Goal: Communication & Community: Ask a question

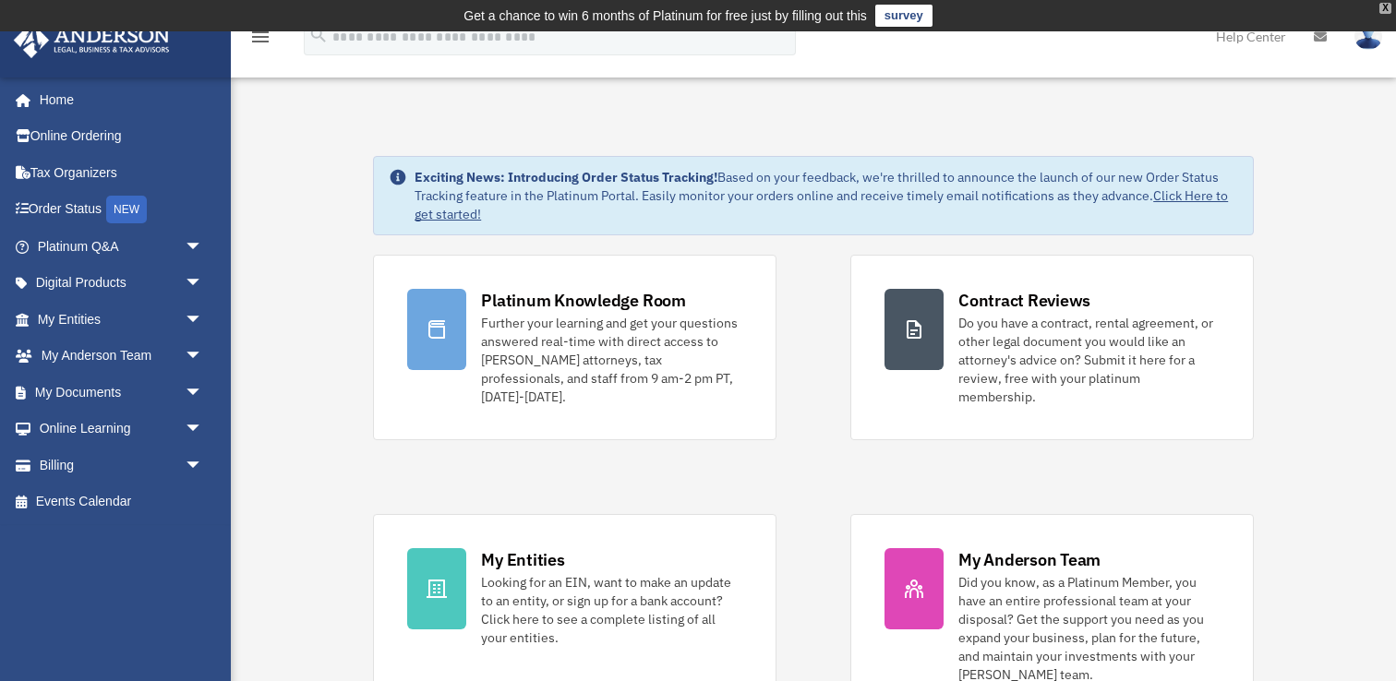
click at [1386, 10] on div "X" at bounding box center [1385, 8] width 12 height 11
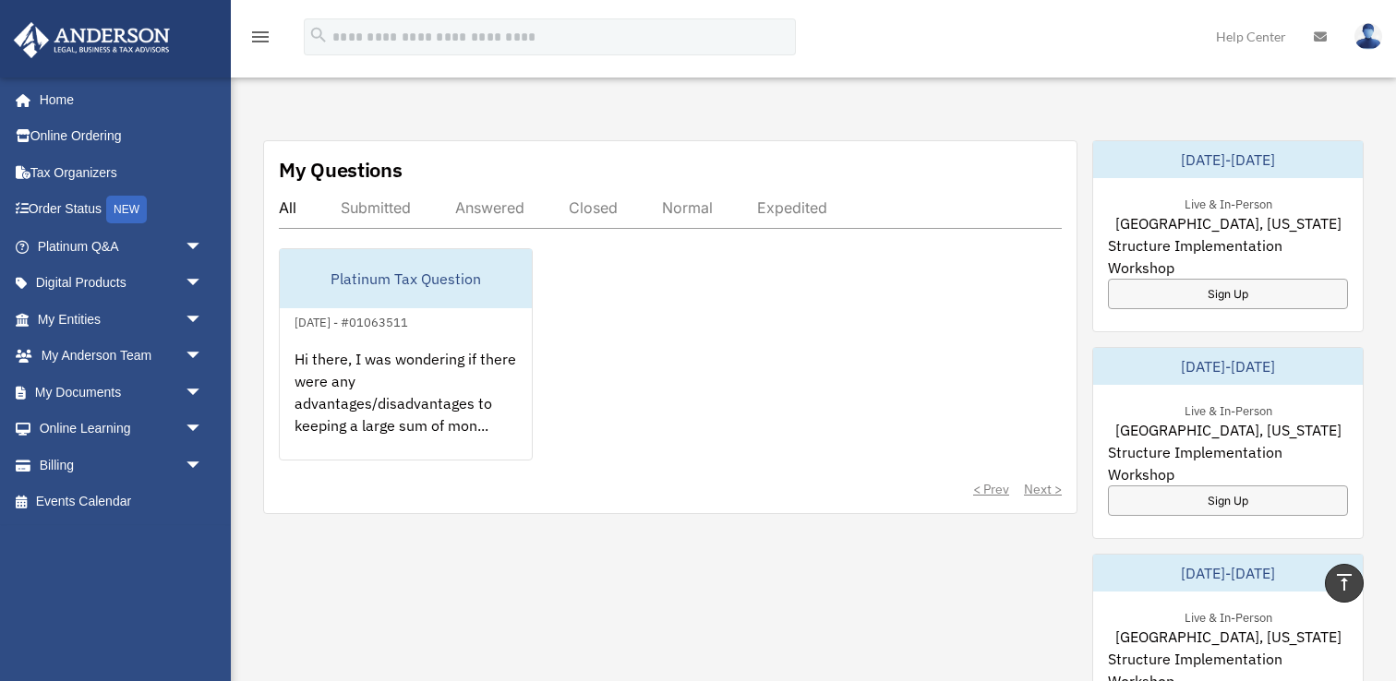
scroll to position [641, 0]
click at [198, 249] on span "arrow_drop_down" at bounding box center [203, 247] width 37 height 38
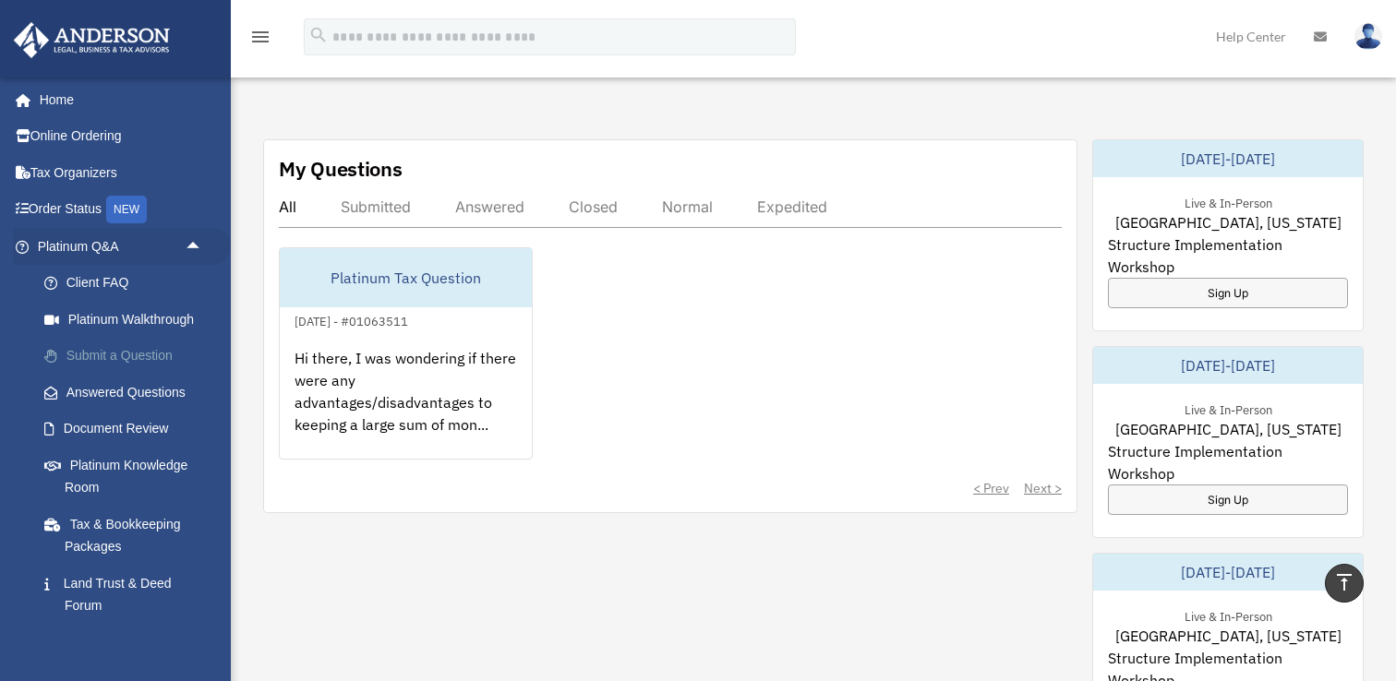
click at [148, 347] on link "Submit a Question" at bounding box center [128, 356] width 205 height 37
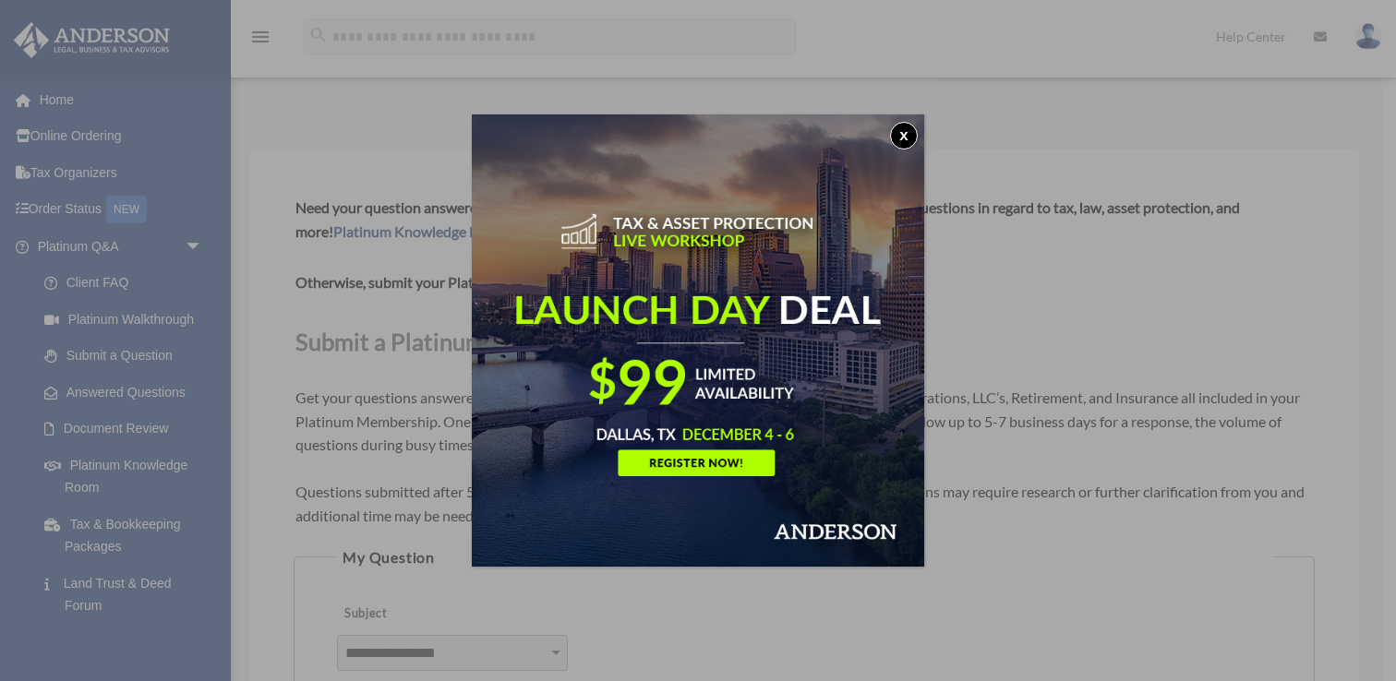
click at [896, 138] on button "x" at bounding box center [904, 136] width 28 height 28
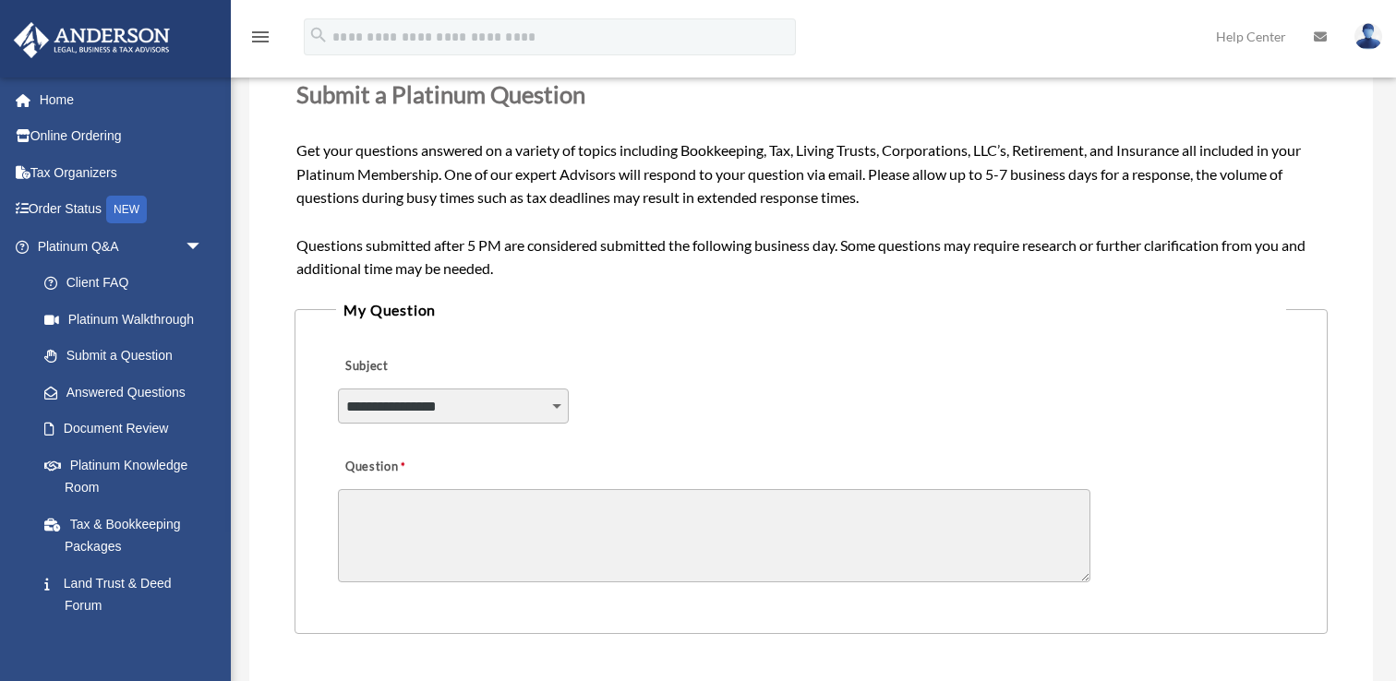
scroll to position [256, 0]
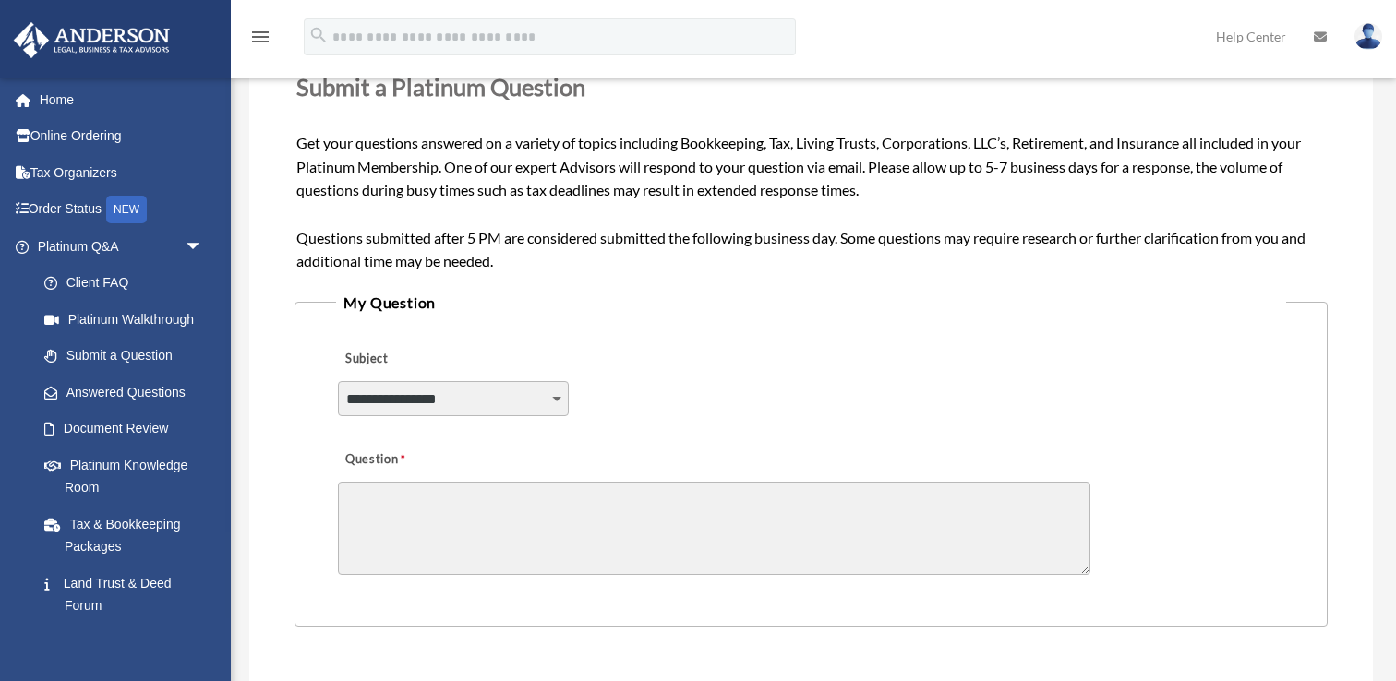
click at [468, 382] on select "**********" at bounding box center [453, 398] width 231 height 35
select select "******"
click at [338, 381] on select "**********" at bounding box center [453, 398] width 231 height 35
click at [532, 510] on textarea "Question" at bounding box center [714, 528] width 752 height 93
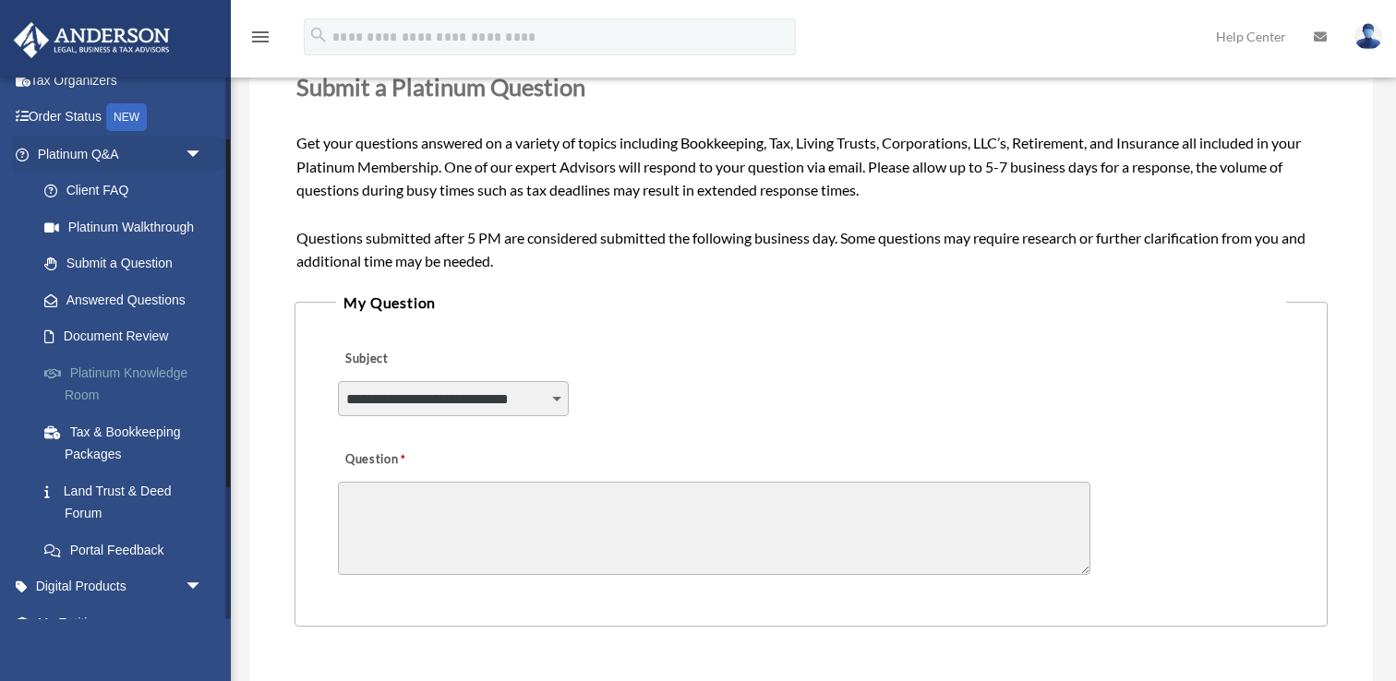
scroll to position [174, 0]
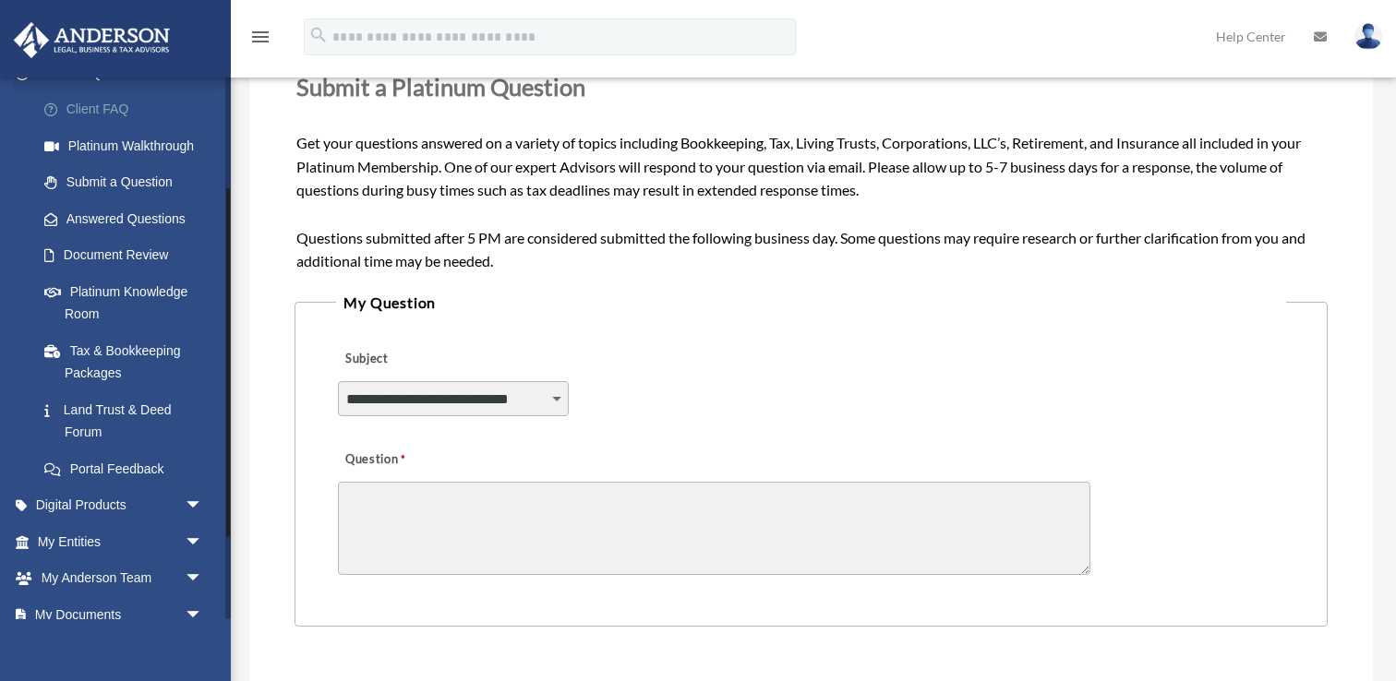
click at [115, 102] on link "Client FAQ" at bounding box center [128, 109] width 205 height 37
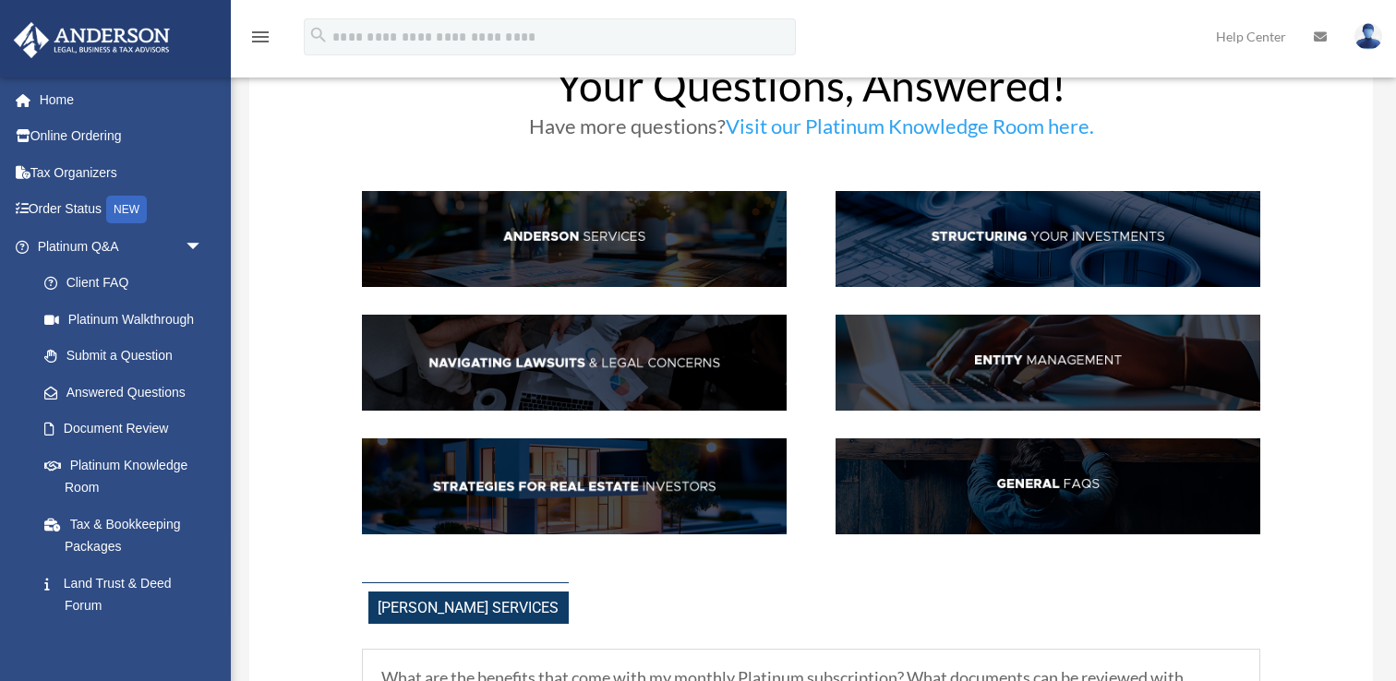
scroll to position [69, 0]
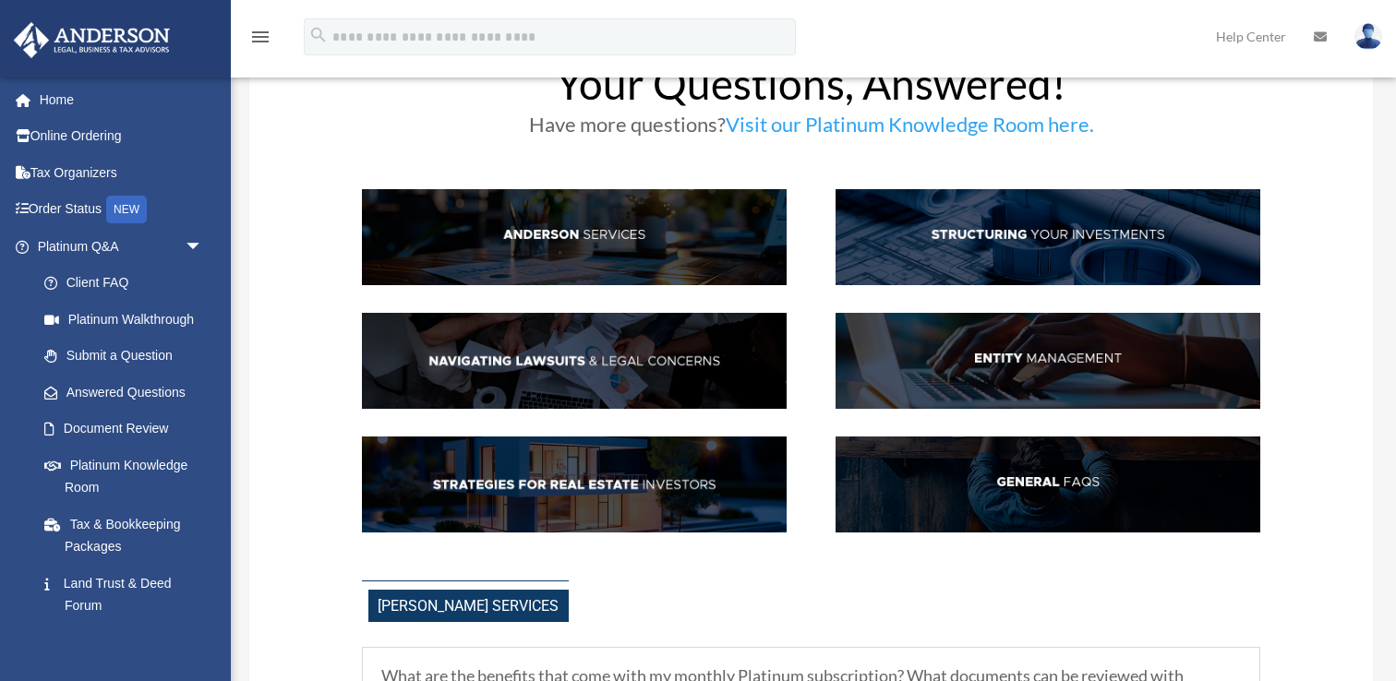
click at [806, 298] on div at bounding box center [811, 362] width 899 height 391
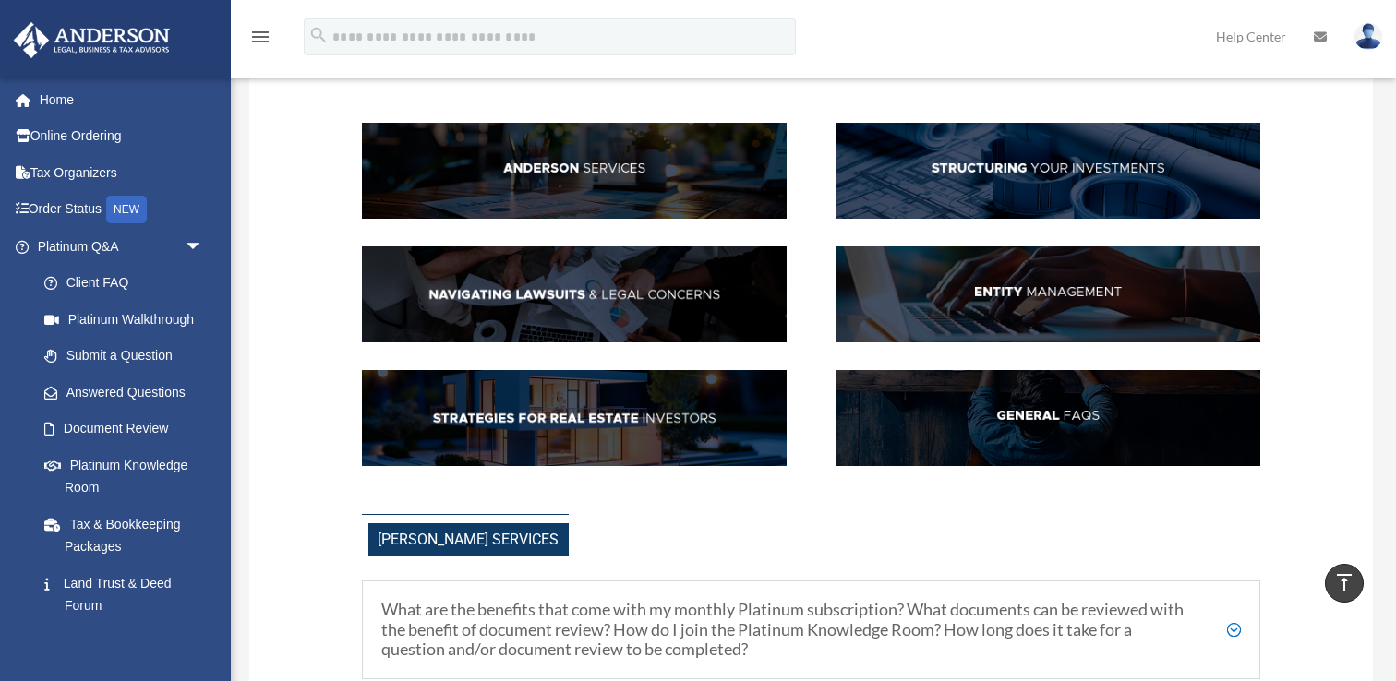
scroll to position [0, 0]
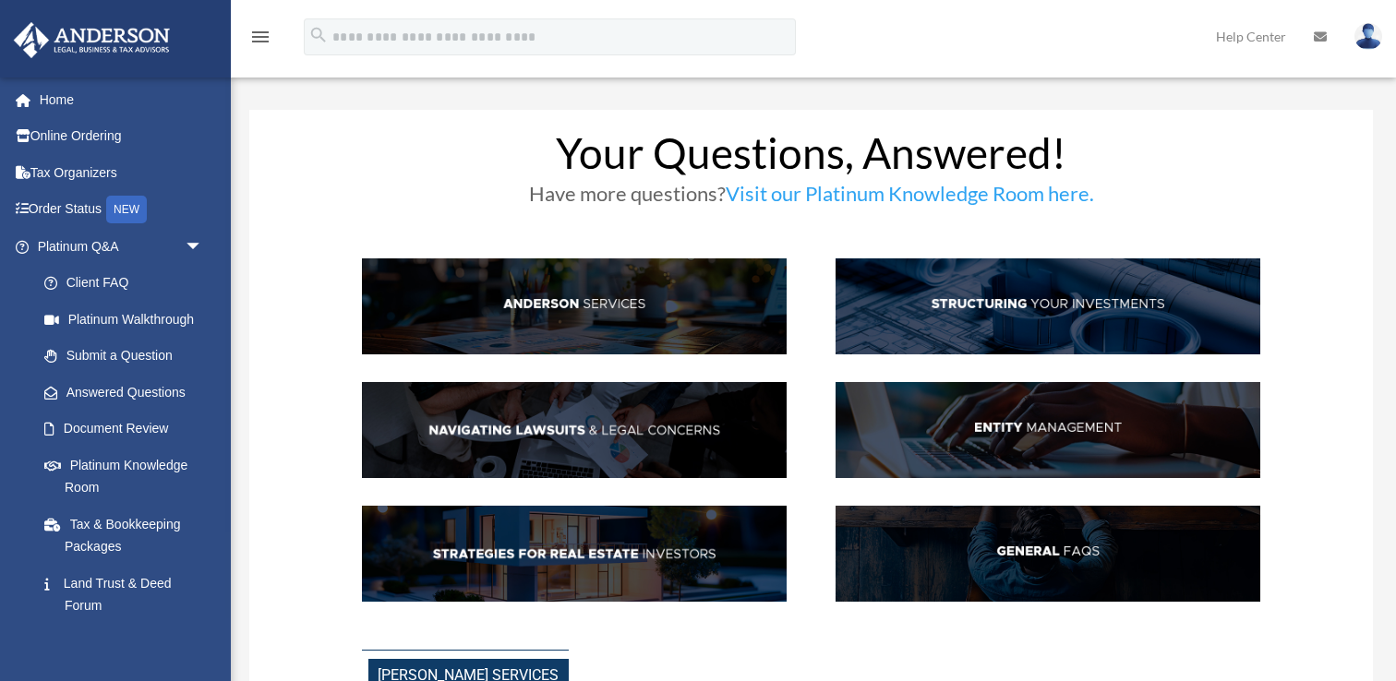
click at [644, 422] on img at bounding box center [574, 430] width 425 height 96
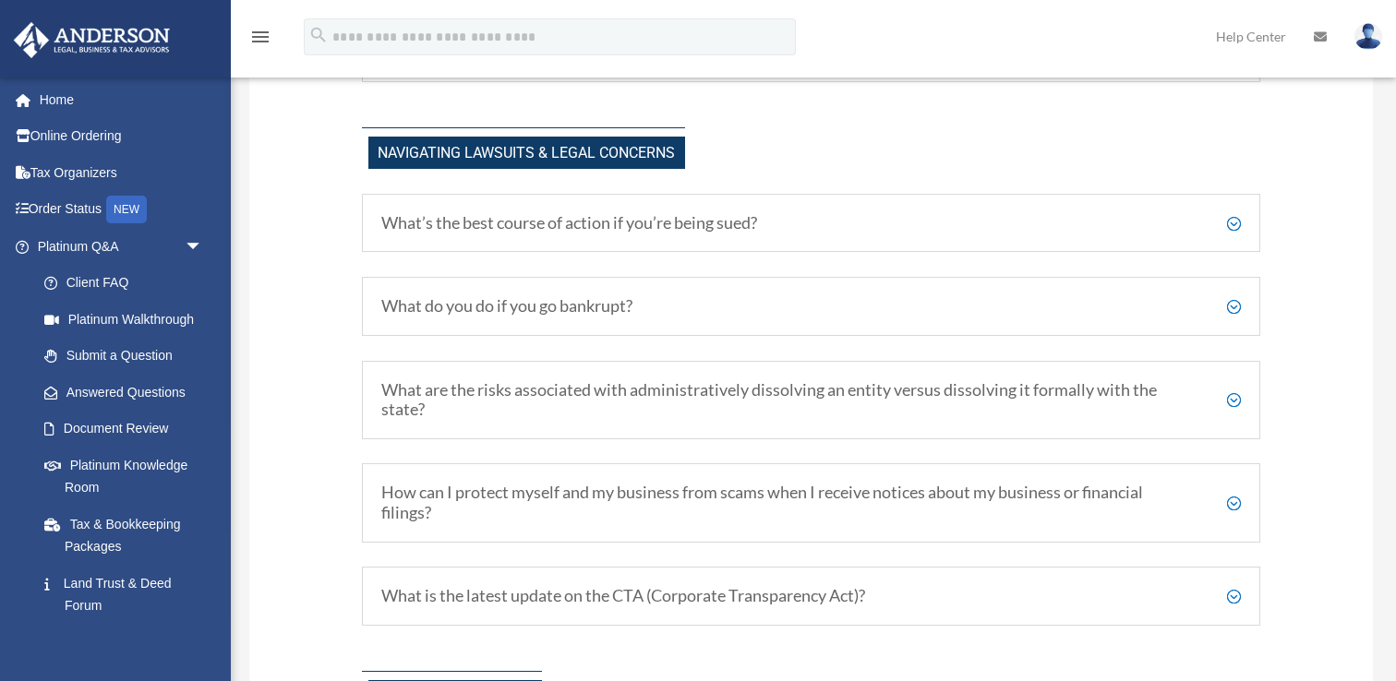
scroll to position [1502, 0]
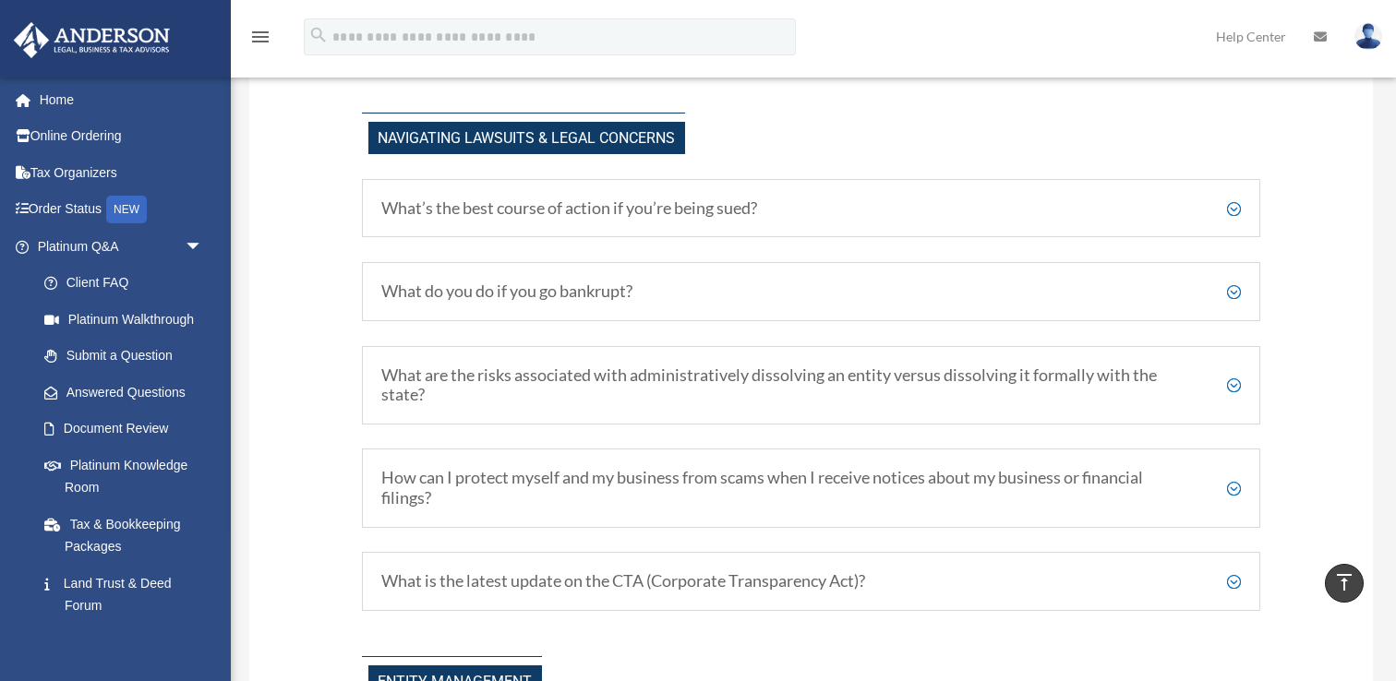
click at [687, 219] on div "What’s the best course of action if you’re being sued? One of our primary conce…" at bounding box center [811, 208] width 899 height 59
click at [1233, 206] on h5 "What’s the best course of action if you’re being sued?" at bounding box center [811, 208] width 860 height 20
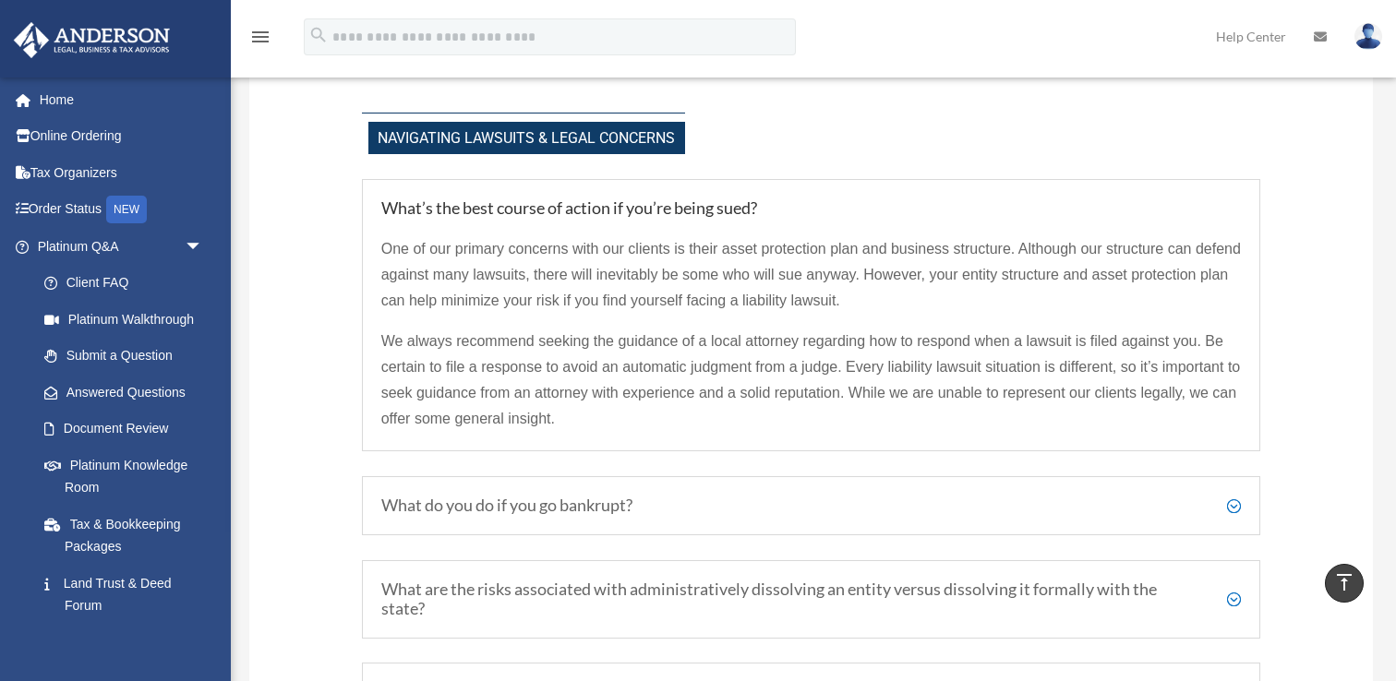
click at [1233, 206] on h5 "What’s the best course of action if you’re being sued?" at bounding box center [811, 208] width 860 height 20
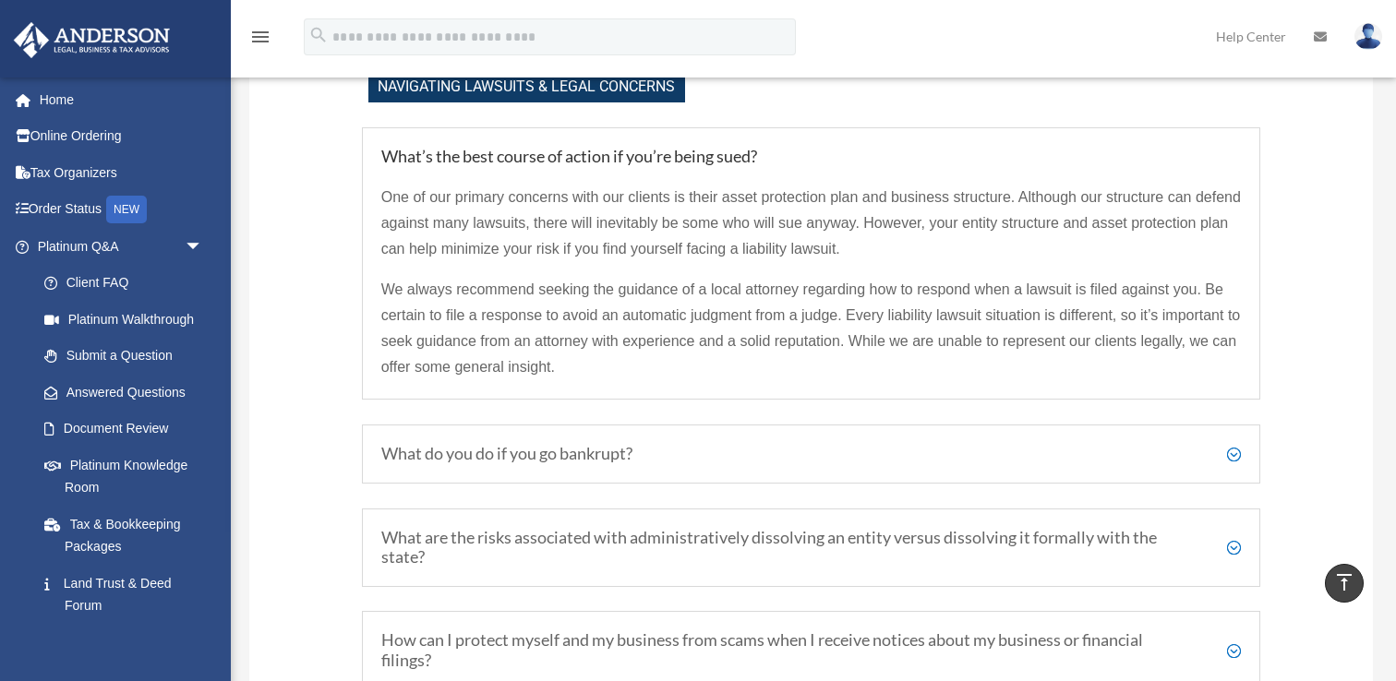
scroll to position [1582, 0]
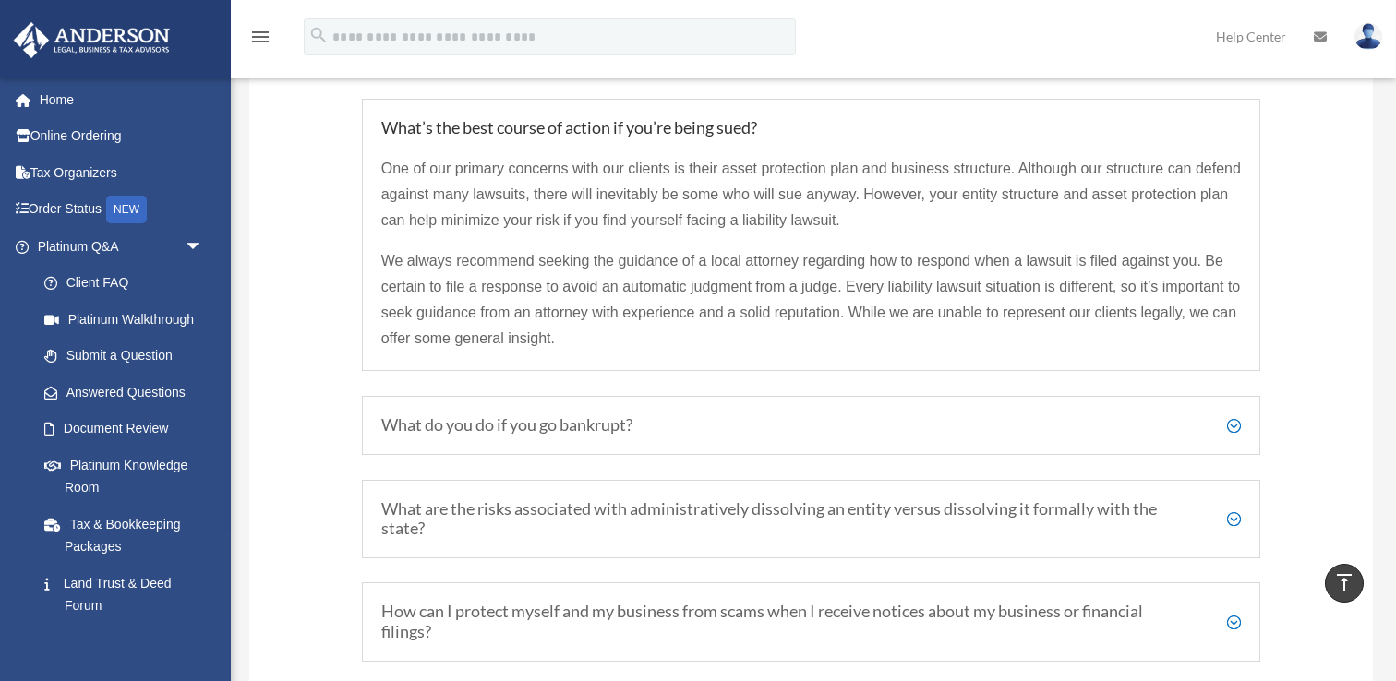
click at [1227, 432] on h5 "What do you do if you go bankrupt?" at bounding box center [811, 425] width 860 height 20
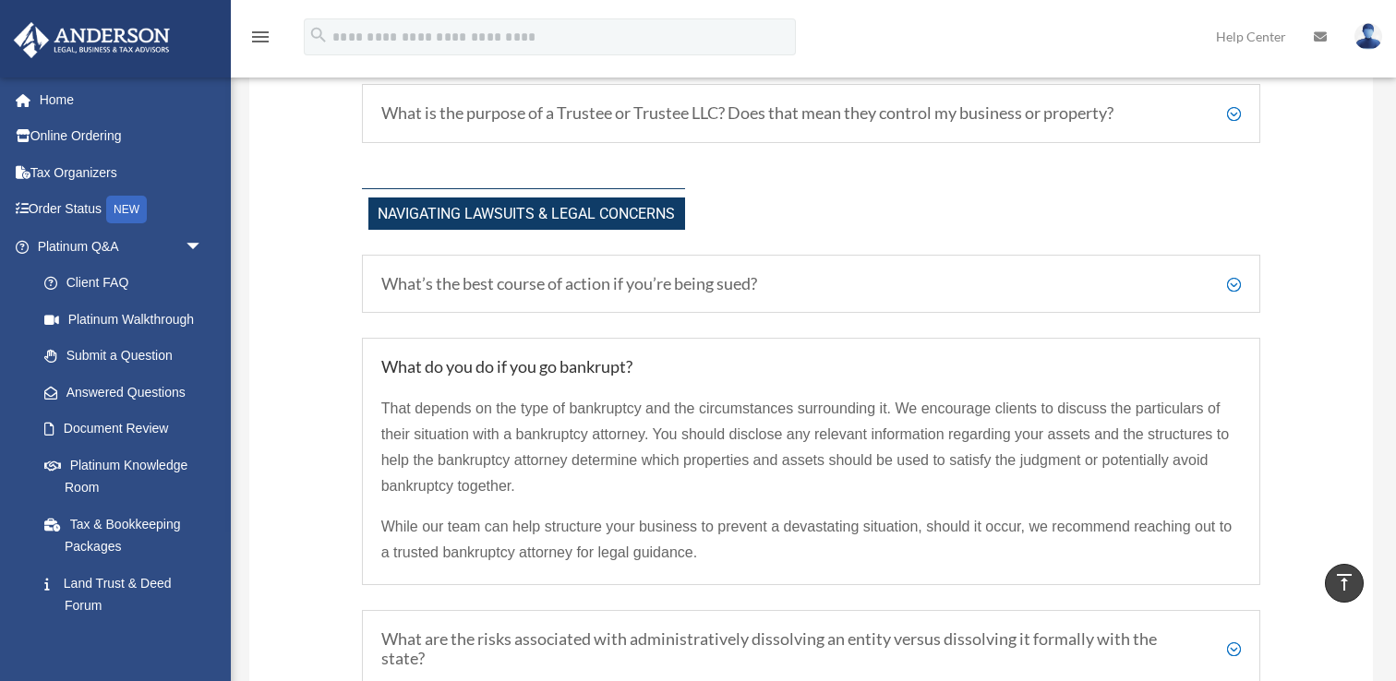
scroll to position [1362, 0]
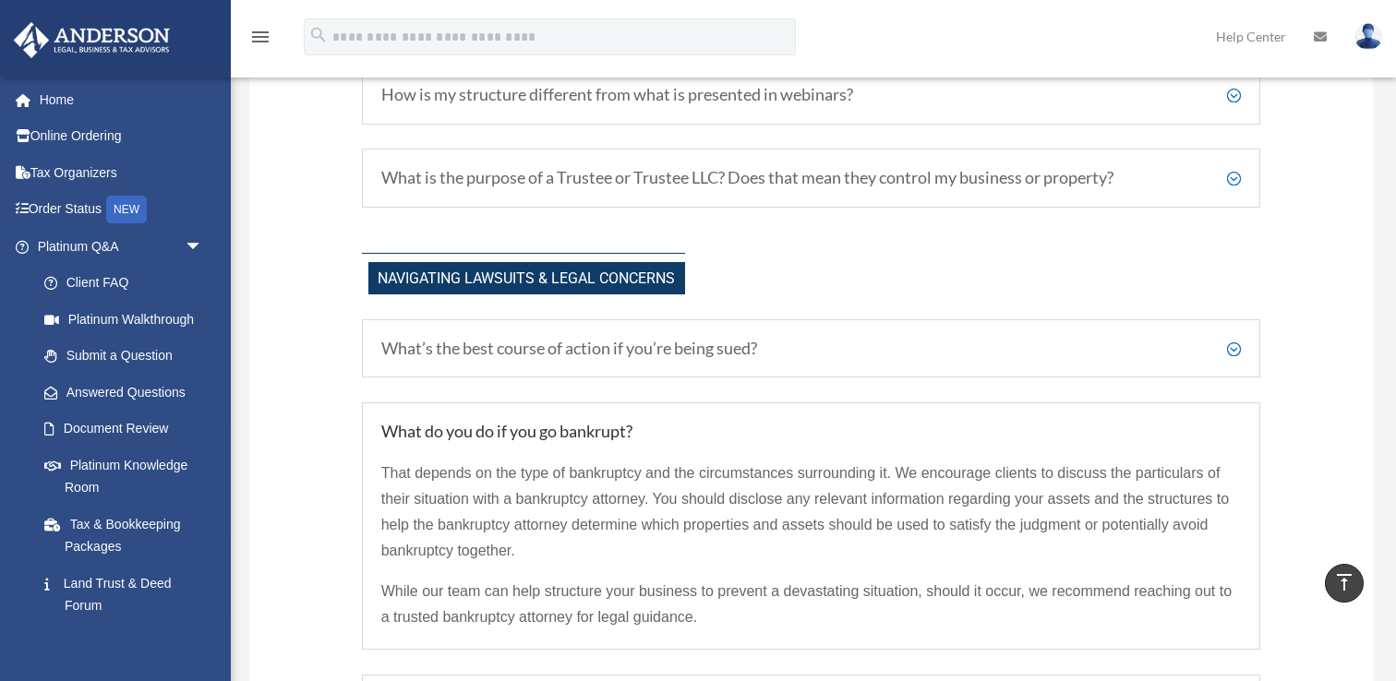
click at [1243, 347] on div "What’s the best course of action if you’re being sued? One of our primary conce…" at bounding box center [811, 348] width 899 height 59
click at [1235, 347] on h5 "What’s the best course of action if you’re being sued?" at bounding box center [811, 349] width 860 height 20
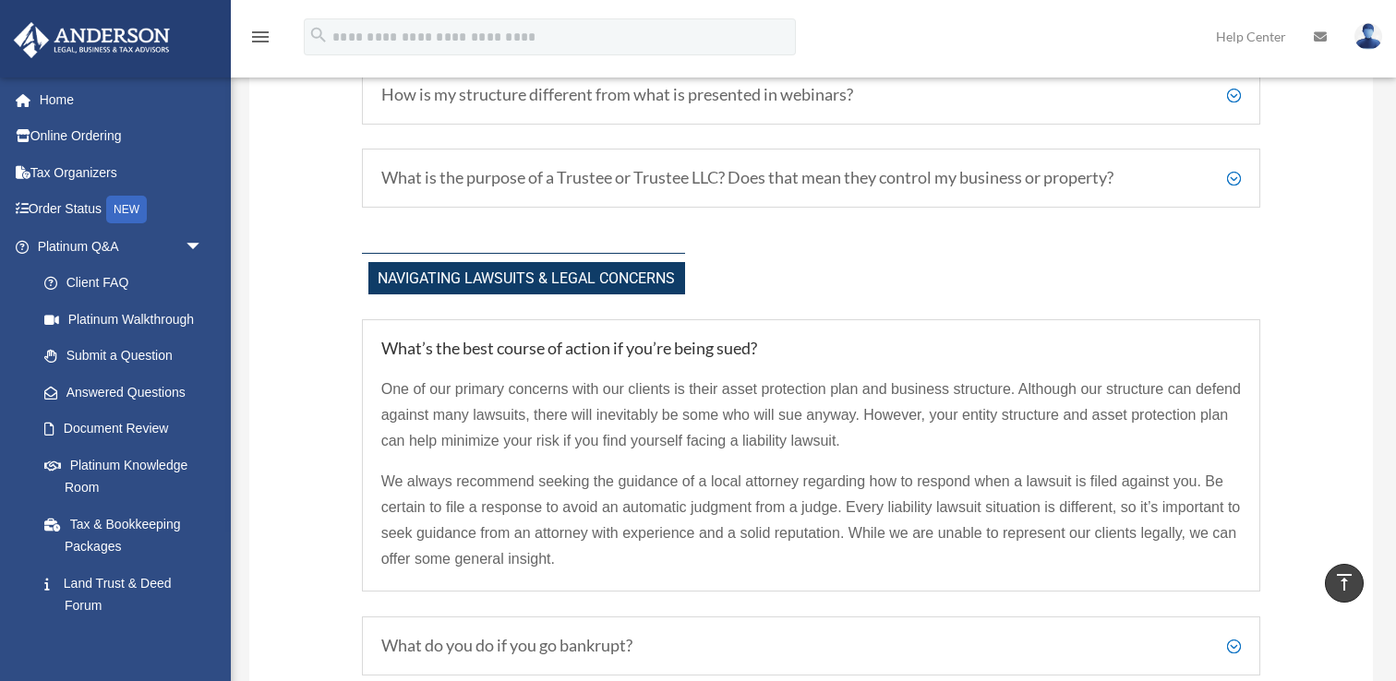
click at [924, 534] on span "We always recommend seeking the guidance of a local attorney regarding how to r…" at bounding box center [811, 520] width 860 height 93
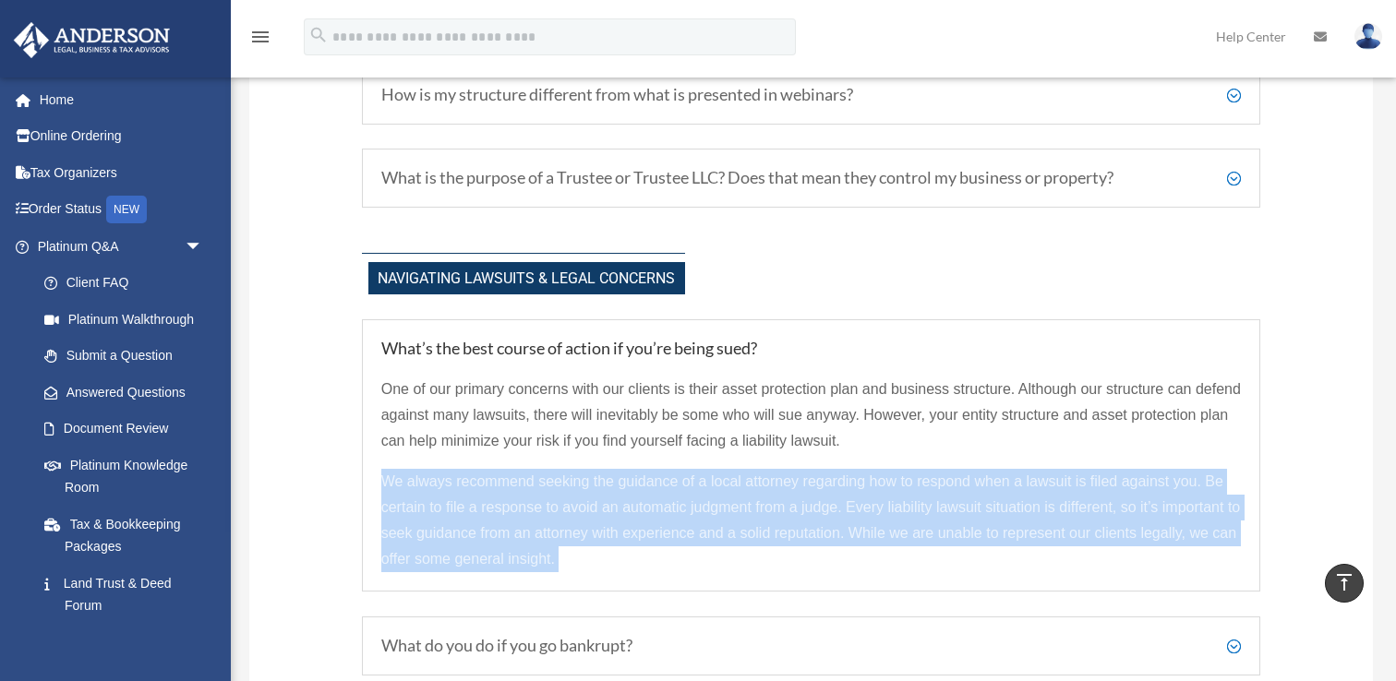
click at [924, 534] on span "We always recommend seeking the guidance of a local attorney regarding how to r…" at bounding box center [811, 520] width 860 height 93
click at [931, 582] on div "What’s the best course of action if you’re being sued? One of our primary conce…" at bounding box center [811, 455] width 899 height 273
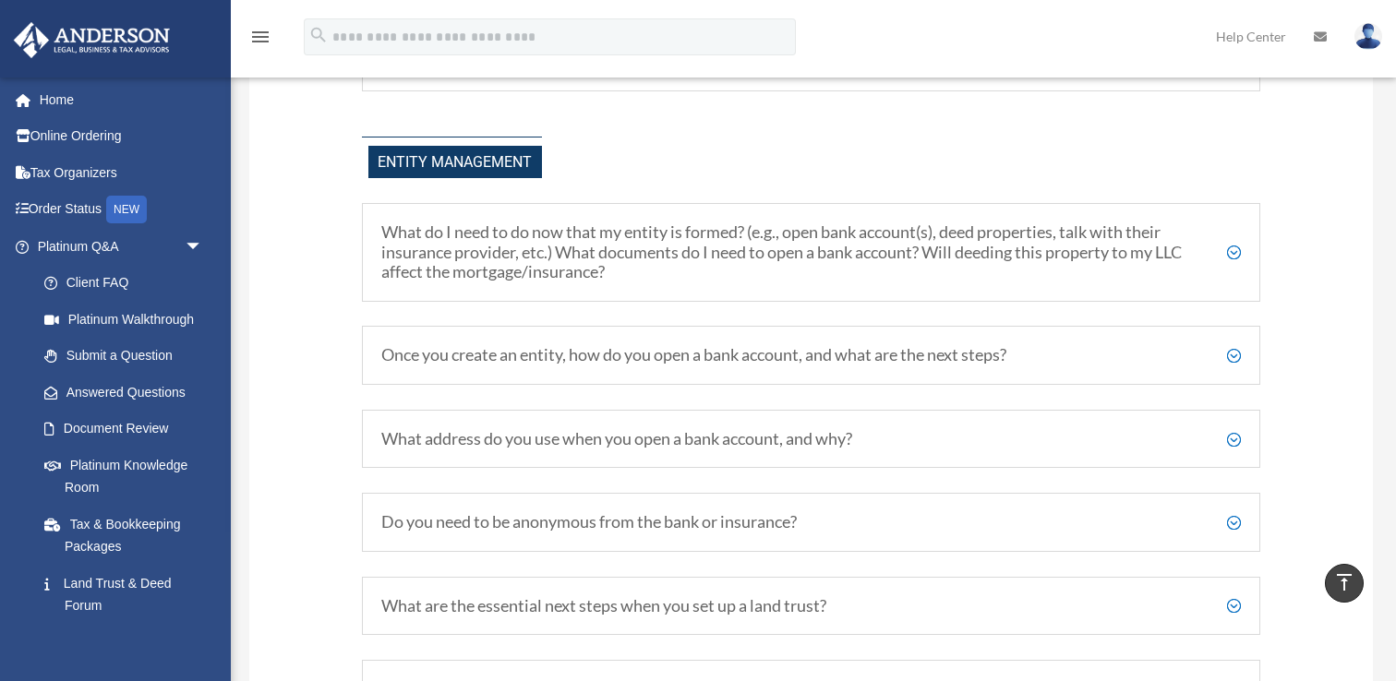
scroll to position [2235, 0]
click at [1232, 255] on h5 "What do I need to do now that my entity is formed? (e.g., open bank account(s),…" at bounding box center [811, 253] width 860 height 60
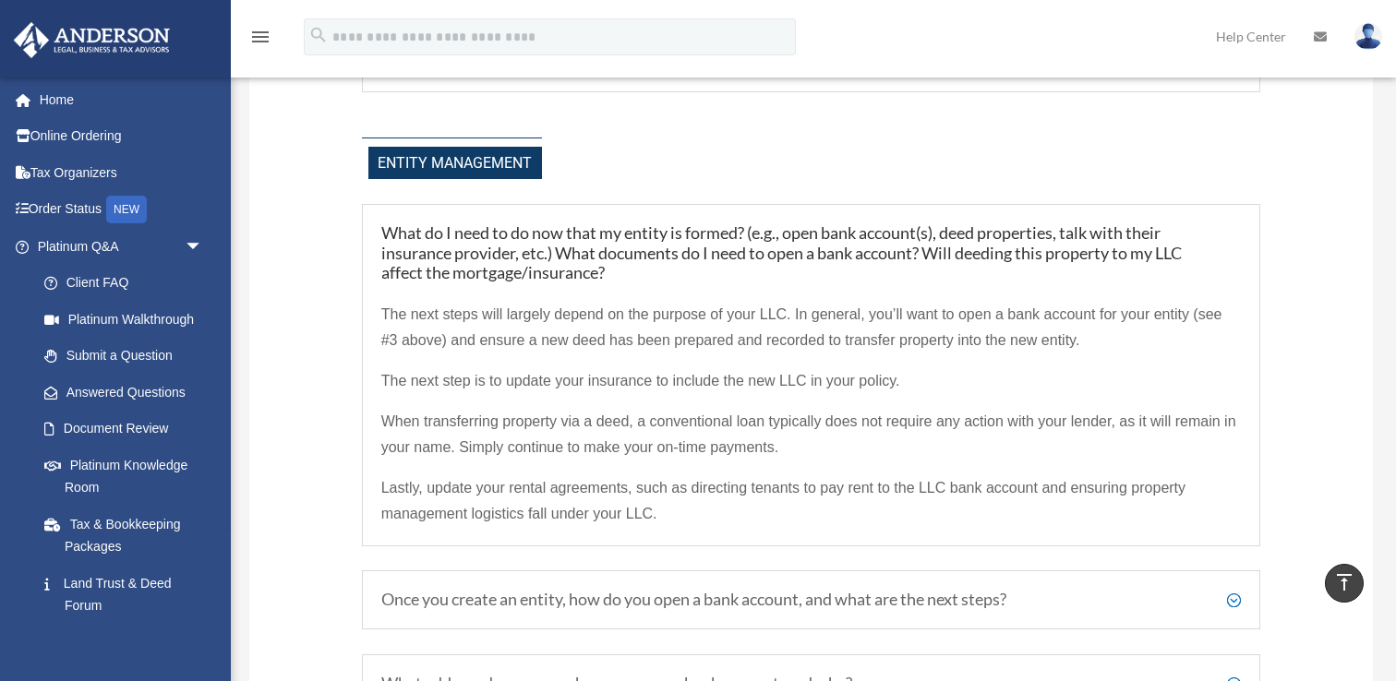
click at [865, 343] on span "The next steps will largely depend on the purpose of your LLC. In general, you’…" at bounding box center [801, 328] width 841 height 42
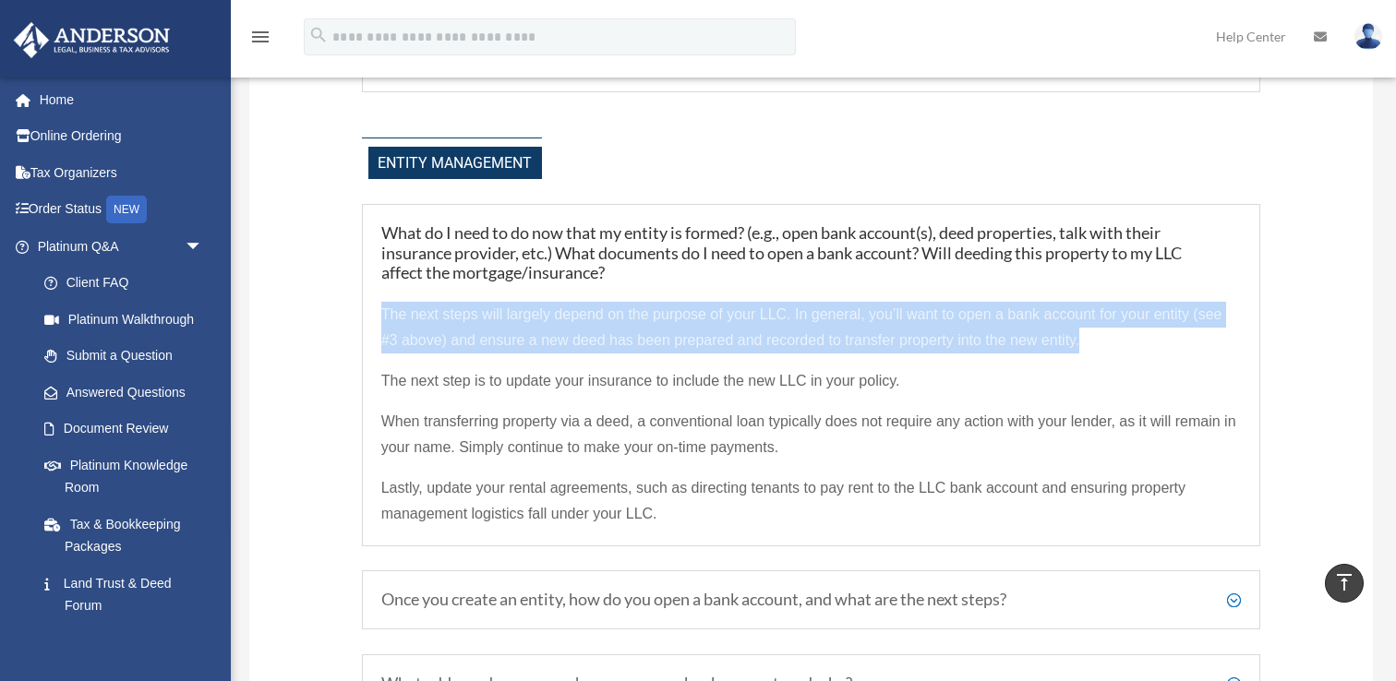
click at [865, 343] on span "The next steps will largely depend on the purpose of your LLC. In general, you’…" at bounding box center [801, 328] width 841 height 42
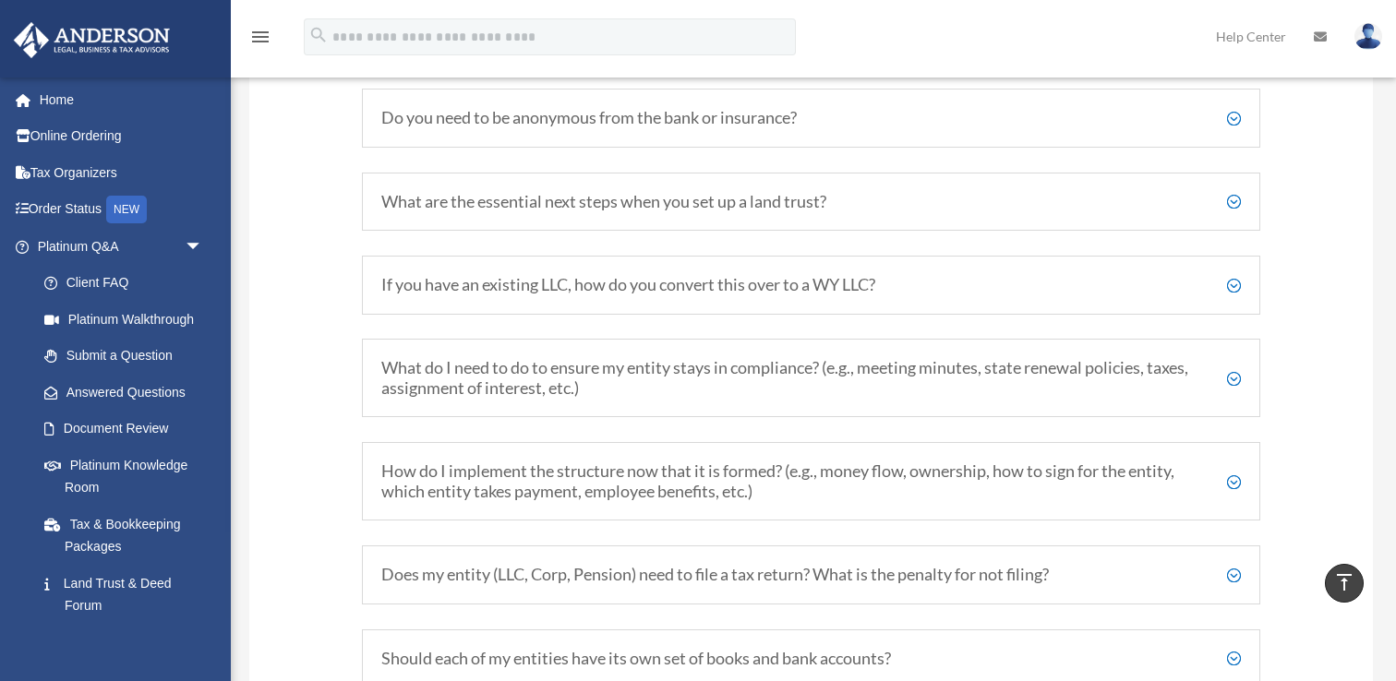
scroll to position [2886, 0]
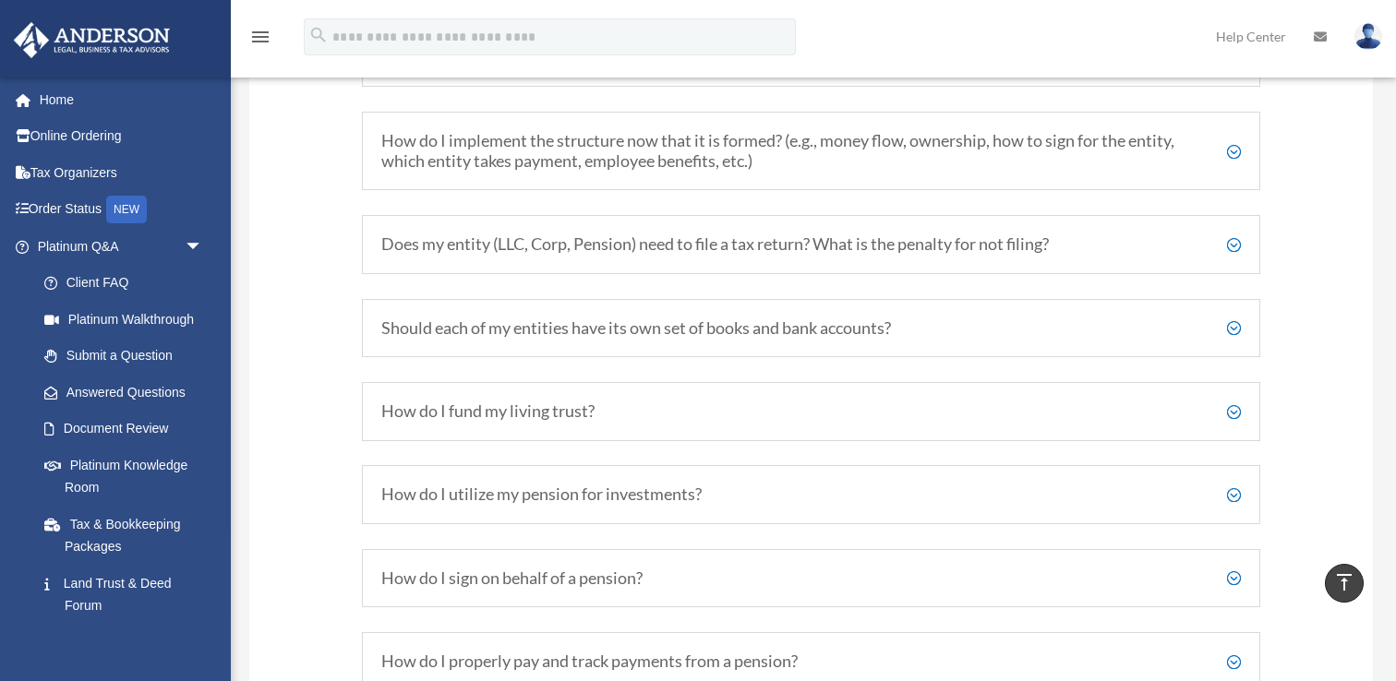
click at [573, 411] on h5 "How do I fund my living trust?" at bounding box center [811, 412] width 860 height 20
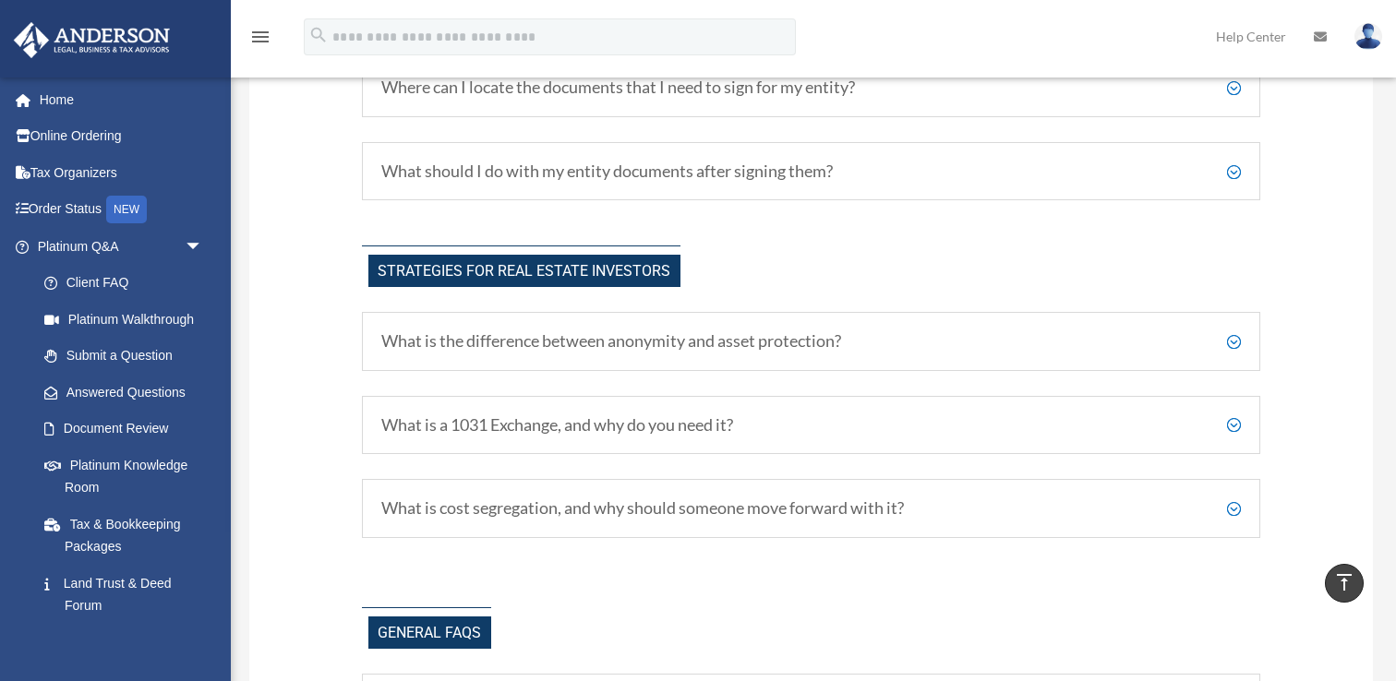
scroll to position [3773, 0]
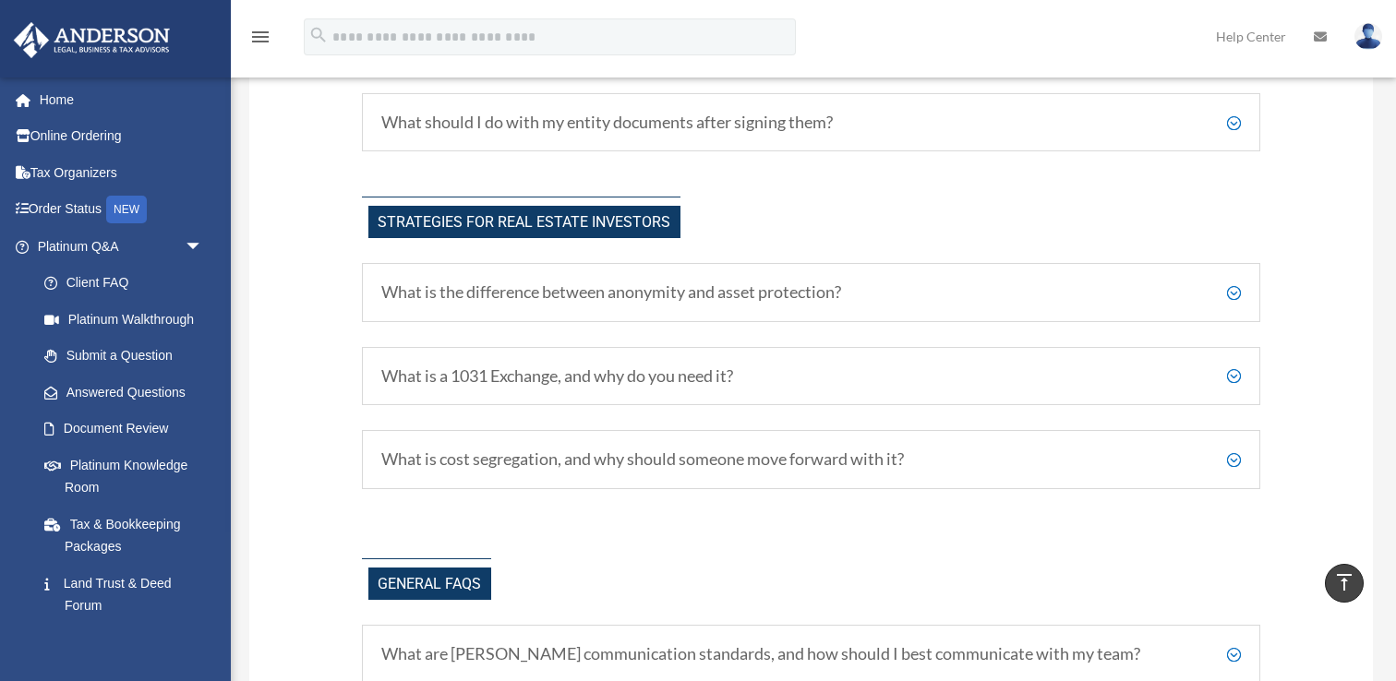
click at [649, 303] on div "What is the difference between anonymity and asset protection? Anonymity and as…" at bounding box center [811, 292] width 899 height 59
click at [649, 299] on h5 "What is the difference between anonymity and asset protection?" at bounding box center [811, 293] width 860 height 20
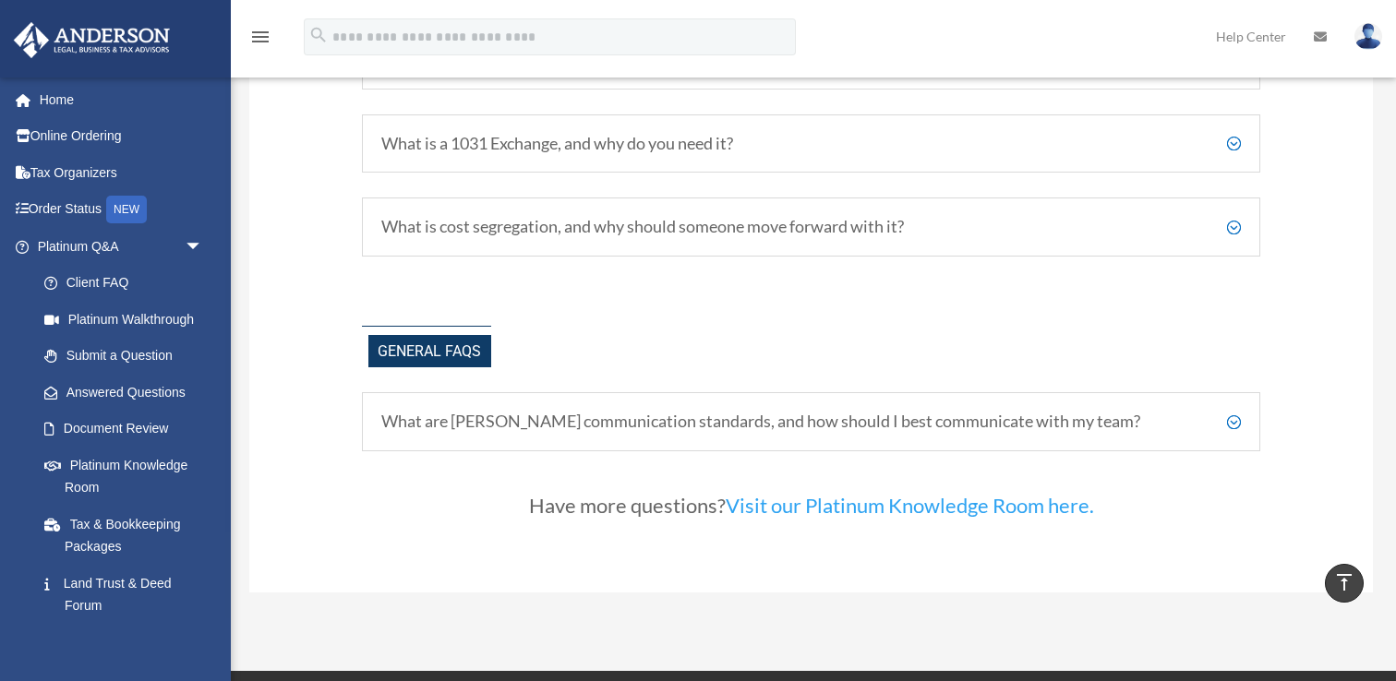
scroll to position [4231, 0]
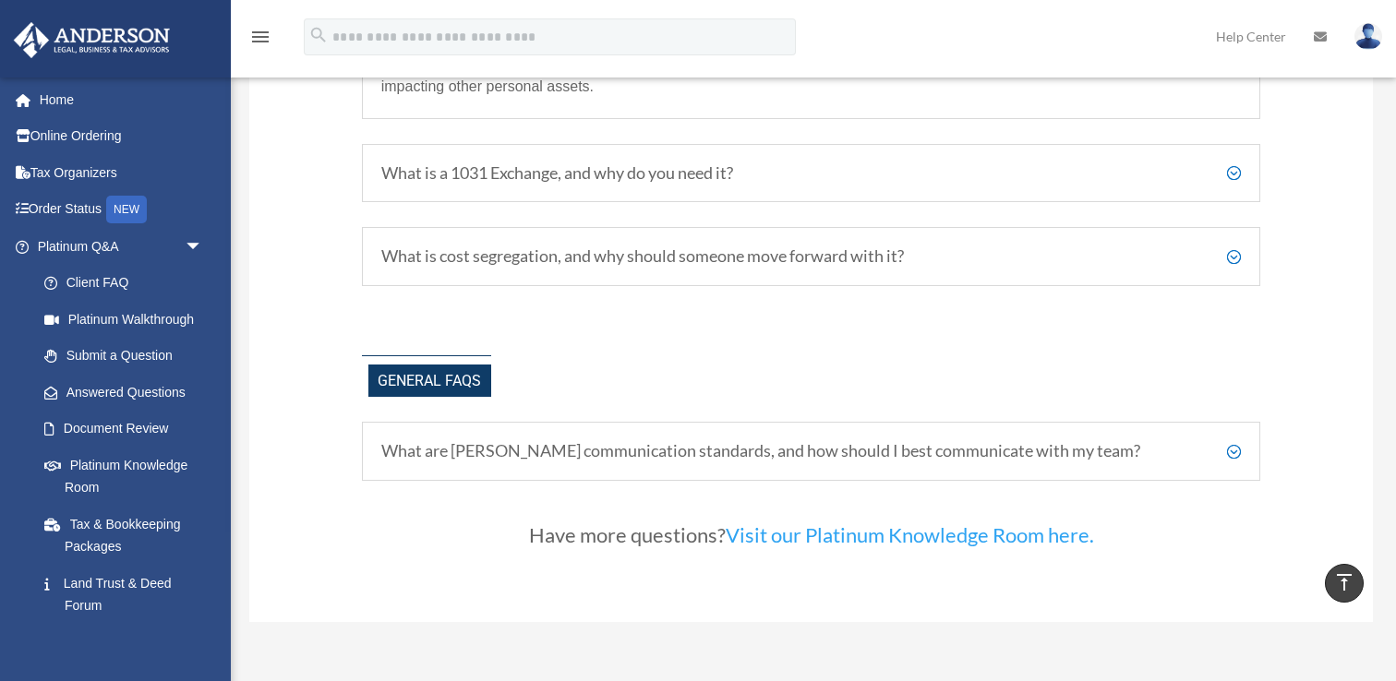
click at [595, 462] on h5 "What are Anderson's communication standards, and how should I best communicate …" at bounding box center [811, 451] width 860 height 20
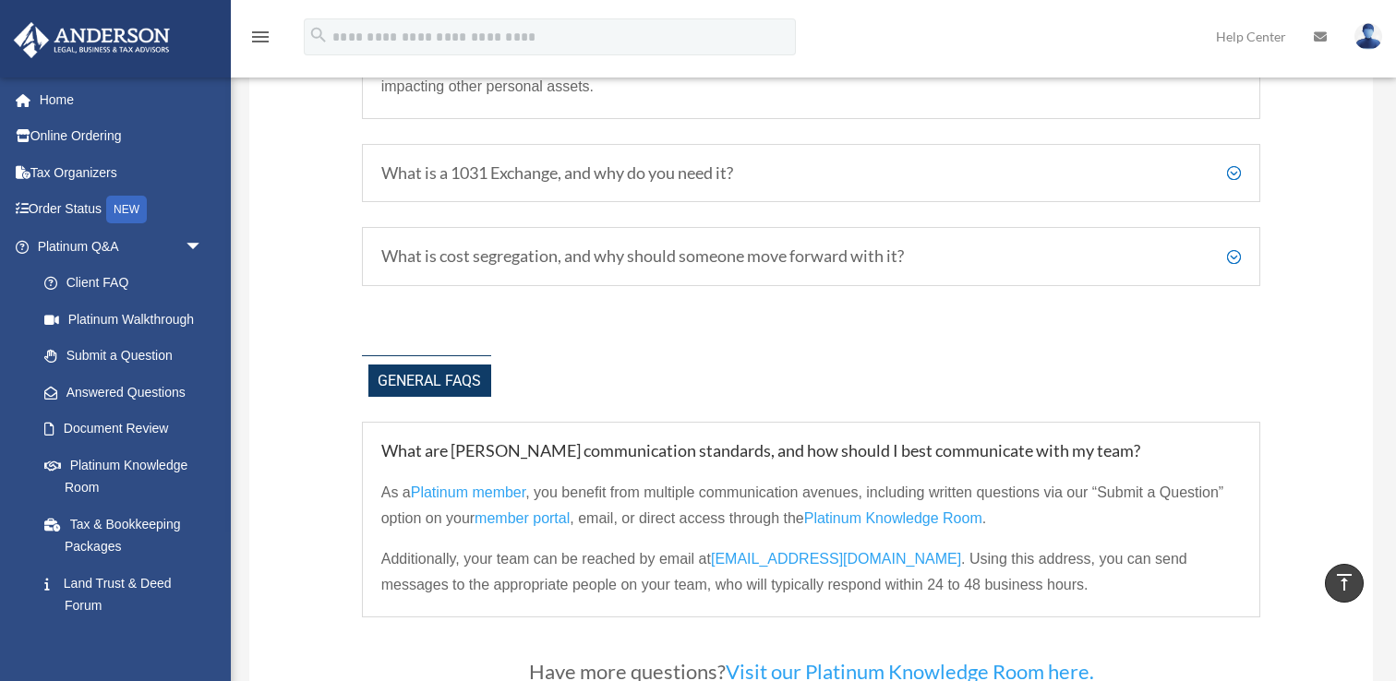
click at [610, 525] on span ", you benefit from multiple communication avenues, including written questions …" at bounding box center [802, 506] width 842 height 42
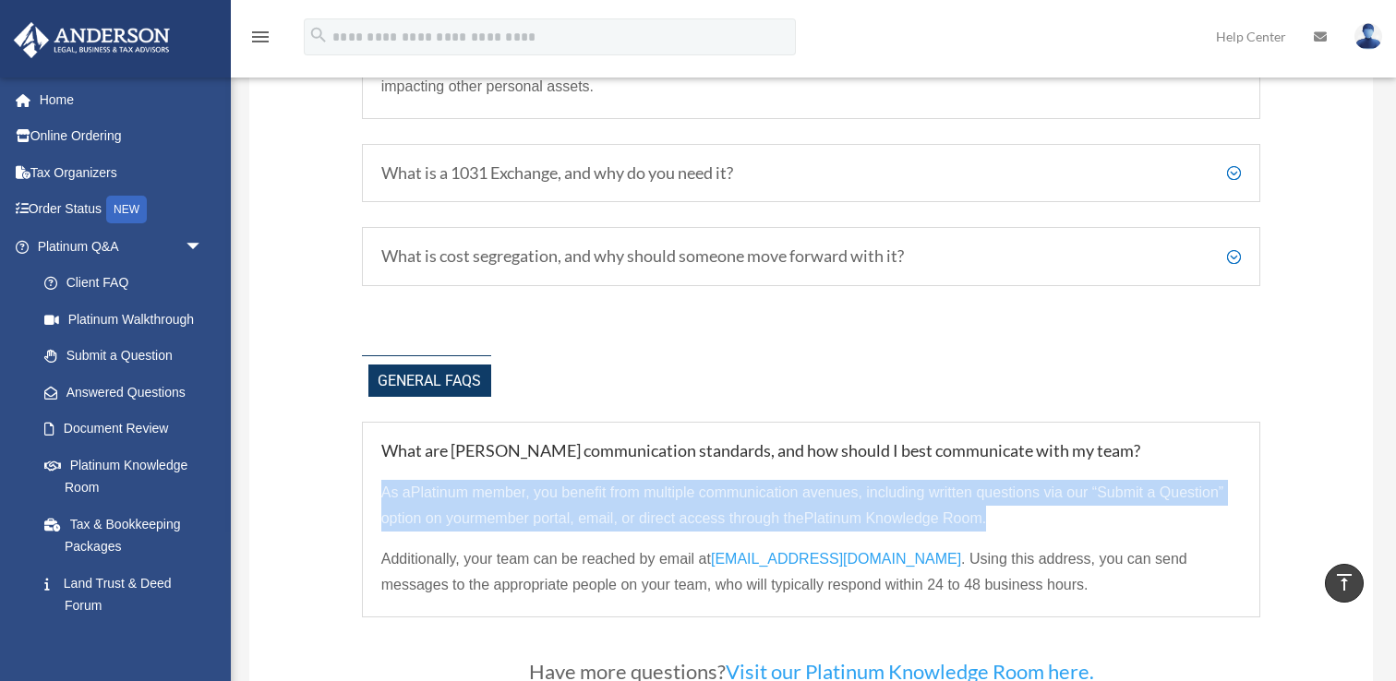
click at [610, 525] on span ", you benefit from multiple communication avenues, including written questions …" at bounding box center [802, 506] width 842 height 42
click at [655, 526] on span ", email, or direct access through the" at bounding box center [687, 519] width 234 height 16
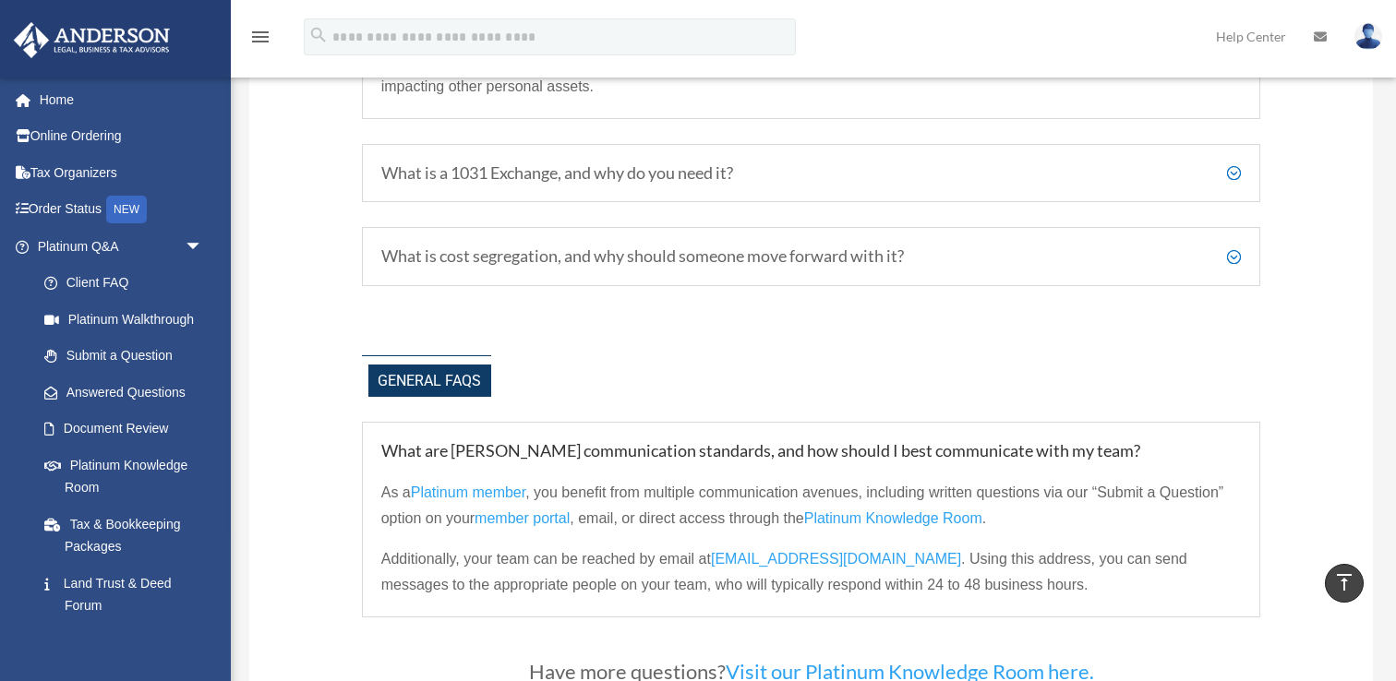
click at [599, 530] on p "As a Platinum member , you benefit from multiple communication avenues, includi…" at bounding box center [811, 513] width 860 height 66
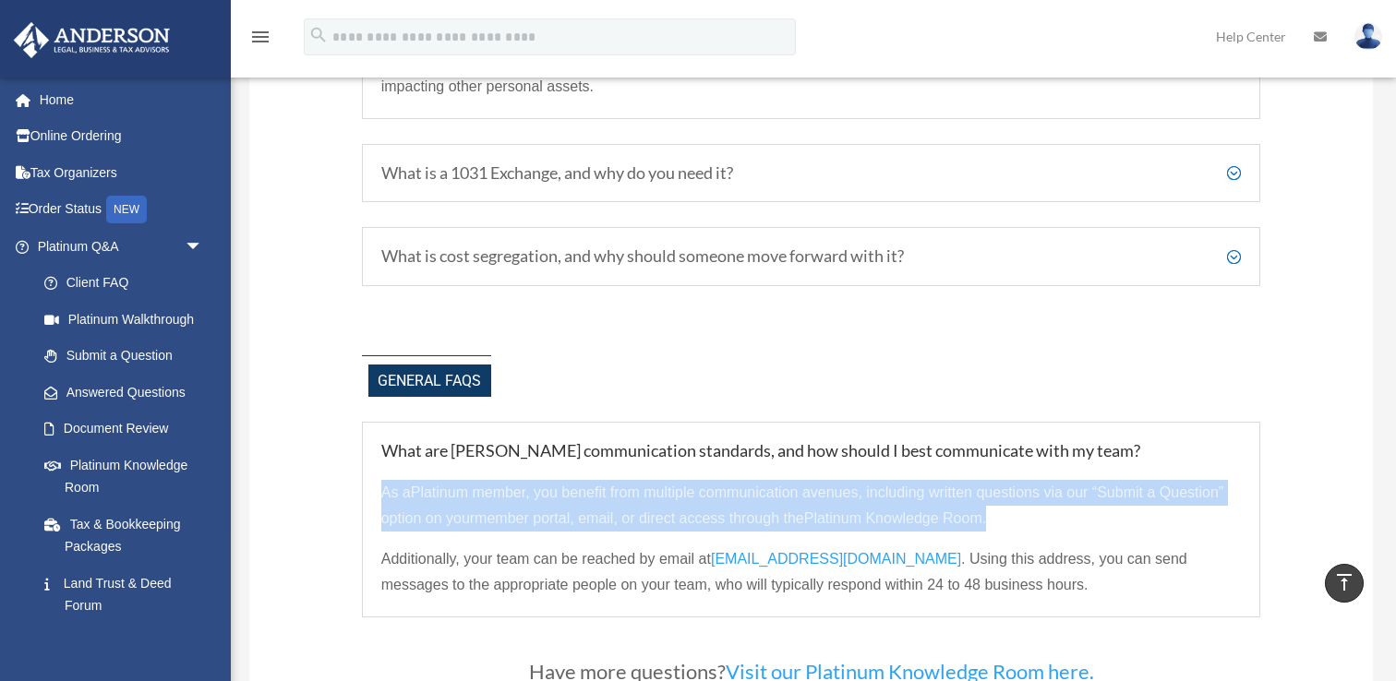
click at [599, 530] on p "As a Platinum member , you benefit from multiple communication avenues, includi…" at bounding box center [811, 513] width 860 height 66
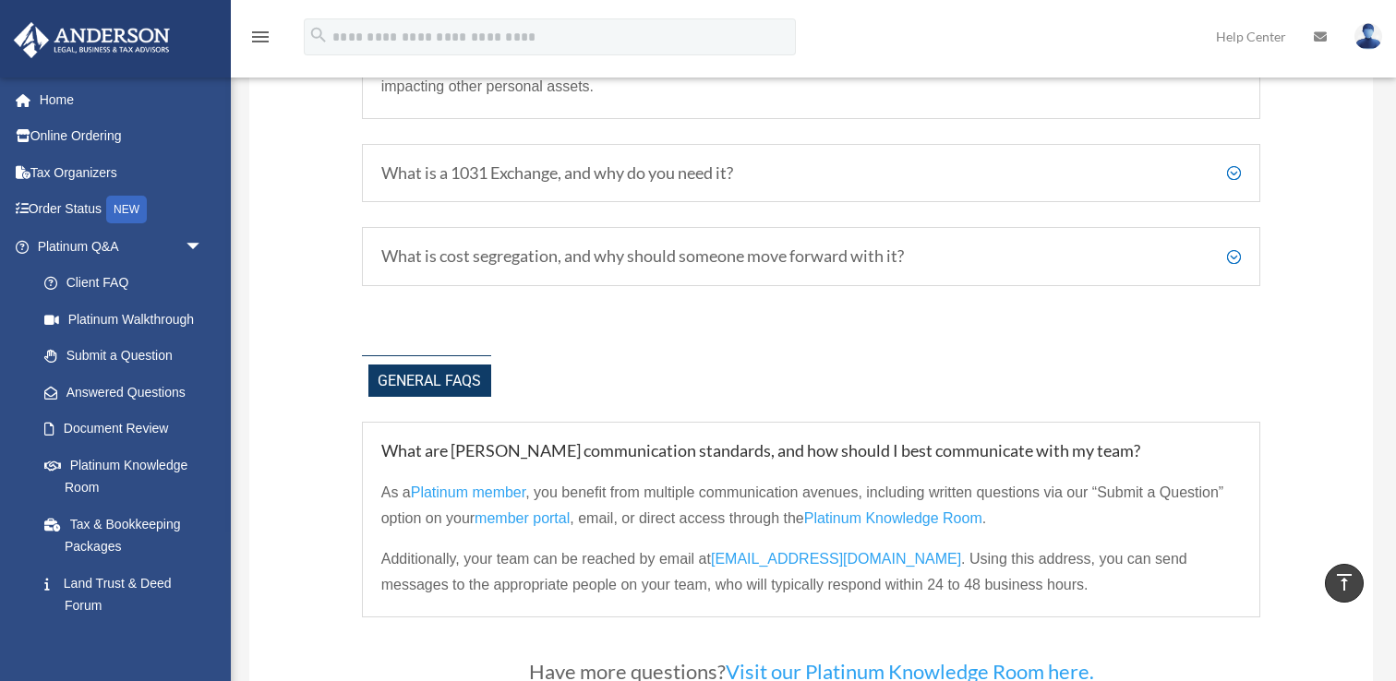
click at [632, 526] on span ", email, or direct access through the" at bounding box center [687, 519] width 234 height 16
click at [591, 528] on p "As a Platinum member , you benefit from multiple communication avenues, includi…" at bounding box center [811, 513] width 860 height 66
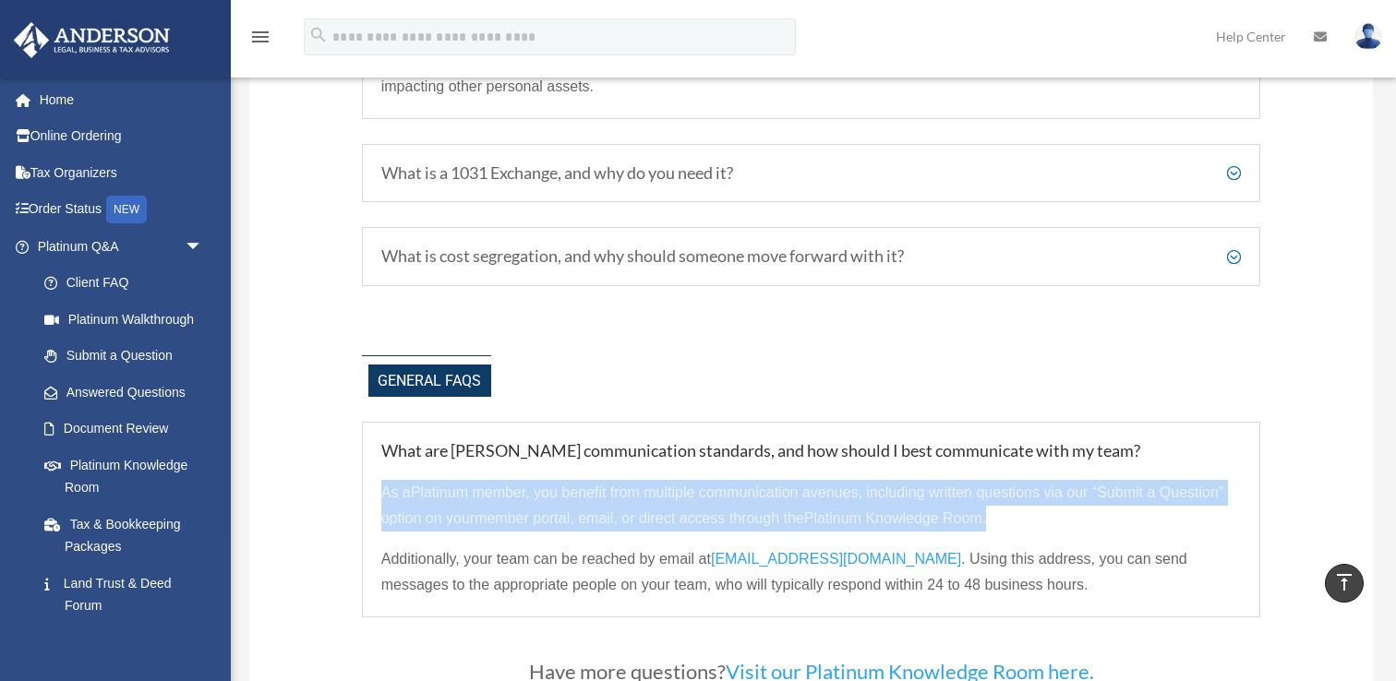
click at [591, 528] on p "As a Platinum member , you benefit from multiple communication avenues, includi…" at bounding box center [811, 513] width 860 height 66
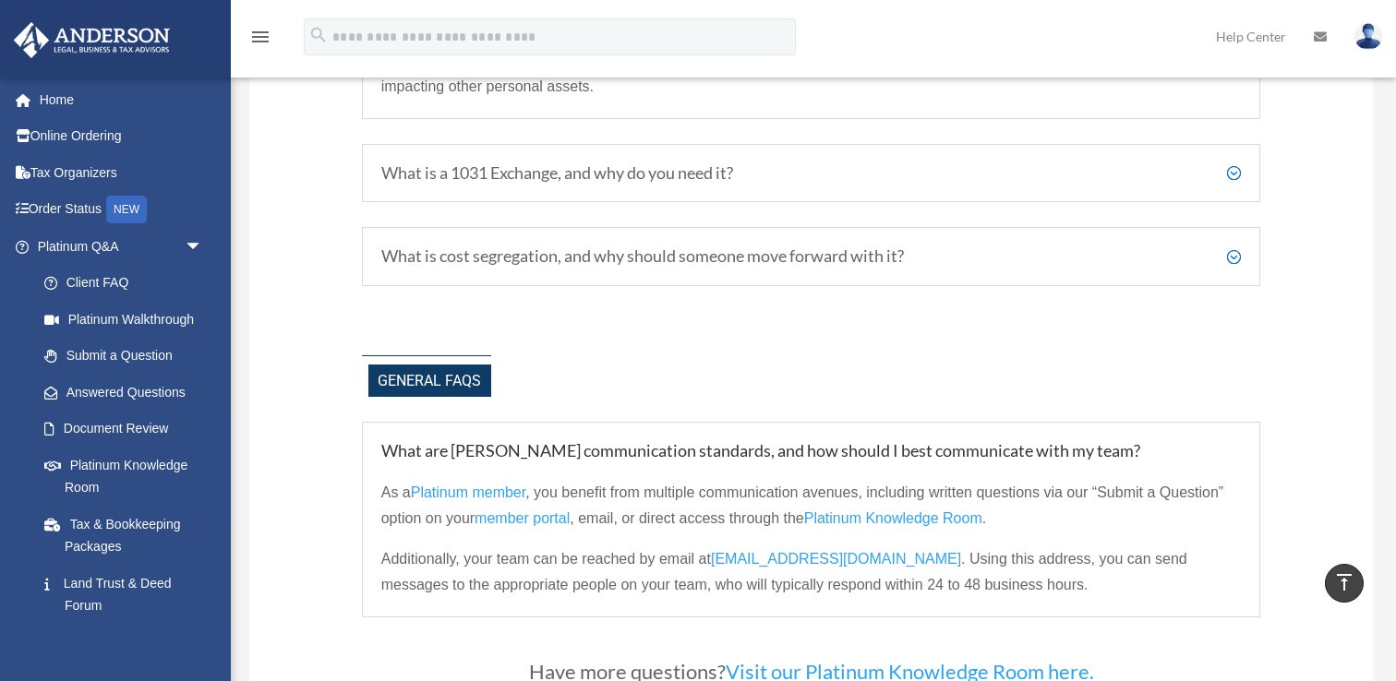
click at [633, 526] on span ", email, or direct access through the" at bounding box center [687, 519] width 234 height 16
click at [731, 529] on p "As a Platinum member , you benefit from multiple communication avenues, includi…" at bounding box center [811, 513] width 860 height 66
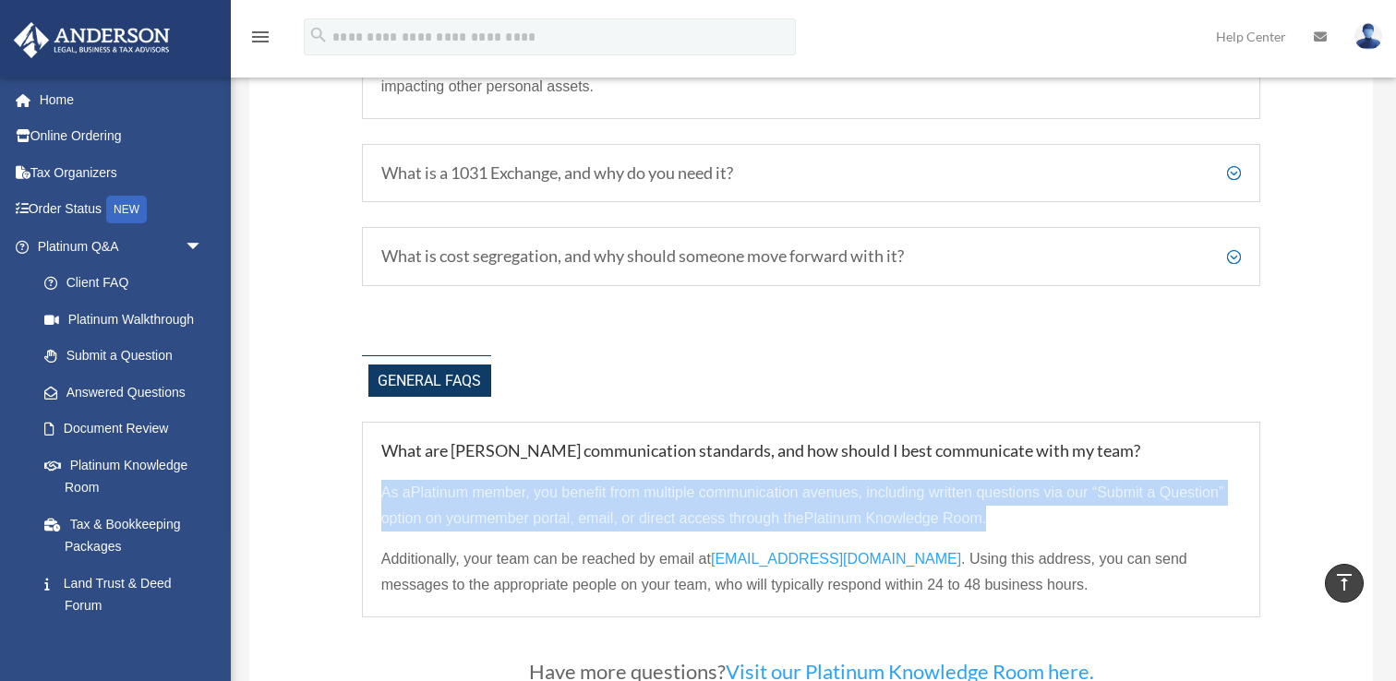
click at [731, 529] on p "As a Platinum member , you benefit from multiple communication avenues, includi…" at bounding box center [811, 513] width 860 height 66
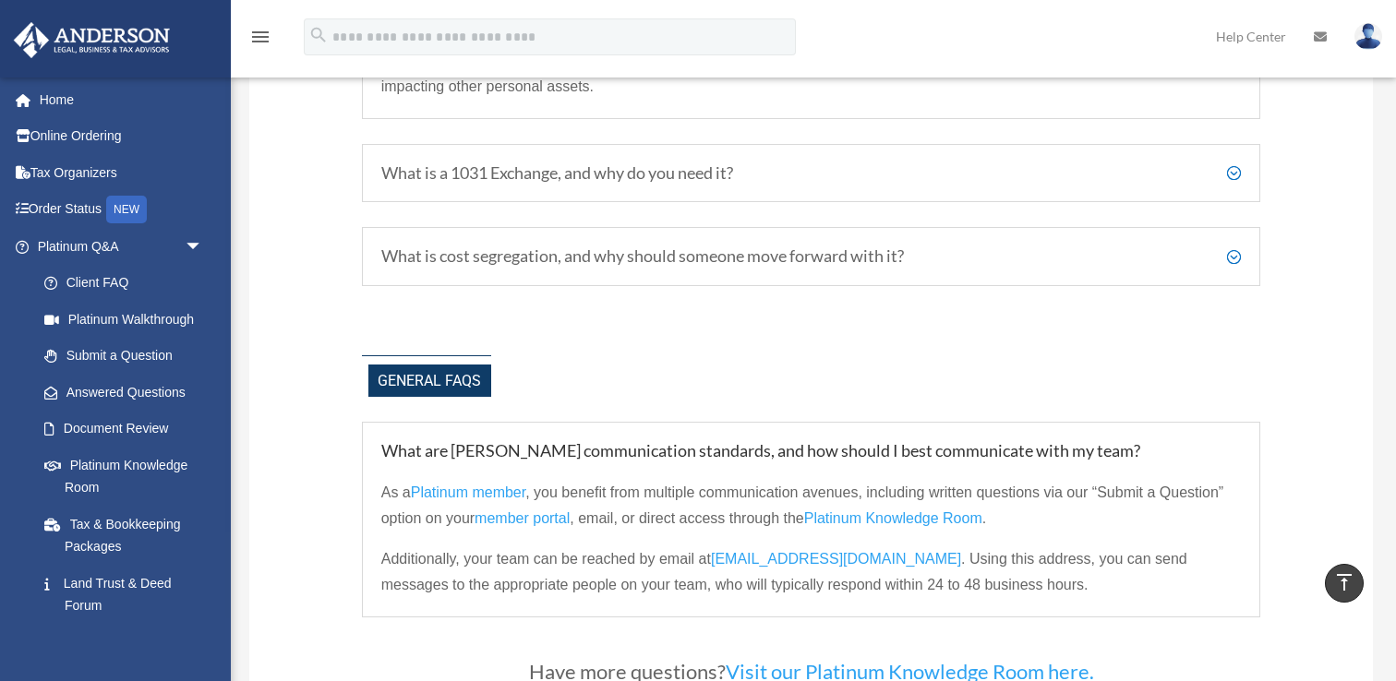
click at [680, 526] on span ", email, or direct access through the" at bounding box center [687, 519] width 234 height 16
click at [151, 355] on link "Submit a Question" at bounding box center [128, 356] width 205 height 37
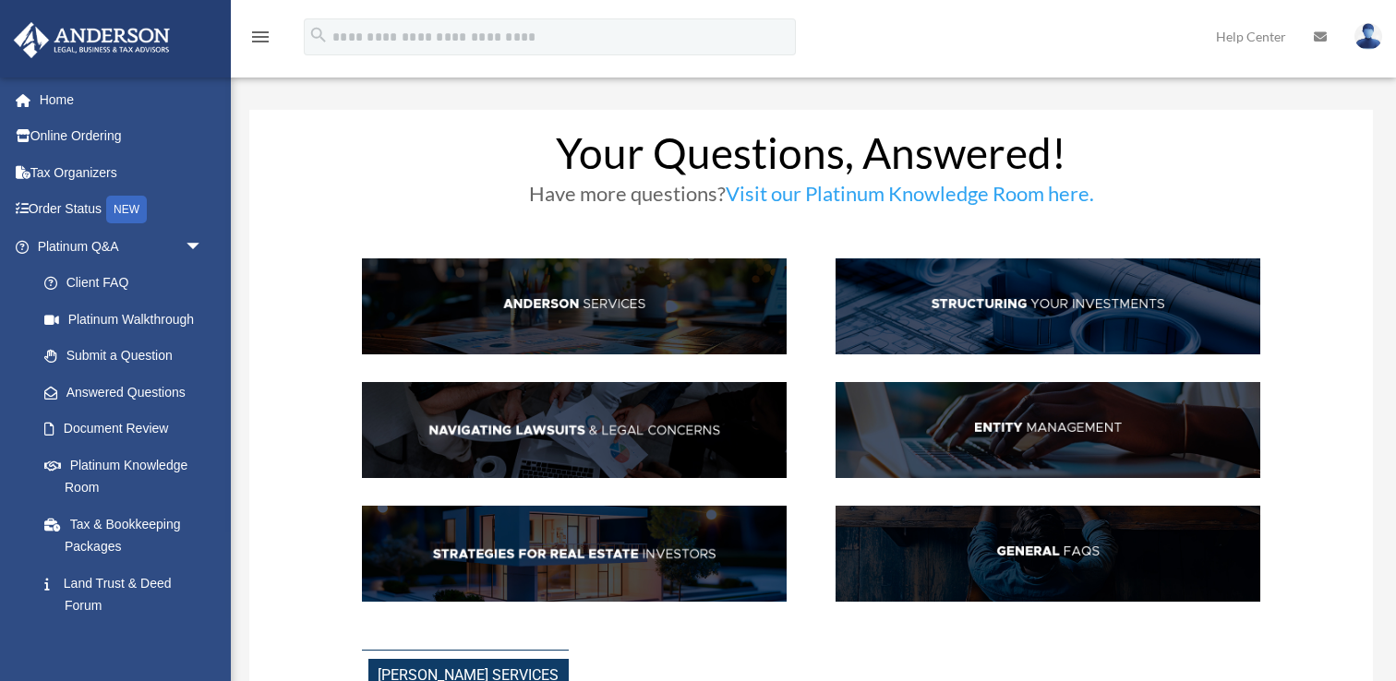
scroll to position [1613, 0]
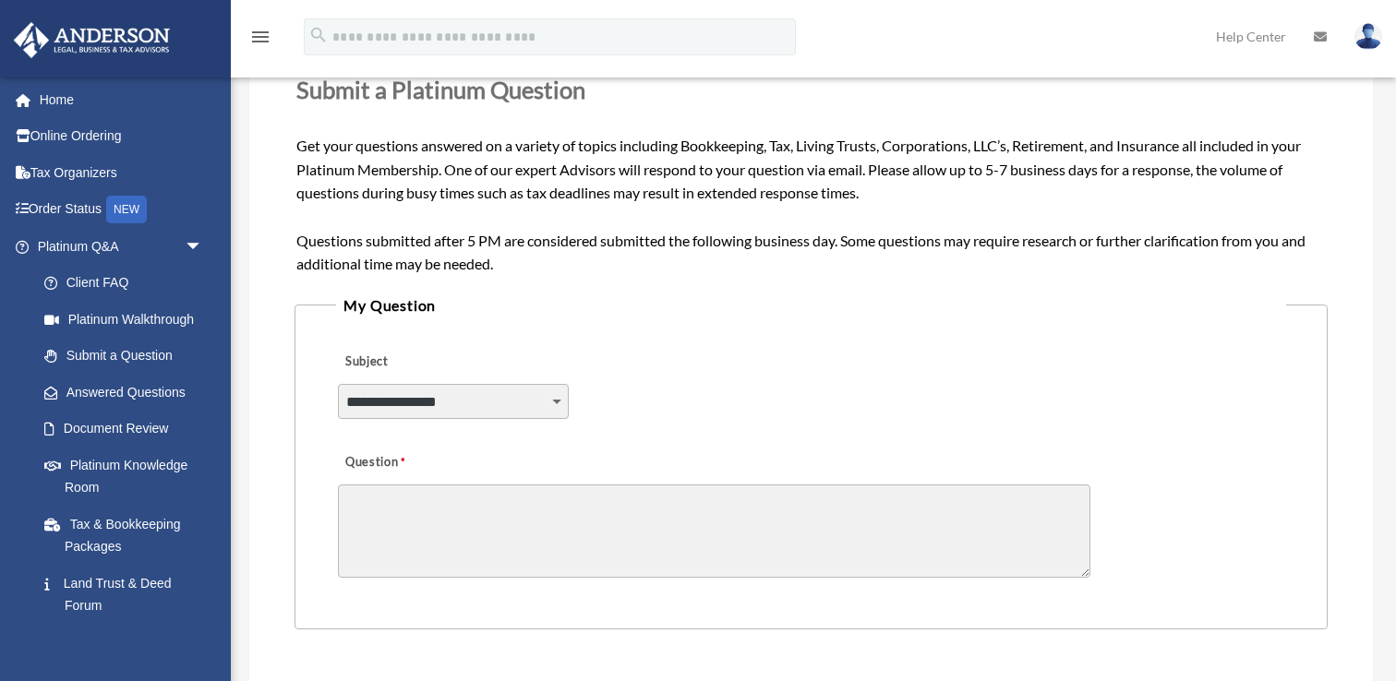
scroll to position [288, 0]
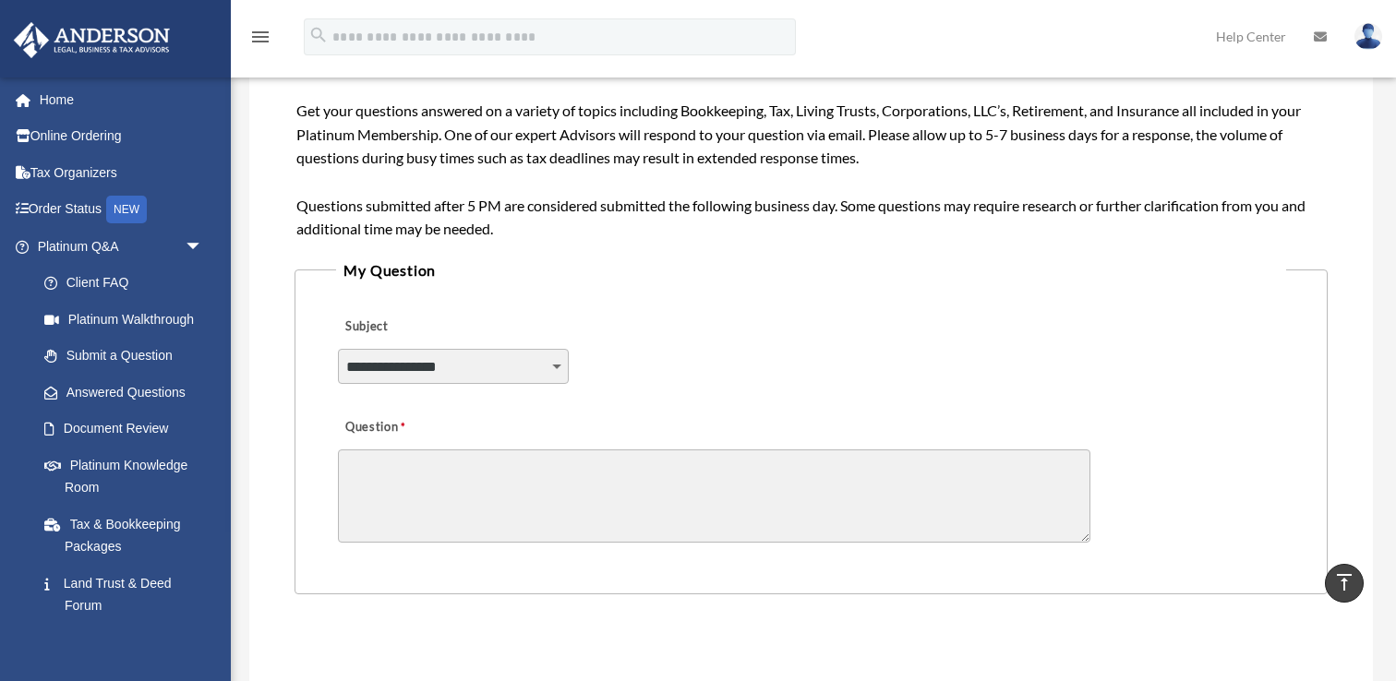
click at [524, 371] on select "**********" at bounding box center [453, 366] width 231 height 35
select select "******"
click at [338, 349] on select "**********" at bounding box center [453, 366] width 231 height 35
click at [522, 487] on textarea "Question" at bounding box center [714, 496] width 752 height 93
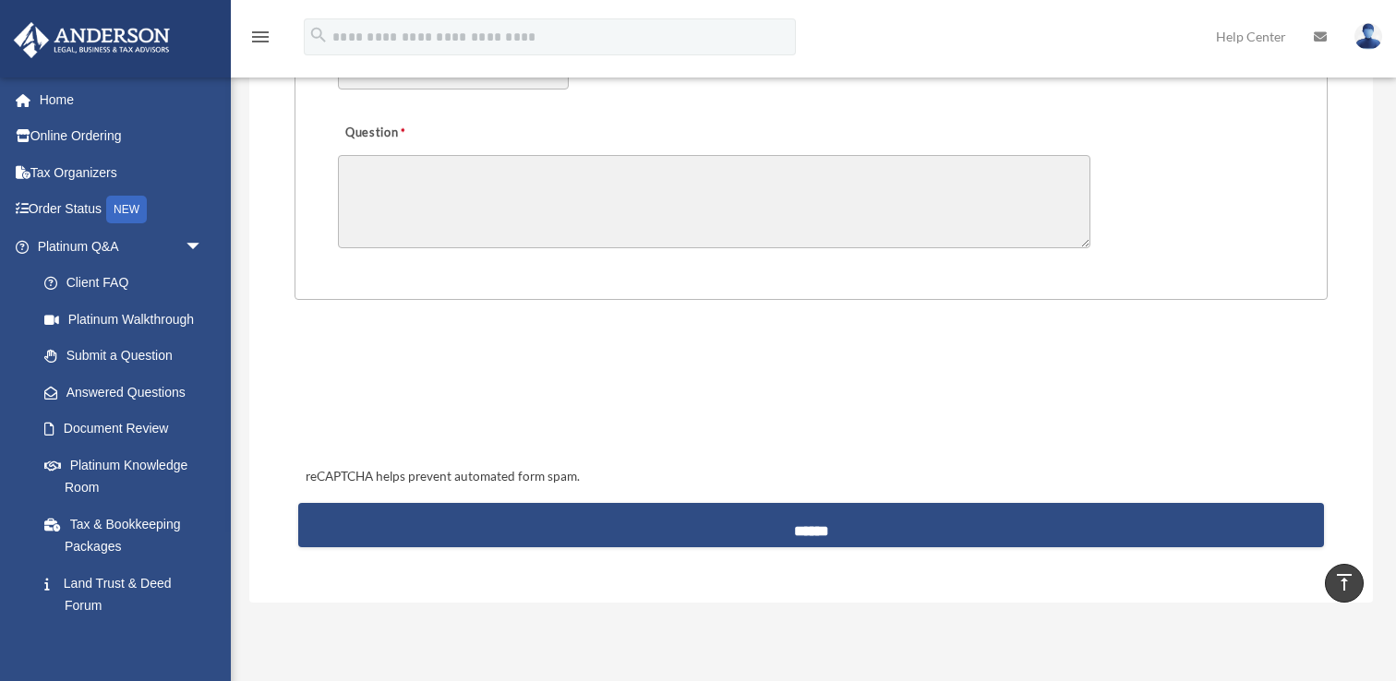
scroll to position [411, 0]
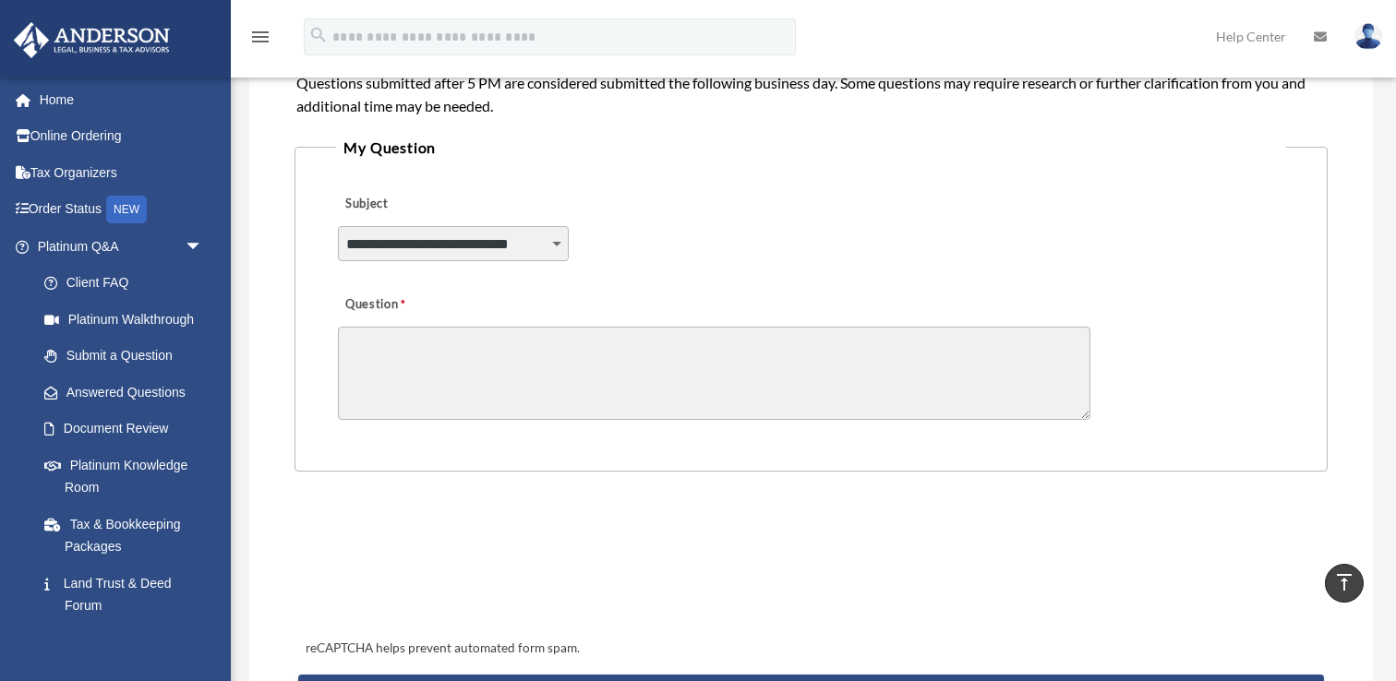
click at [469, 402] on textarea "Question" at bounding box center [714, 373] width 752 height 93
type textarea "*"
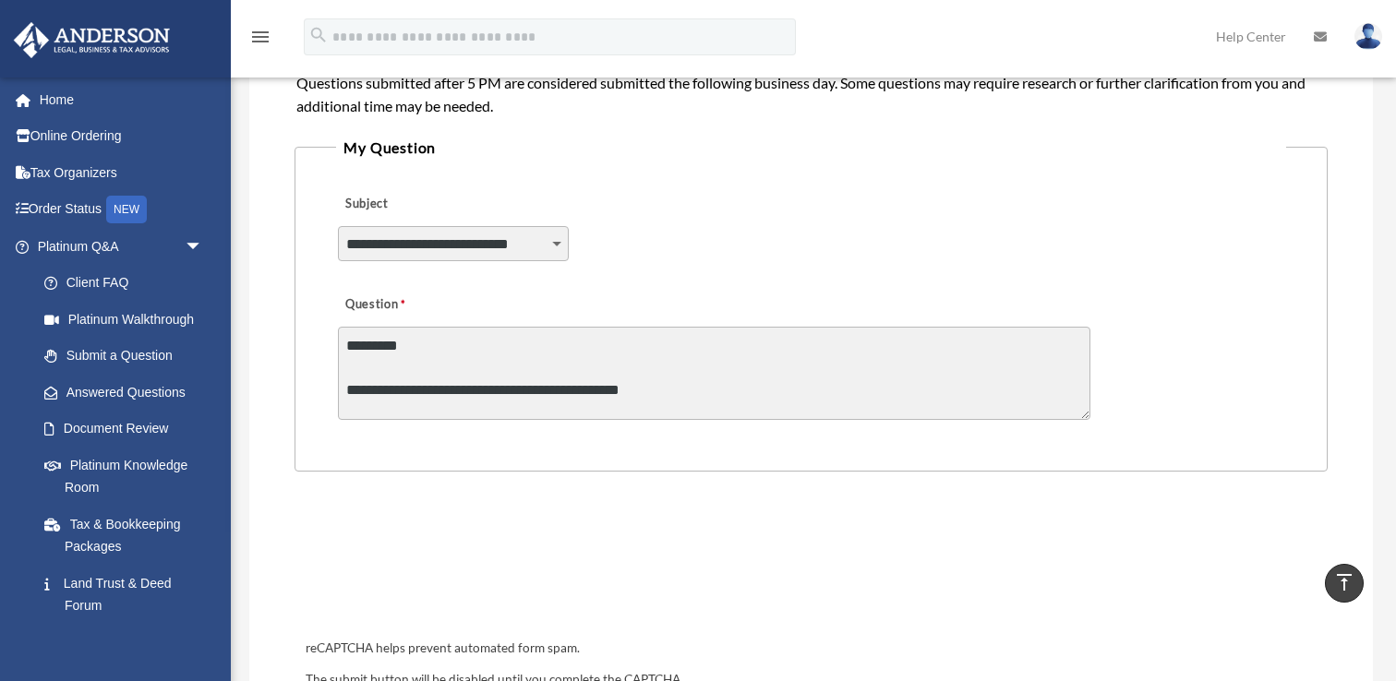
click at [756, 388] on textarea "**********" at bounding box center [714, 373] width 752 height 93
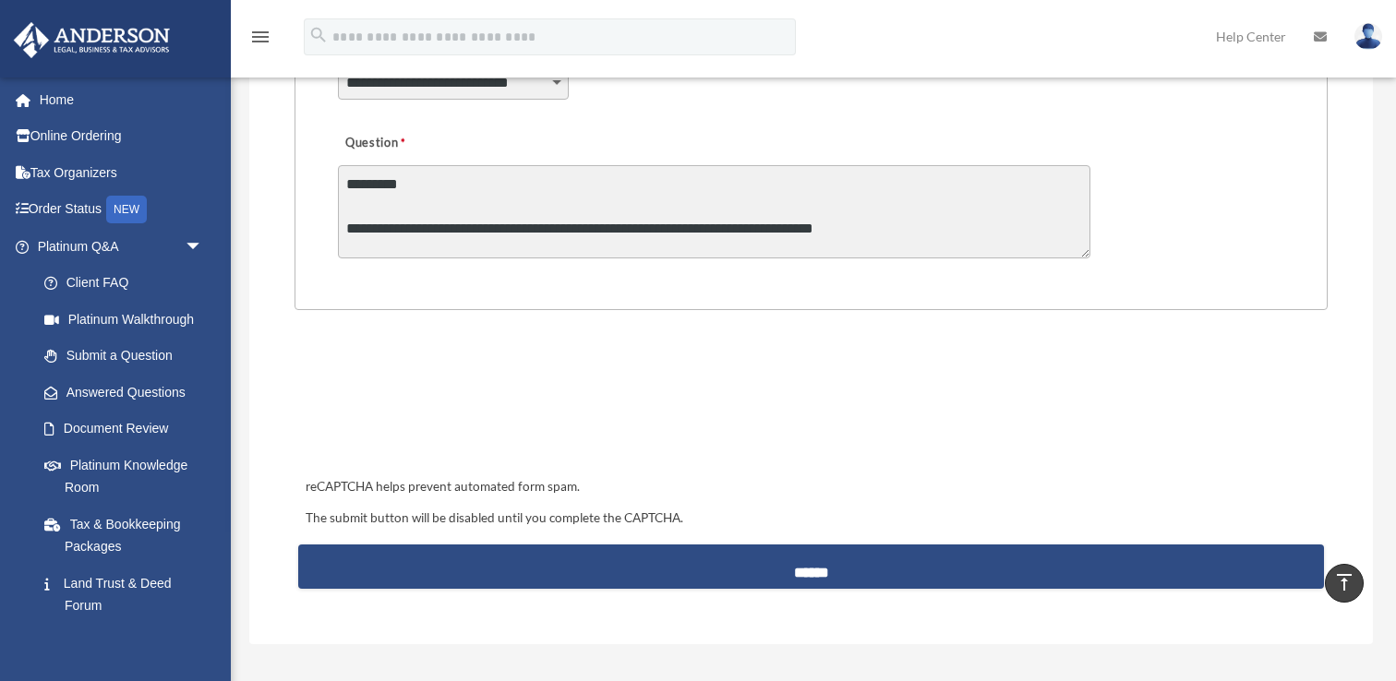
scroll to position [576, 0]
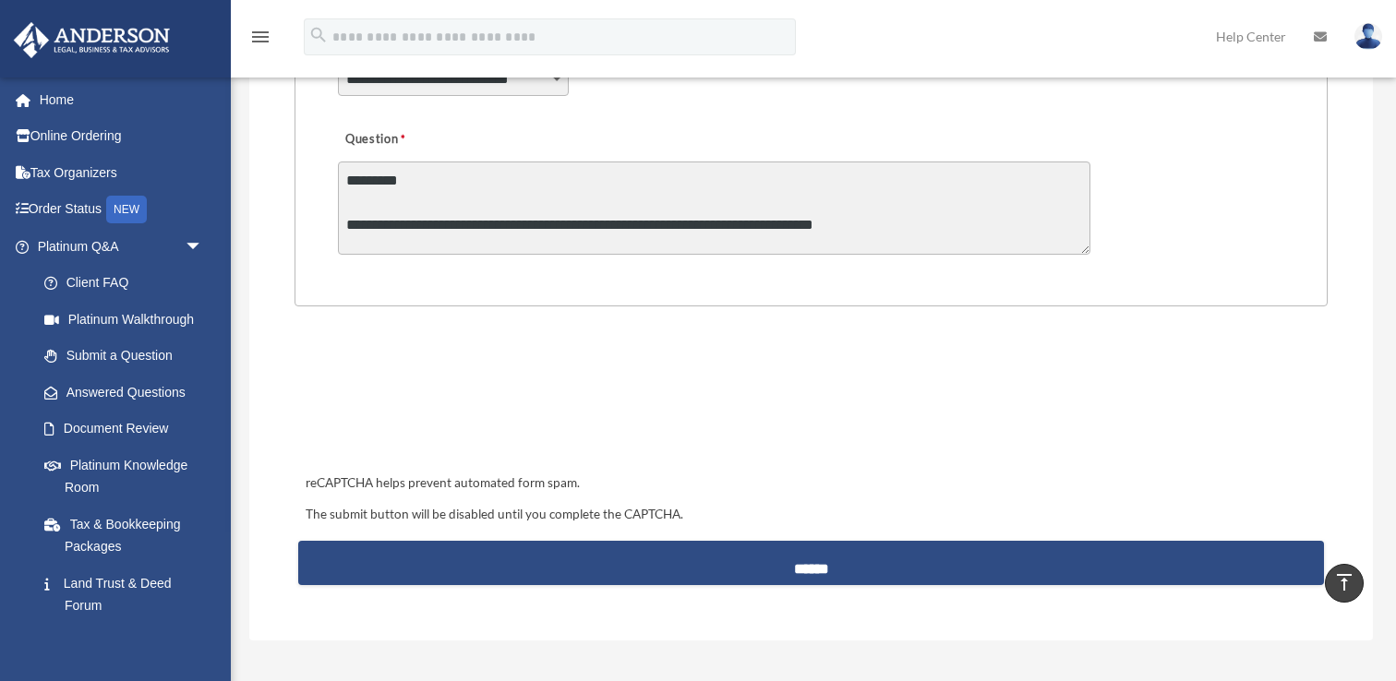
click at [912, 243] on textarea "**********" at bounding box center [714, 208] width 752 height 93
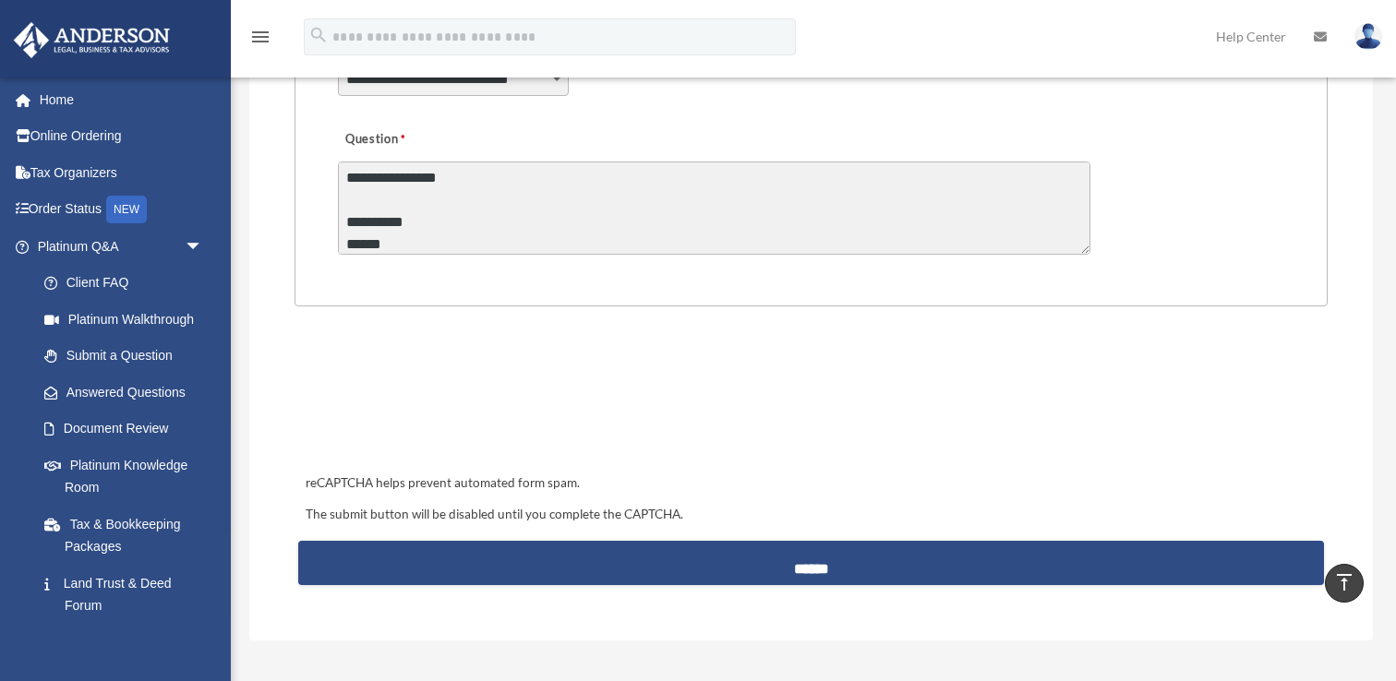
scroll to position [28, 0]
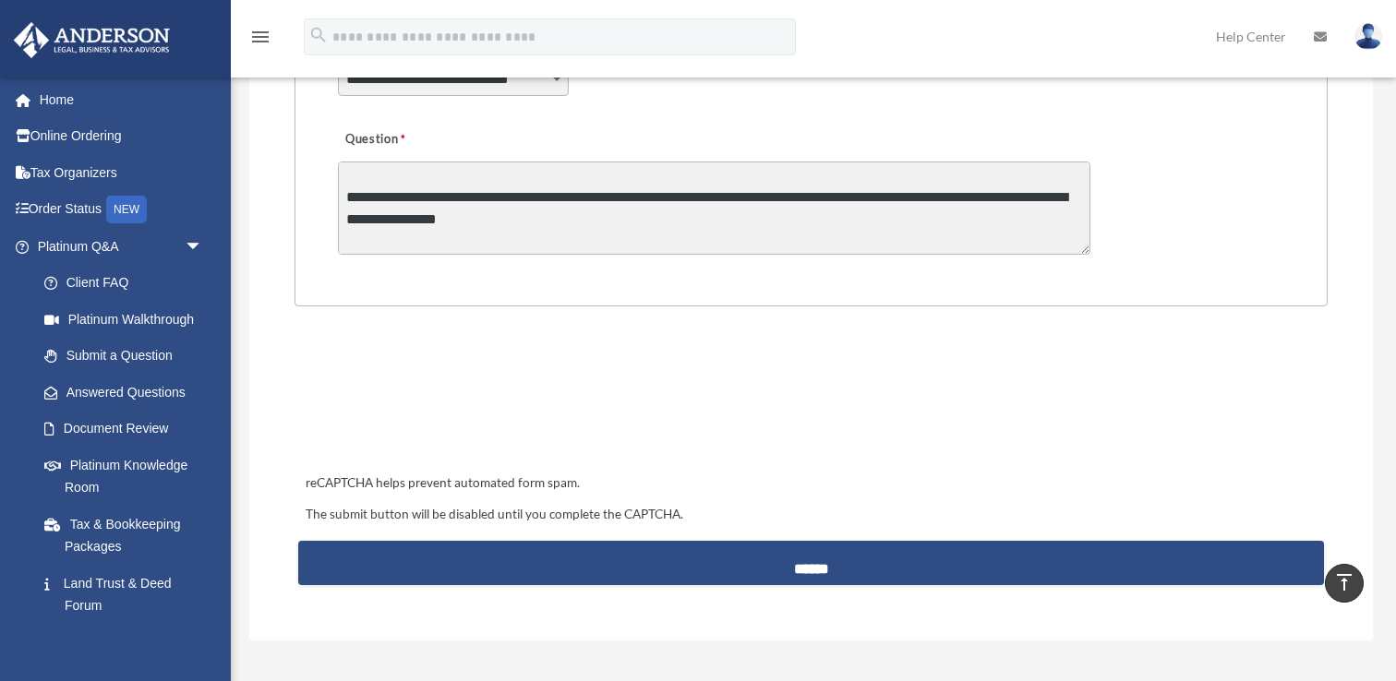
click at [876, 222] on textarea "**********" at bounding box center [714, 208] width 752 height 93
type textarea "**********"
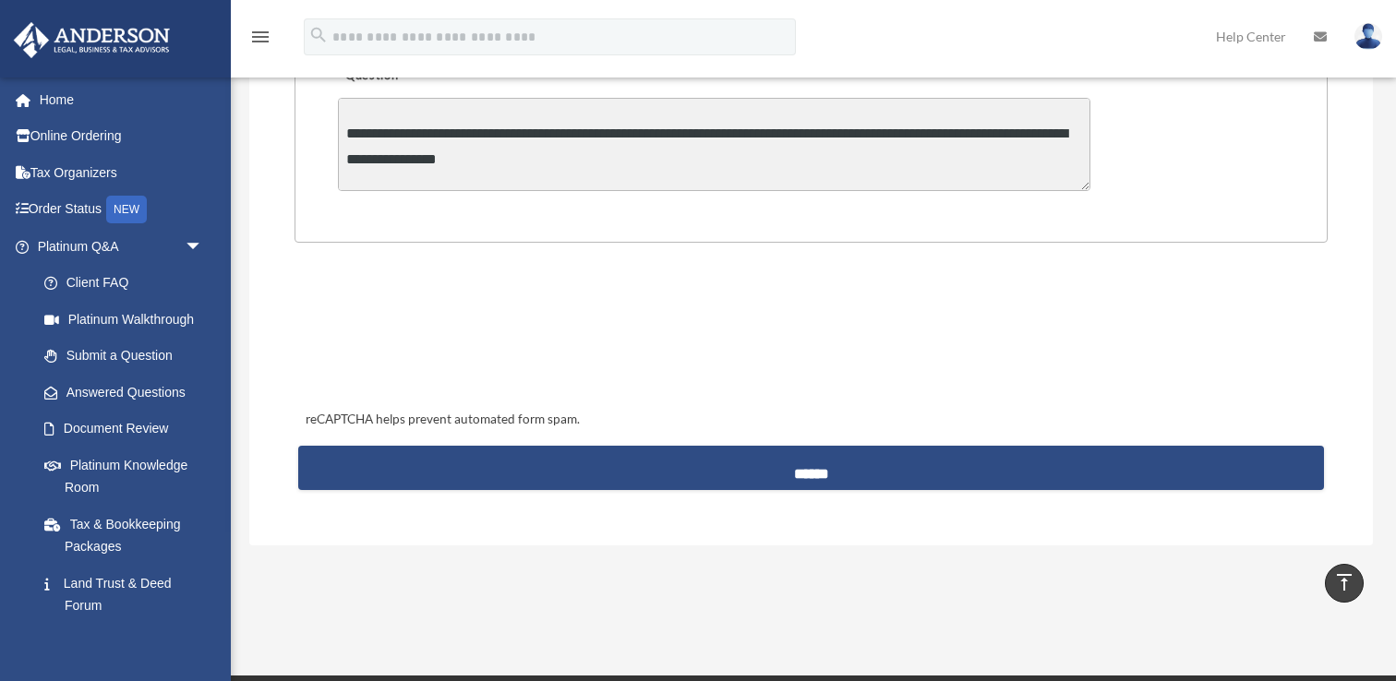
scroll to position [641, 0]
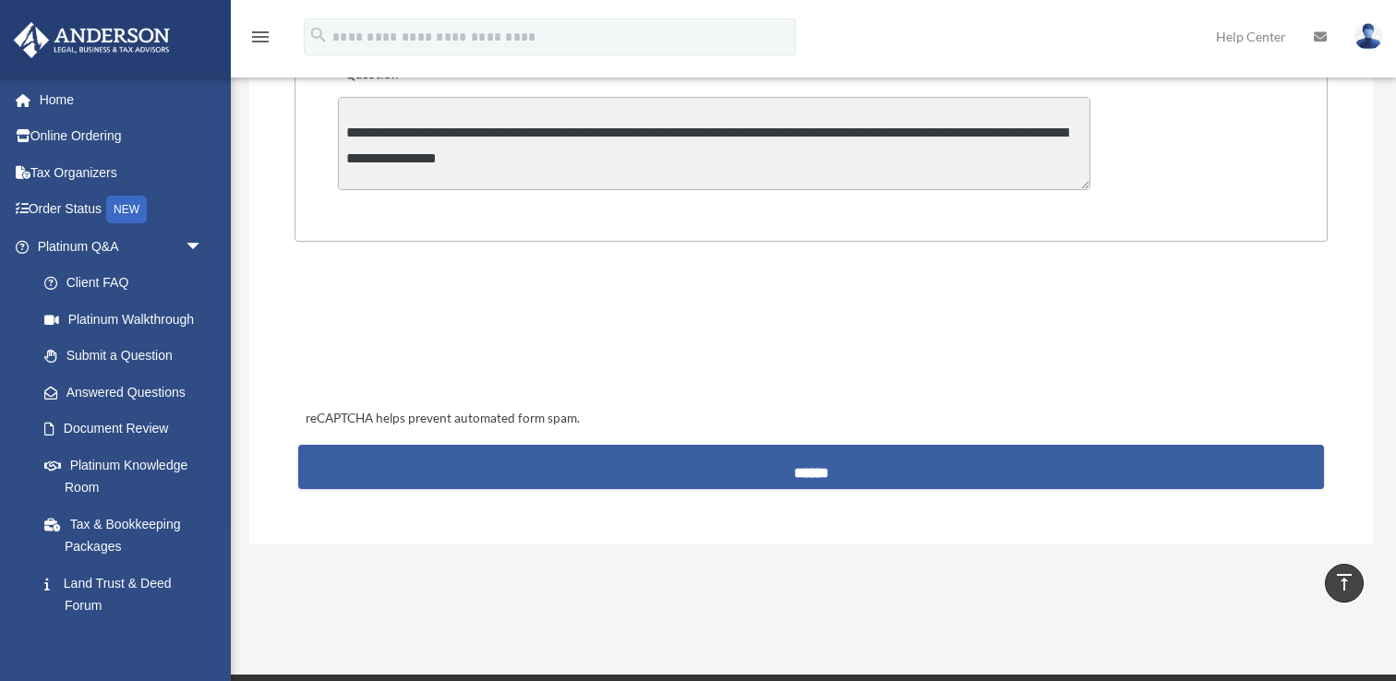
click at [514, 475] on input "******" at bounding box center [811, 467] width 1027 height 44
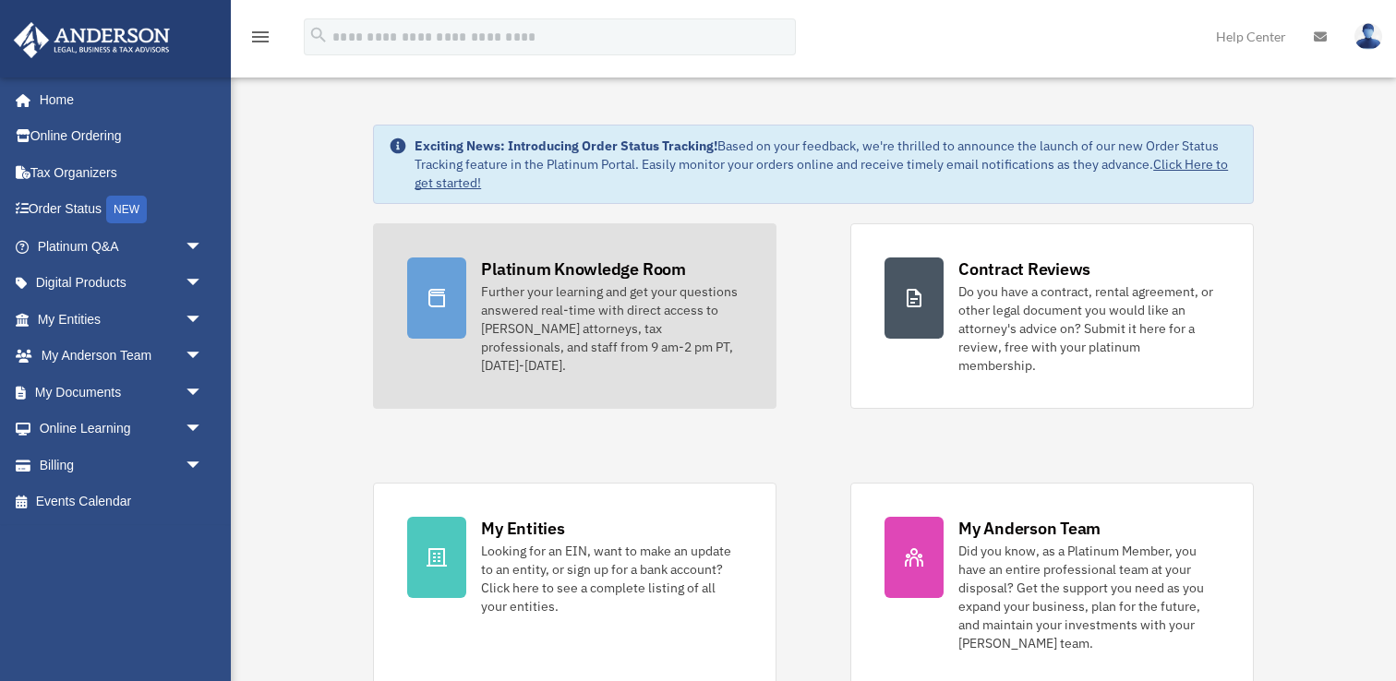
click at [513, 332] on div "Further your learning and get your questions answered real-time with direct acc…" at bounding box center [611, 329] width 261 height 92
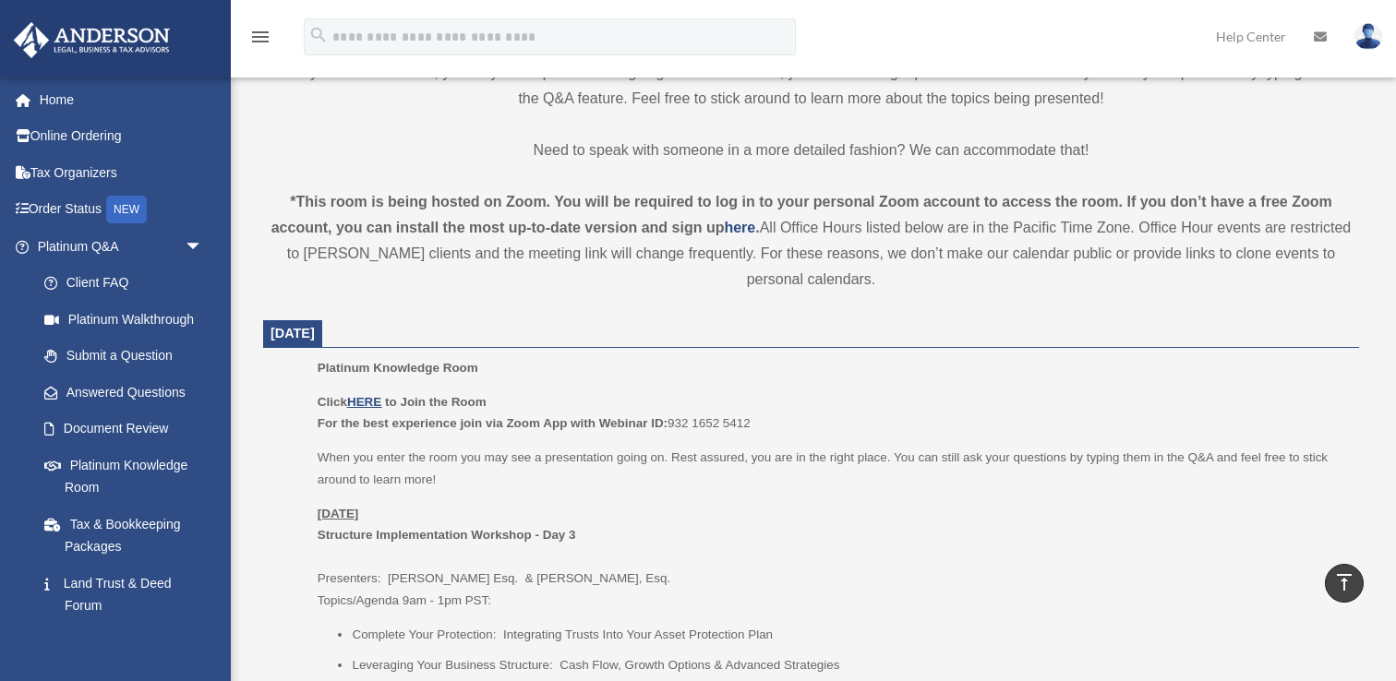
scroll to position [523, 0]
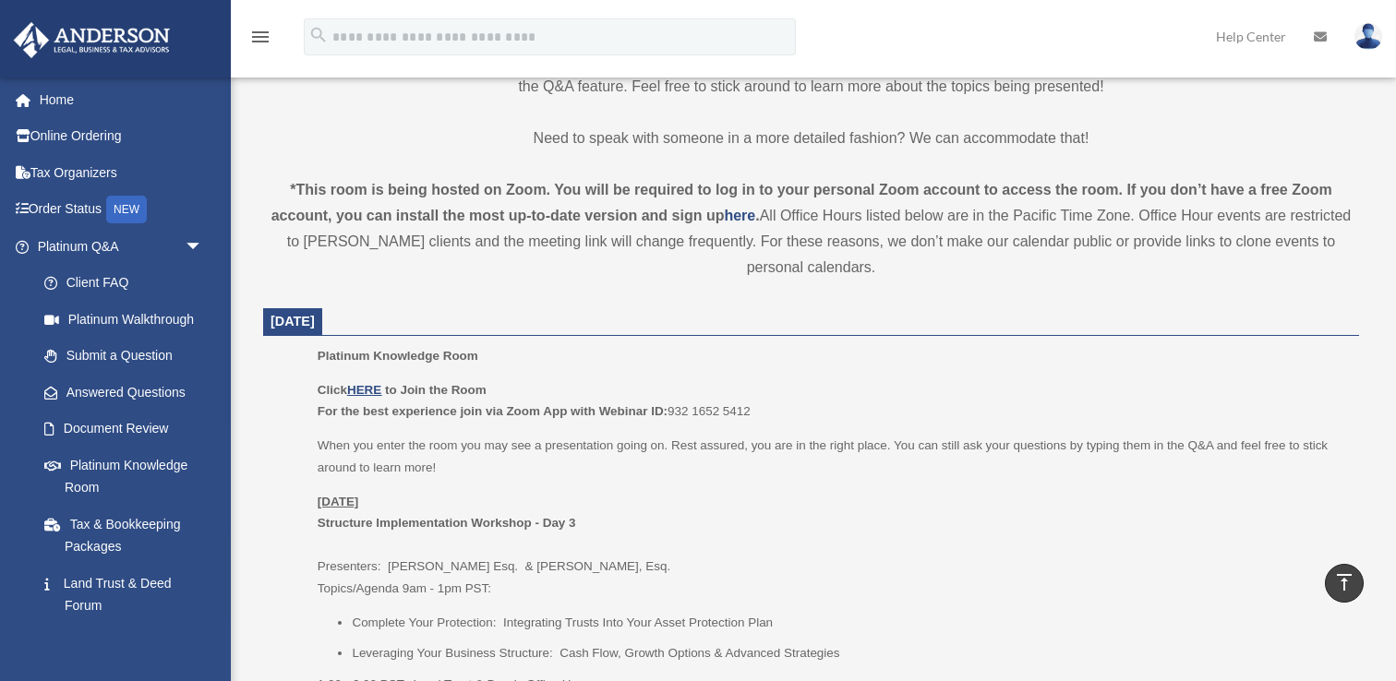
click at [597, 404] on b "For the best experience join via Zoom App with Webinar ID:" at bounding box center [493, 411] width 350 height 14
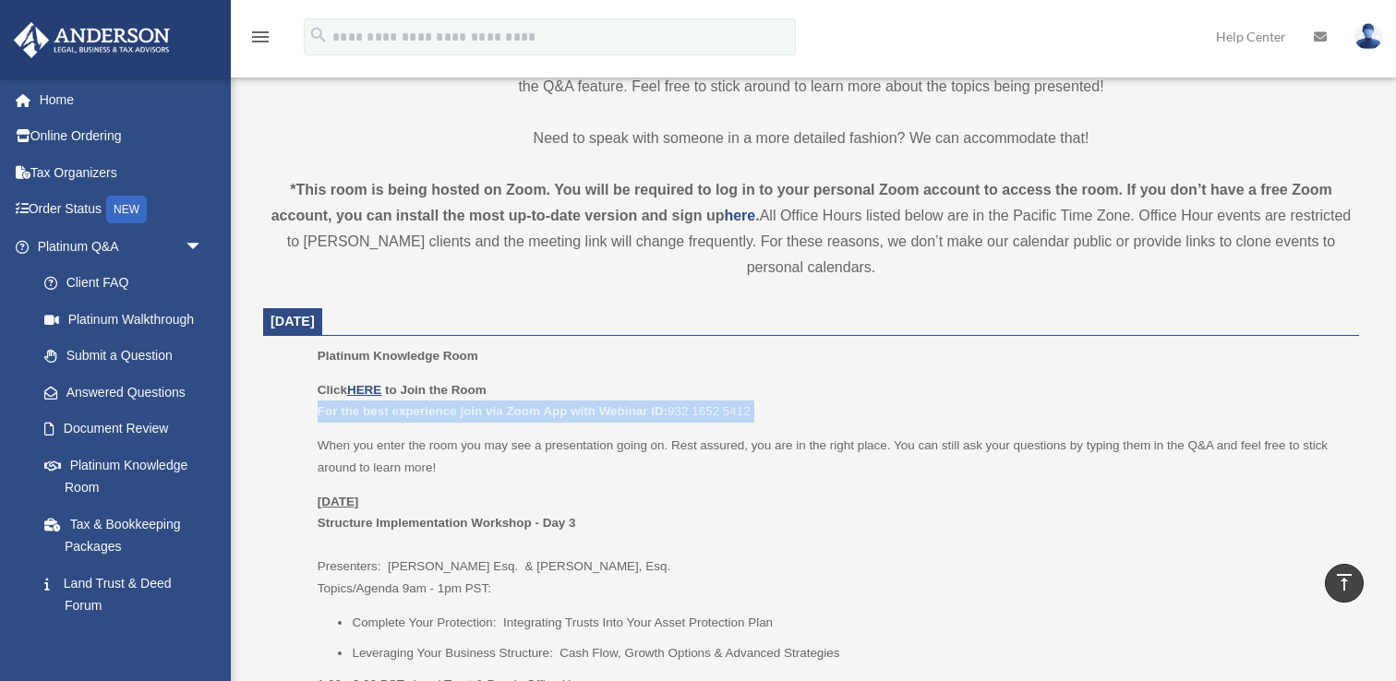
click at [597, 404] on b "For the best experience join via Zoom App with Webinar ID:" at bounding box center [493, 411] width 350 height 14
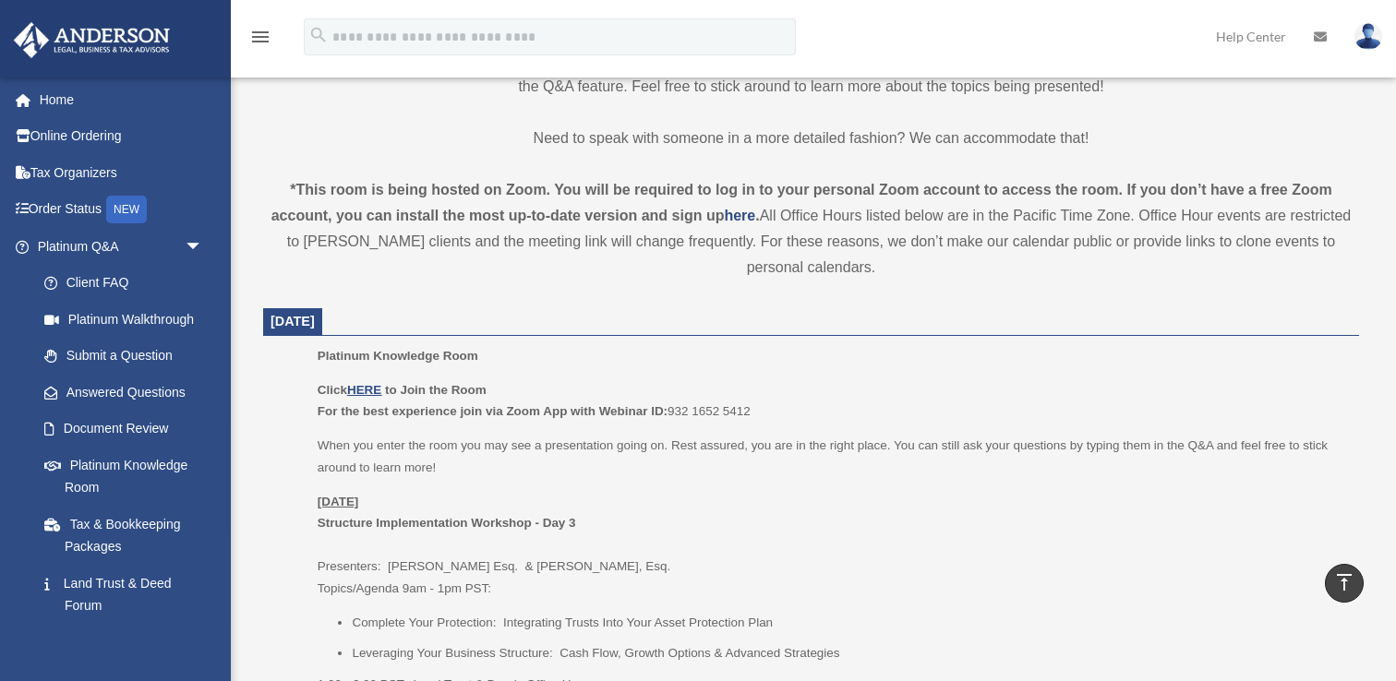
click at [593, 435] on p "When you enter the room you may see a presentation going on. Rest assured, you …" at bounding box center [832, 456] width 1028 height 43
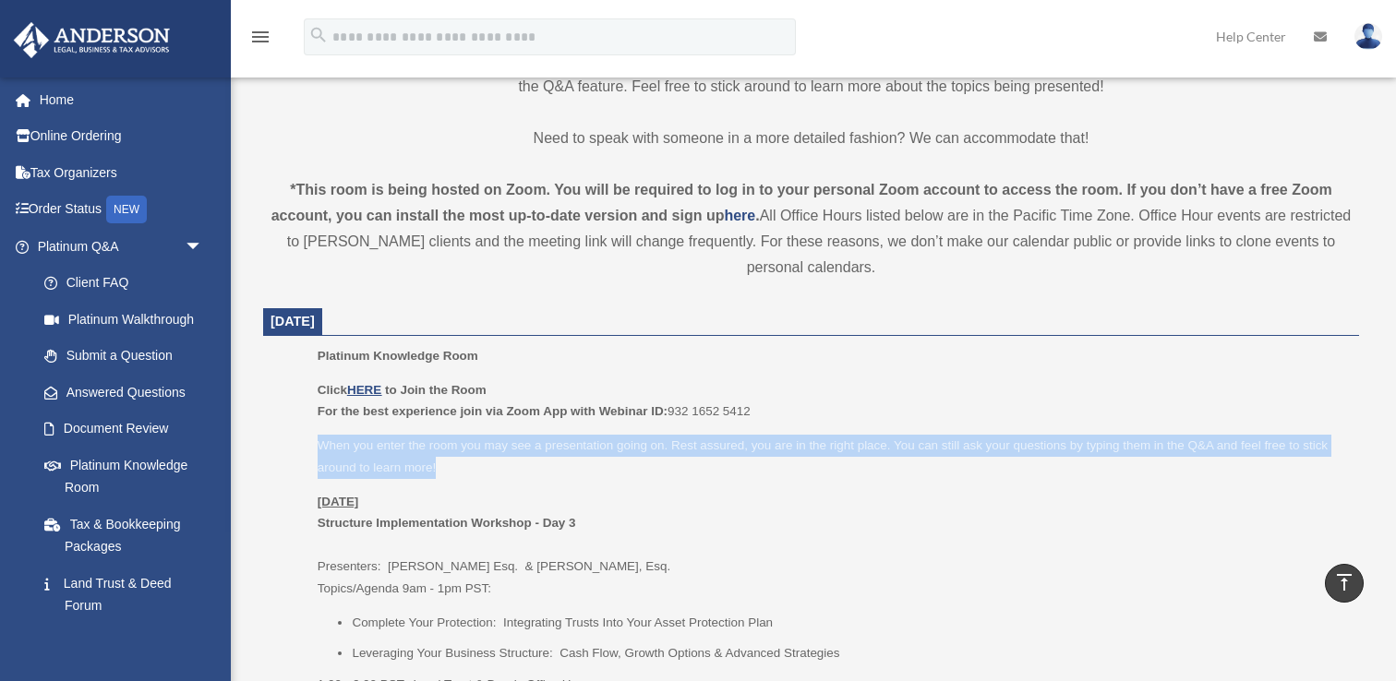
click at [593, 435] on p "When you enter the room you may see a presentation going on. Rest assured, you …" at bounding box center [832, 456] width 1028 height 43
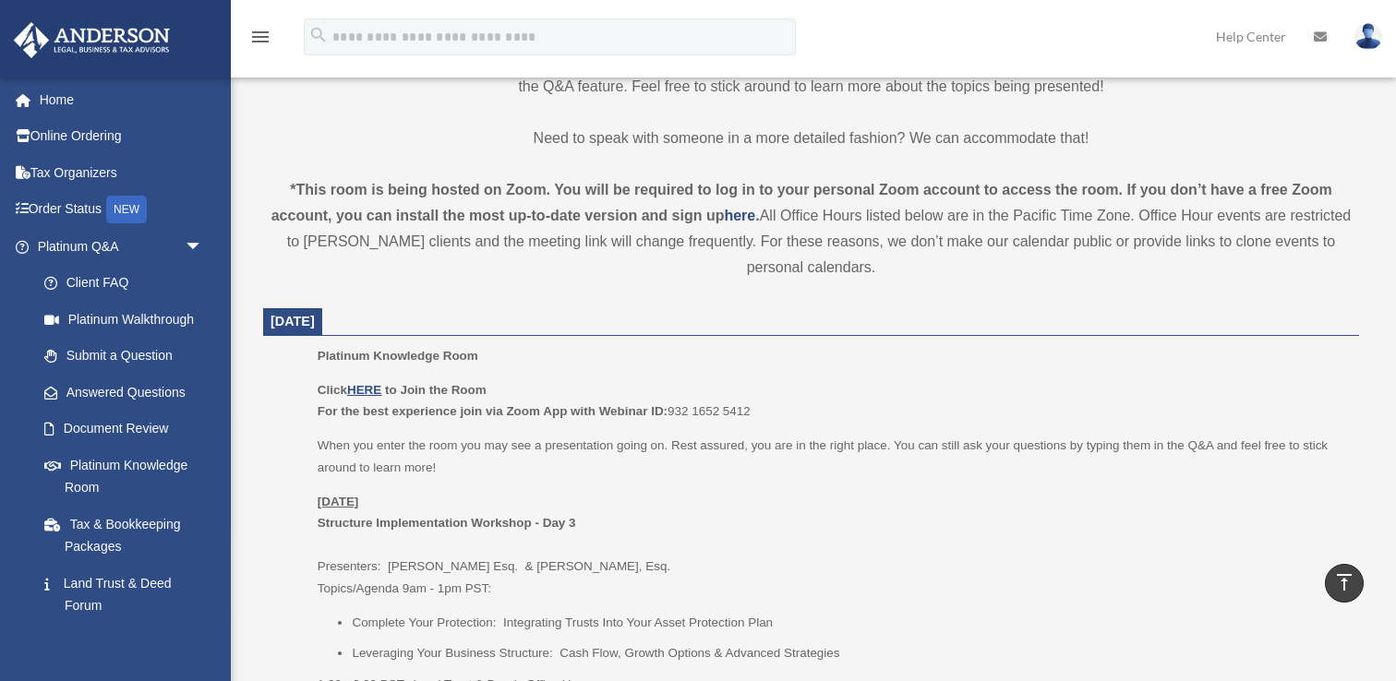
click at [623, 498] on p "Monday, September 29 Structure Implementation Workshop - Day 3 Presenters: Sava…" at bounding box center [832, 545] width 1028 height 109
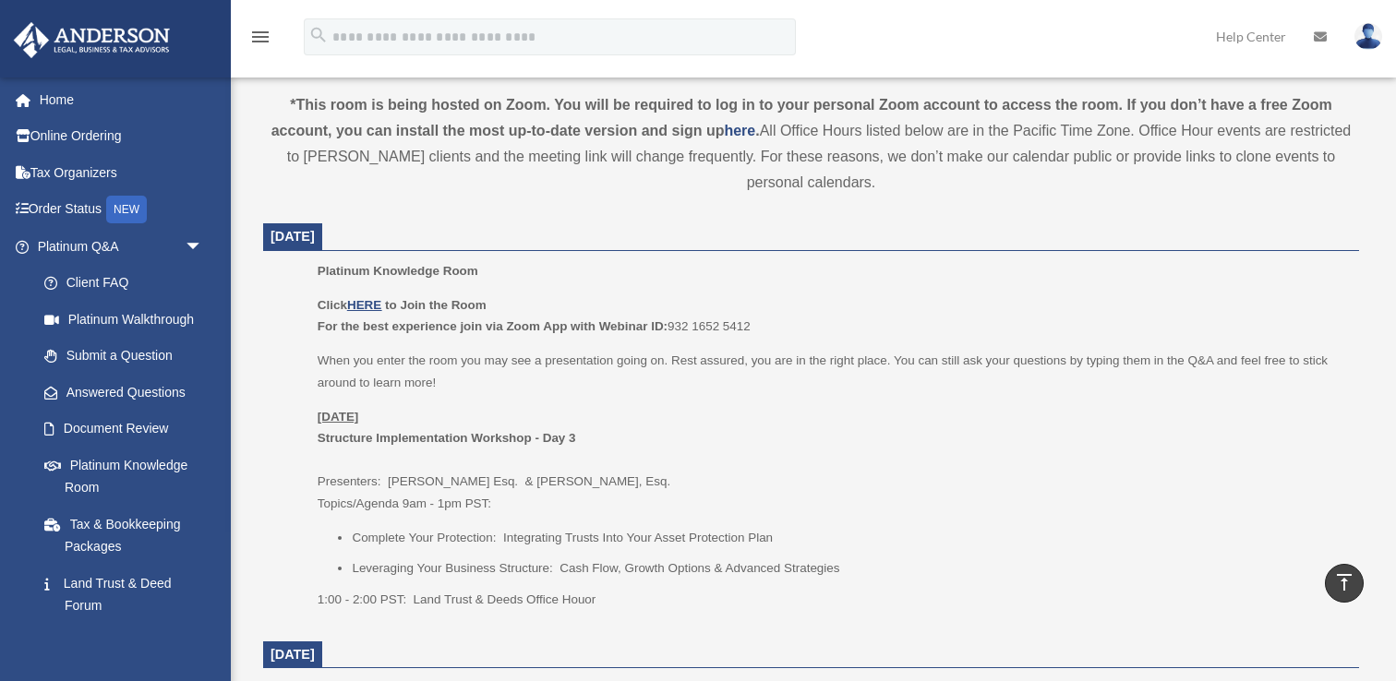
scroll to position [617, 0]
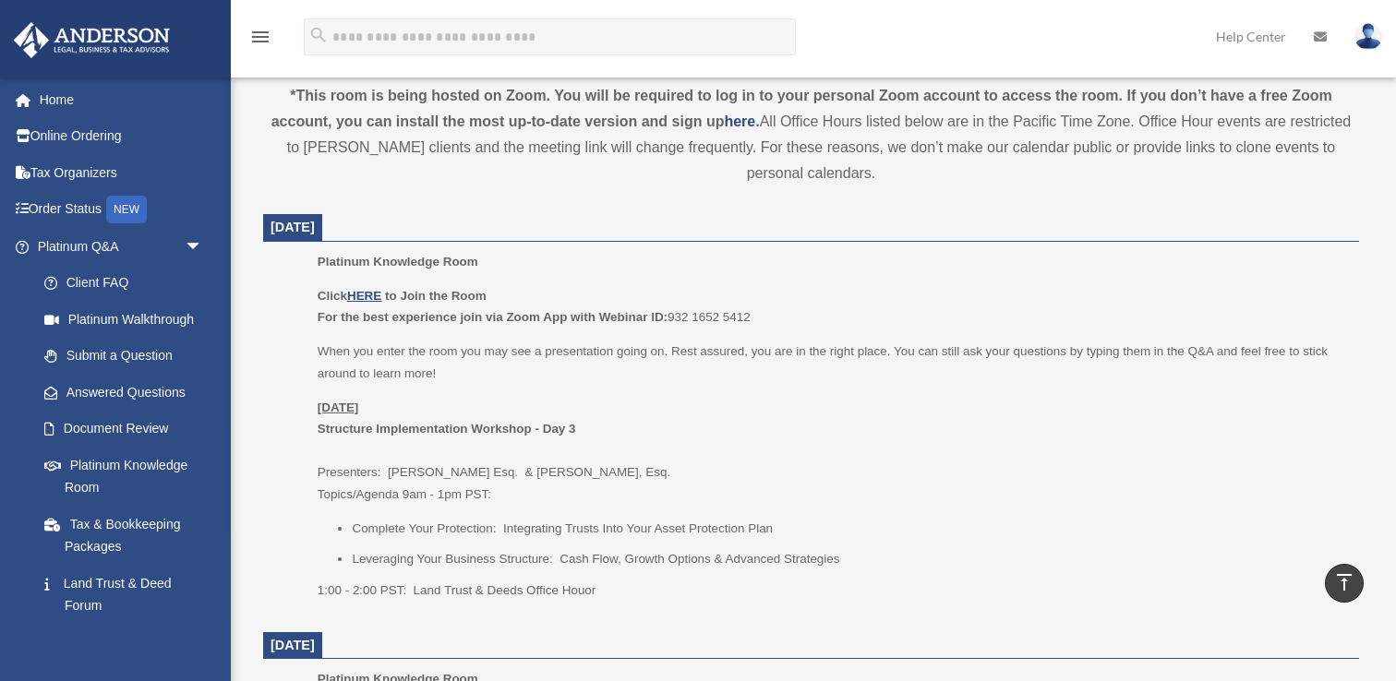
click at [556, 436] on b "Structure Implementation Workshop - Day 3" at bounding box center [447, 429] width 259 height 14
click at [556, 465] on p "Monday, September 29 Structure Implementation Workshop - Day 3 Presenters: Sava…" at bounding box center [832, 451] width 1028 height 109
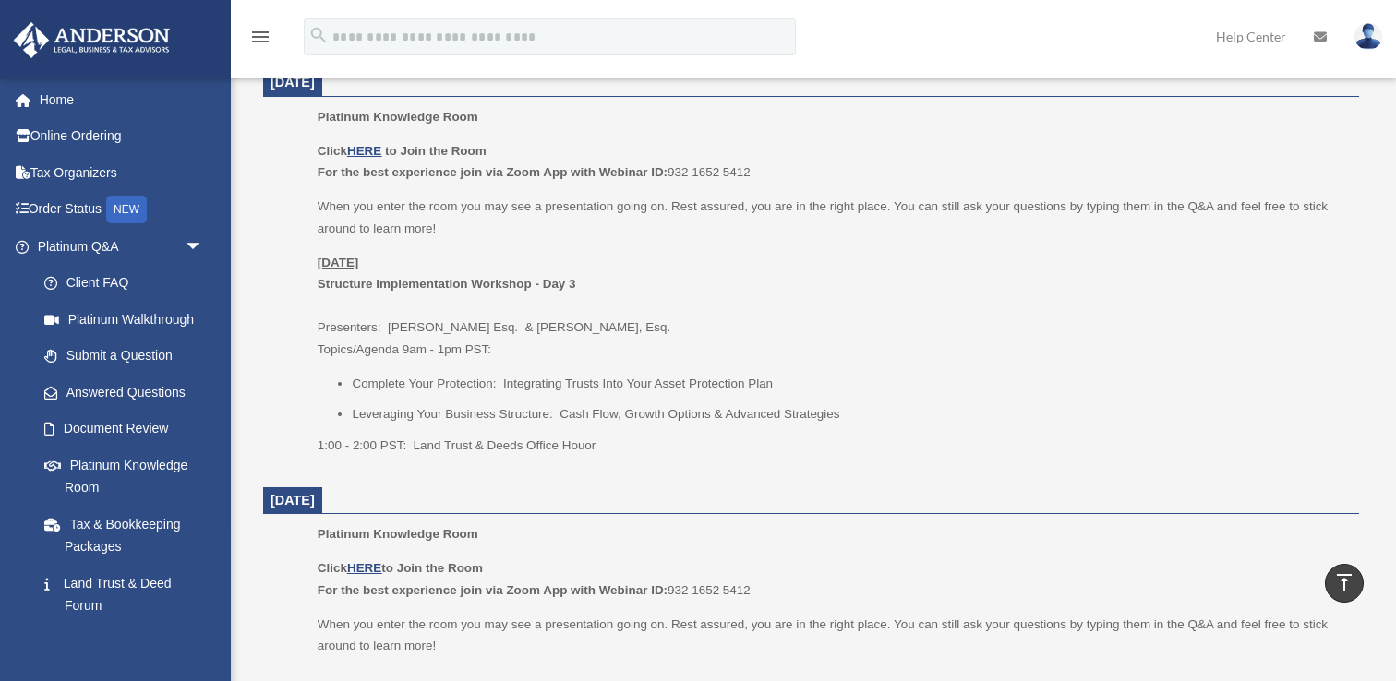
scroll to position [768, 0]
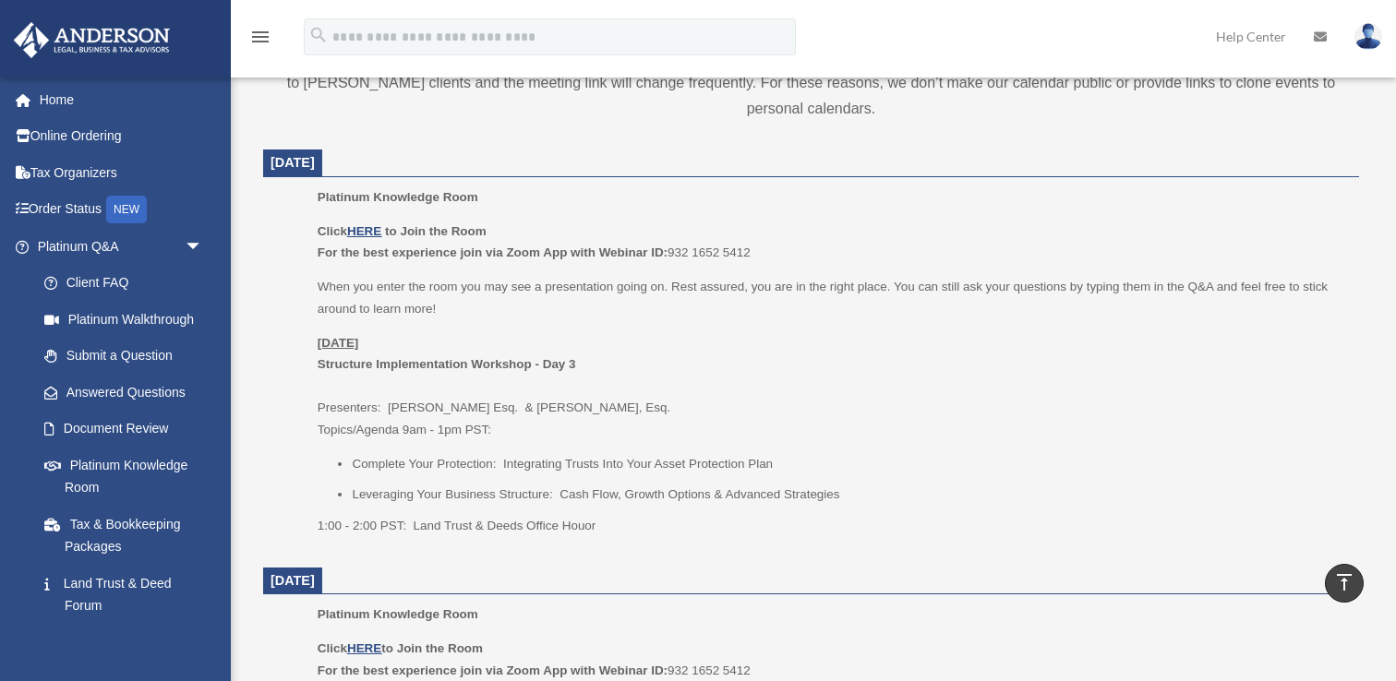
scroll to position [628, 0]
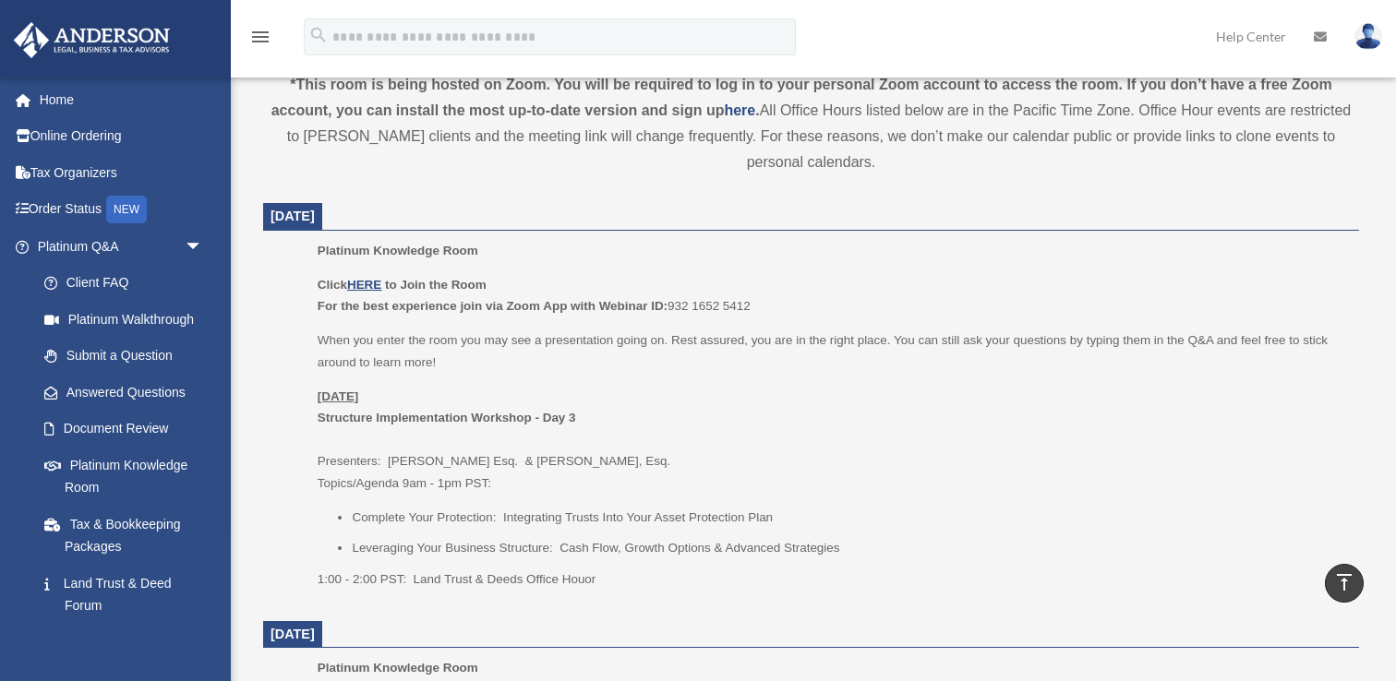
click at [574, 516] on li "Complete Your Protection: Integrating Trusts Into Your Asset Protection Plan" at bounding box center [849, 518] width 994 height 22
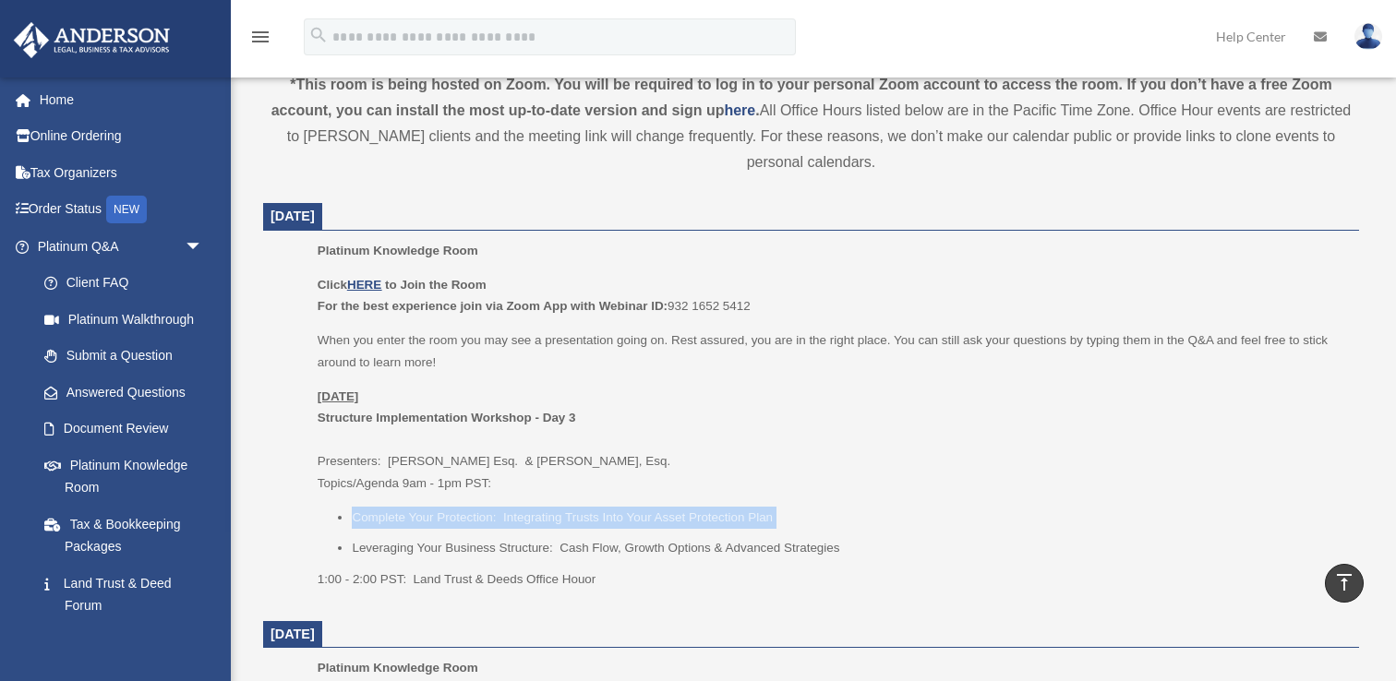
click at [574, 516] on li "Complete Your Protection: Integrating Trusts Into Your Asset Protection Plan" at bounding box center [849, 518] width 994 height 22
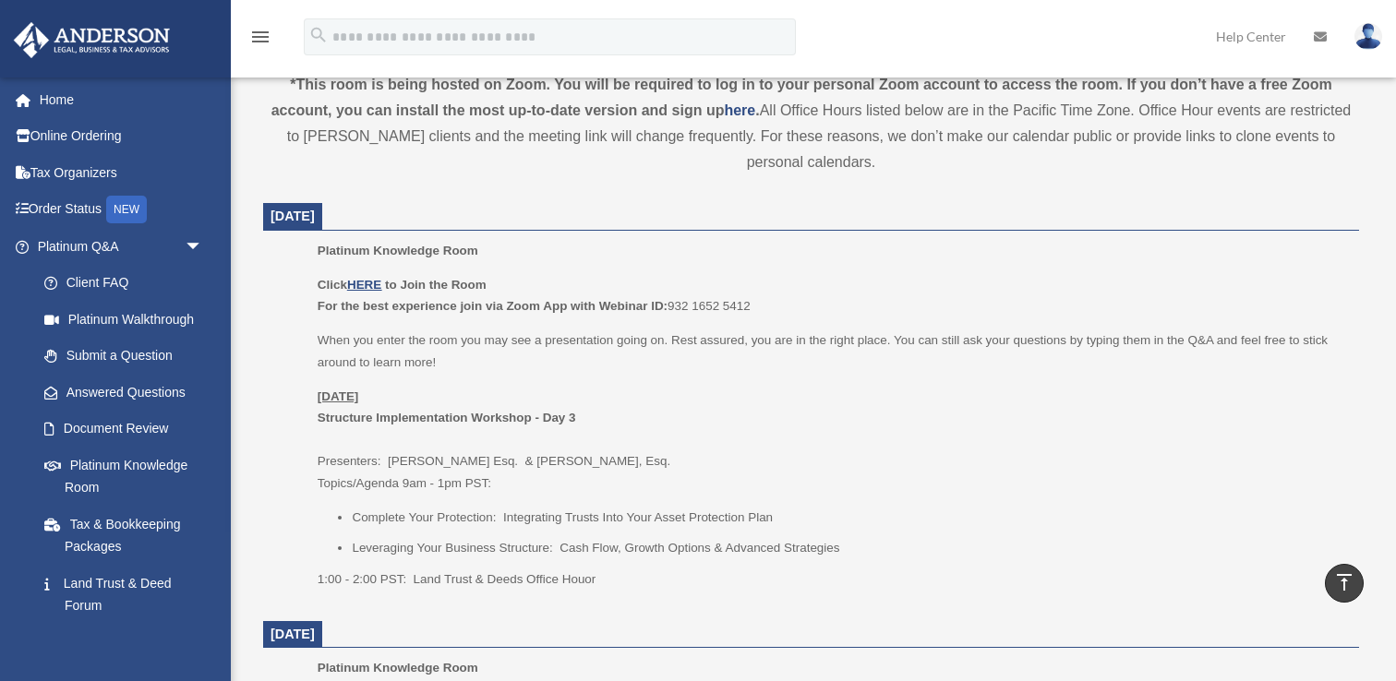
click at [581, 541] on li "Leveraging Your Business Structure: Cash Flow, Growth Options & Advanced Strate…" at bounding box center [849, 548] width 994 height 22
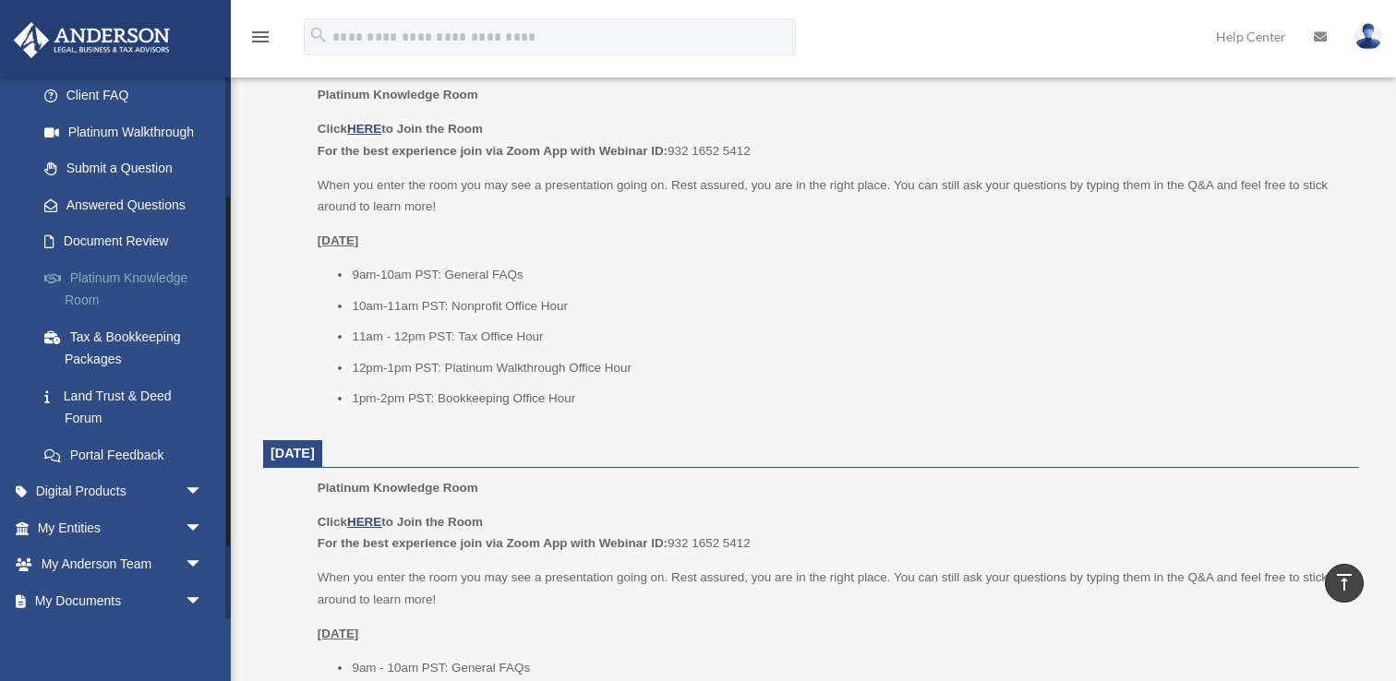
scroll to position [216, 0]
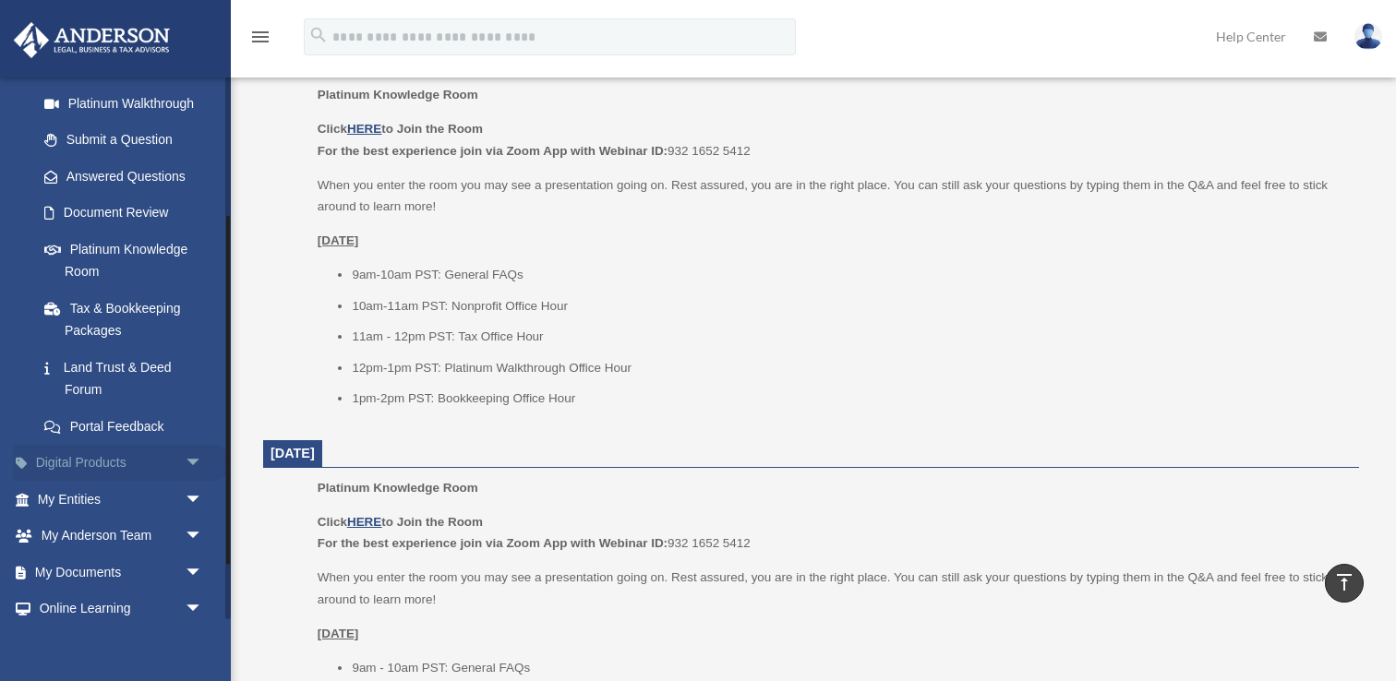
click at [189, 467] on span "arrow_drop_down" at bounding box center [203, 464] width 37 height 38
click at [189, 467] on span "arrow_drop_up" at bounding box center [203, 464] width 37 height 38
click at [193, 499] on span "arrow_drop_down" at bounding box center [203, 500] width 37 height 38
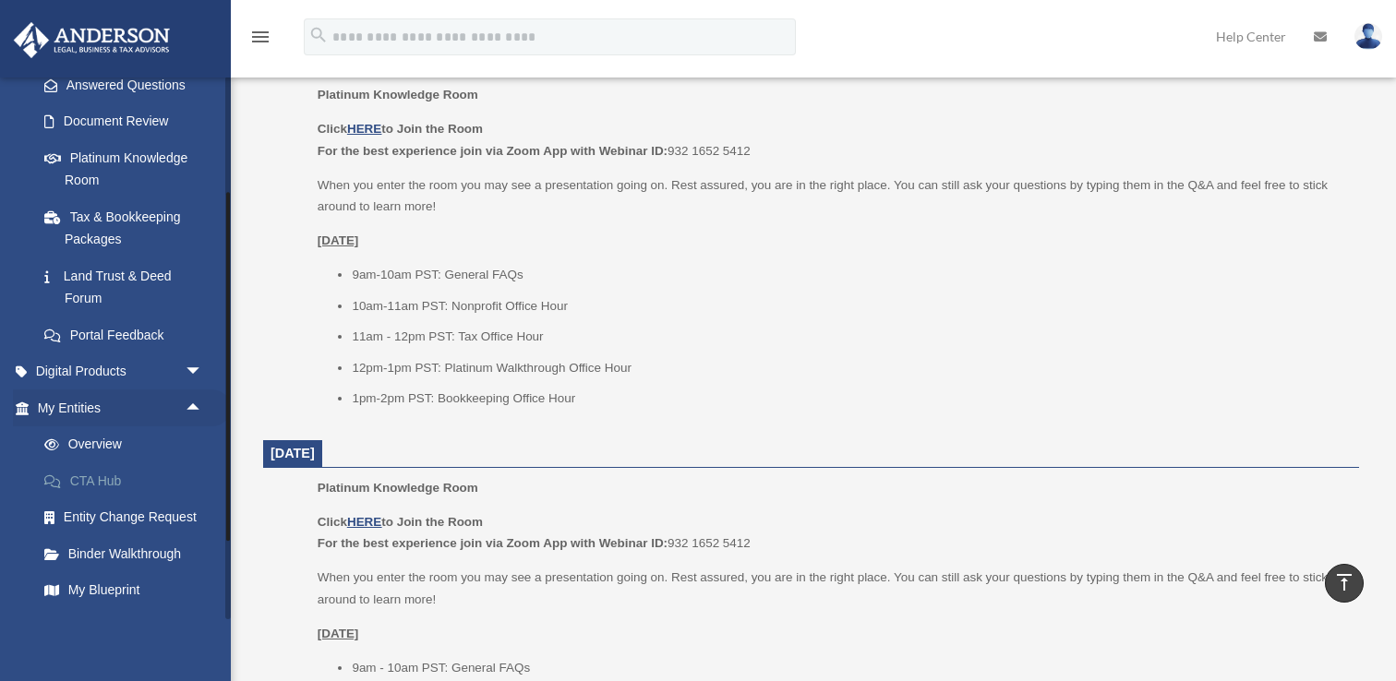
scroll to position [310, 0]
click at [130, 457] on link "Overview" at bounding box center [128, 442] width 205 height 37
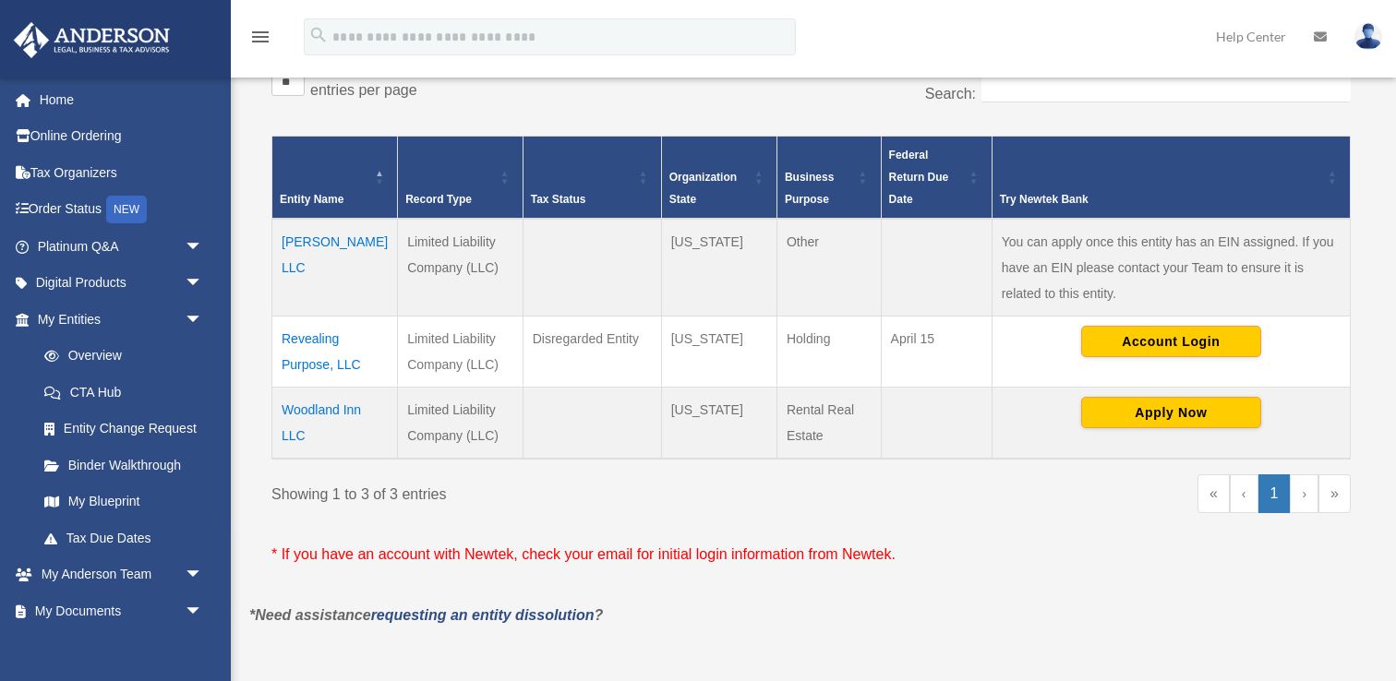
scroll to position [328, 0]
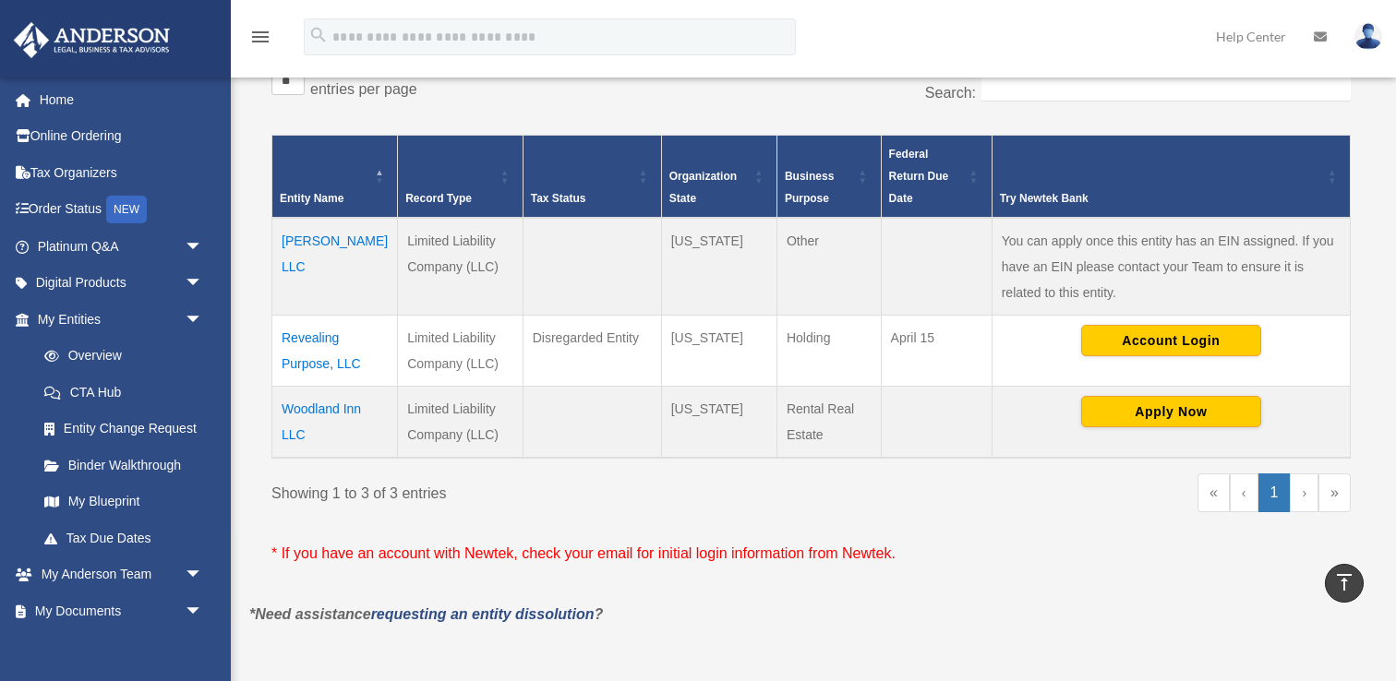
click at [566, 271] on td at bounding box center [592, 267] width 138 height 98
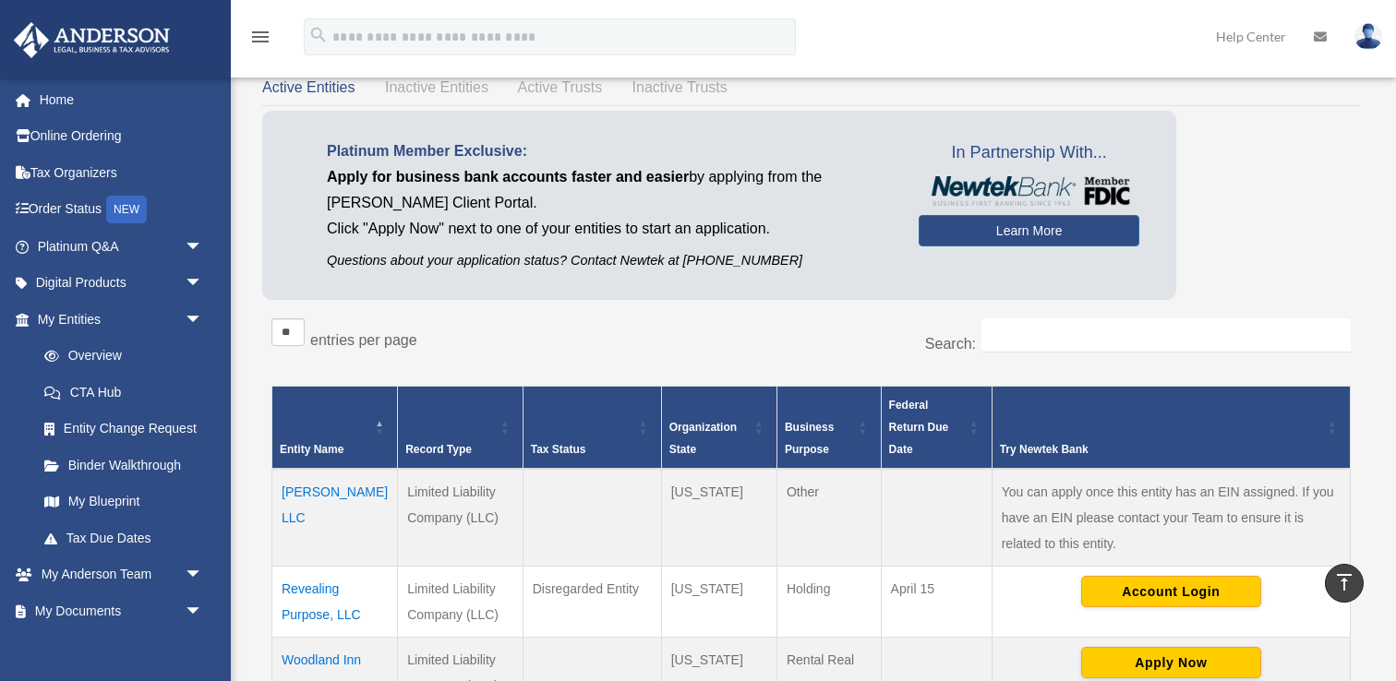
scroll to position [0, 0]
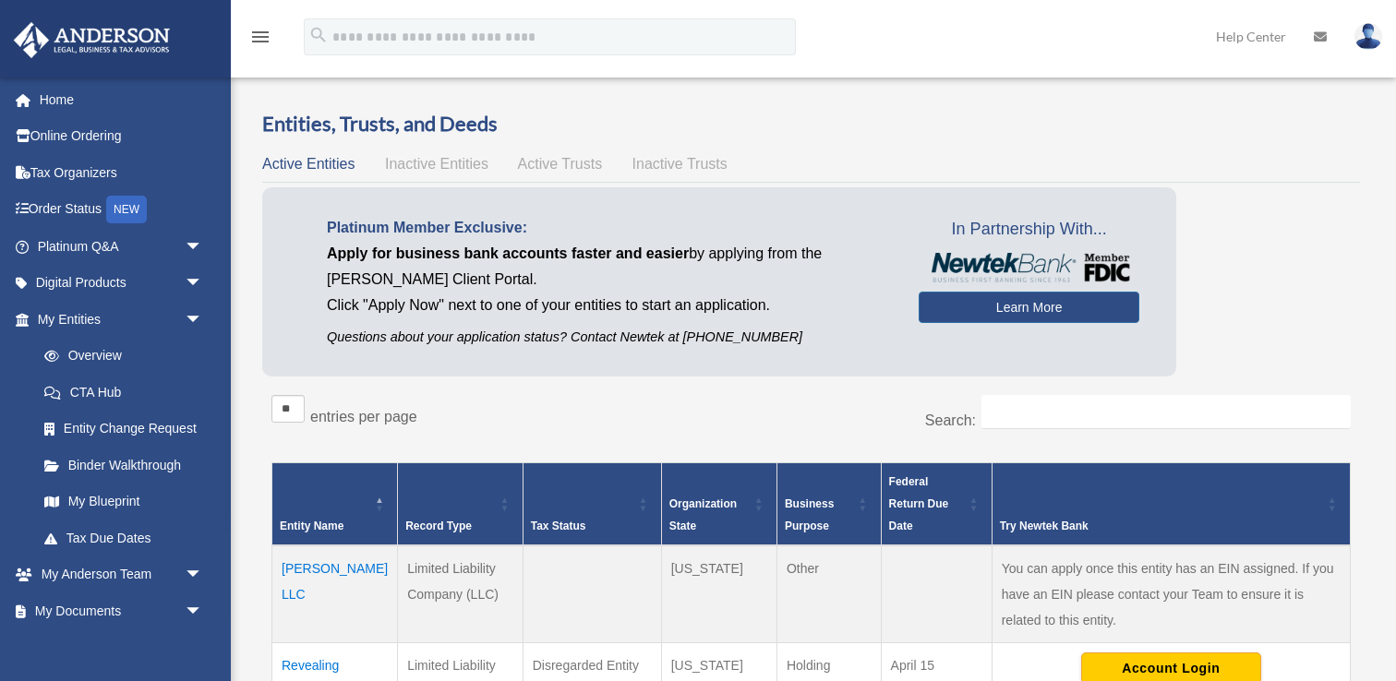
click at [463, 166] on span "Inactive Entities" at bounding box center [436, 164] width 103 height 16
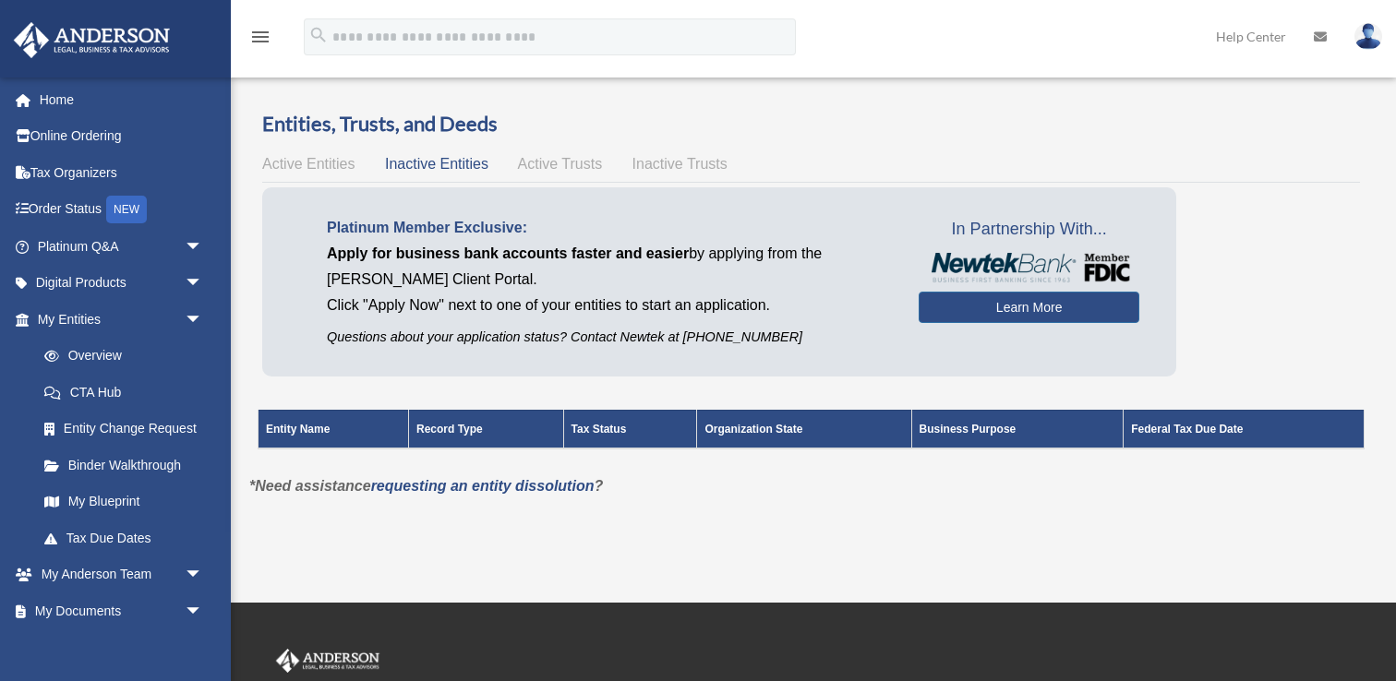
click at [555, 174] on div "Active Entities Inactive Entities Active Trusts Inactive Trusts" at bounding box center [811, 164] width 1098 height 26
click at [559, 159] on span "Active Trusts" at bounding box center [560, 164] width 85 height 16
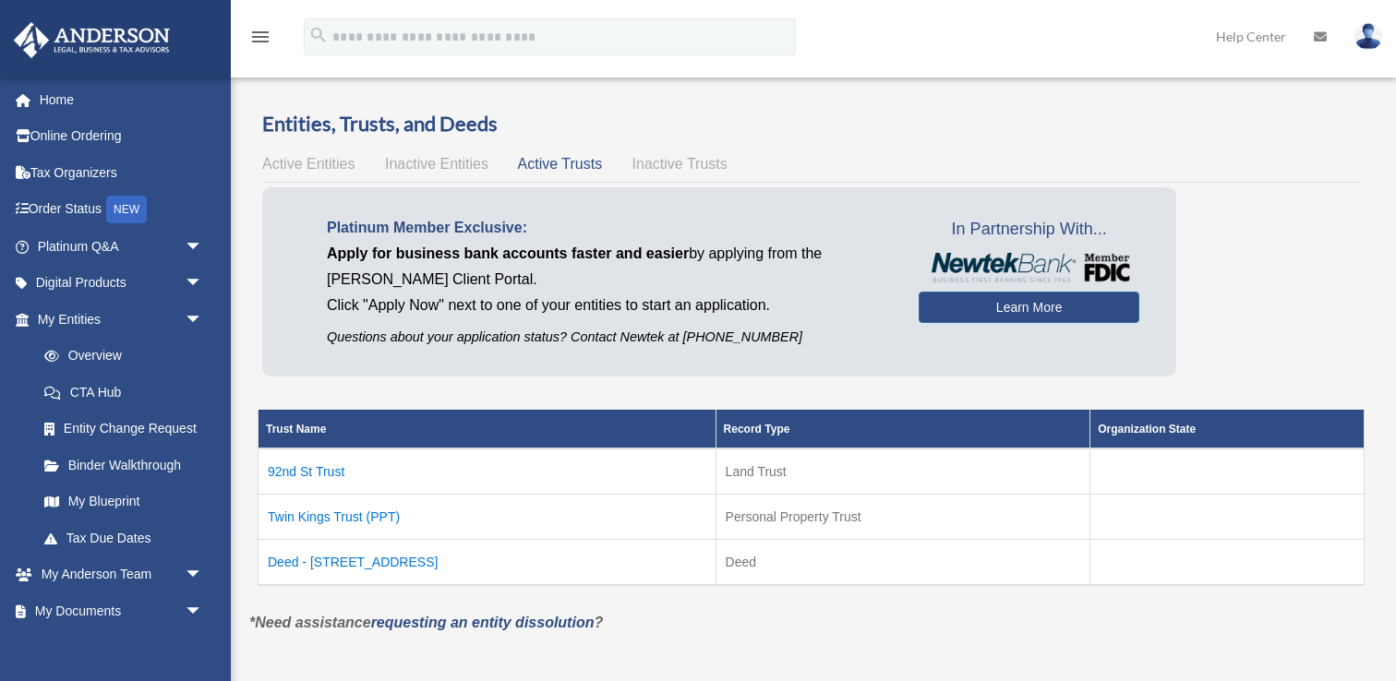
click at [342, 514] on td "Twin Kings Trust (PPT)" at bounding box center [488, 516] width 458 height 45
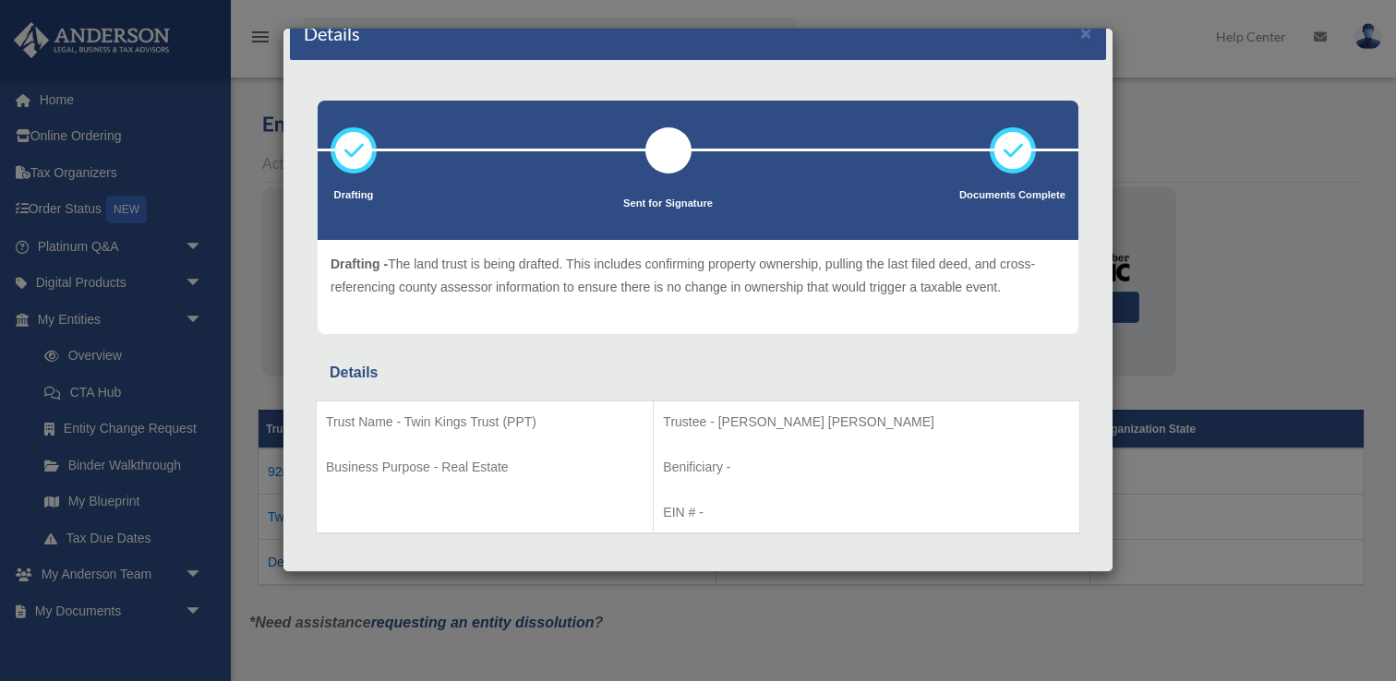
scroll to position [61, 0]
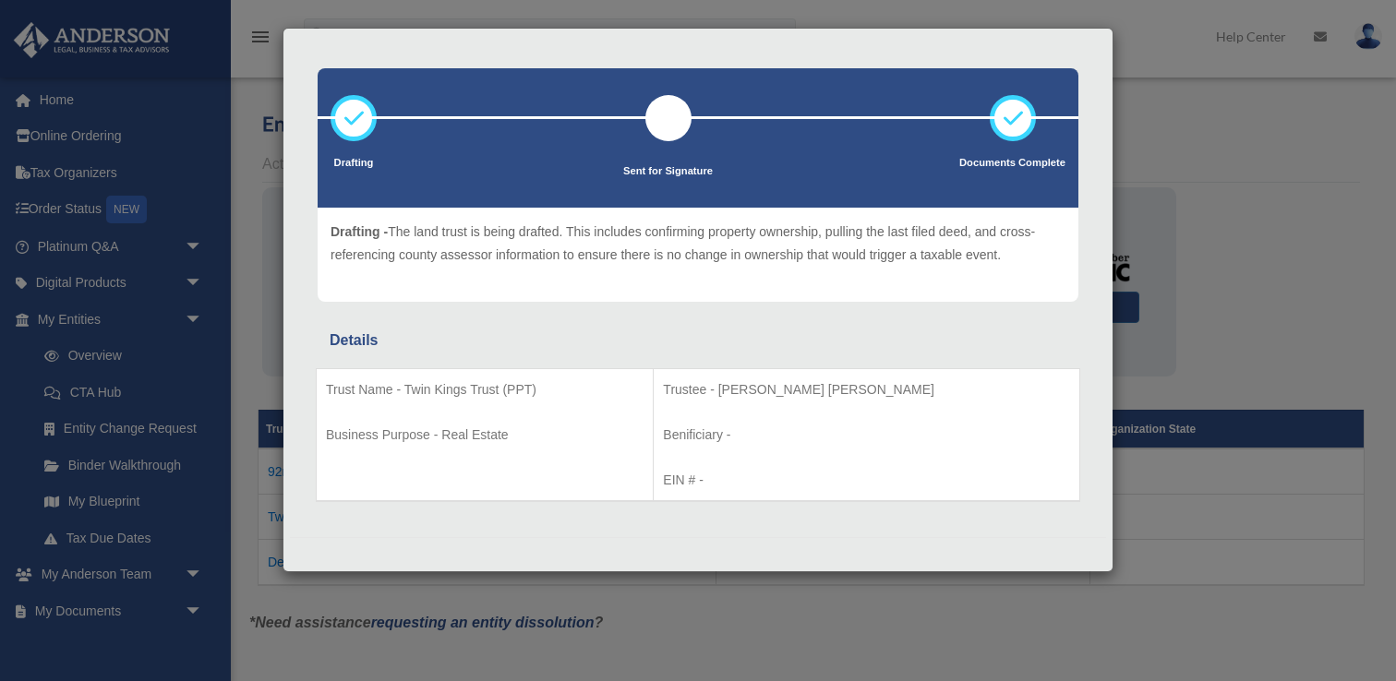
click at [657, 604] on div "Details × Drafting Sent for Signature" at bounding box center [698, 340] width 1396 height 681
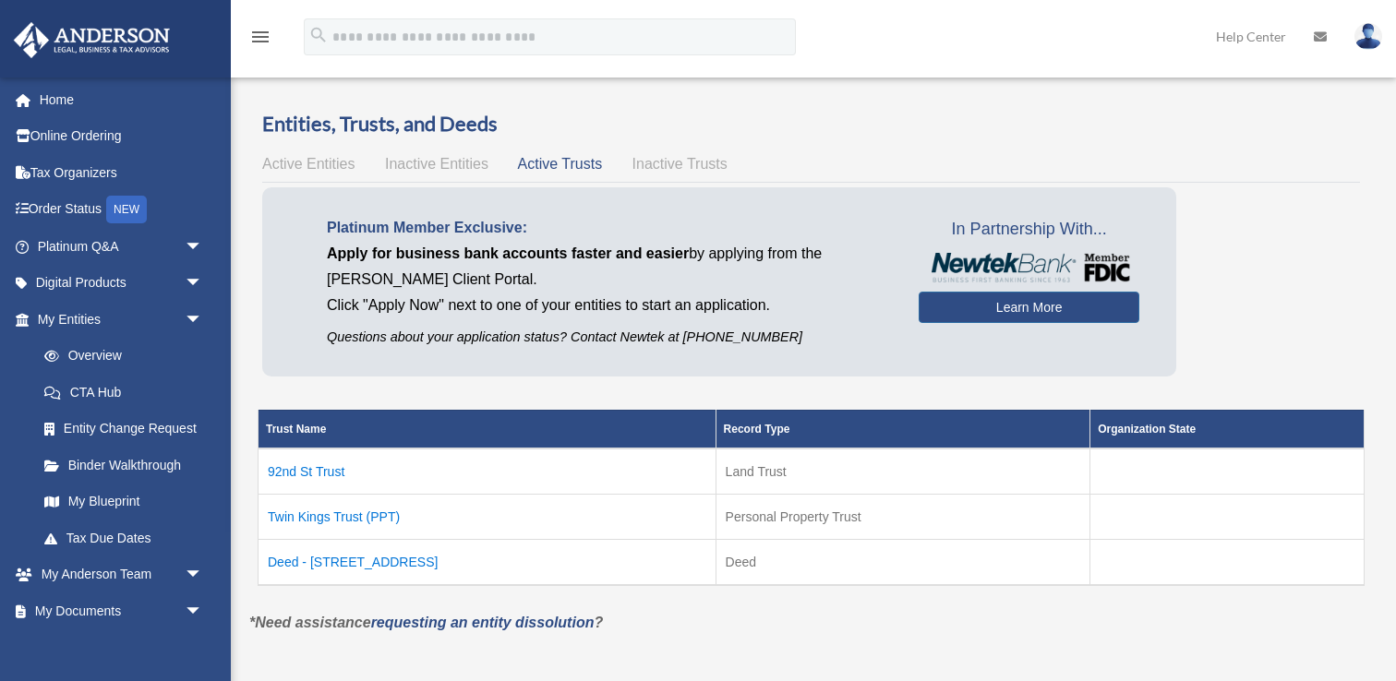
click at [428, 567] on td "Deed - 2606 92nd Street South" at bounding box center [488, 562] width 458 height 46
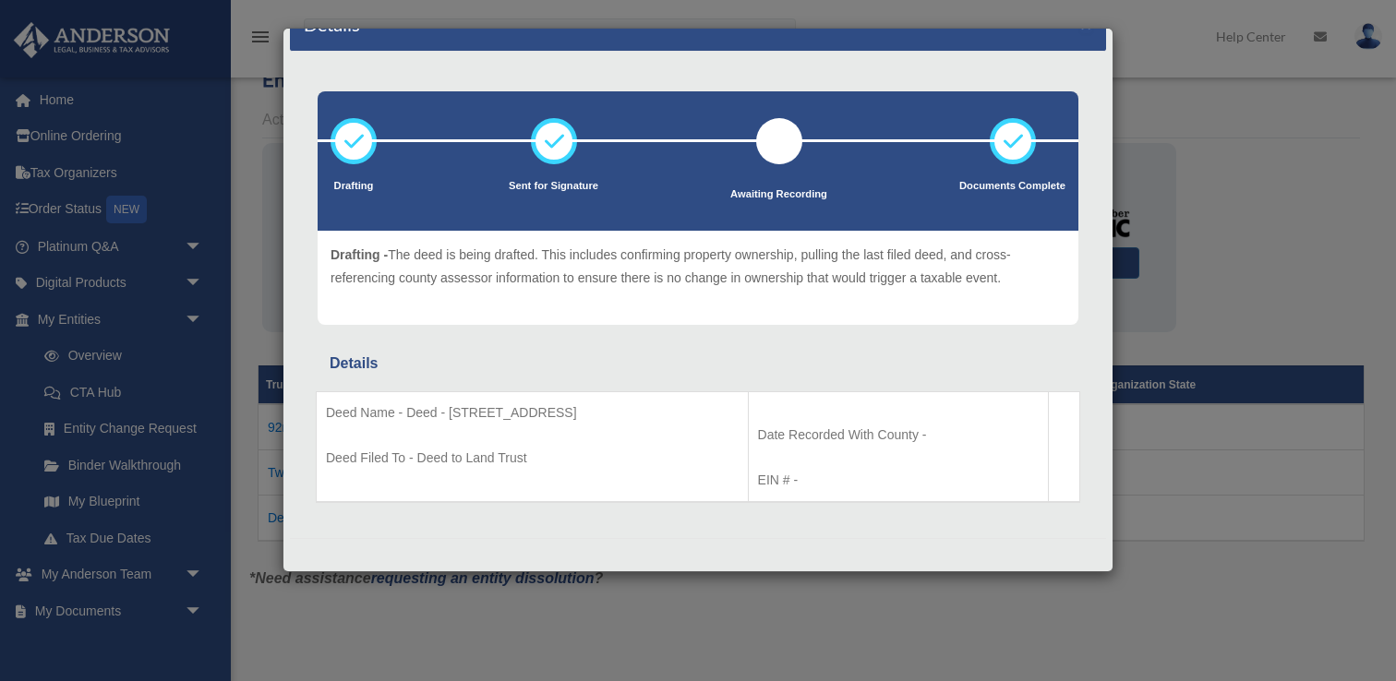
scroll to position [62, 0]
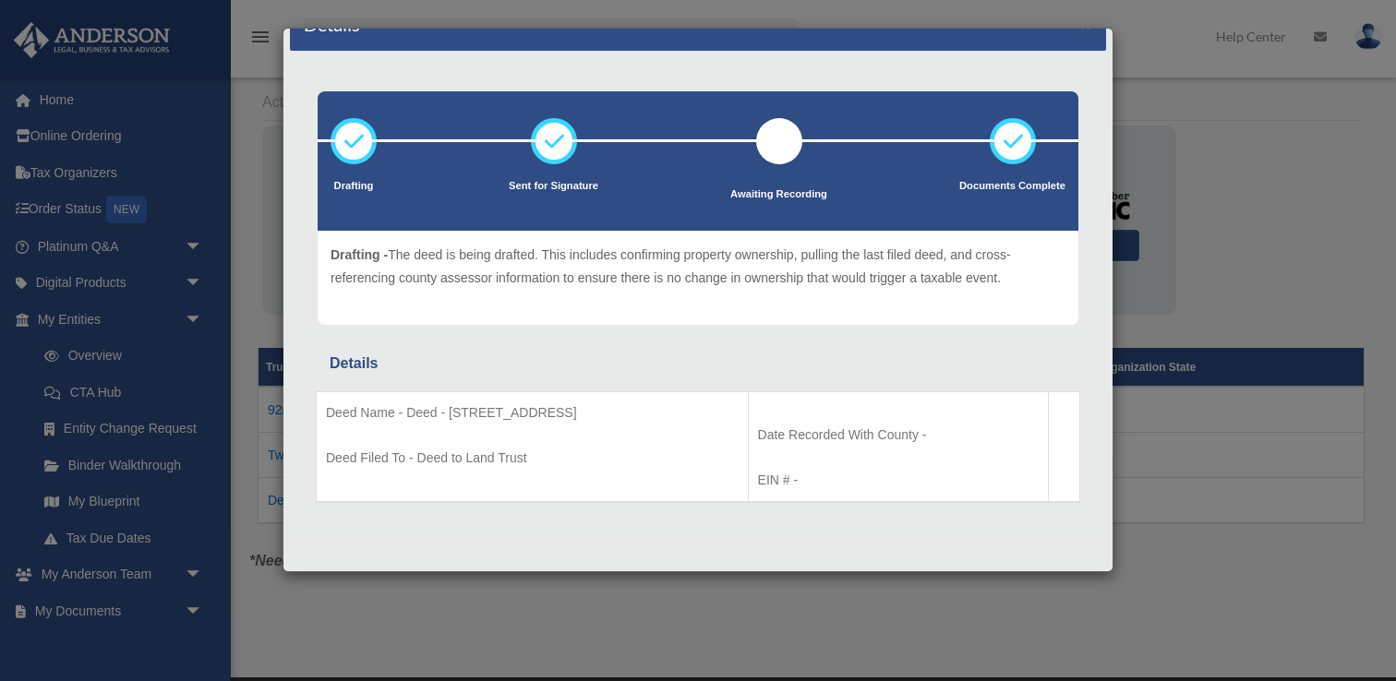
click at [464, 623] on div "Details × Drafting Sent for Signature" at bounding box center [698, 340] width 1396 height 681
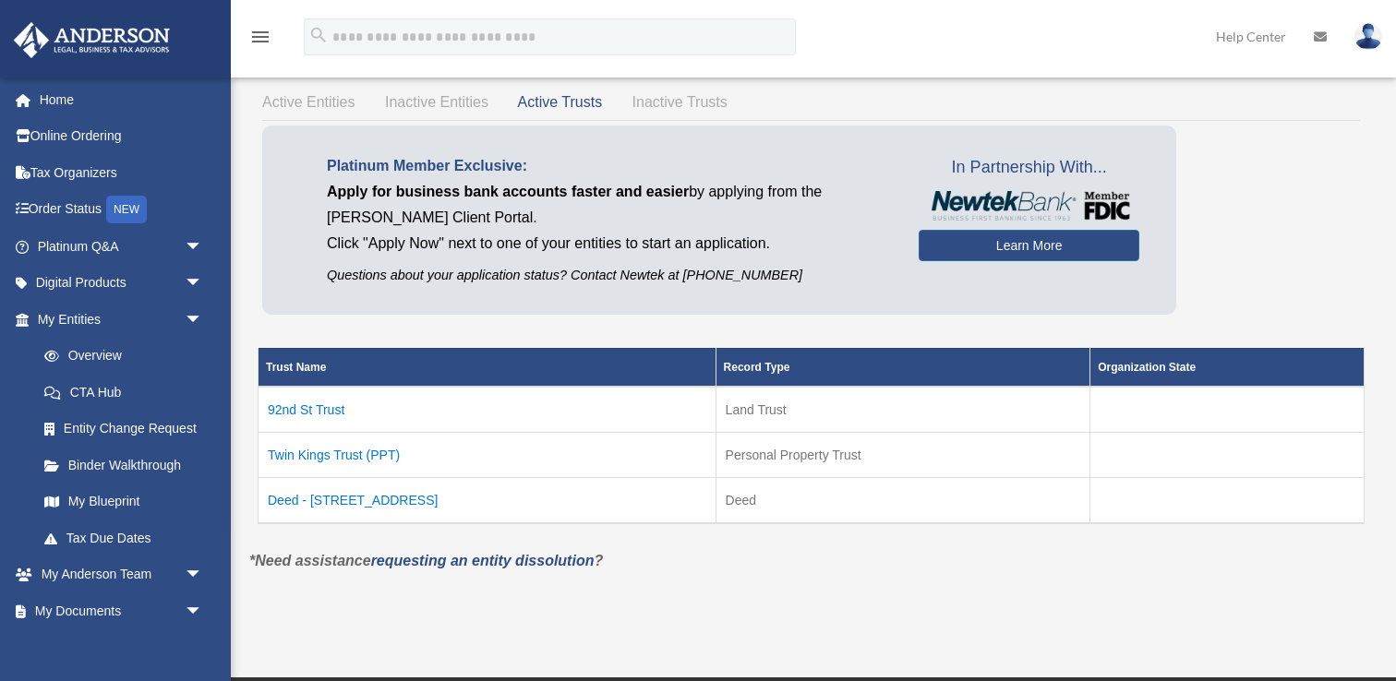
click at [319, 411] on td "92nd St Trust" at bounding box center [488, 410] width 458 height 46
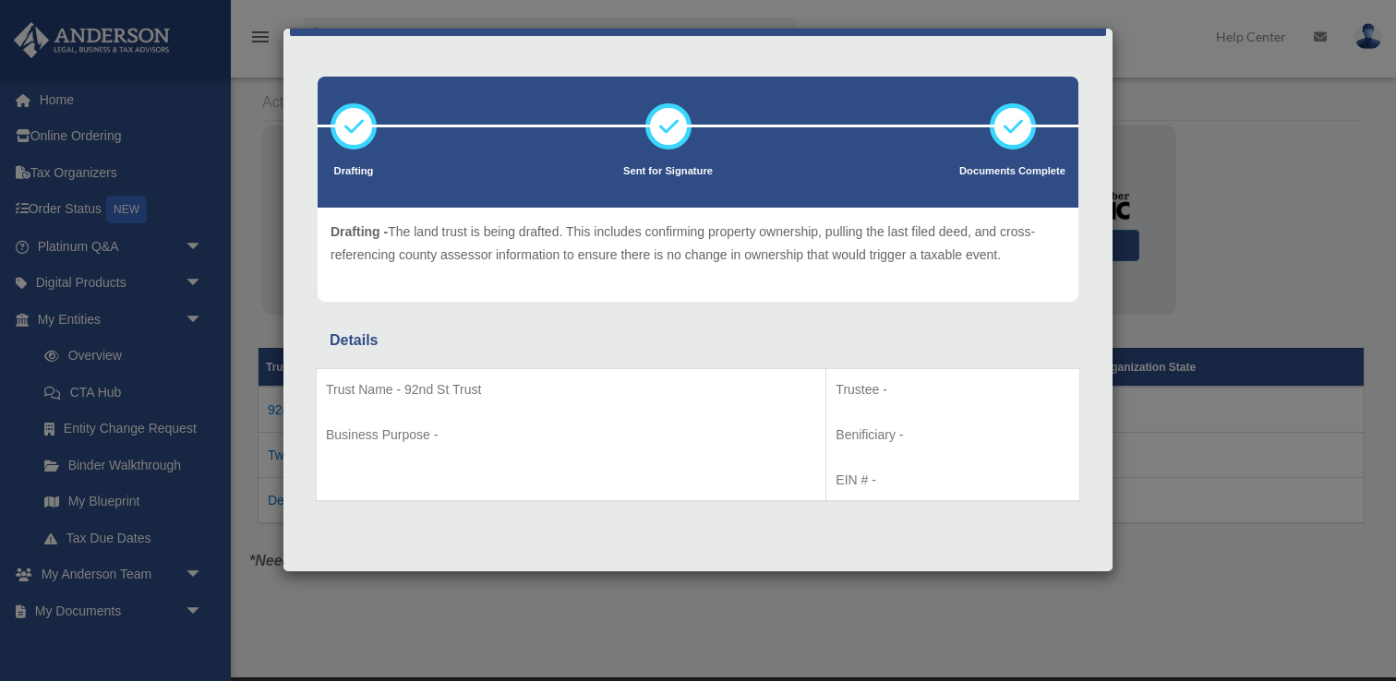
scroll to position [53, 0]
click at [1188, 446] on div "Details × Drafting Sent for Signature" at bounding box center [698, 340] width 1396 height 681
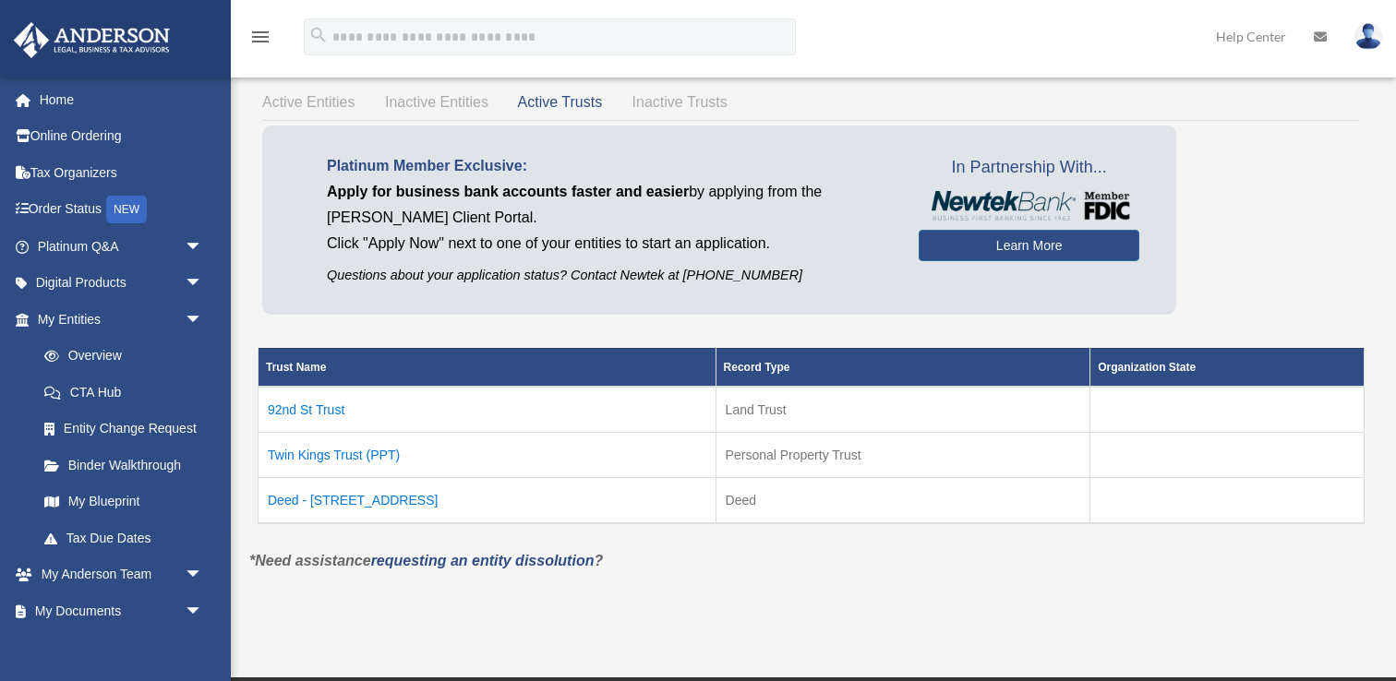
click at [365, 462] on td "Twin Kings Trust (PPT)" at bounding box center [488, 454] width 458 height 45
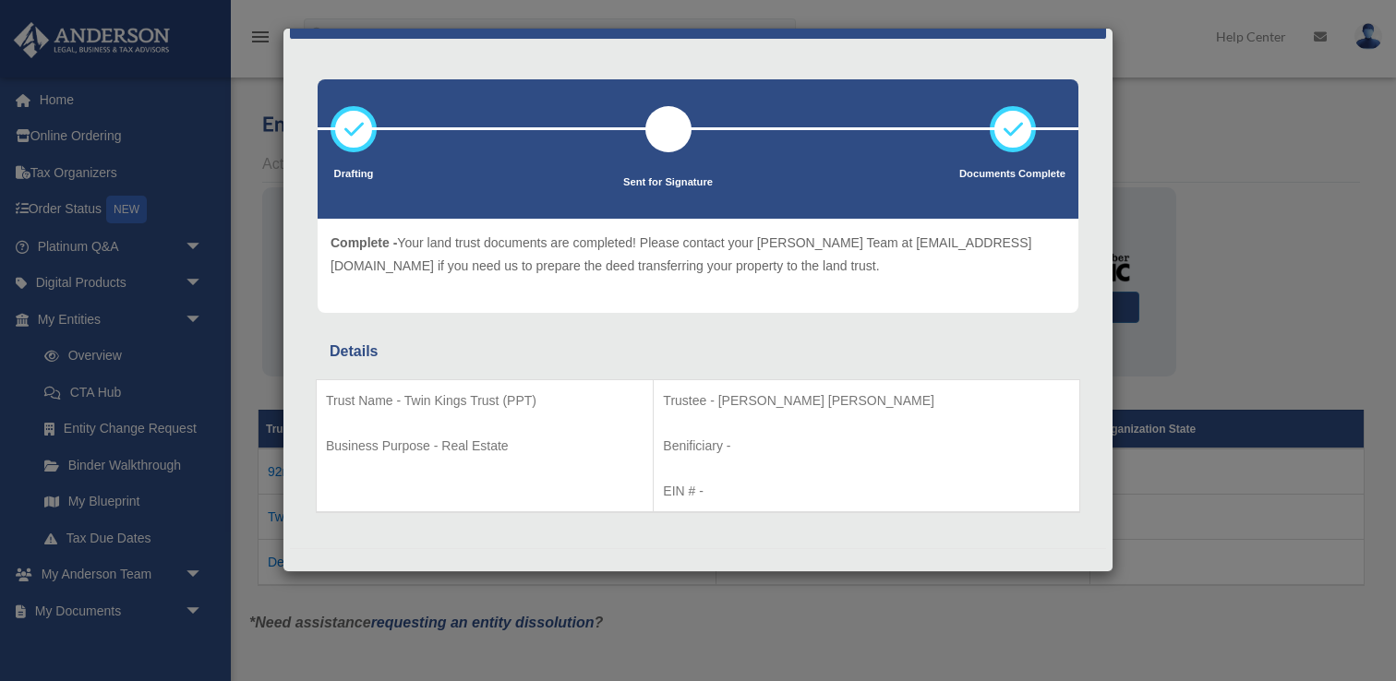
scroll to position [51, 0]
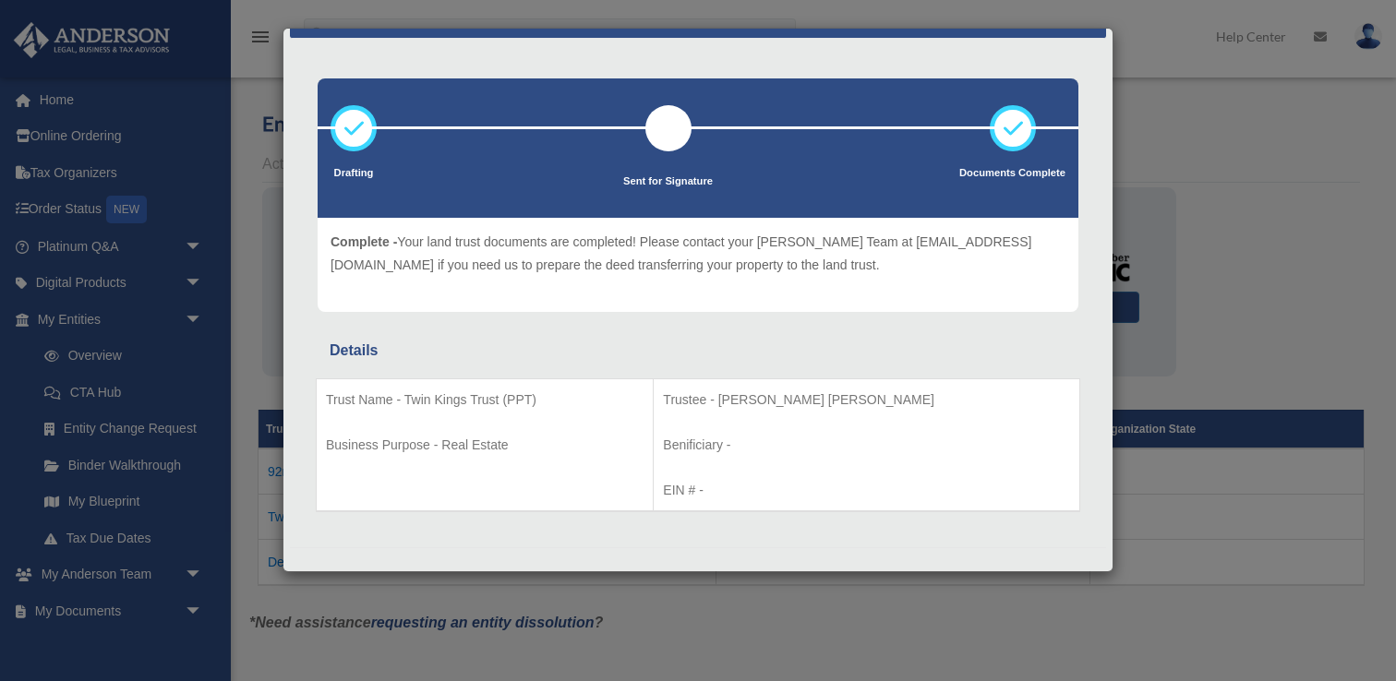
click at [1173, 513] on div "Details × Drafting Sent for Signature" at bounding box center [698, 340] width 1396 height 681
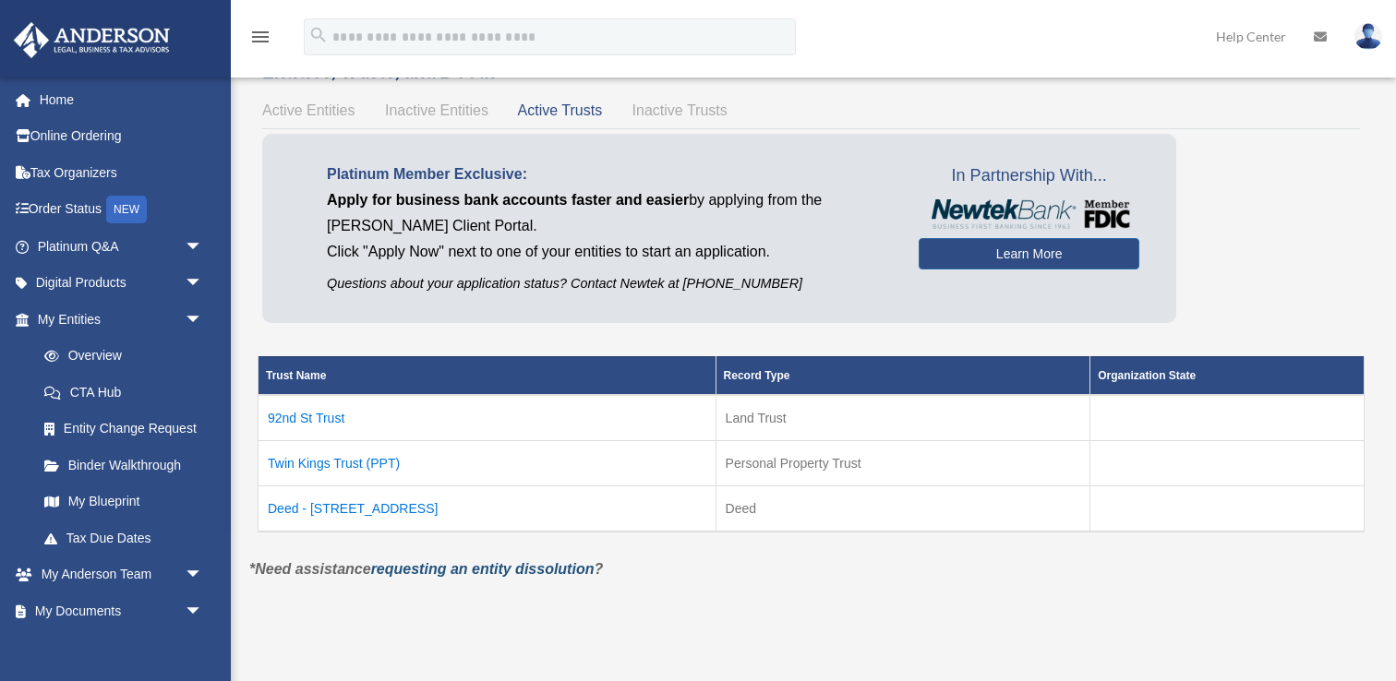
scroll to position [55, 0]
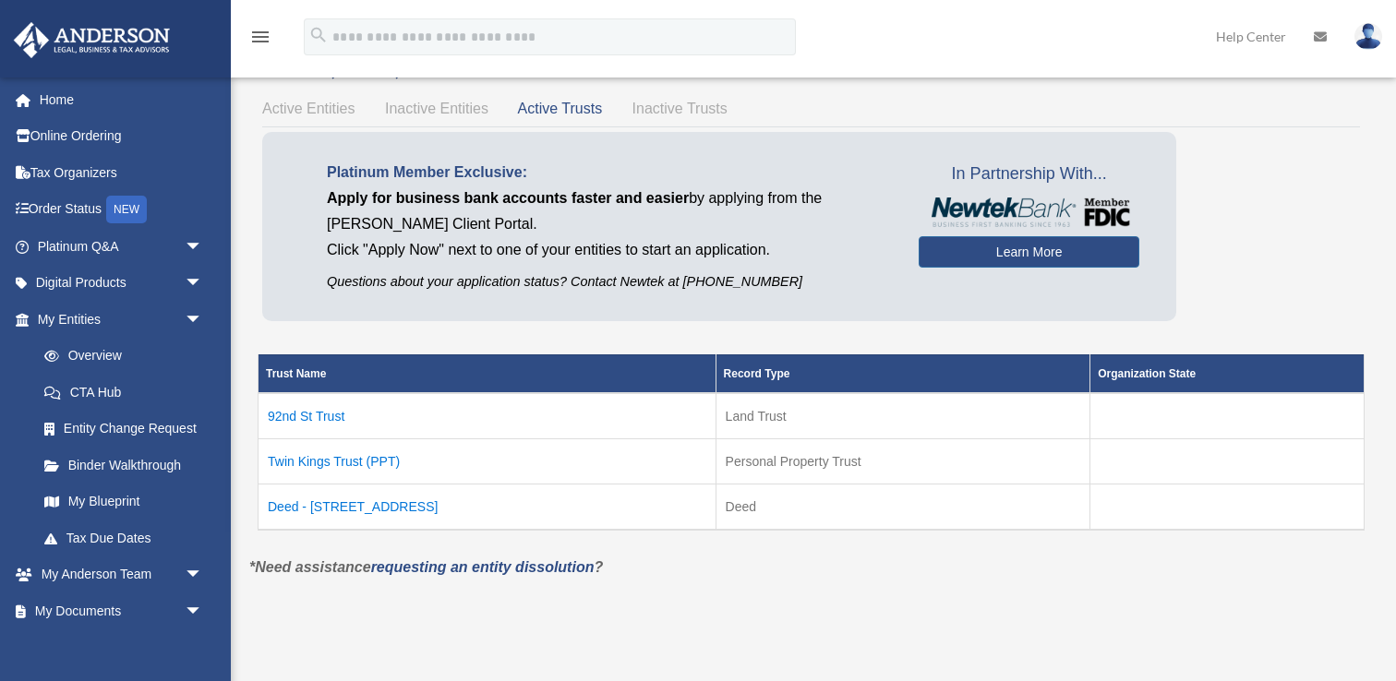
click at [421, 513] on td "Deed - 2606 92nd Street South" at bounding box center [488, 507] width 458 height 46
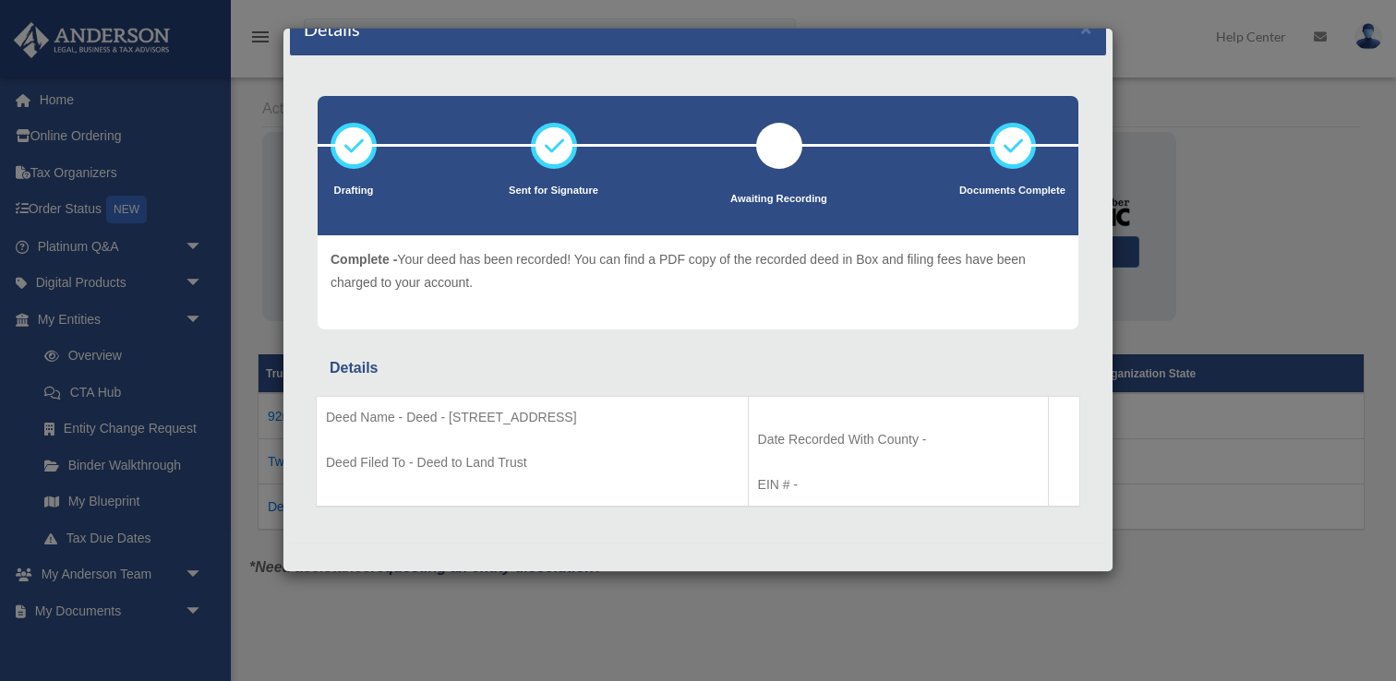
scroll to position [38, 0]
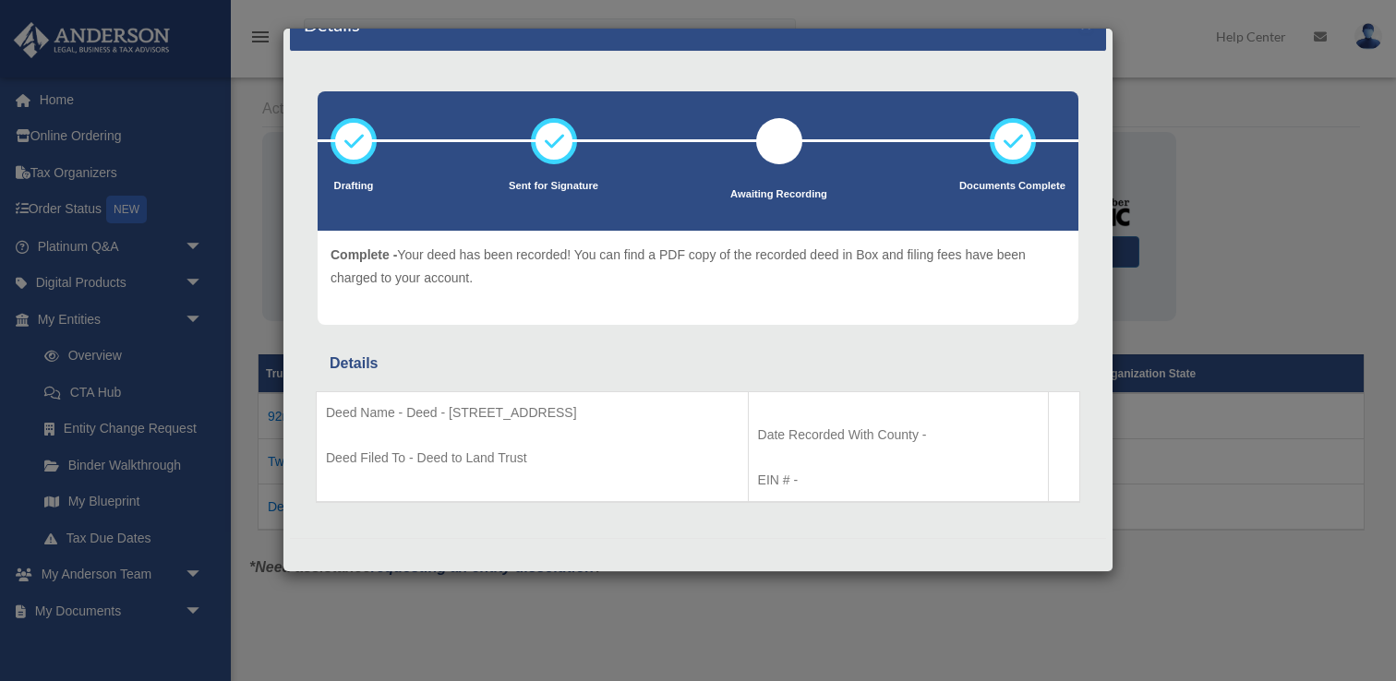
click at [1202, 394] on div "Details × Drafting Sent for Signature" at bounding box center [698, 340] width 1396 height 681
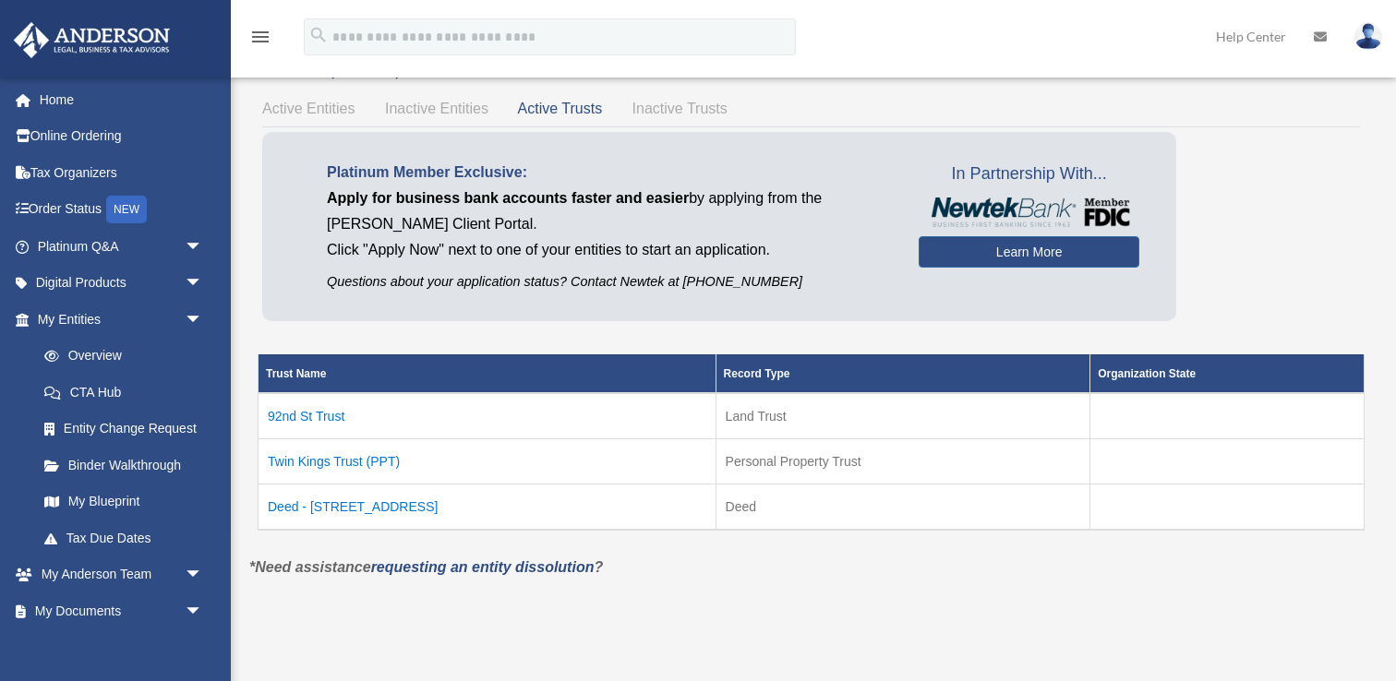
click at [381, 456] on td "Twin Kings Trust (PPT)" at bounding box center [488, 461] width 458 height 45
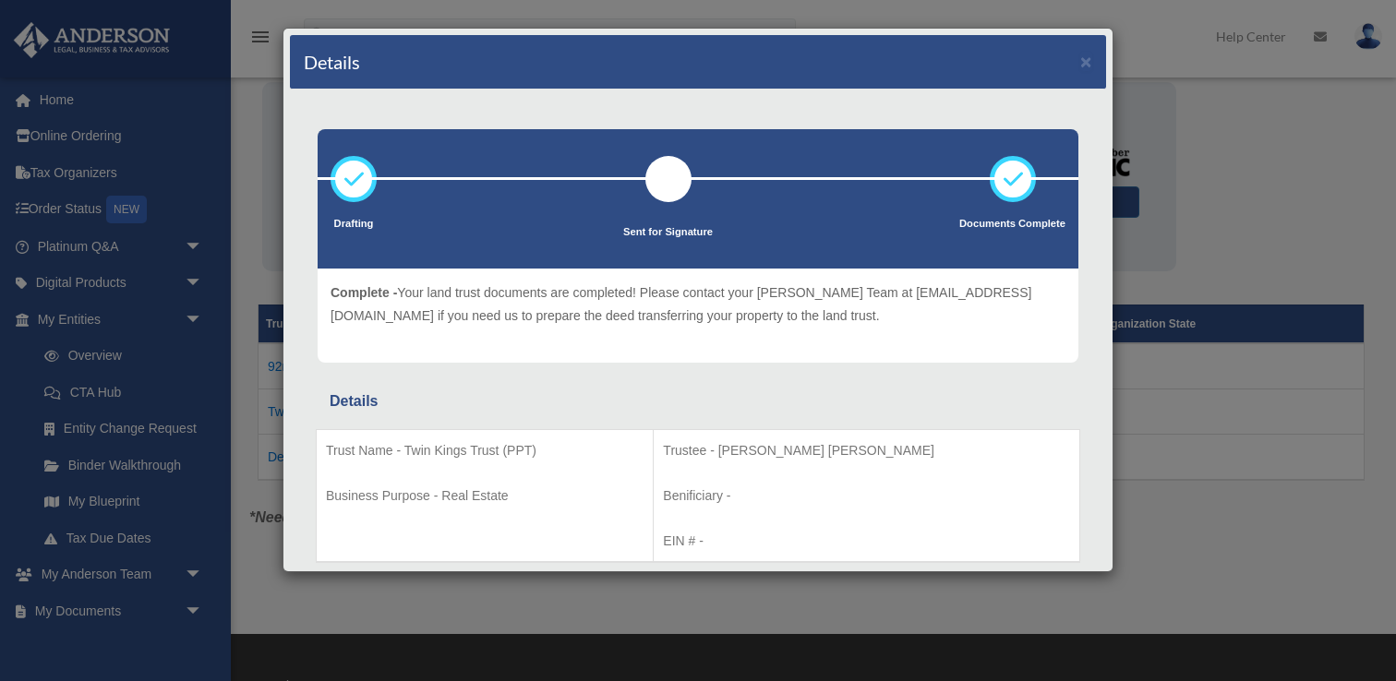
scroll to position [61, 0]
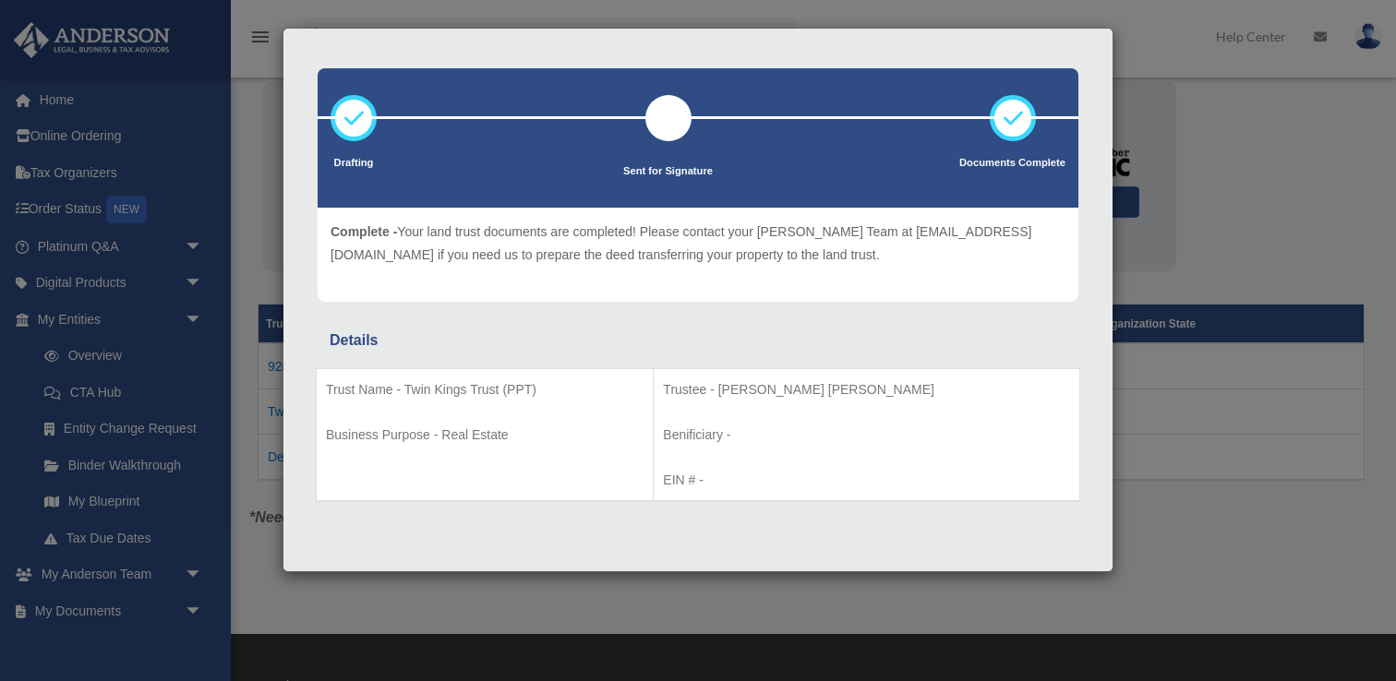
click at [1285, 475] on div "Details × Drafting Sent for Signature" at bounding box center [698, 340] width 1396 height 681
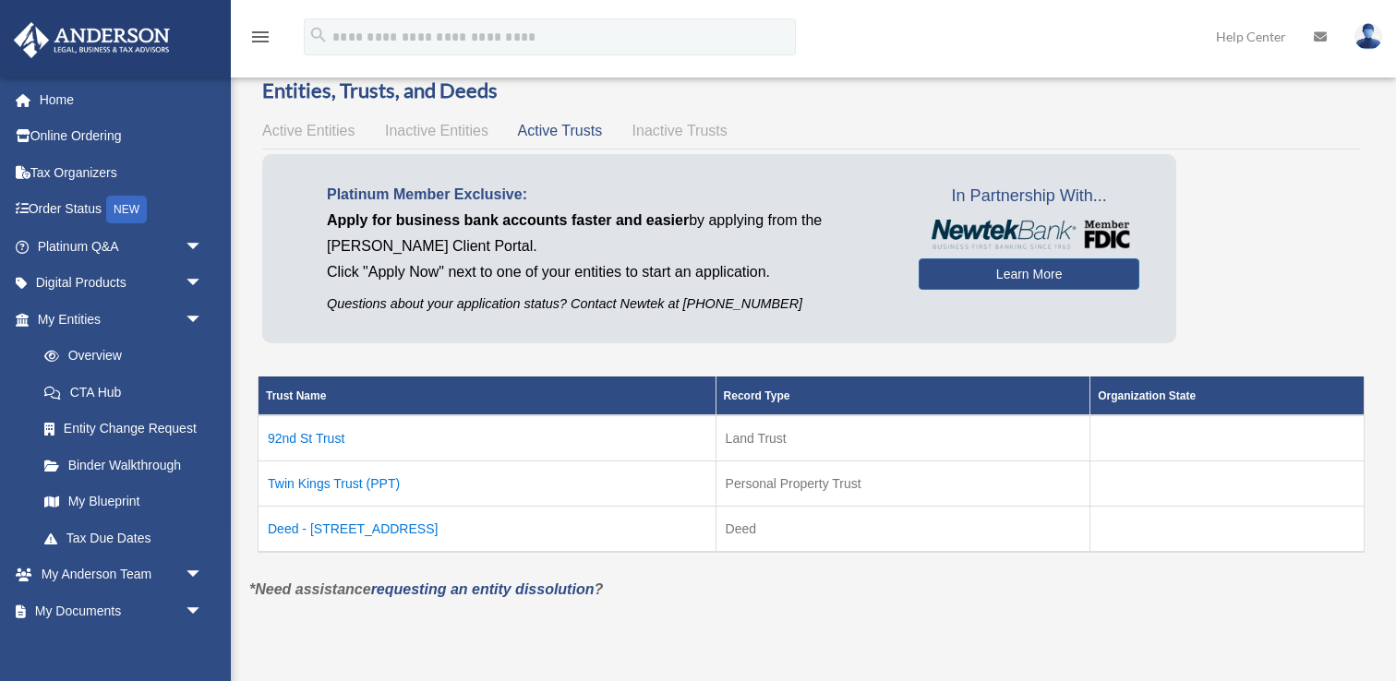
scroll to position [0, 0]
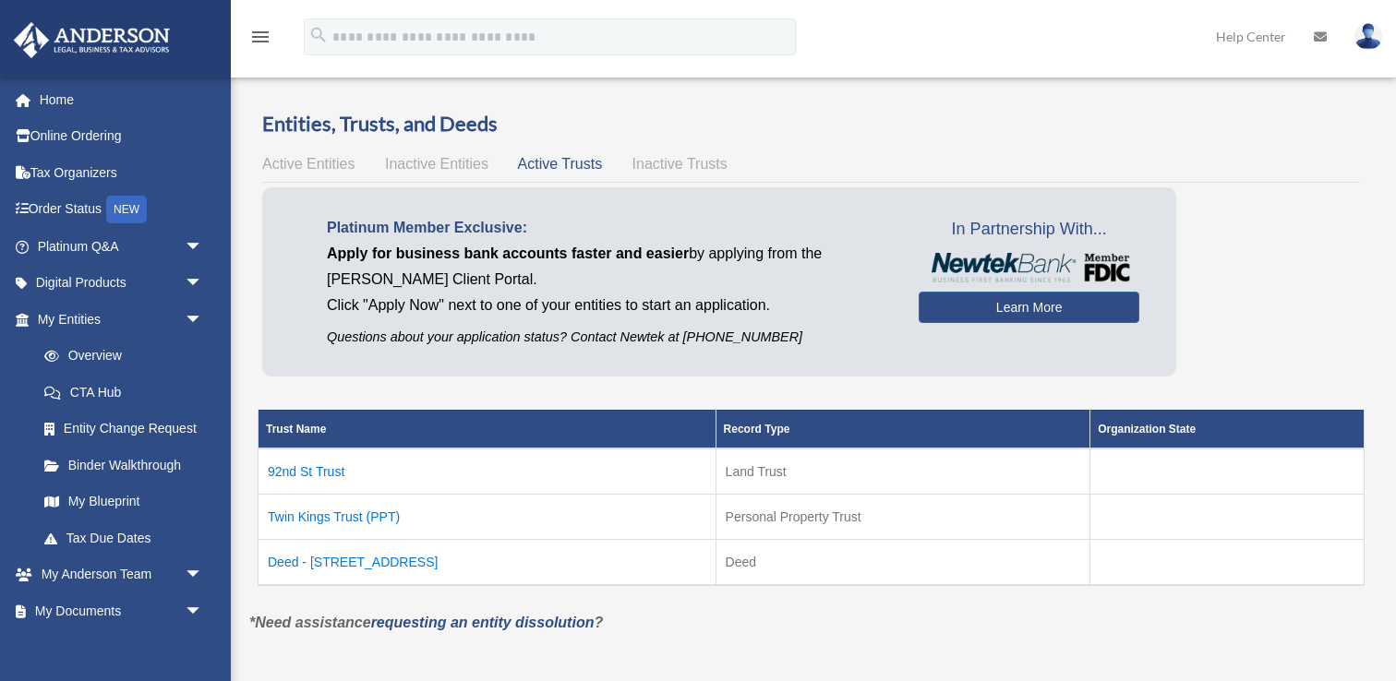
click at [296, 174] on div "Active Entities Inactive Entities Active Trusts Inactive Trusts" at bounding box center [811, 164] width 1098 height 26
click at [297, 165] on span "Active Entities" at bounding box center [308, 164] width 92 height 16
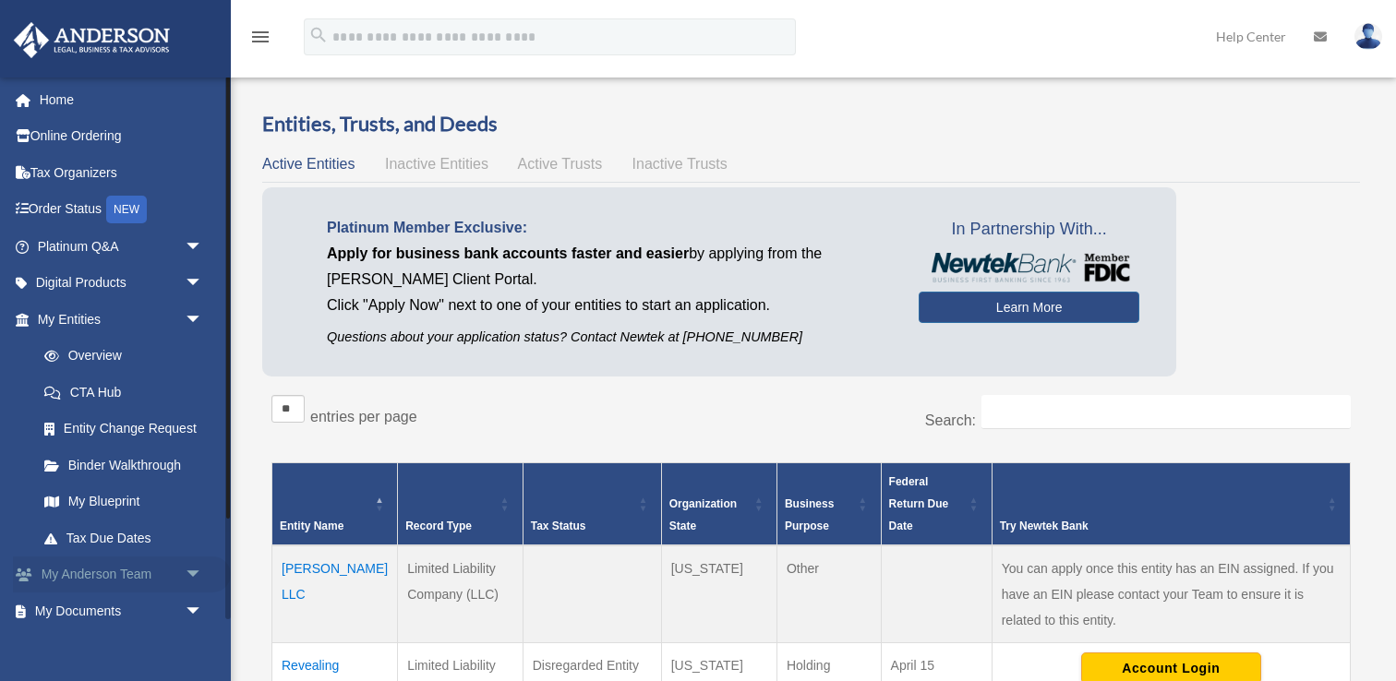
click at [211, 572] on span "arrow_drop_down" at bounding box center [203, 576] width 37 height 38
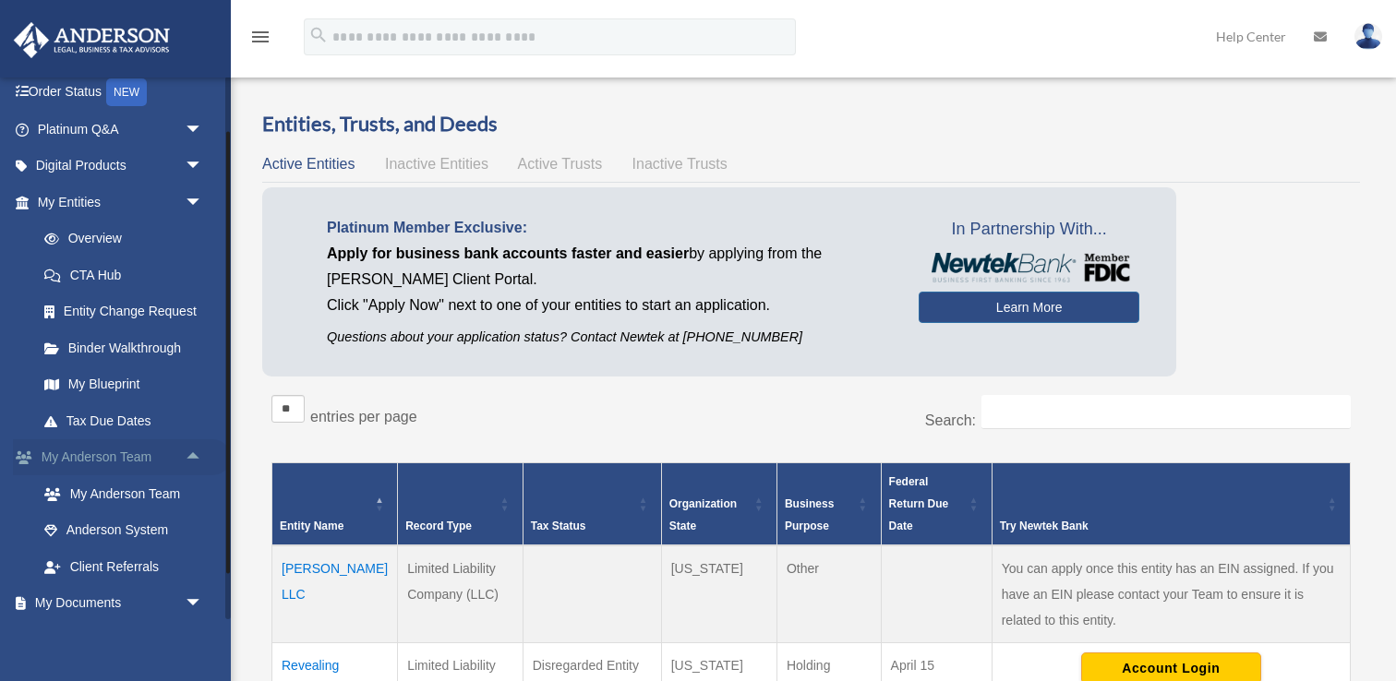
scroll to position [221, 0]
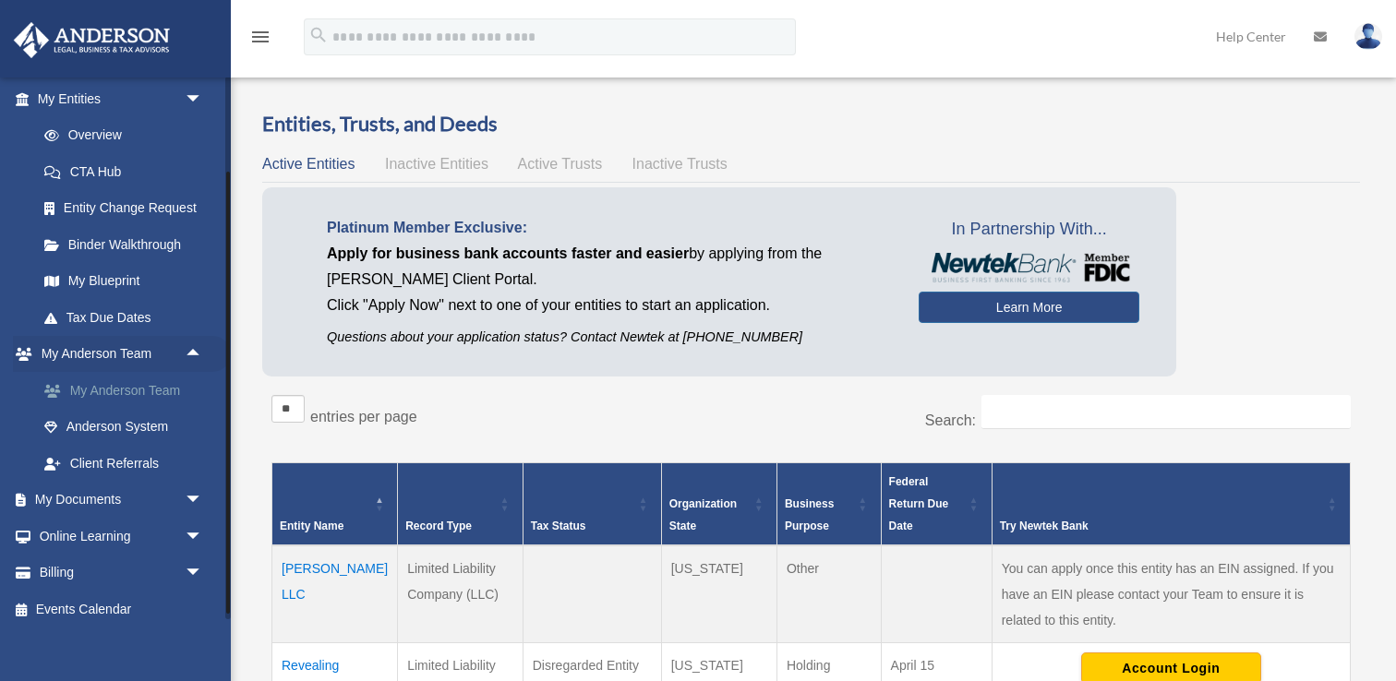
click at [180, 387] on link "My Anderson Team" at bounding box center [128, 390] width 205 height 37
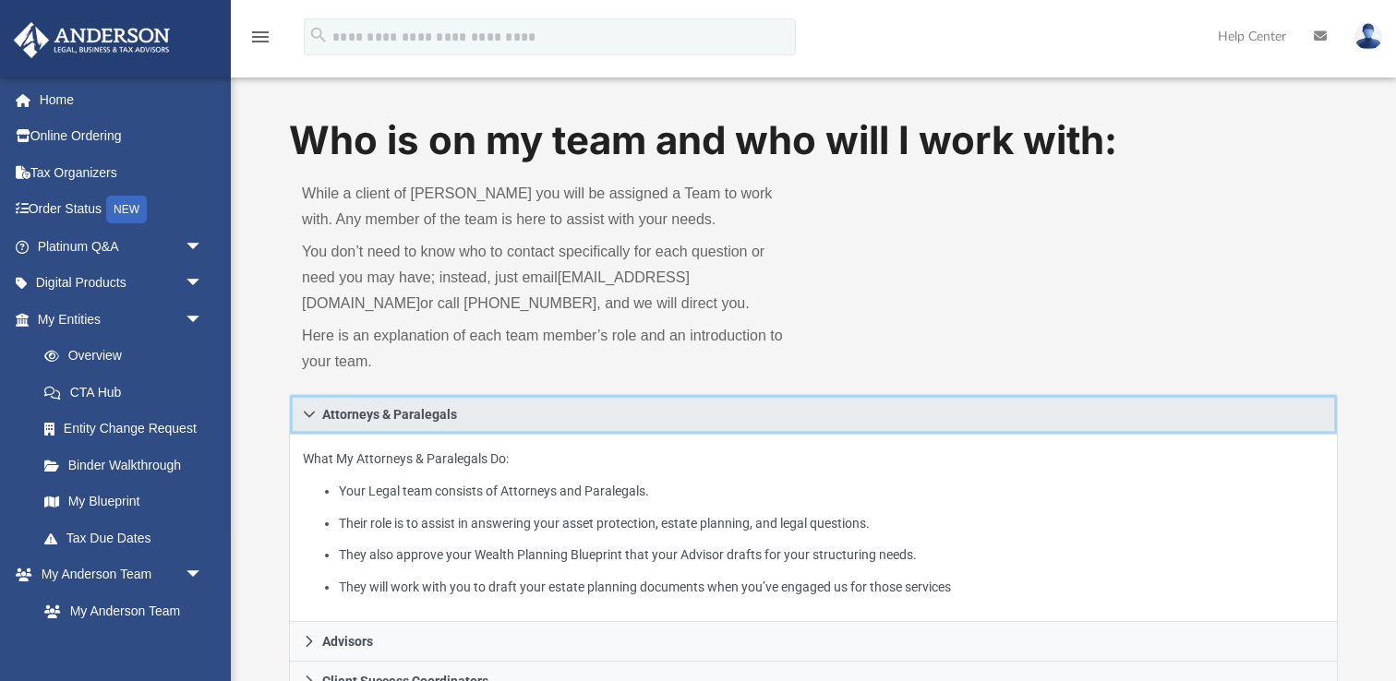
click at [437, 403] on link "Attorneys & Paralegals" at bounding box center [813, 414] width 1049 height 41
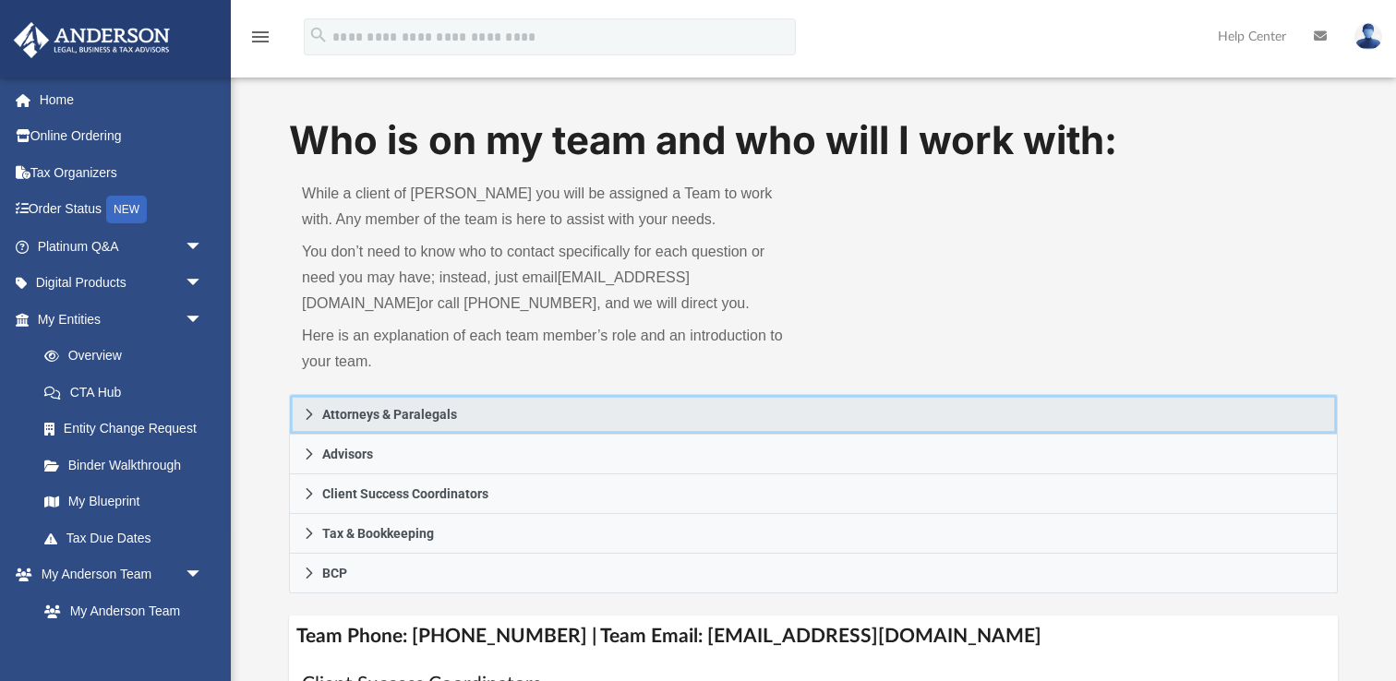
scroll to position [26, 0]
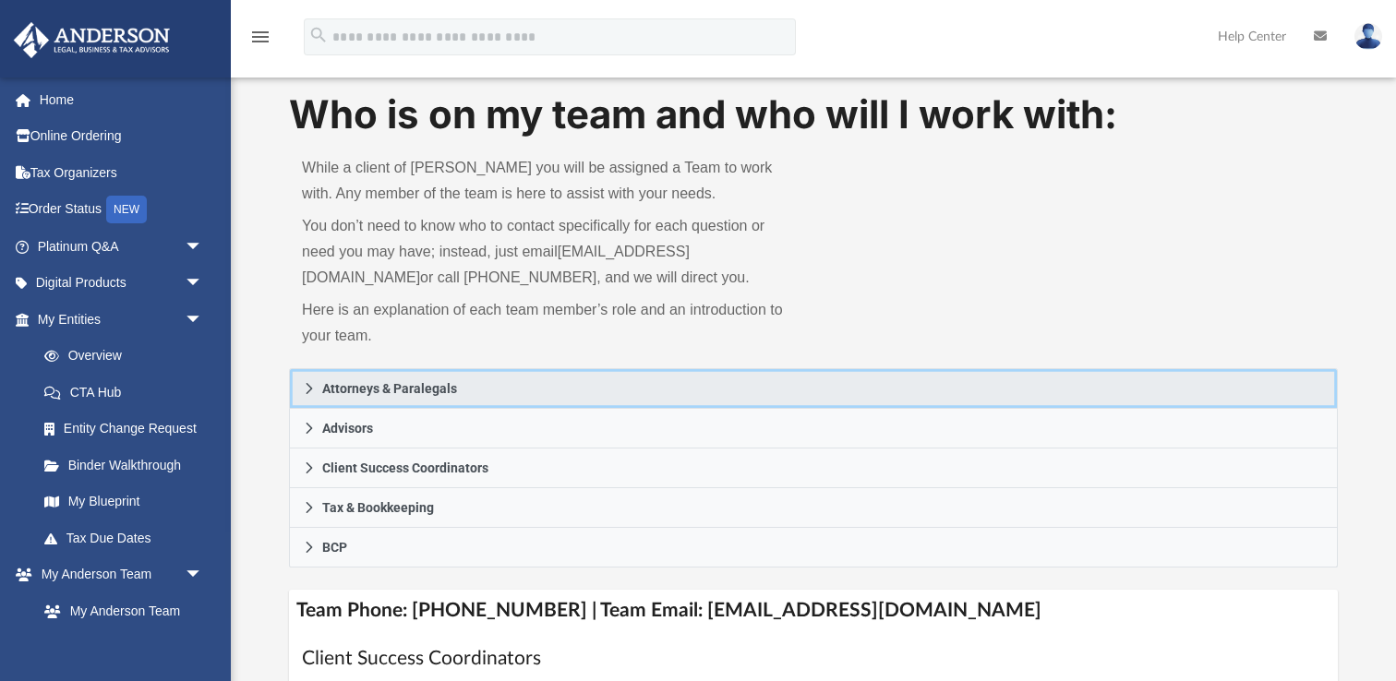
click at [434, 388] on span "Attorneys & Paralegals" at bounding box center [389, 388] width 135 height 13
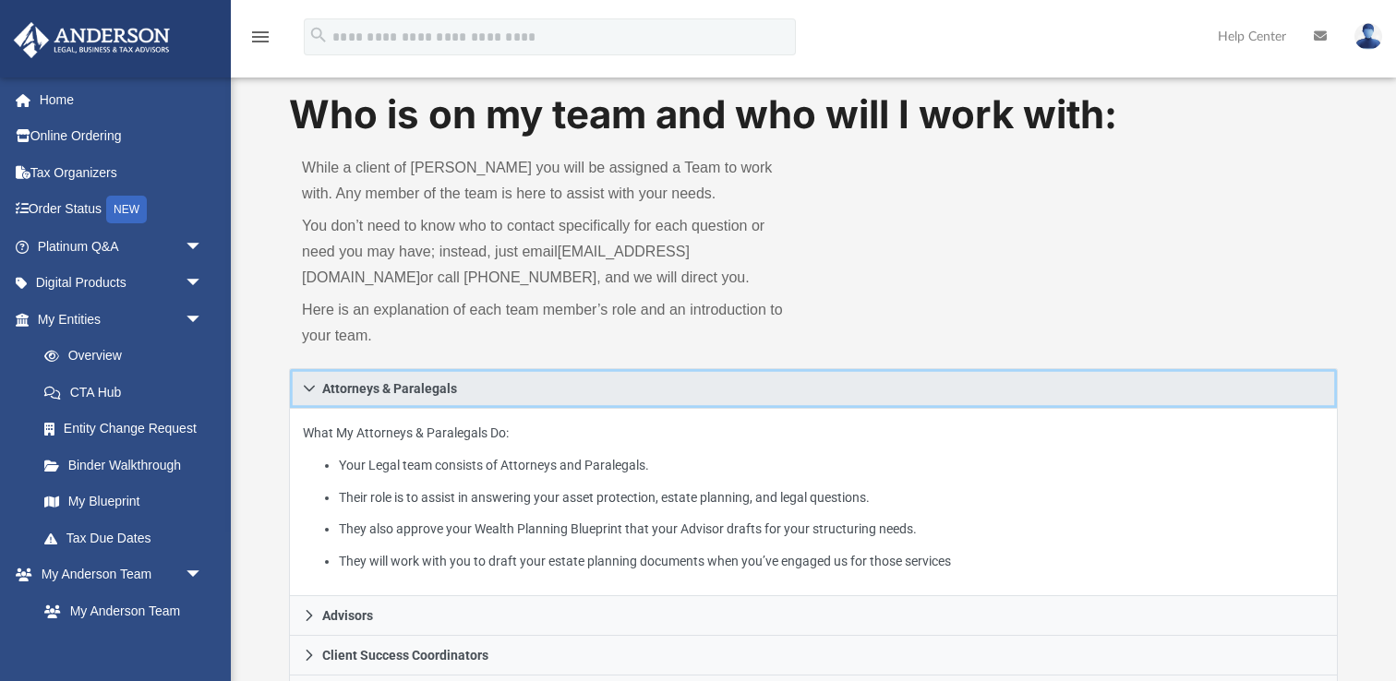
click at [435, 388] on span "Attorneys & Paralegals" at bounding box center [389, 388] width 135 height 13
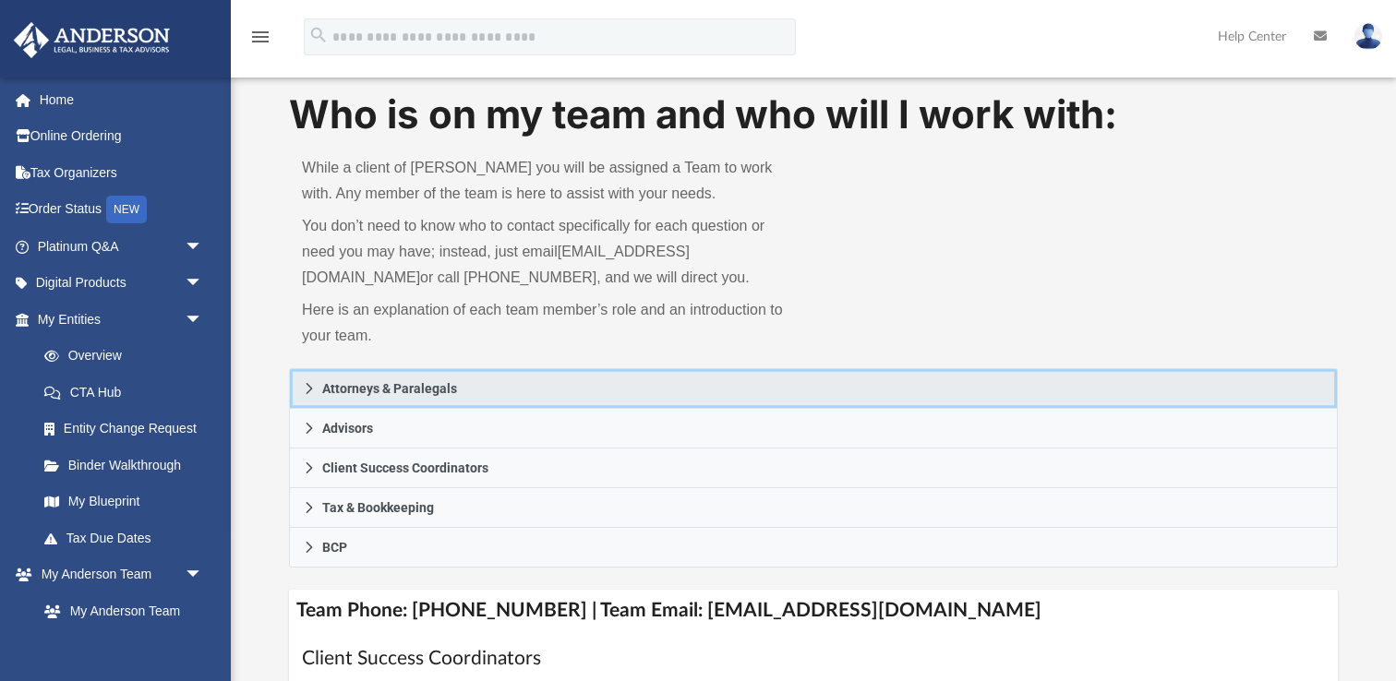
click at [435, 388] on span "Attorneys & Paralegals" at bounding box center [389, 388] width 135 height 13
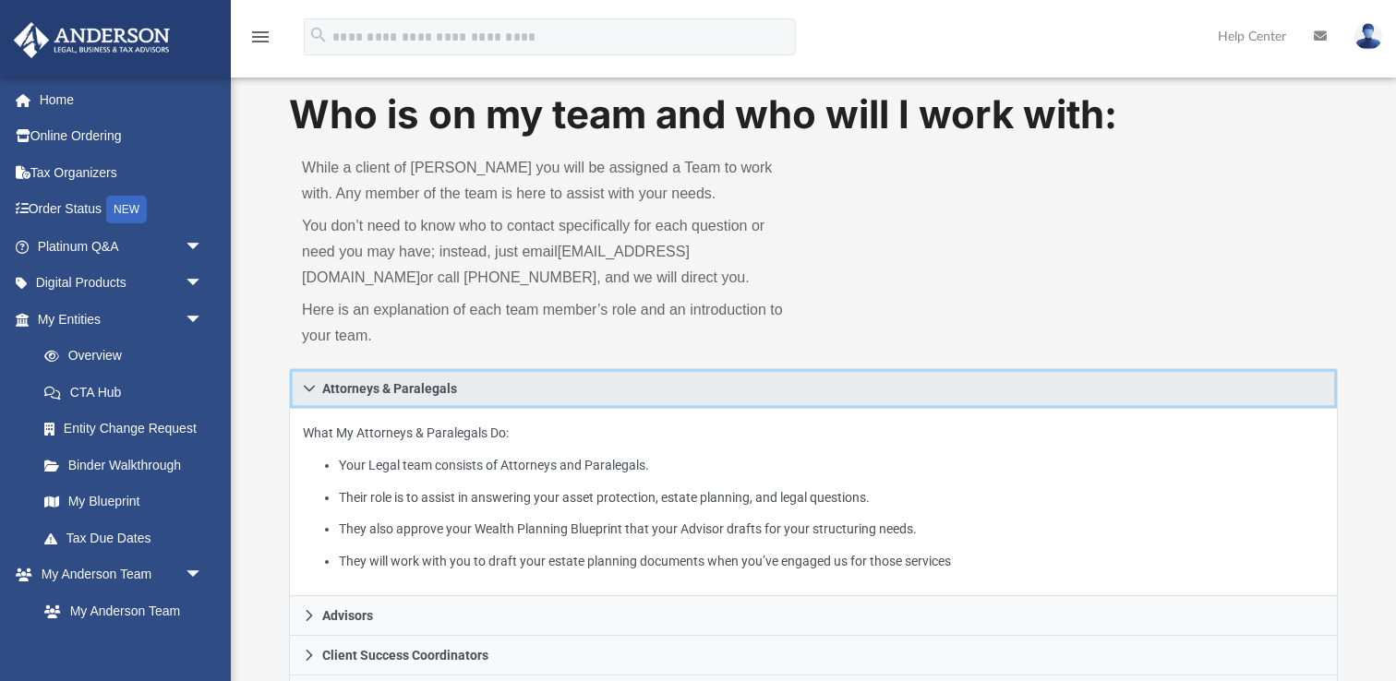
click at [435, 388] on span "Attorneys & Paralegals" at bounding box center [389, 388] width 135 height 13
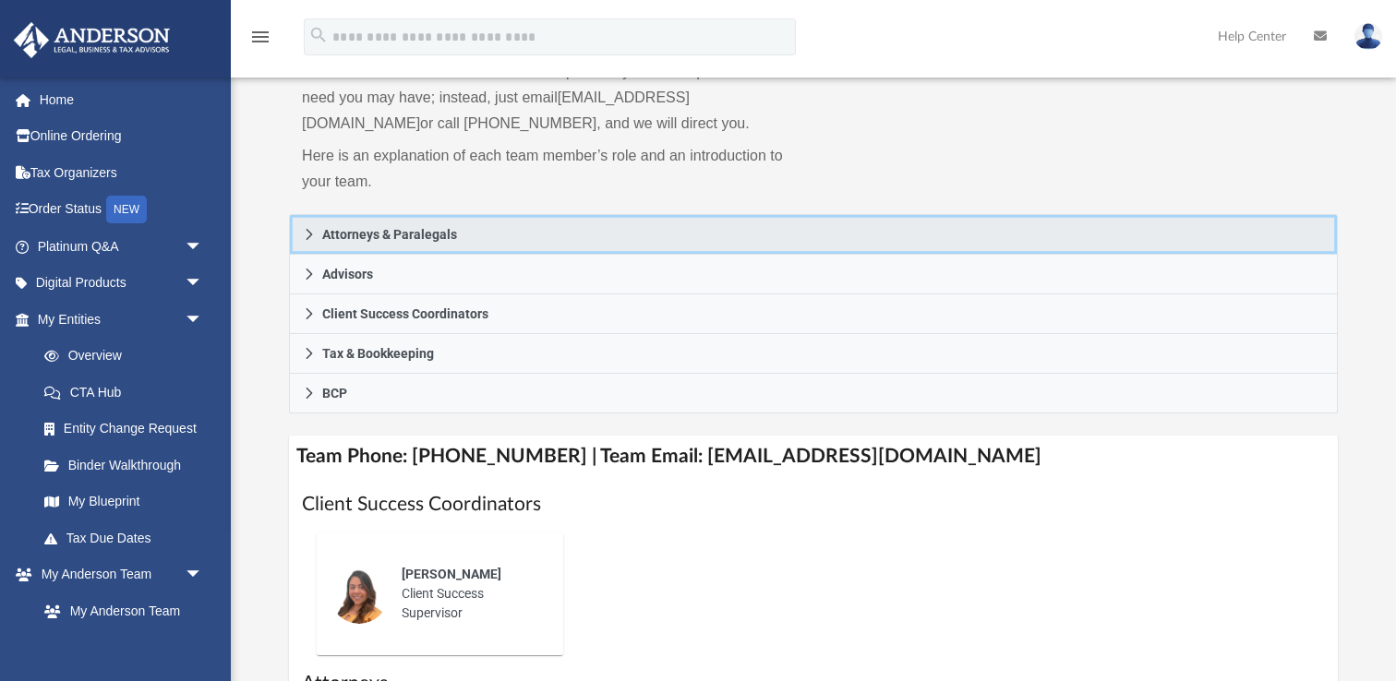
scroll to position [215, 0]
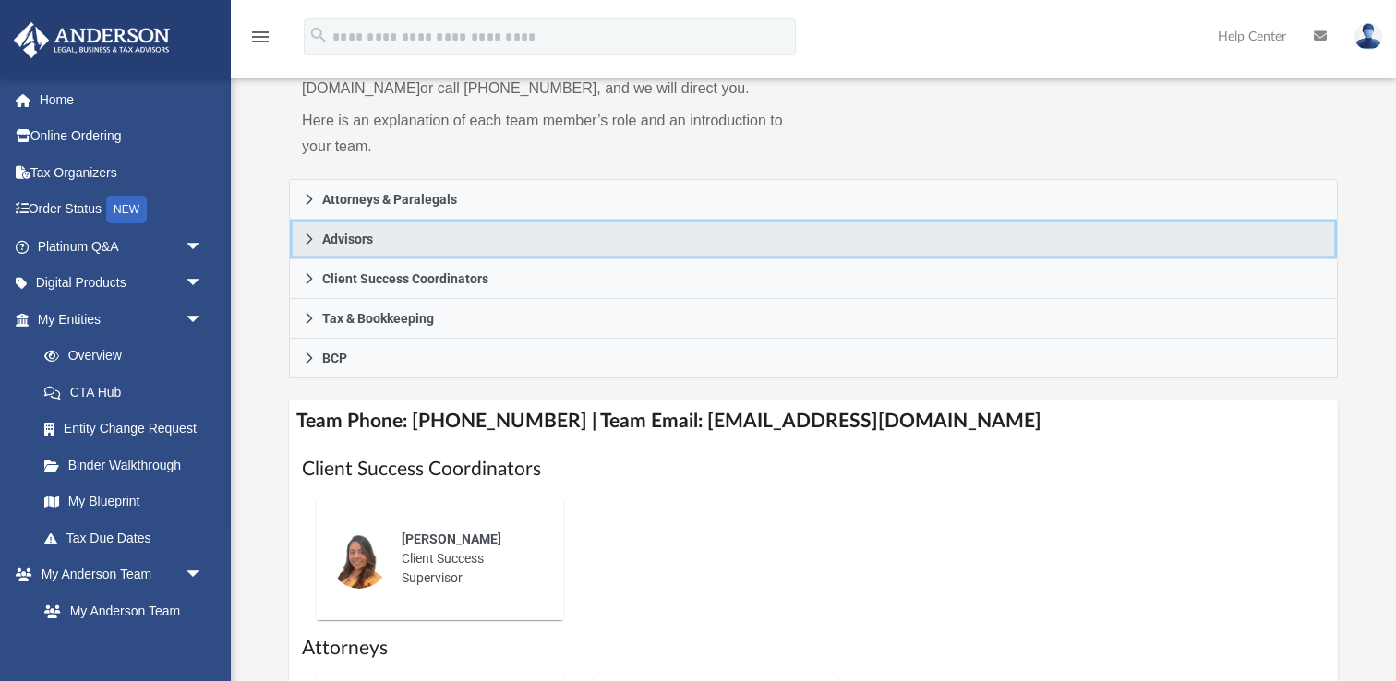
click at [354, 228] on link "Advisors" at bounding box center [813, 240] width 1049 height 40
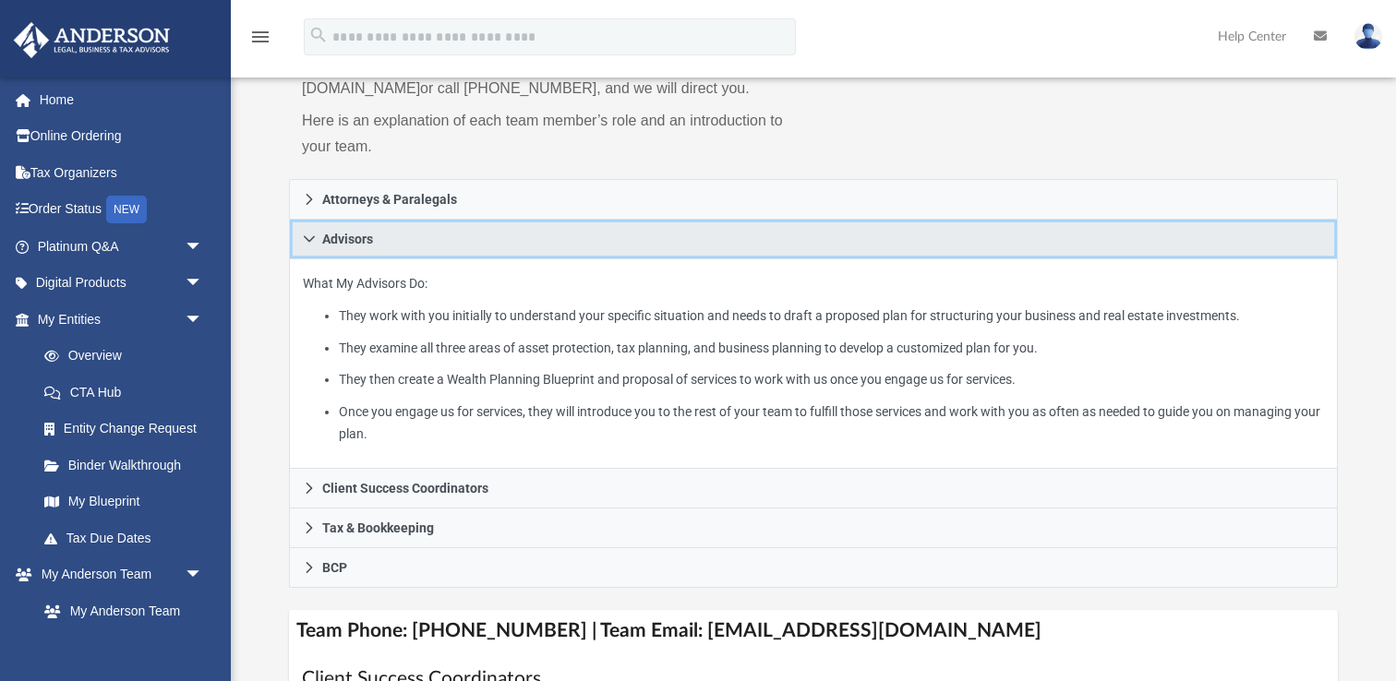
click at [360, 236] on span "Advisors" at bounding box center [347, 239] width 51 height 13
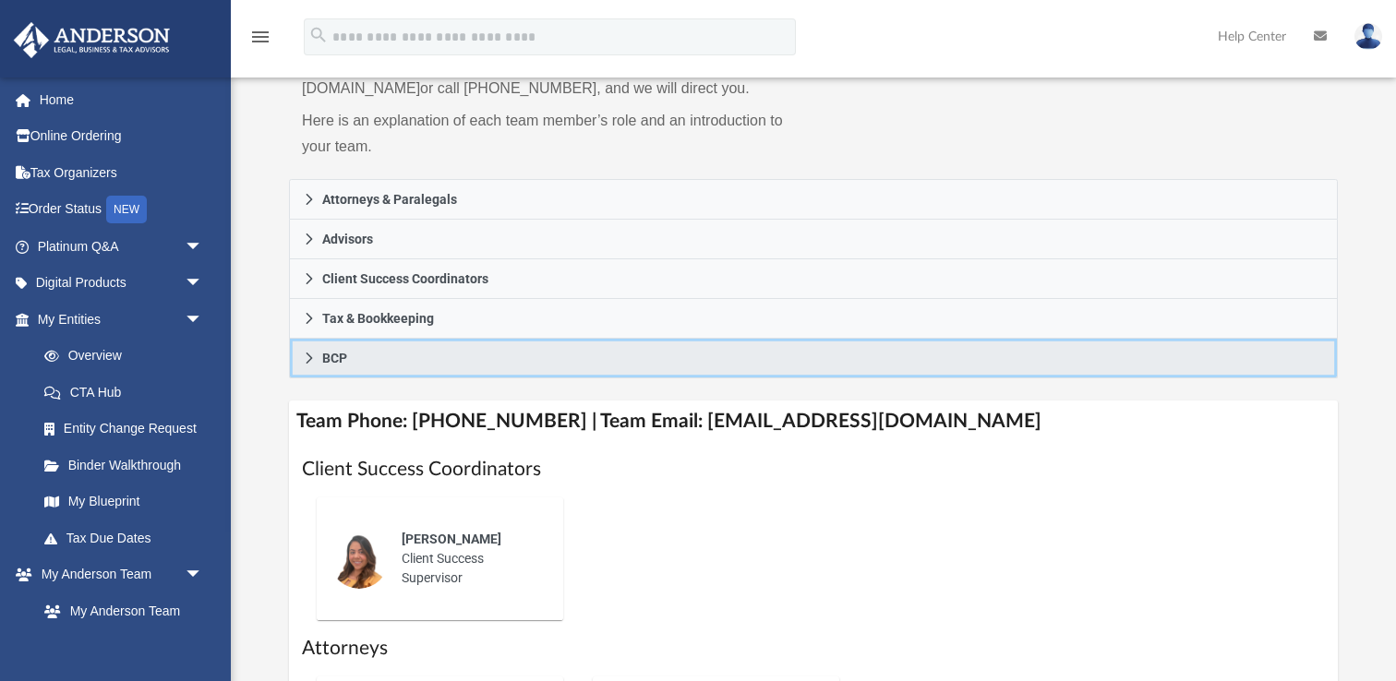
click at [359, 347] on link "BCP" at bounding box center [813, 359] width 1049 height 40
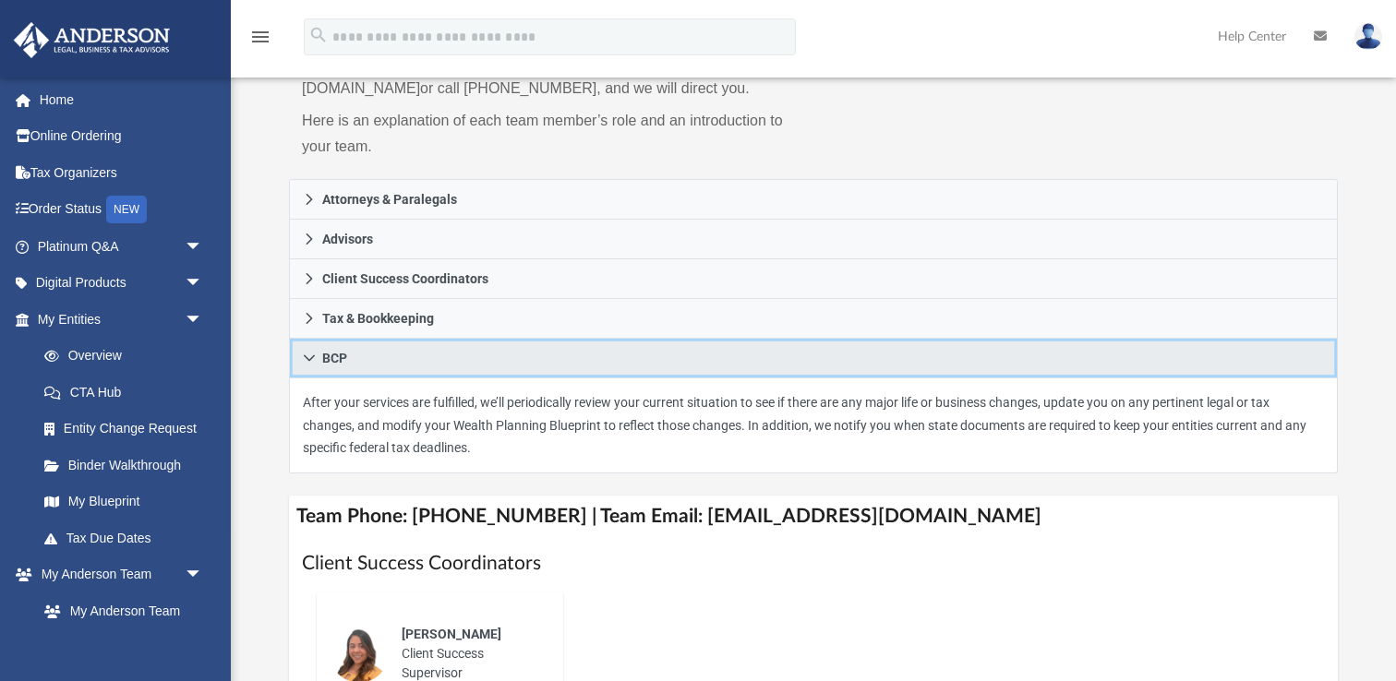
click at [359, 347] on link "BCP" at bounding box center [813, 359] width 1049 height 40
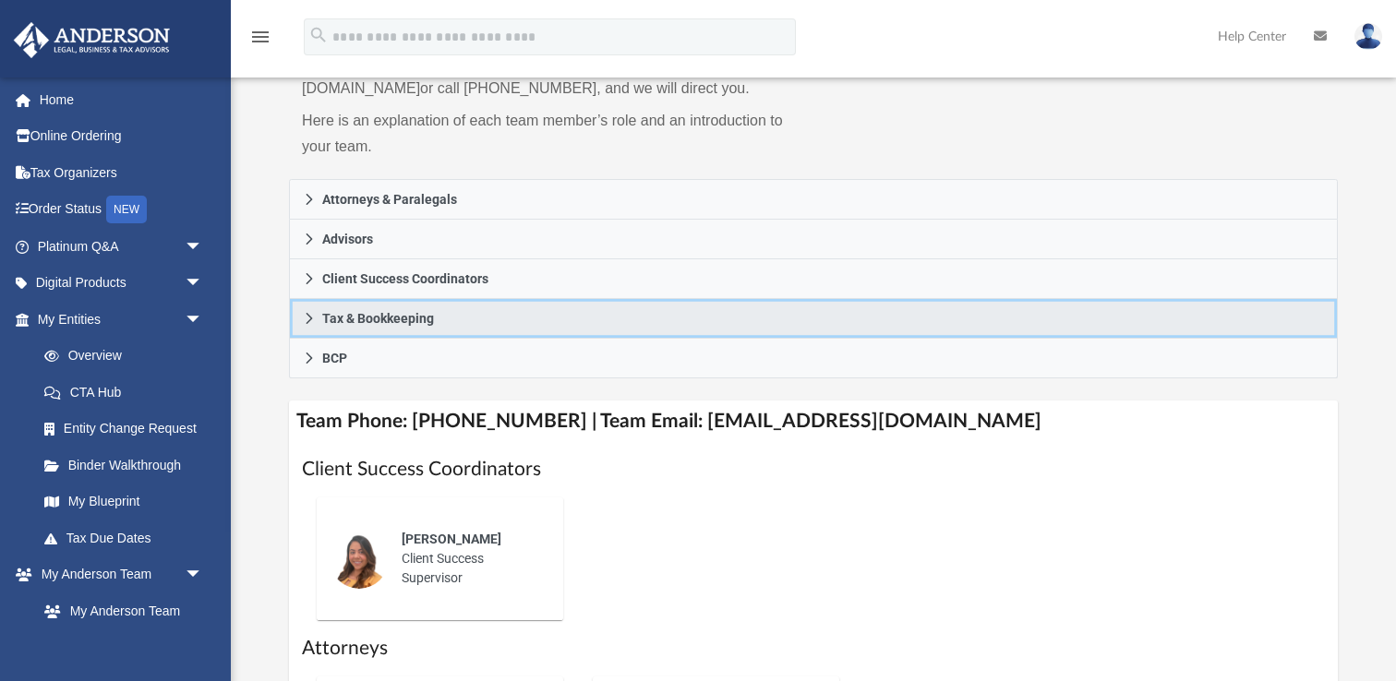
click at [359, 328] on link "Tax & Bookkeeping" at bounding box center [813, 319] width 1049 height 40
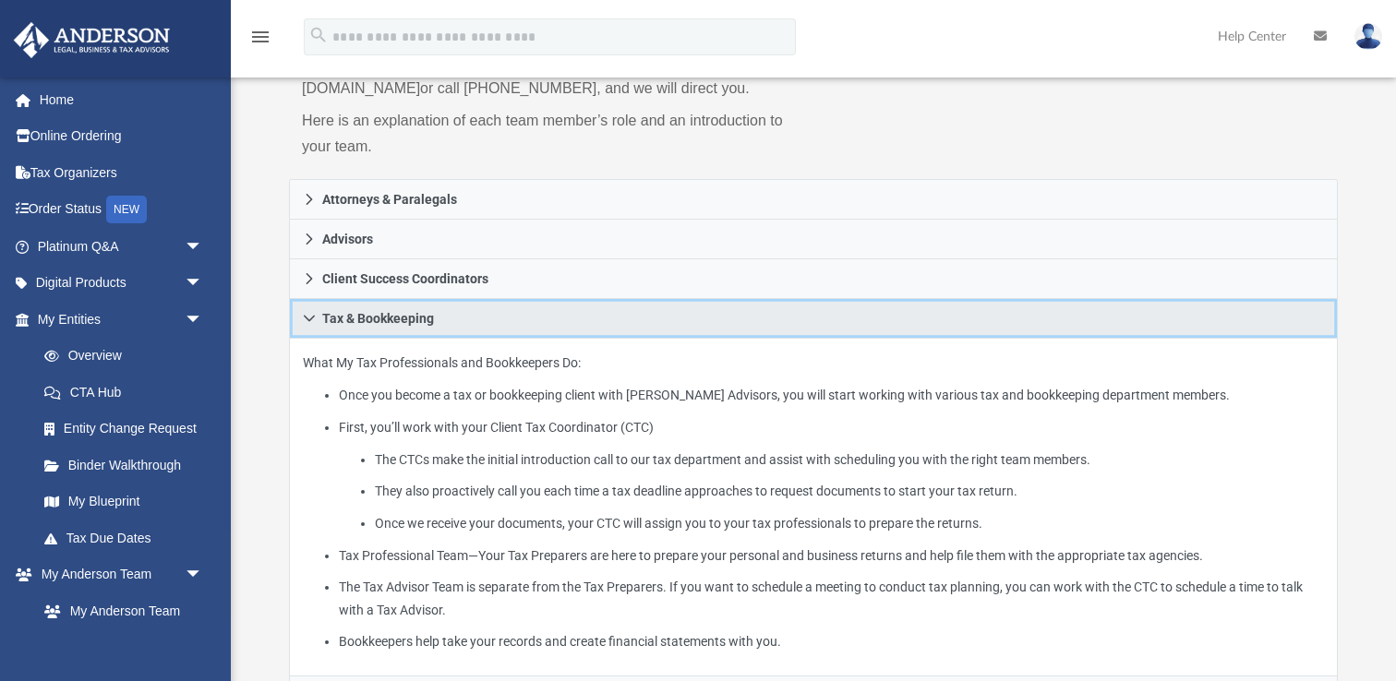
click at [359, 328] on link "Tax & Bookkeeping" at bounding box center [813, 319] width 1049 height 40
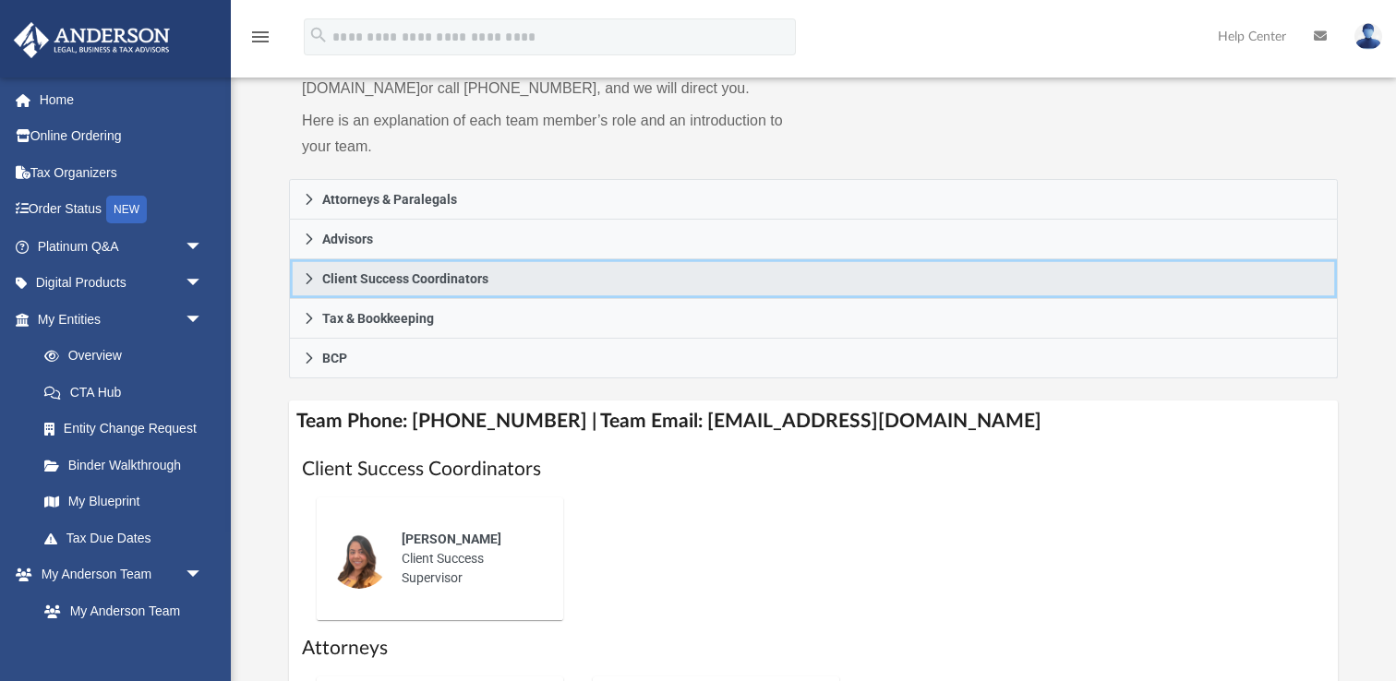
click at [361, 272] on span "Client Success Coordinators" at bounding box center [405, 278] width 166 height 13
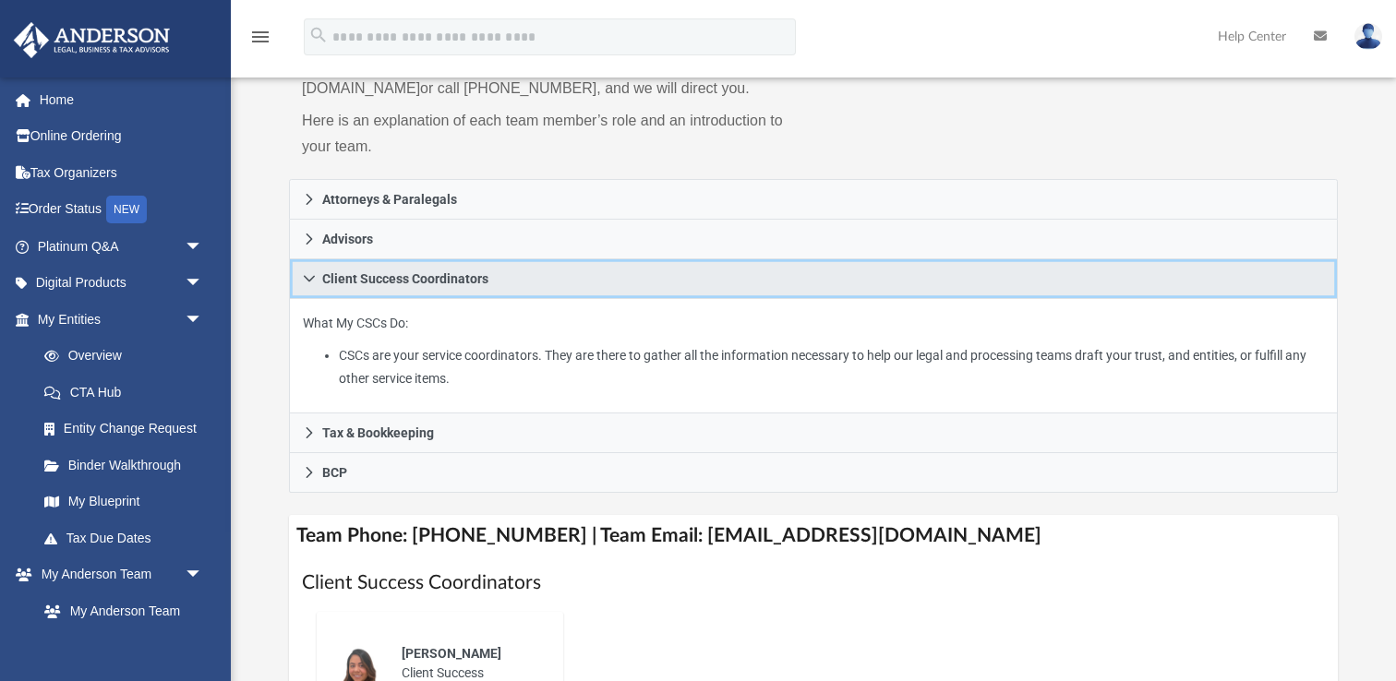
click at [420, 274] on span "Client Success Coordinators" at bounding box center [405, 278] width 166 height 13
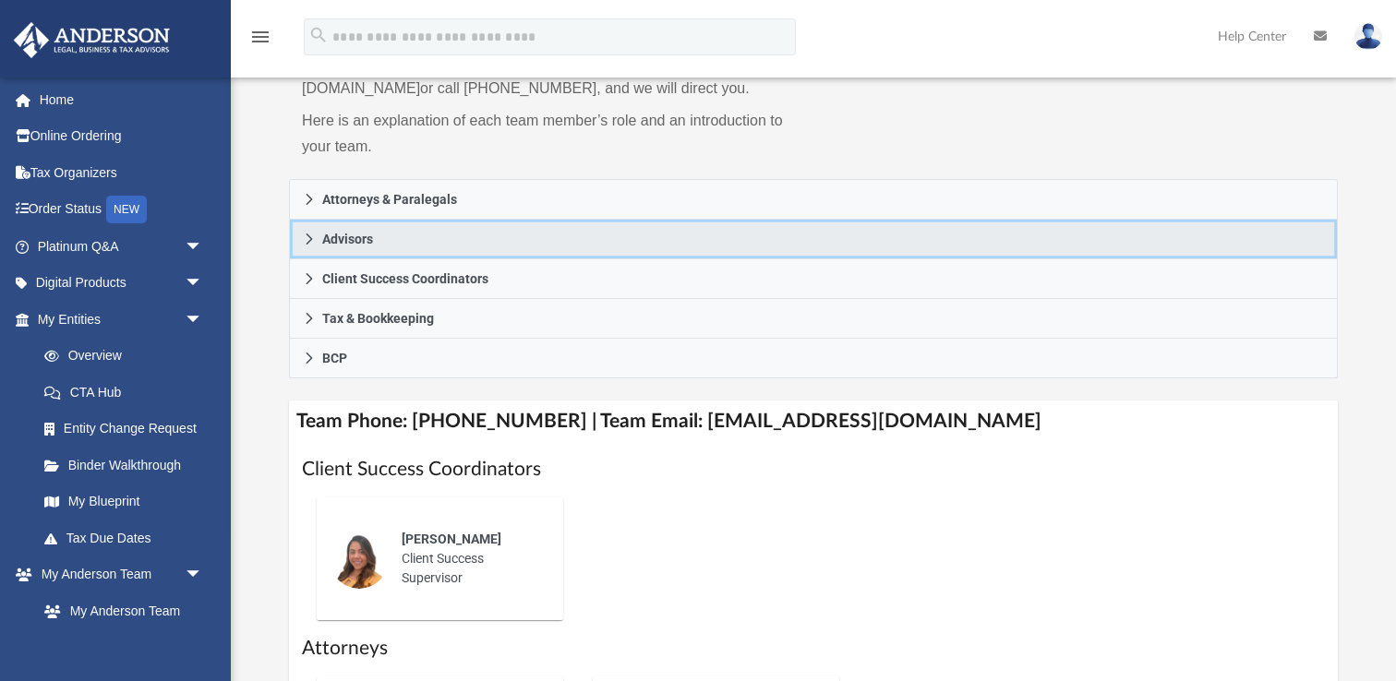
click at [379, 237] on link "Advisors" at bounding box center [813, 240] width 1049 height 40
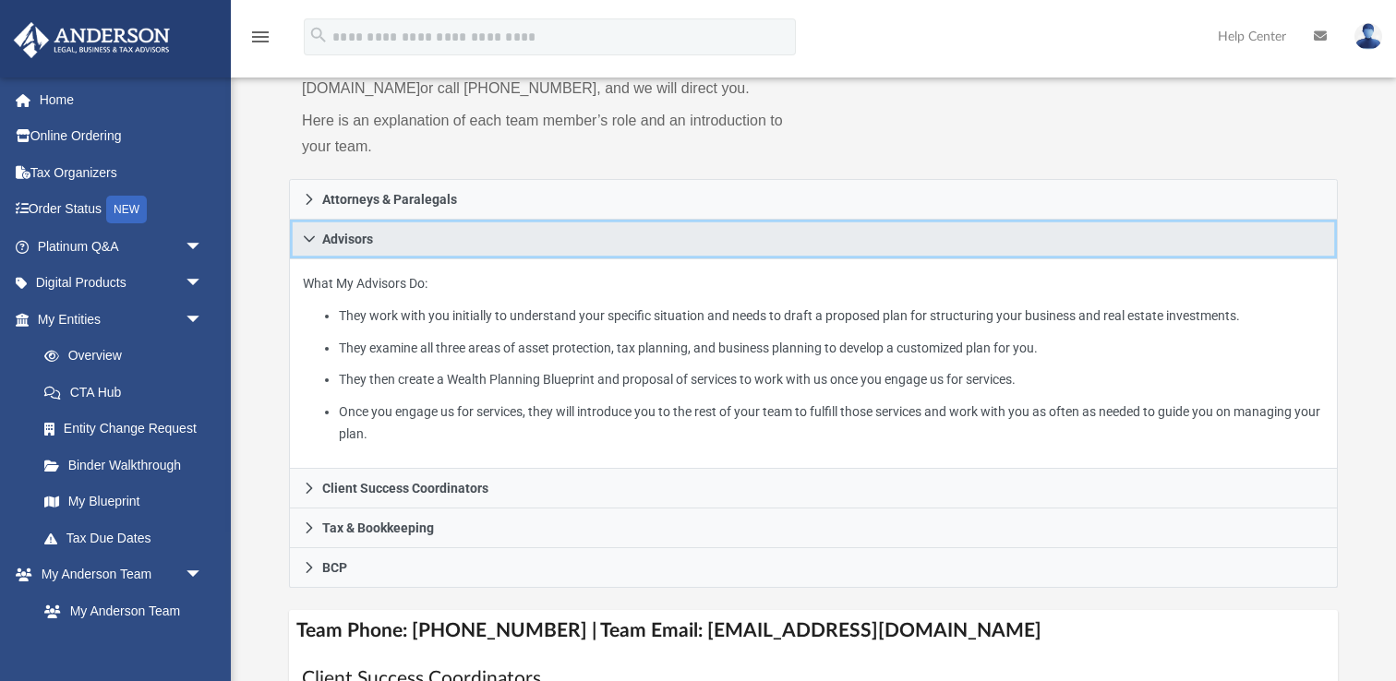
click at [379, 237] on link "Advisors" at bounding box center [813, 240] width 1049 height 40
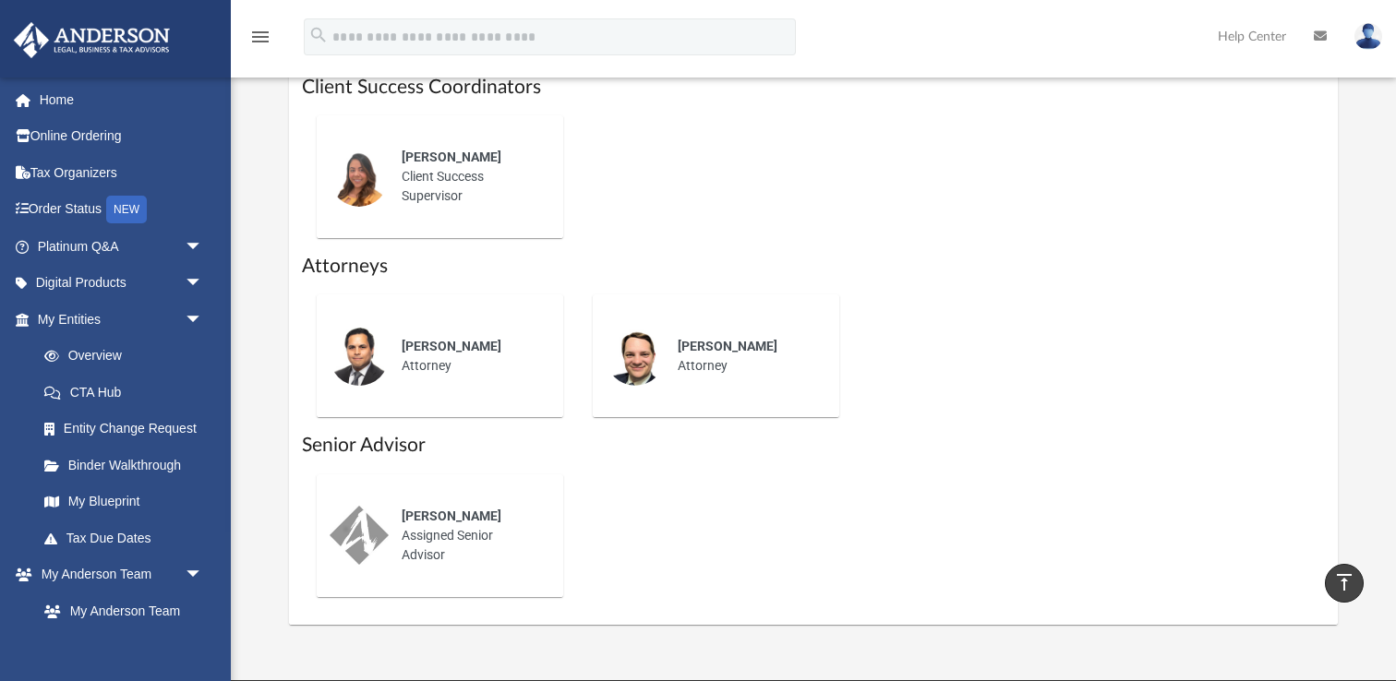
scroll to position [595, 0]
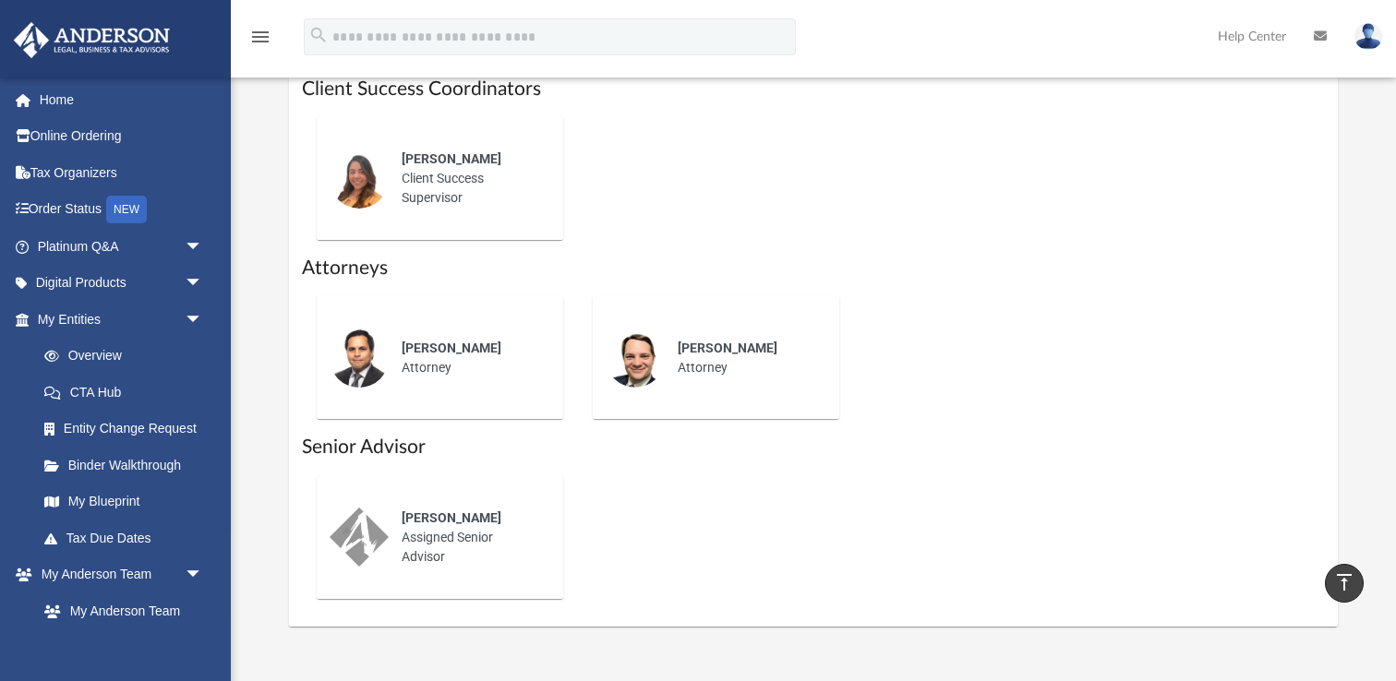
click at [430, 545] on div "Bob Garrow Assigned Senior Advisor" at bounding box center [470, 538] width 162 height 84
click at [609, 554] on div "Bob Garrow Assigned Senior Advisor" at bounding box center [813, 538] width 1023 height 152
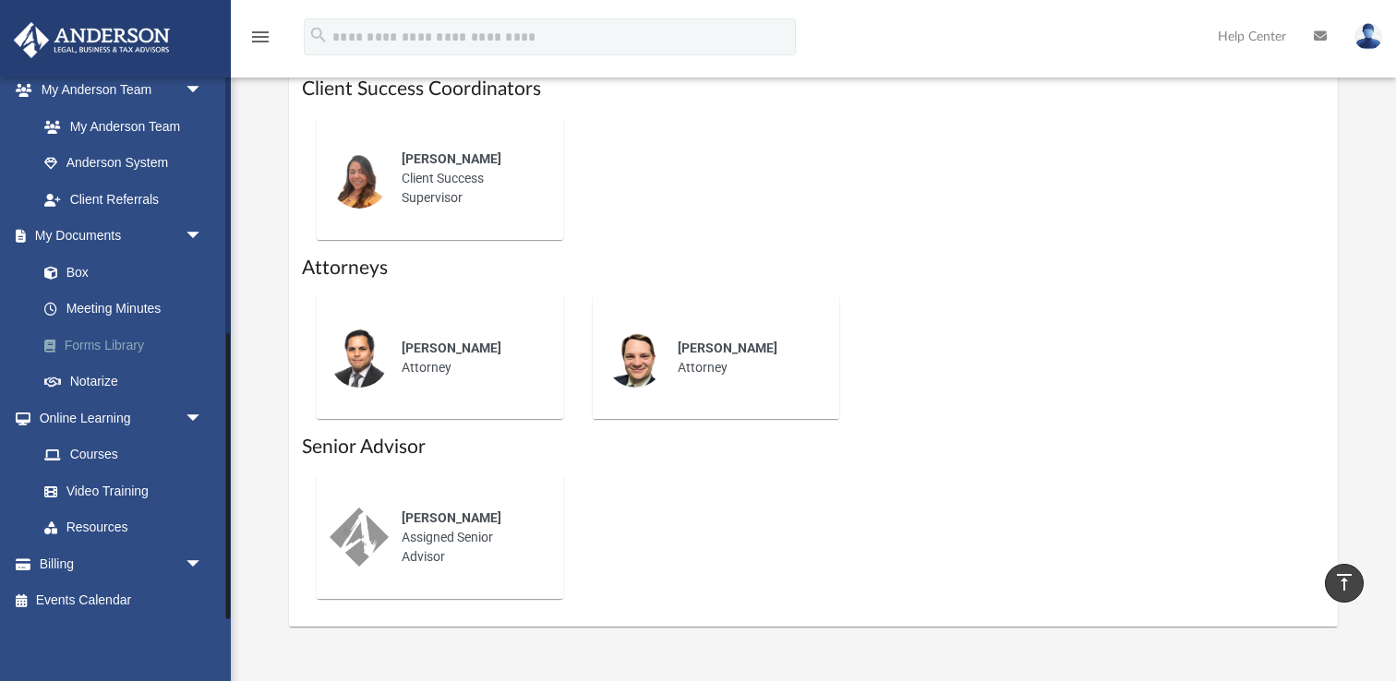
scroll to position [488, 0]
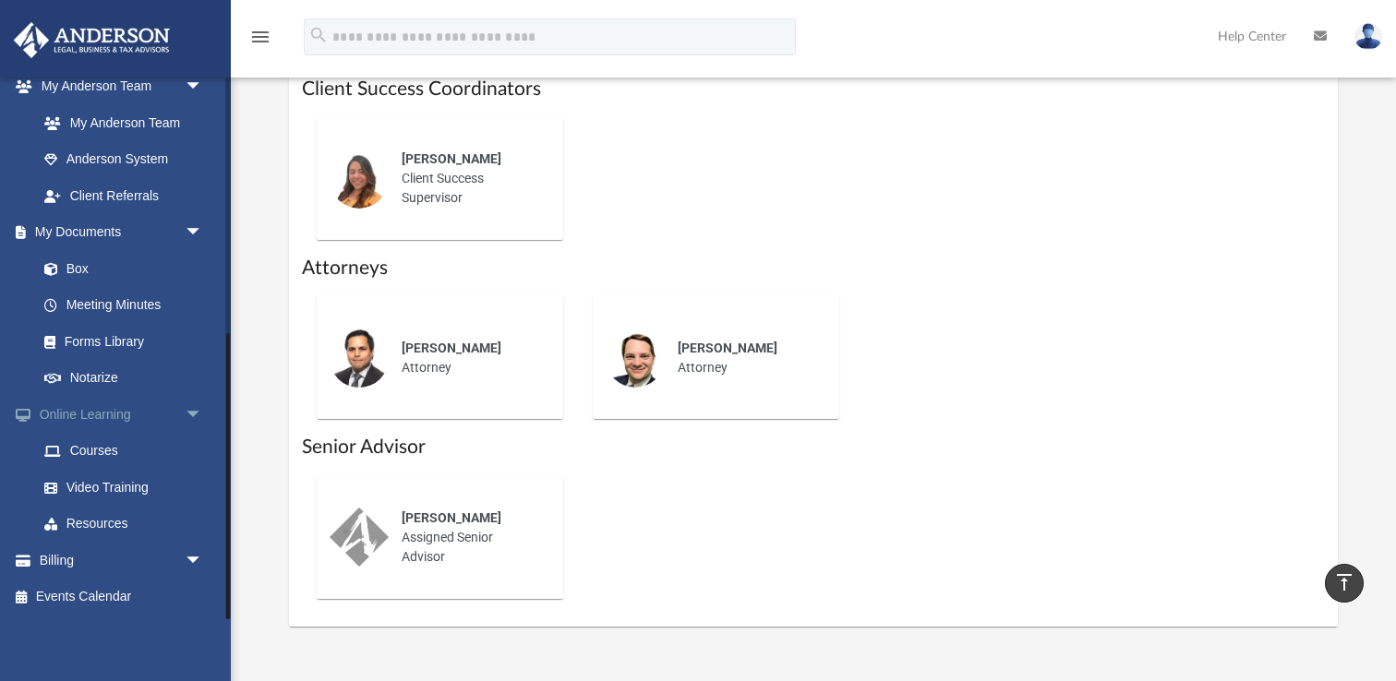
click at [196, 412] on span "arrow_drop_down" at bounding box center [203, 415] width 37 height 38
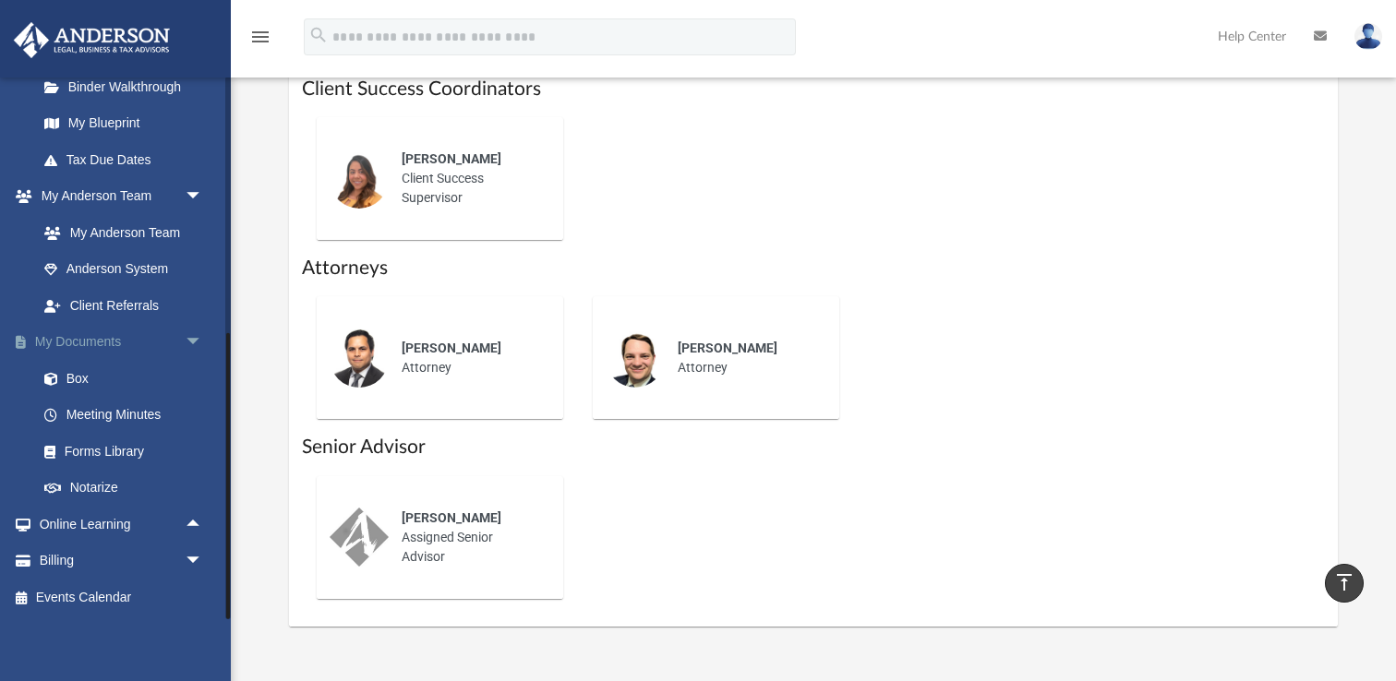
click at [192, 342] on span "arrow_drop_down" at bounding box center [203, 343] width 37 height 38
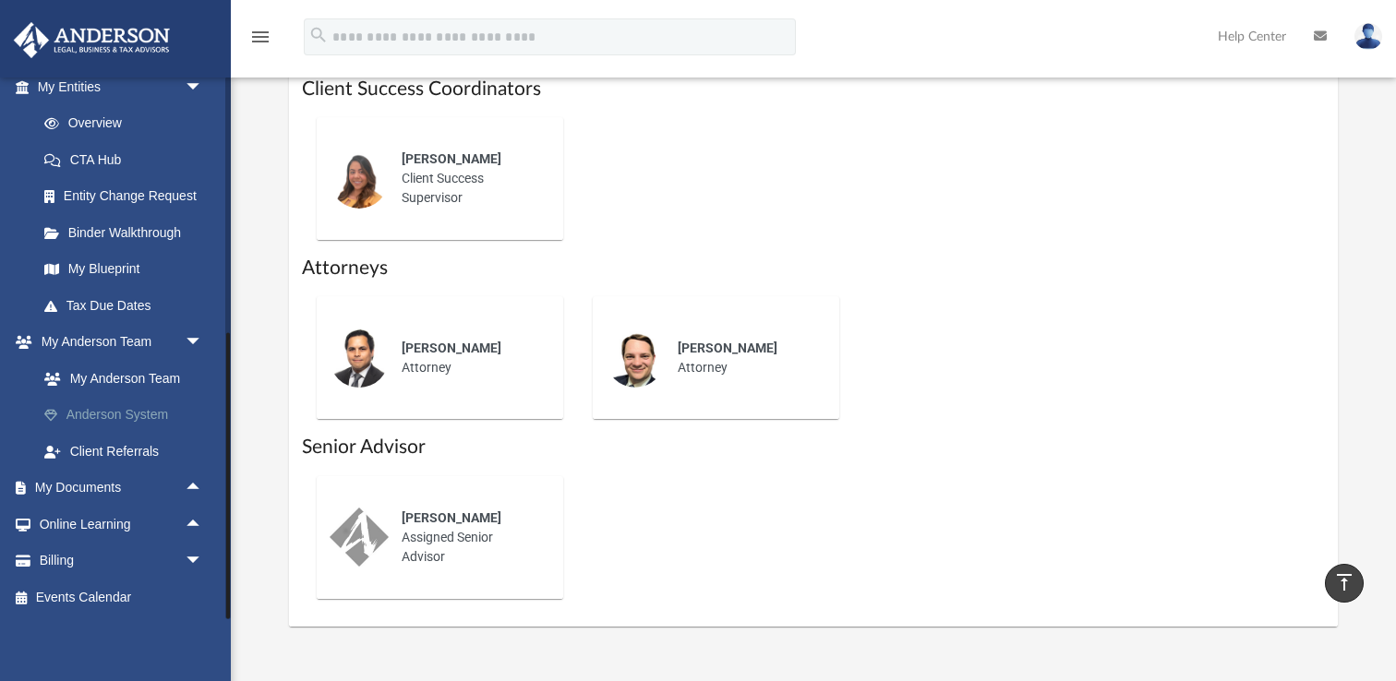
click at [148, 421] on link "Anderson System" at bounding box center [128, 415] width 205 height 37
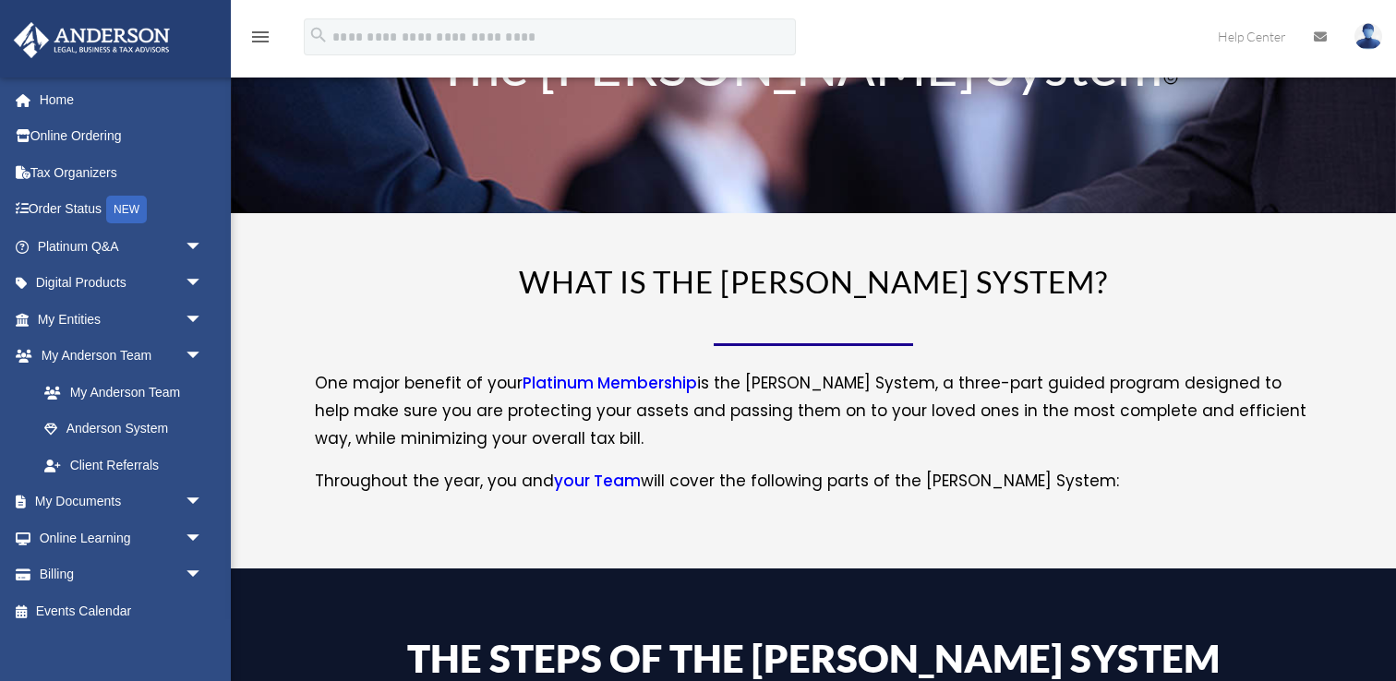
scroll to position [95, 0]
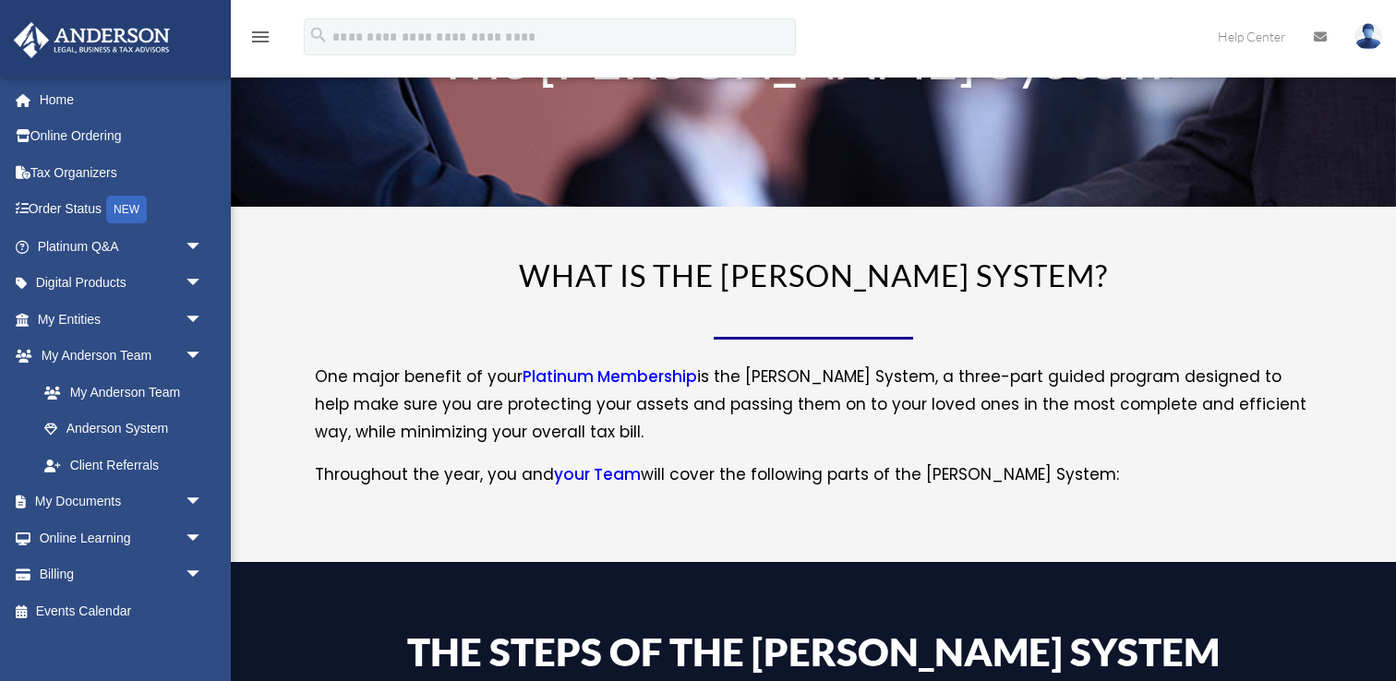
click at [434, 430] on p "One major benefit of your Platinum Membership is the [PERSON_NAME] System, a th…" at bounding box center [813, 413] width 997 height 98
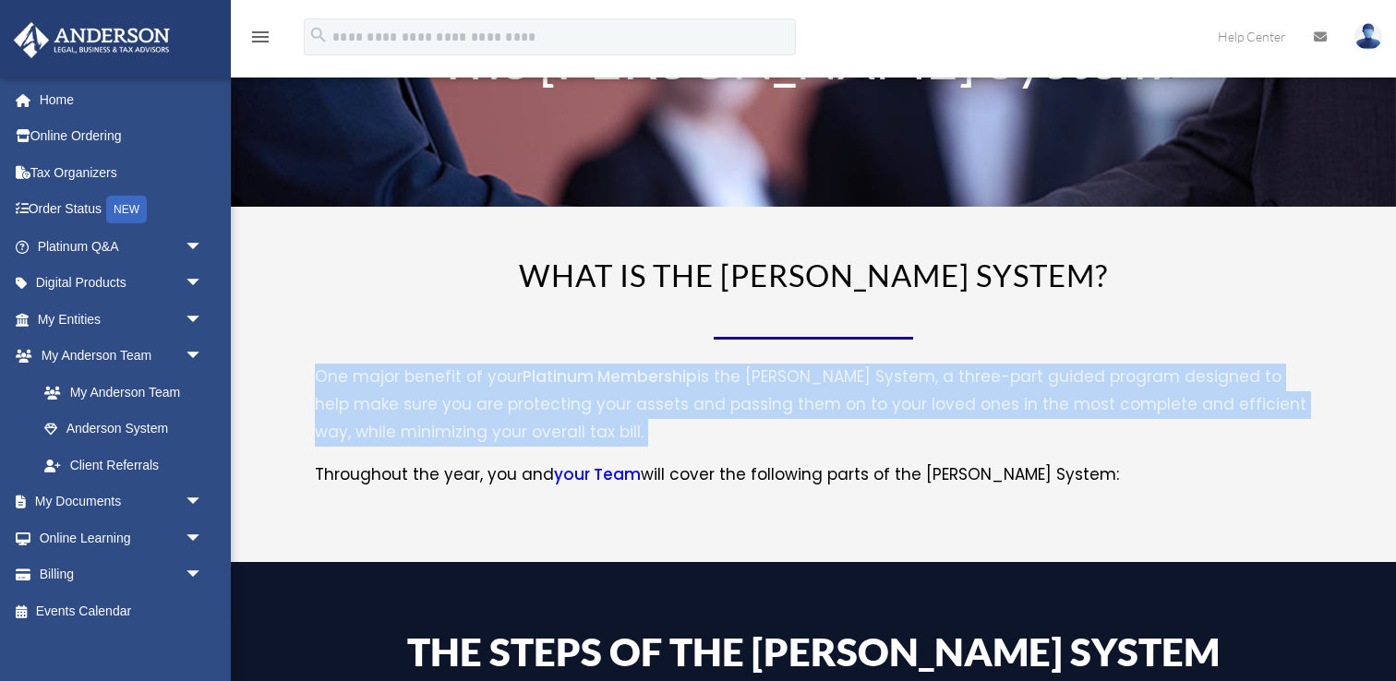
click at [434, 430] on p "One major benefit of your Platinum Membership is the [PERSON_NAME] System, a th…" at bounding box center [813, 413] width 997 height 98
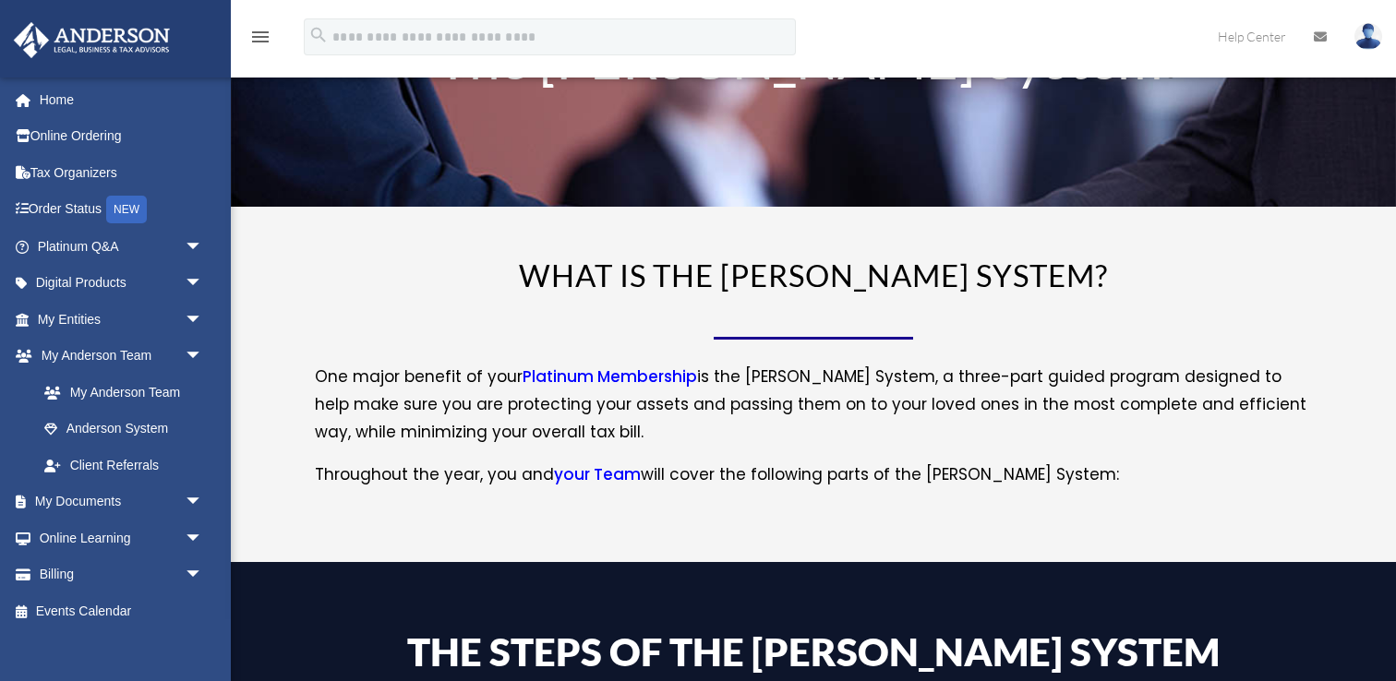
click at [439, 467] on p "Throughout the year, you and your Team will cover the following parts of the [P…" at bounding box center [813, 476] width 997 height 28
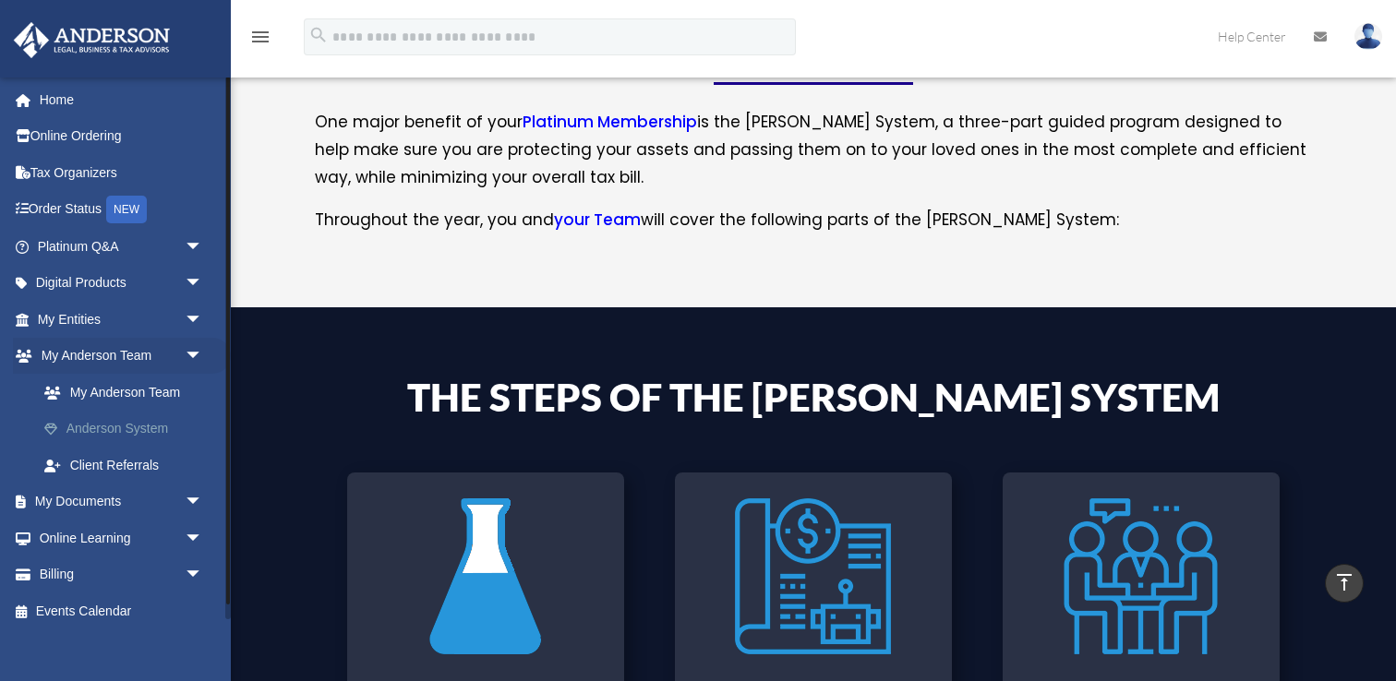
scroll to position [275, 0]
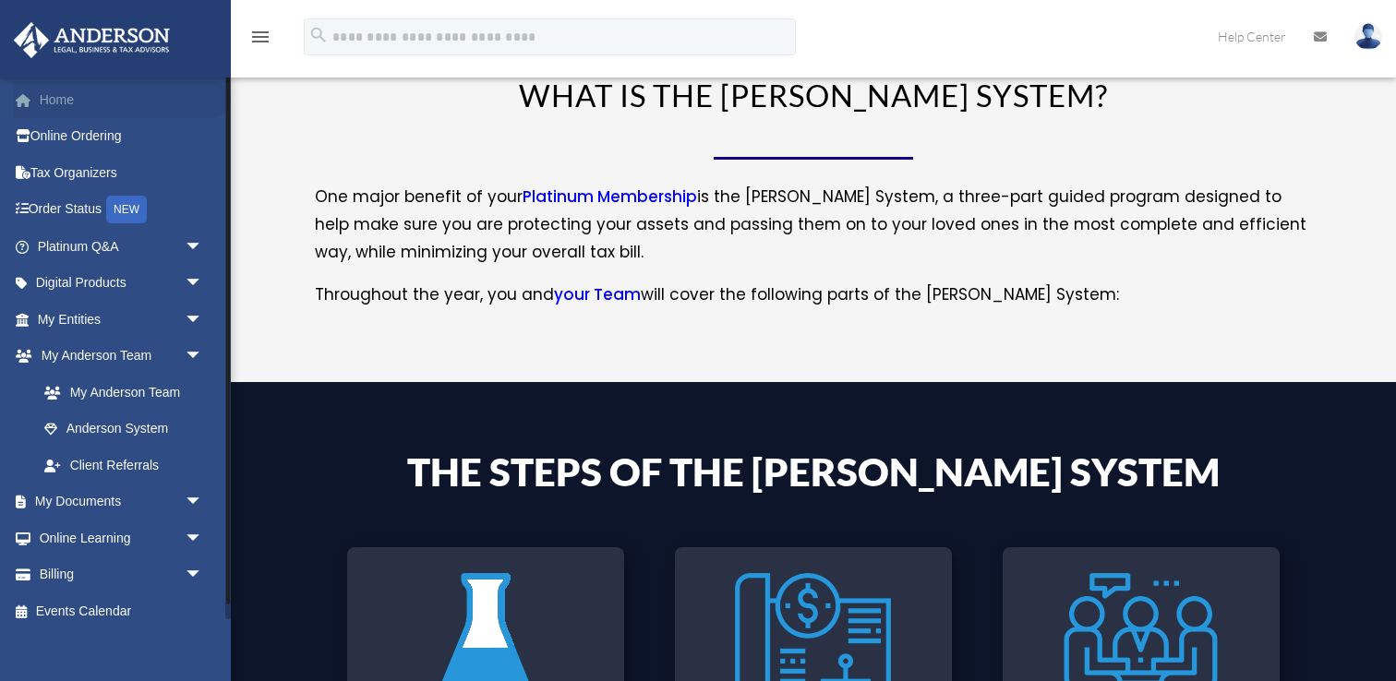
click at [79, 102] on link "Home" at bounding box center [122, 99] width 218 height 37
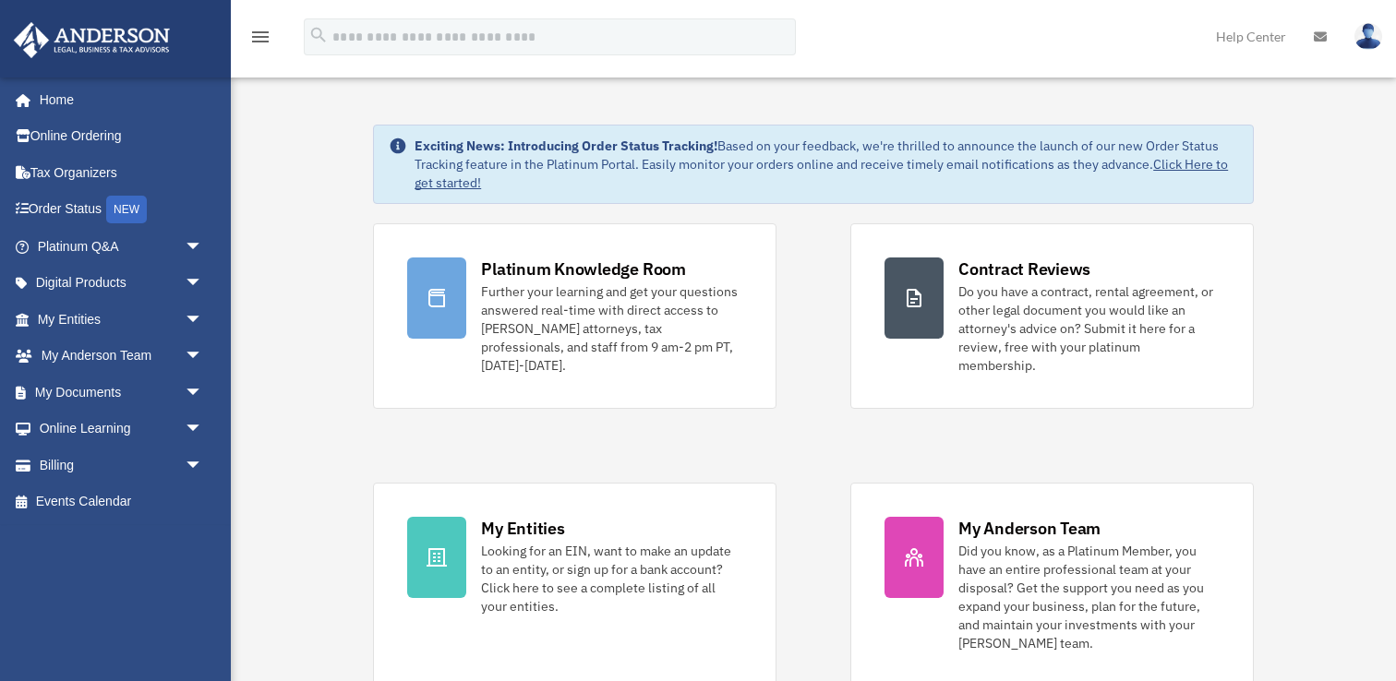
click at [797, 439] on div "Platinum Knowledge Room Further your learning and get your questions answered r…" at bounding box center [813, 454] width 881 height 463
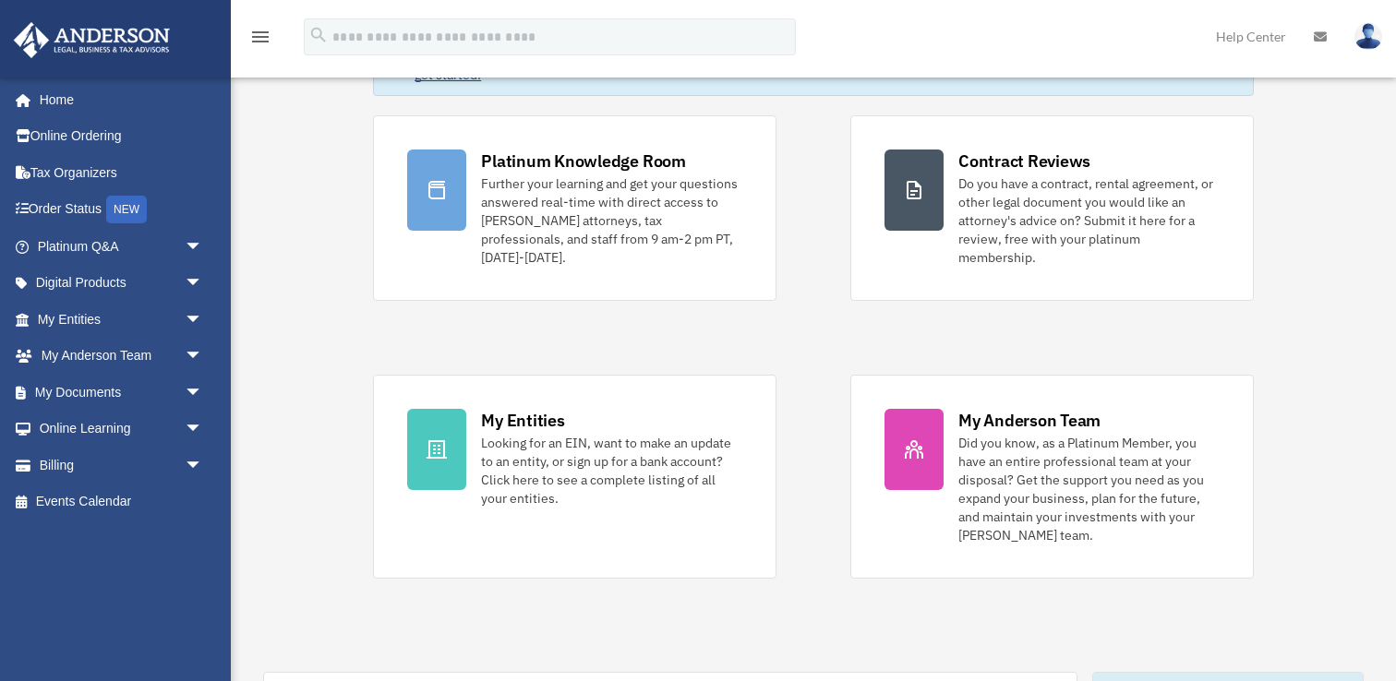
scroll to position [116, 0]
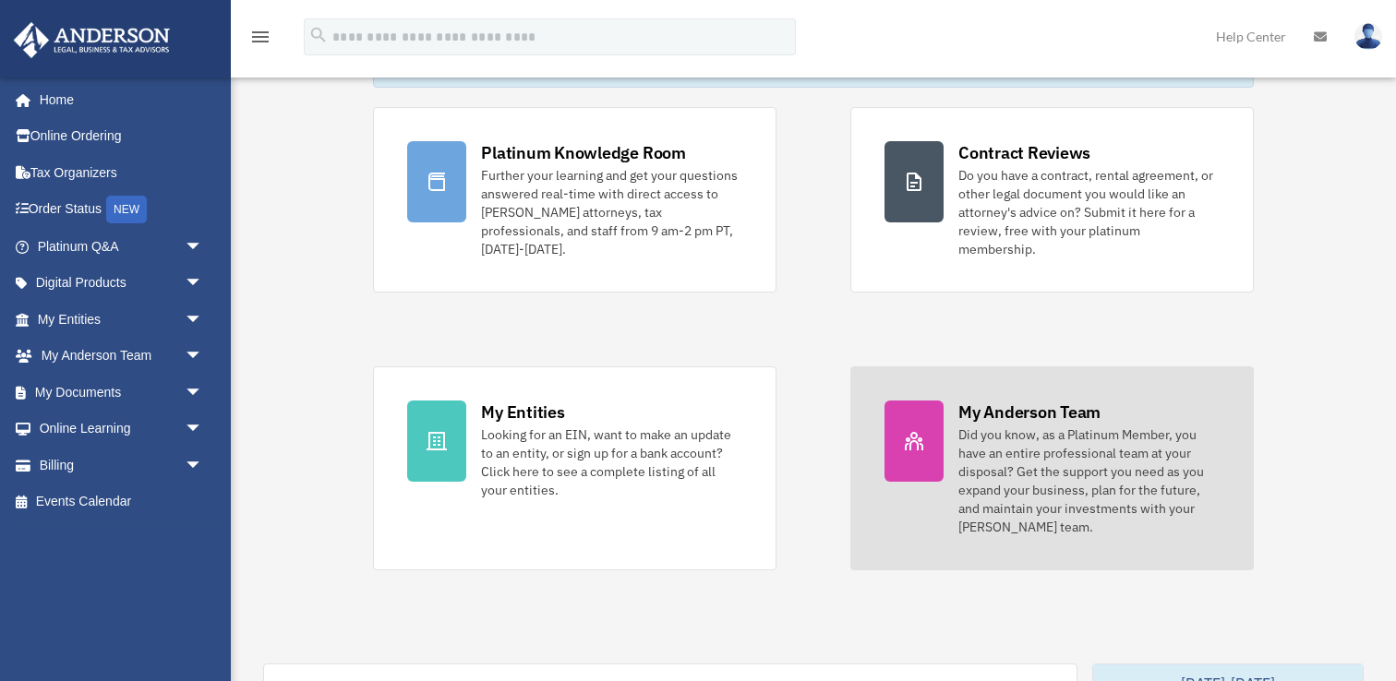
click at [980, 426] on div "Did you know, as a Platinum Member, you have an entire professional team at you…" at bounding box center [1088, 481] width 261 height 111
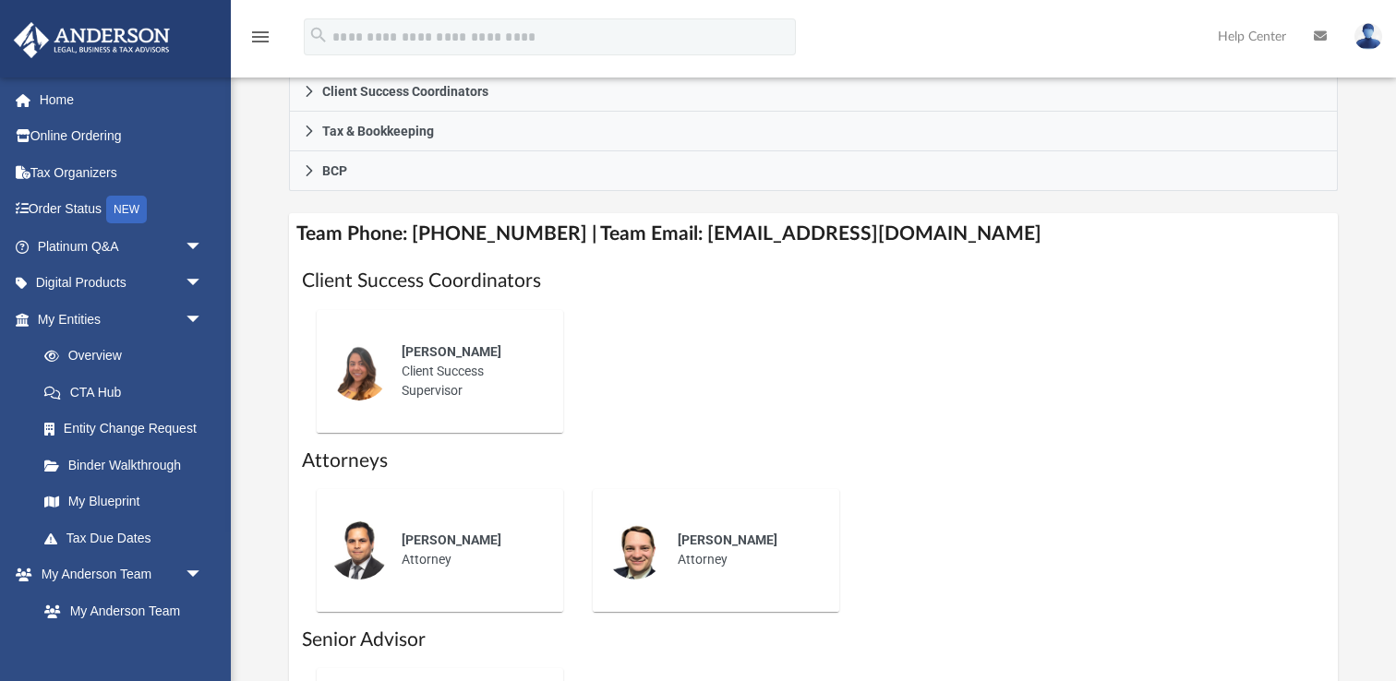
scroll to position [587, 0]
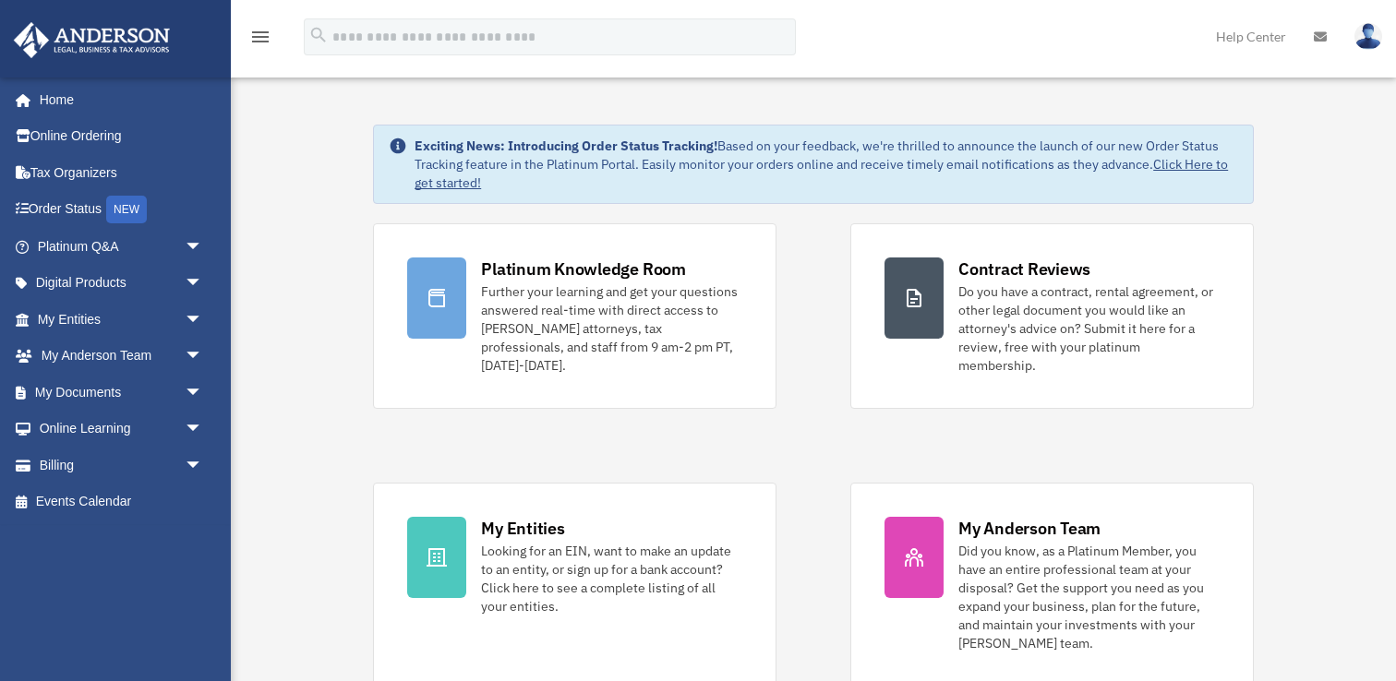
scroll to position [116, 0]
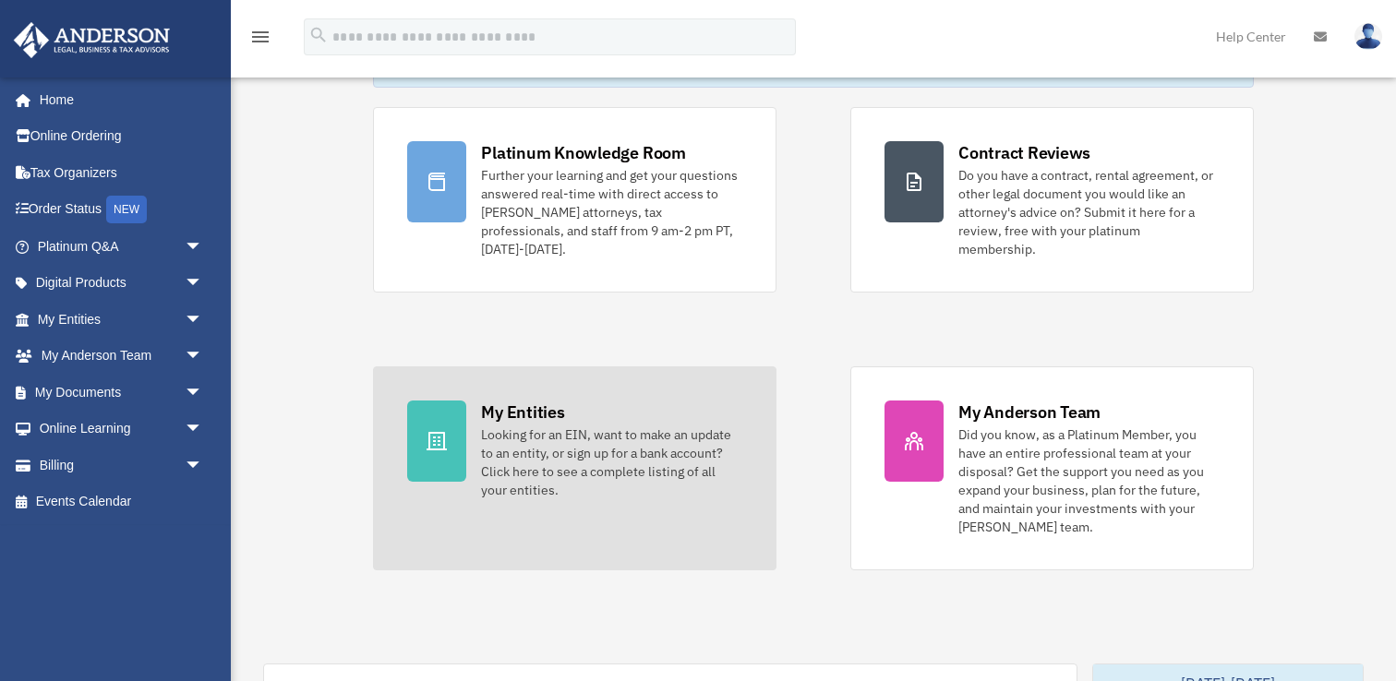
click at [716, 506] on link "My Entities Looking for an EIN, want to make an update to an entity, or sign up…" at bounding box center [574, 469] width 403 height 204
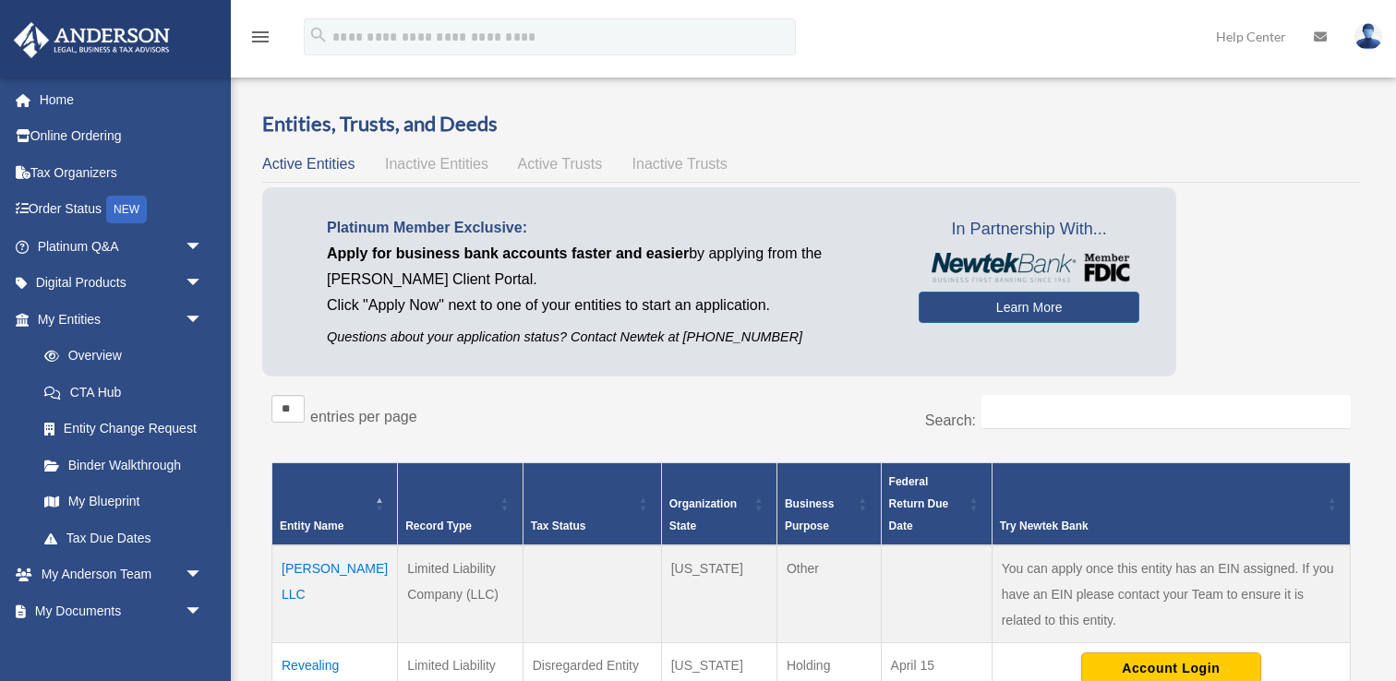
click at [542, 165] on span "Active Trusts" at bounding box center [560, 164] width 85 height 16
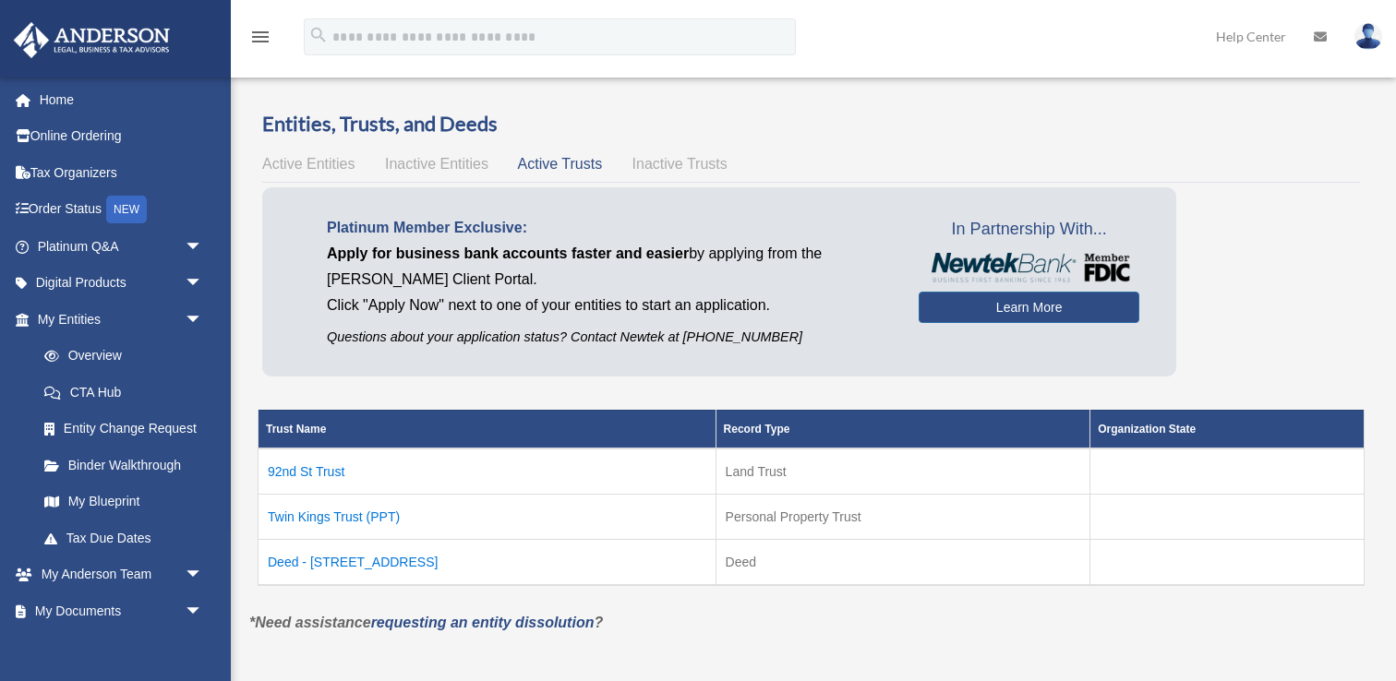
click at [728, 618] on p "*Need assistance requesting an entity dissolution ?" at bounding box center [810, 623] width 1151 height 26
click at [398, 521] on td "Twin Kings Trust (PPT)" at bounding box center [488, 516] width 458 height 45
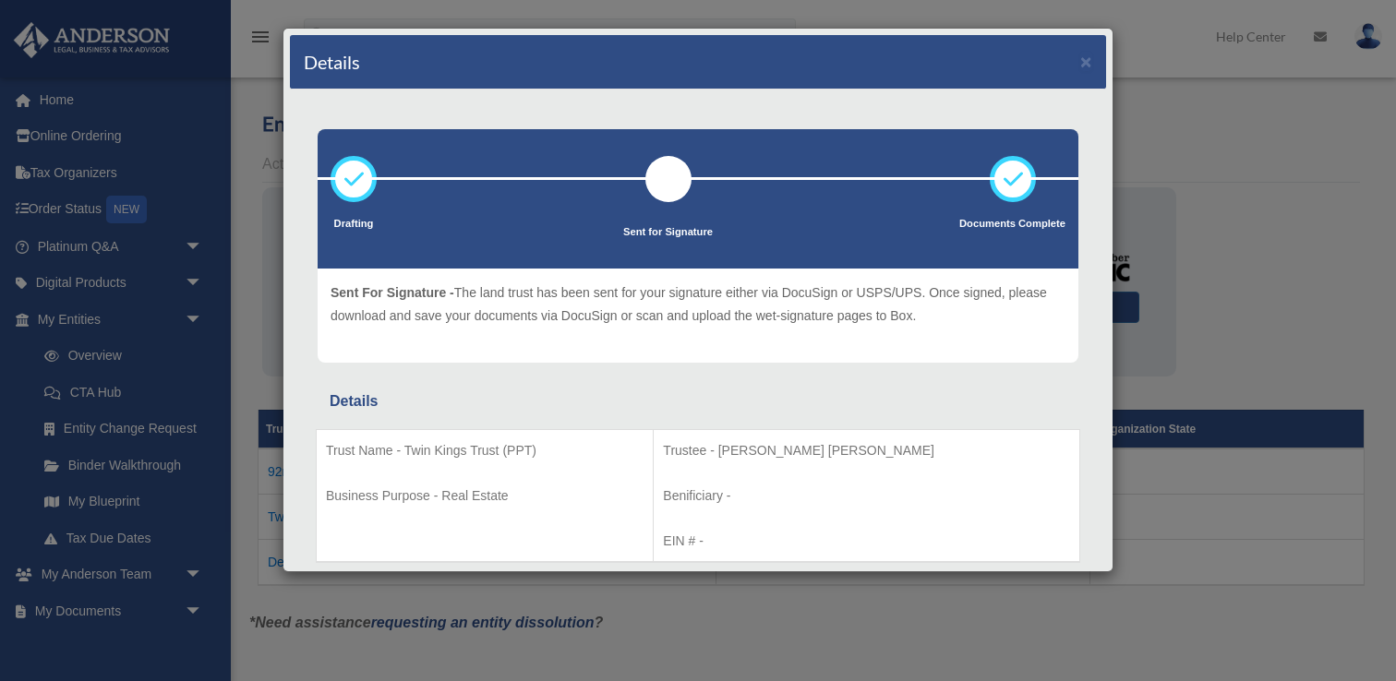
click at [714, 311] on p "Sent For Signature - The land trust has been sent for your signature either via…" at bounding box center [698, 304] width 735 height 45
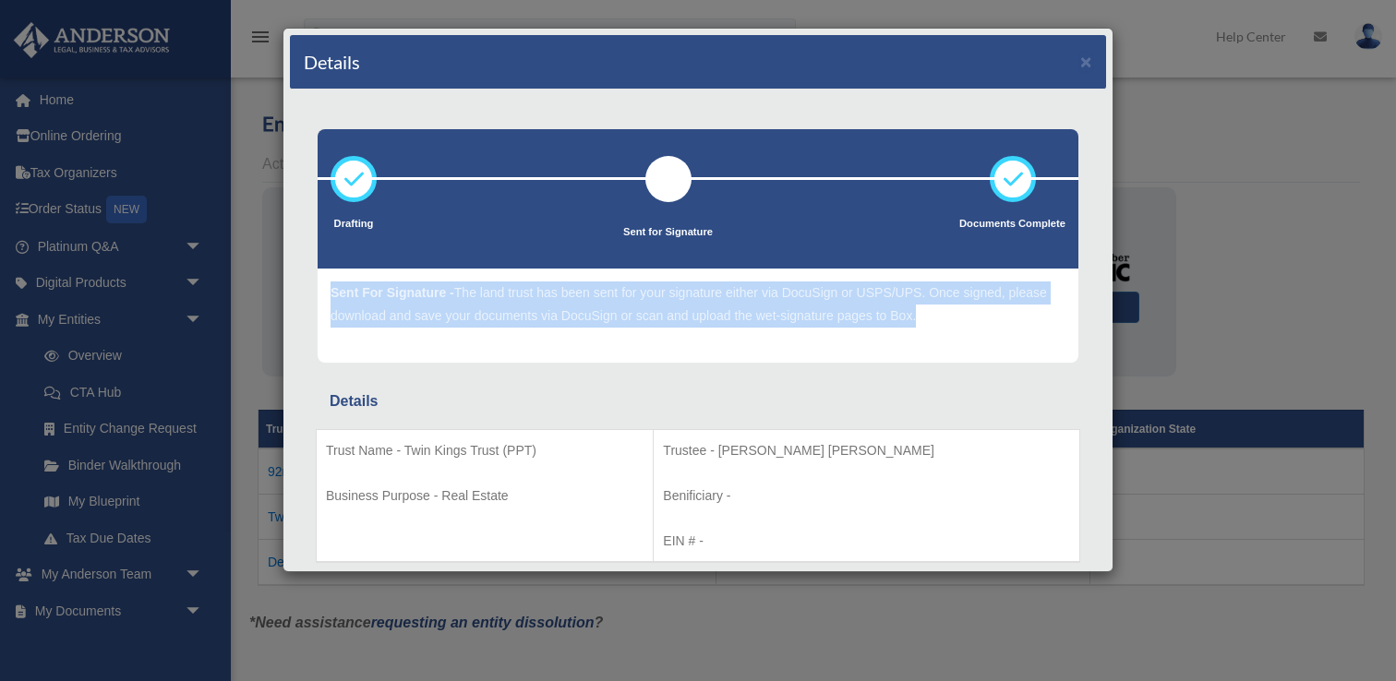
click at [714, 311] on p "Sent For Signature - The land trust has been sent for your signature either via…" at bounding box center [698, 304] width 735 height 45
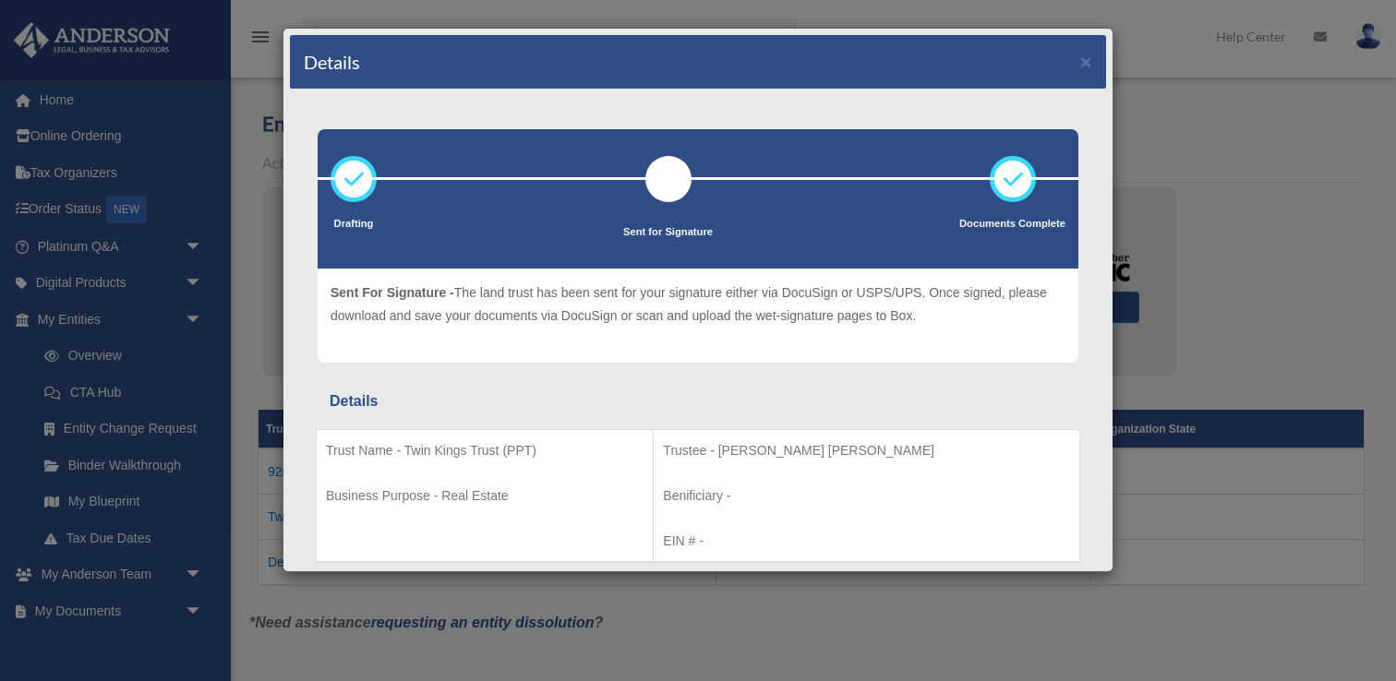
click at [724, 338] on div "Drafting - The land trust is being drafted. This includes confirming property o…" at bounding box center [698, 316] width 735 height 68
click at [1087, 61] on button "×" at bounding box center [1086, 61] width 12 height 19
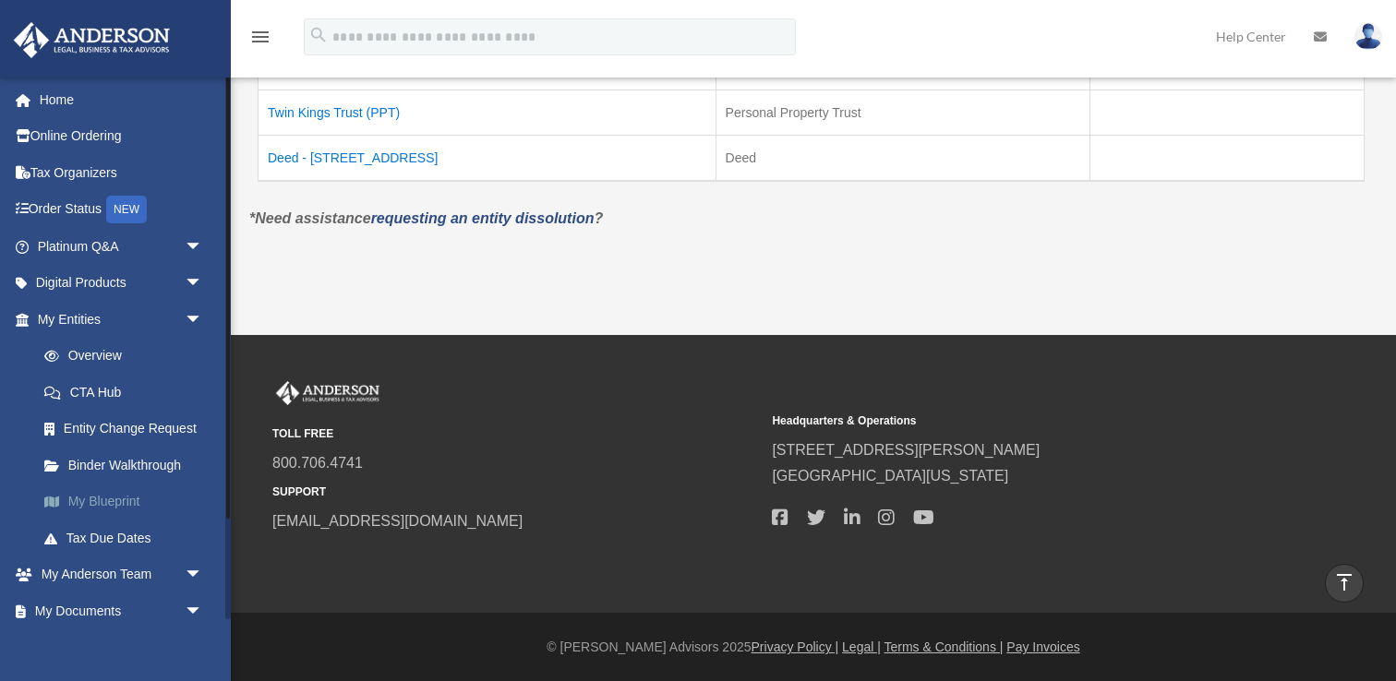
scroll to position [124, 0]
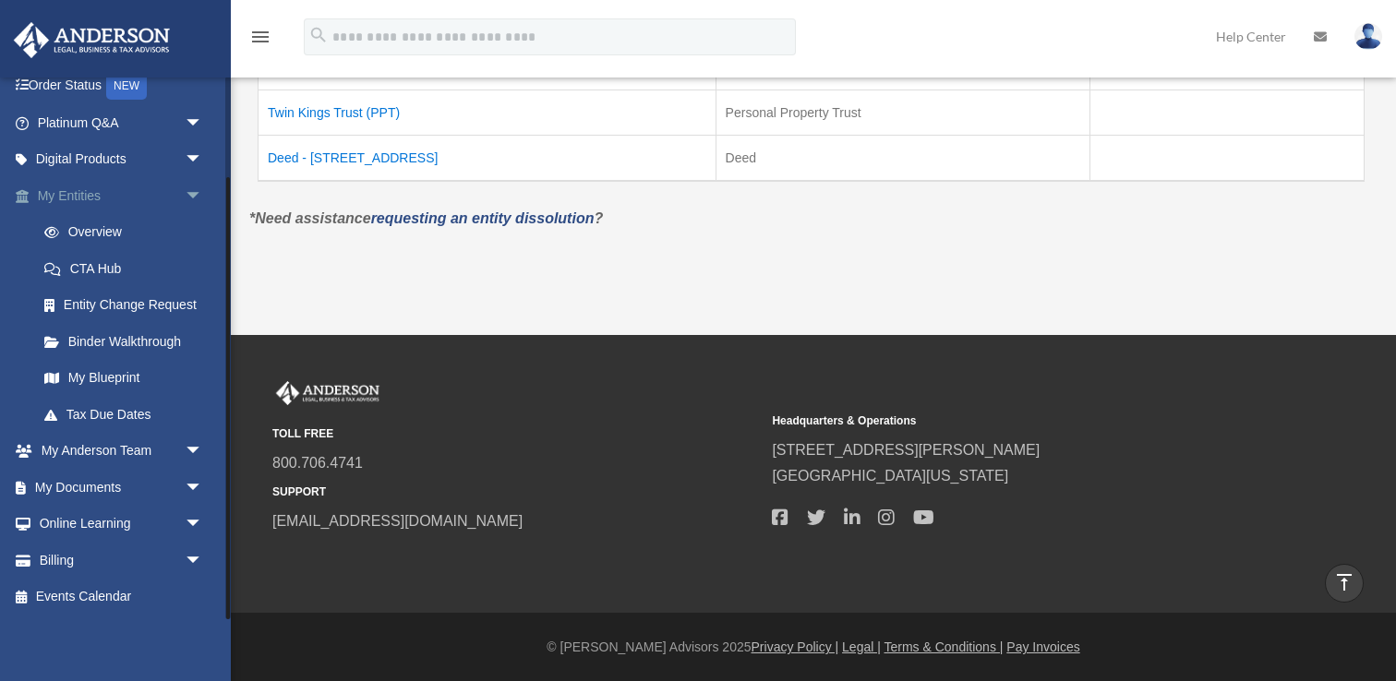
click at [189, 191] on span "arrow_drop_down" at bounding box center [203, 196] width 37 height 38
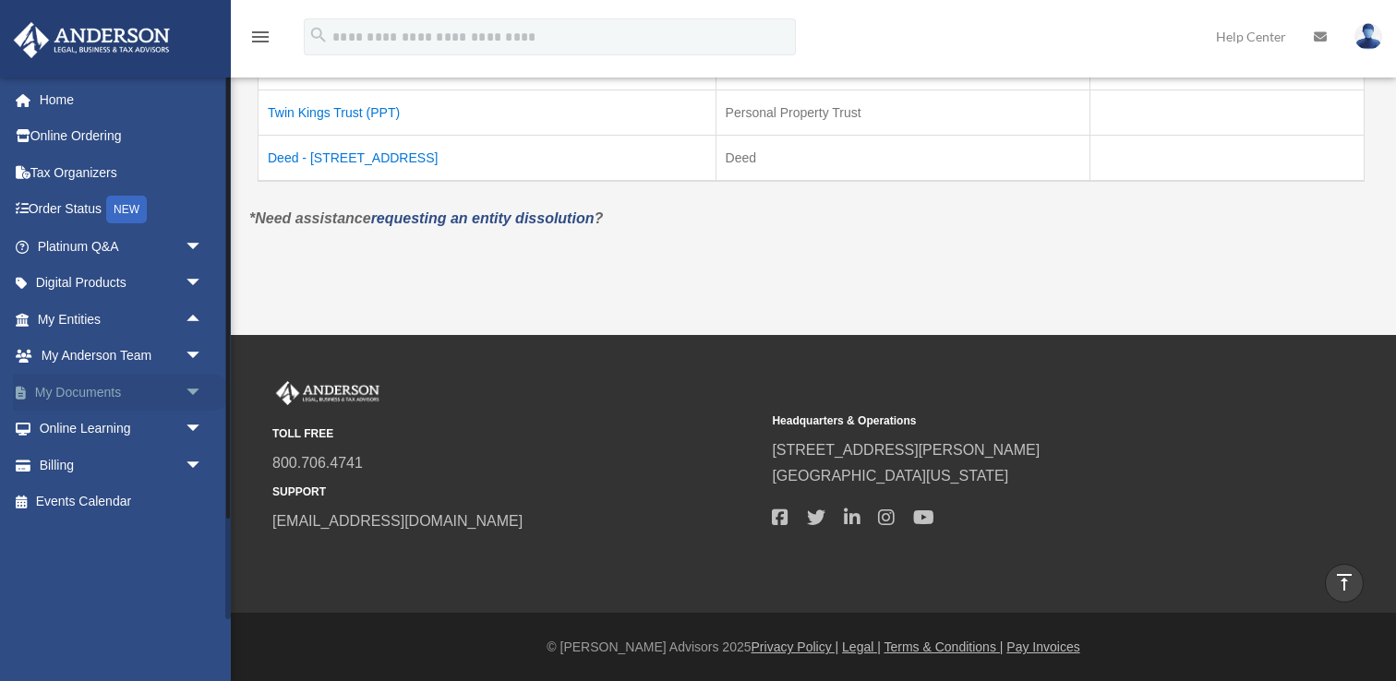
click at [198, 391] on span "arrow_drop_down" at bounding box center [203, 393] width 37 height 38
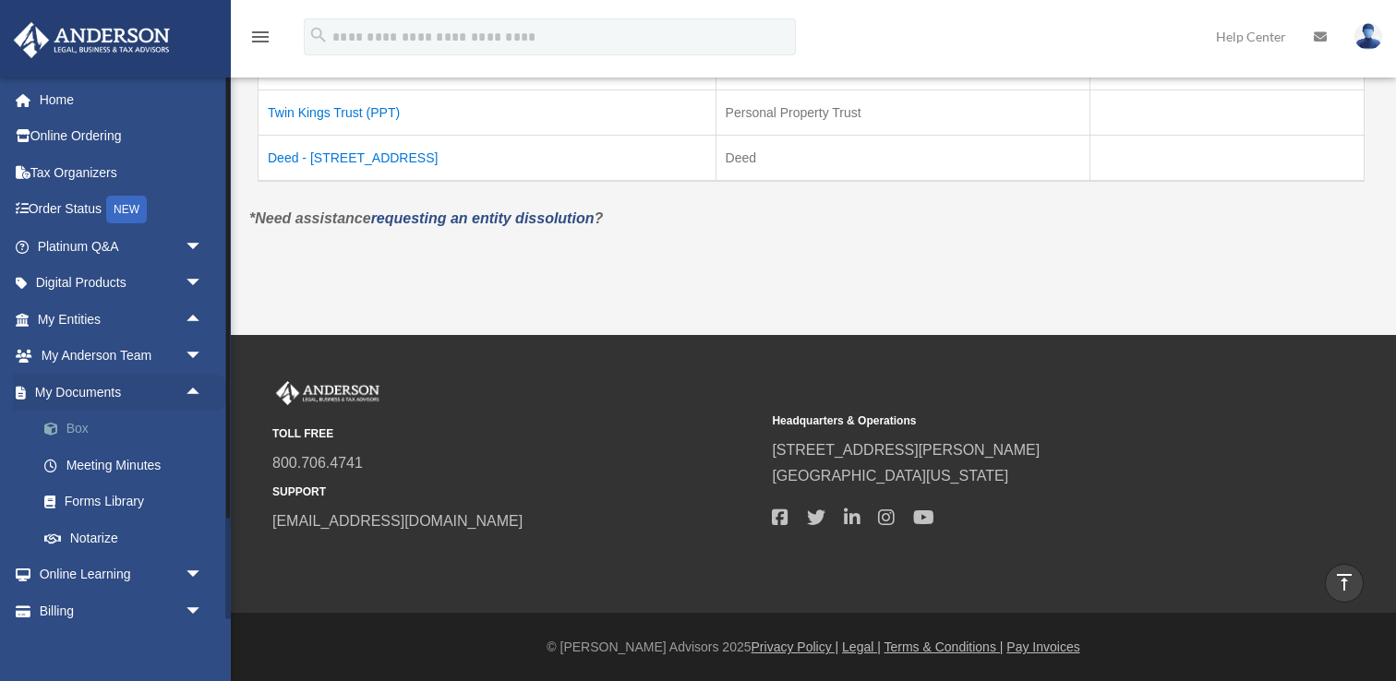
click at [112, 431] on link "Box" at bounding box center [128, 429] width 205 height 37
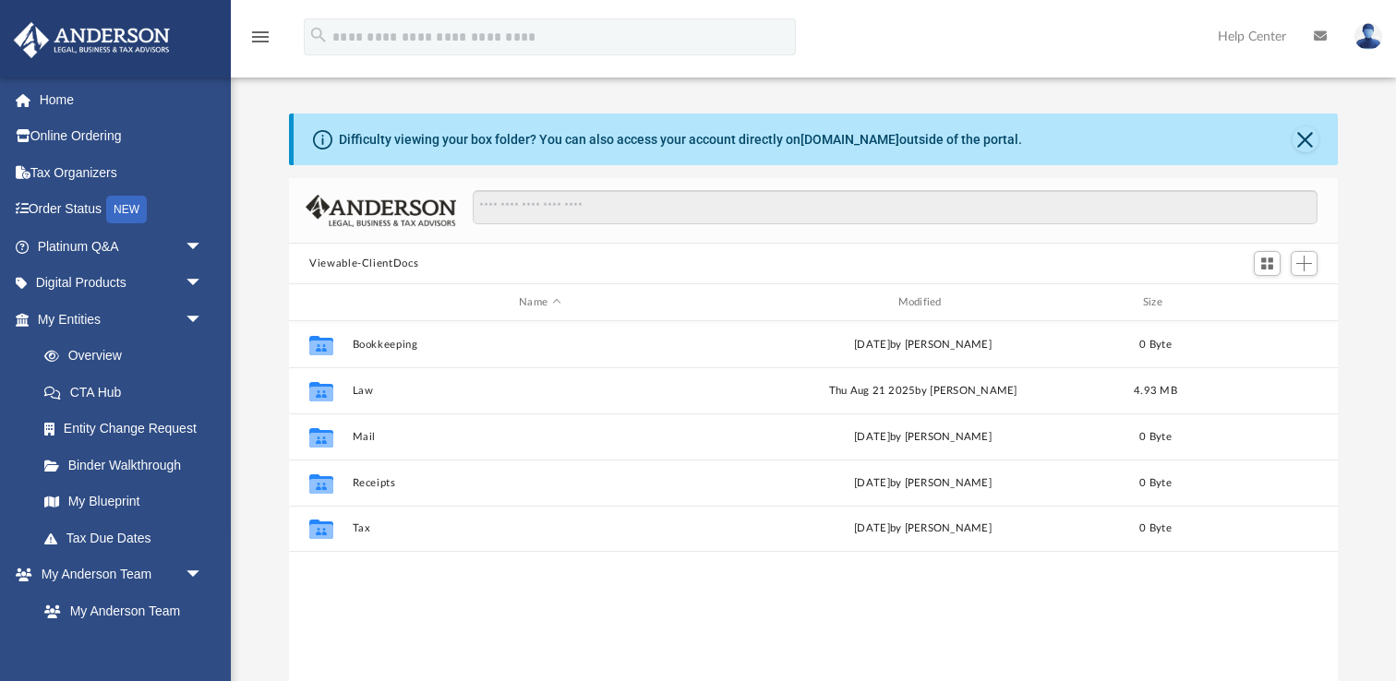
scroll to position [419, 1048]
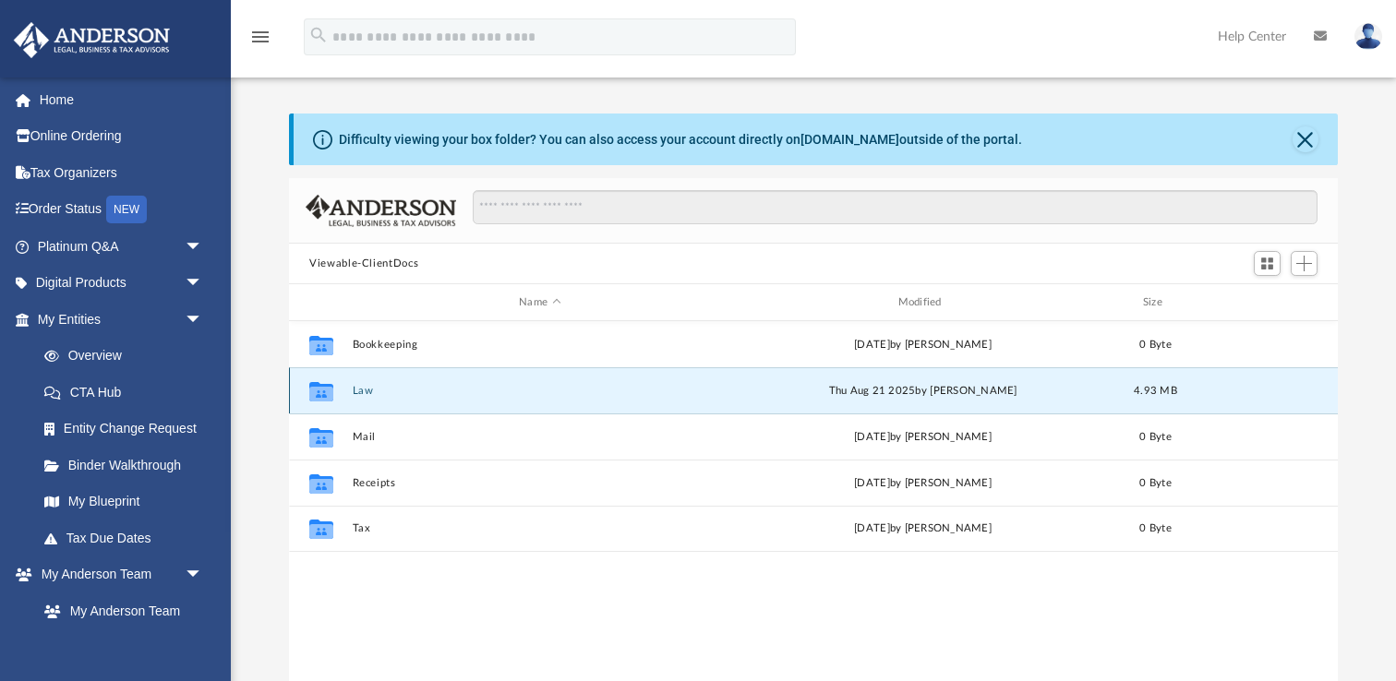
click at [367, 386] on button "Law" at bounding box center [540, 391] width 375 height 12
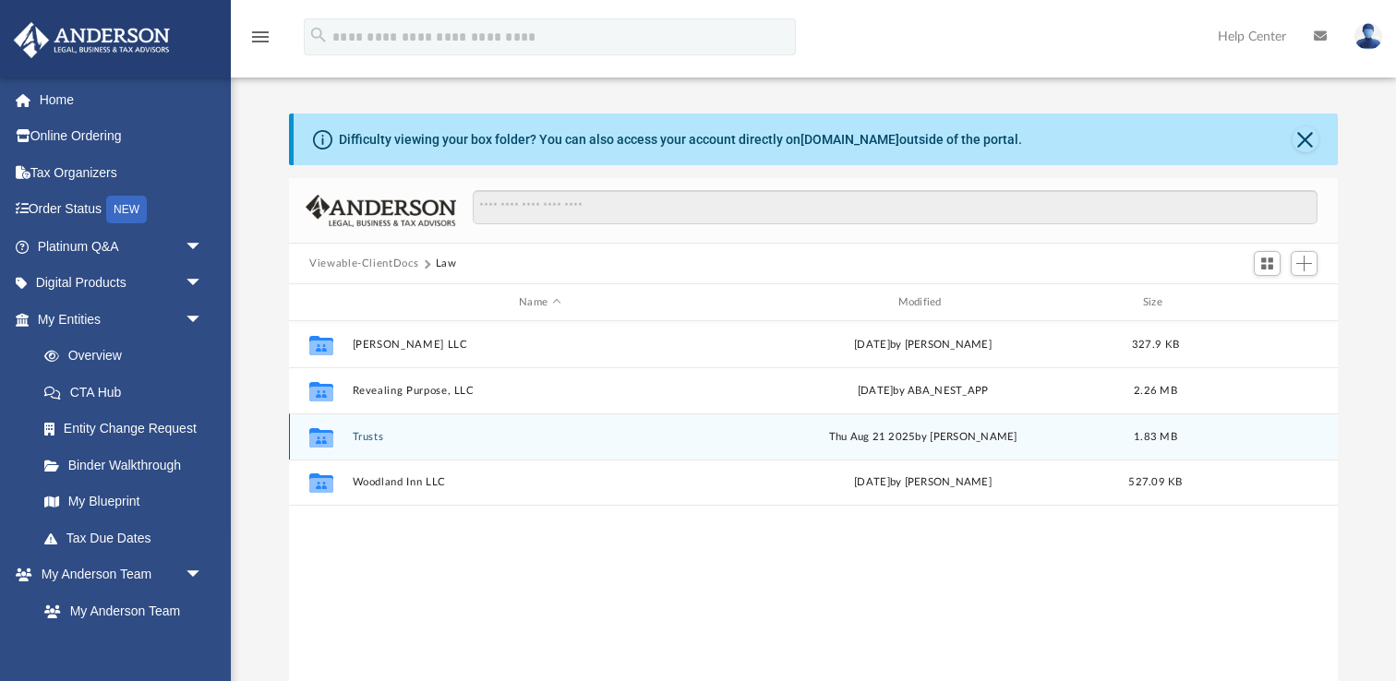
click at [363, 437] on button "Trusts" at bounding box center [540, 437] width 375 height 12
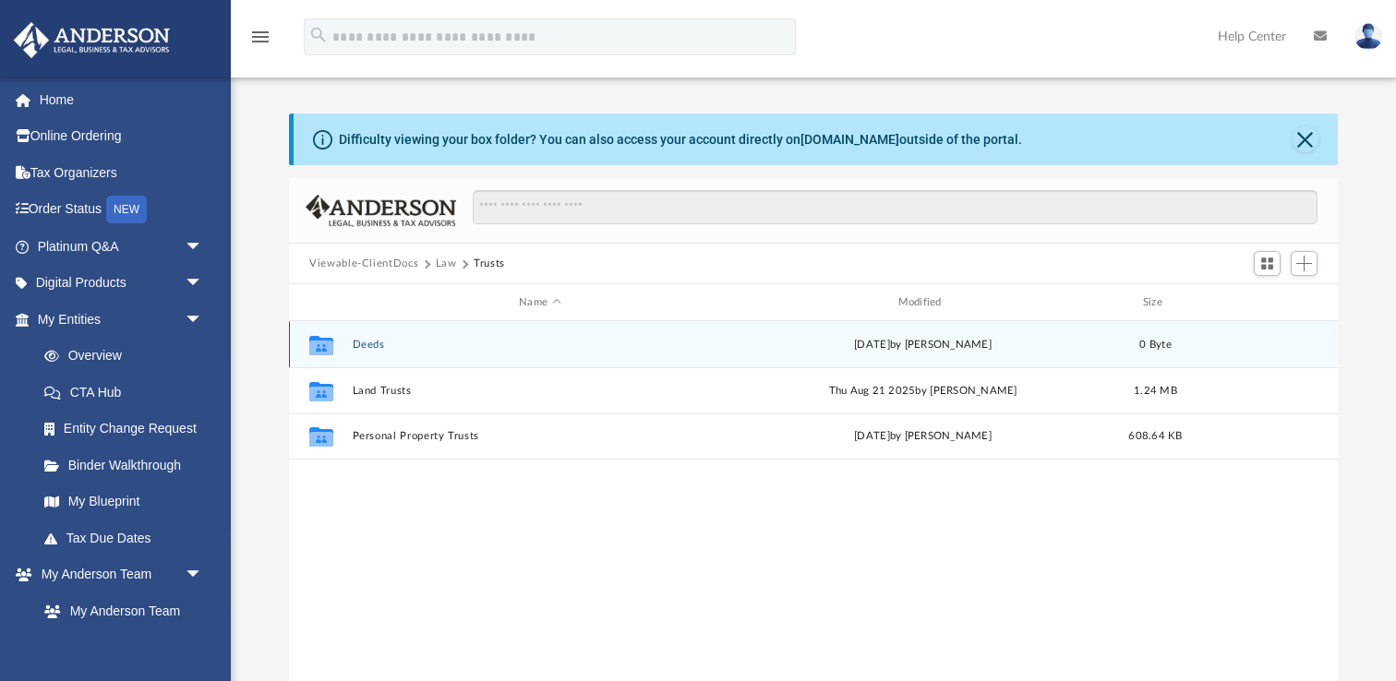
click at [362, 343] on button "Deeds" at bounding box center [540, 345] width 375 height 12
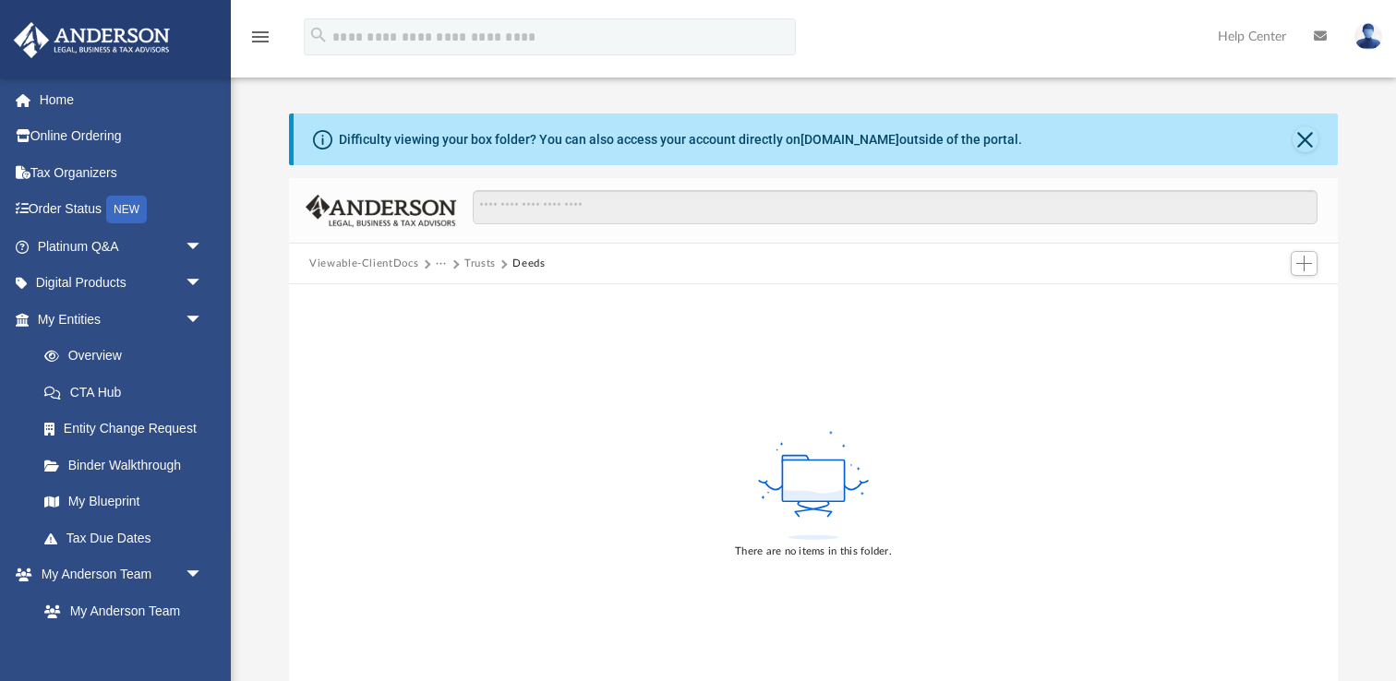
click at [465, 263] on button "Trusts" at bounding box center [479, 264] width 31 height 17
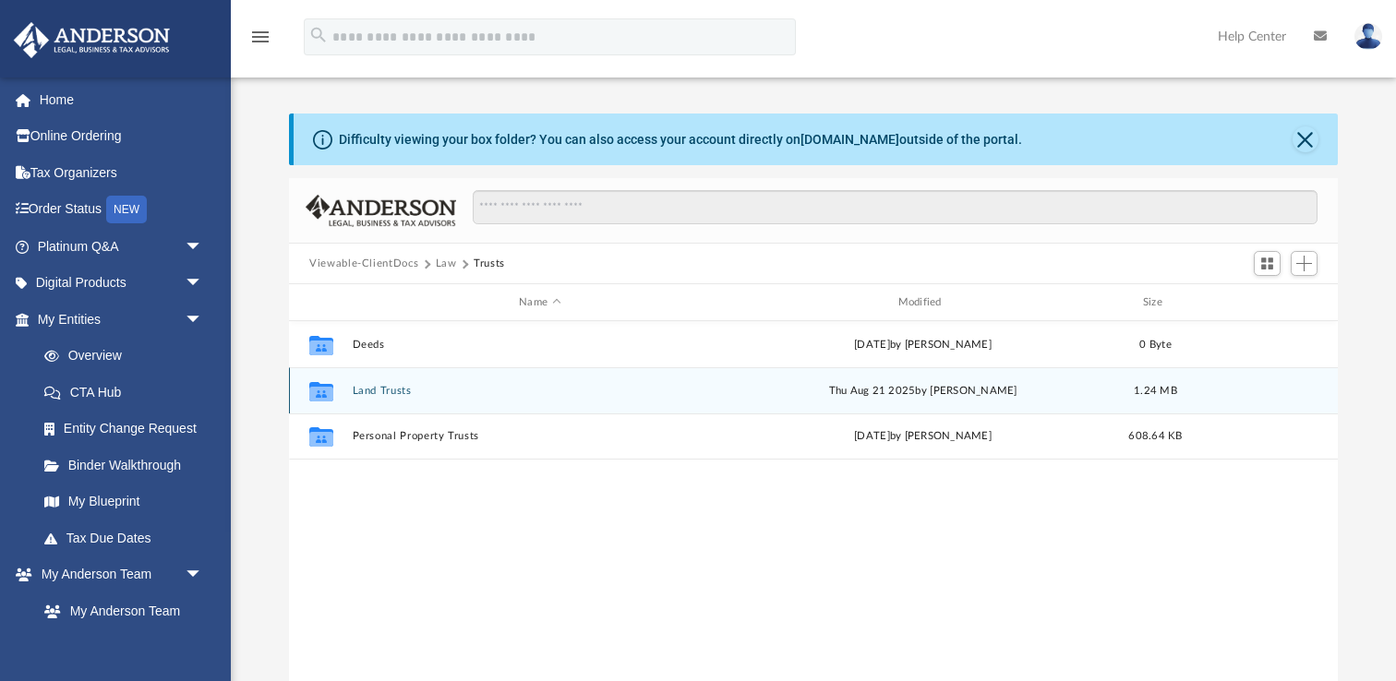
click at [387, 391] on button "Land Trusts" at bounding box center [540, 391] width 375 height 12
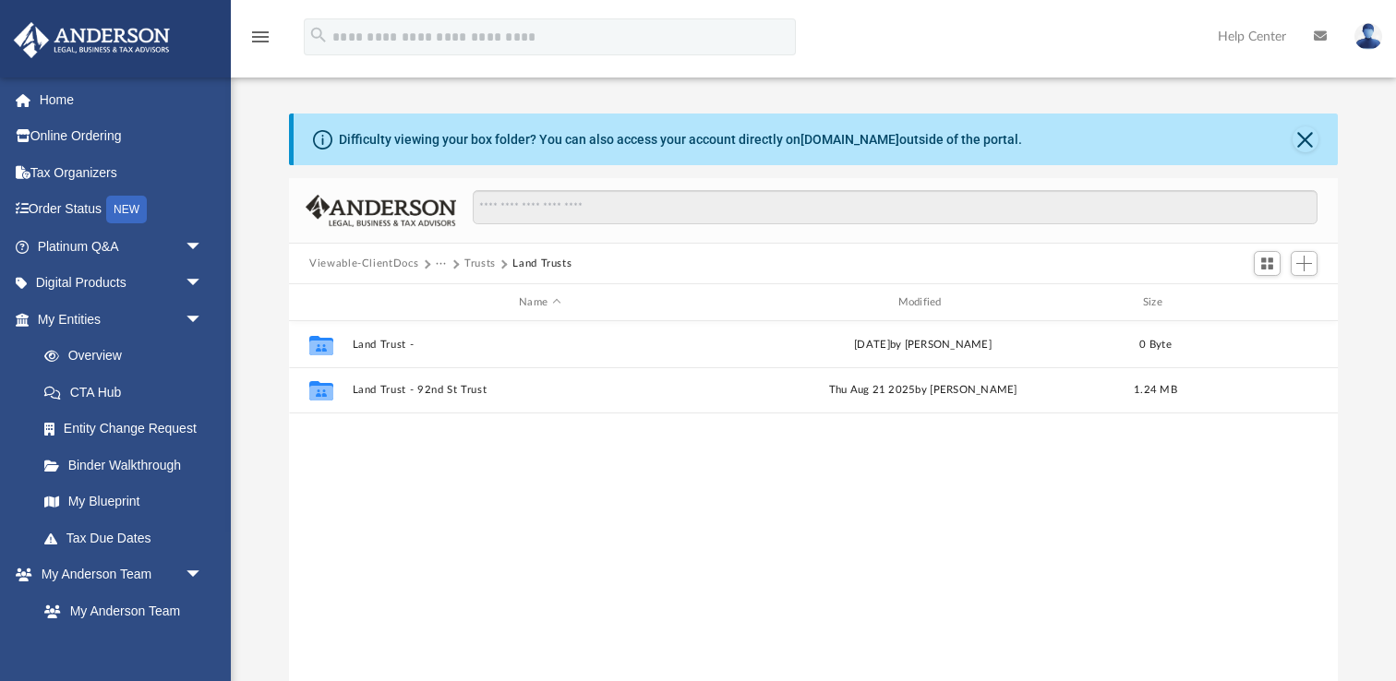
click at [477, 265] on button "Trusts" at bounding box center [479, 264] width 31 height 17
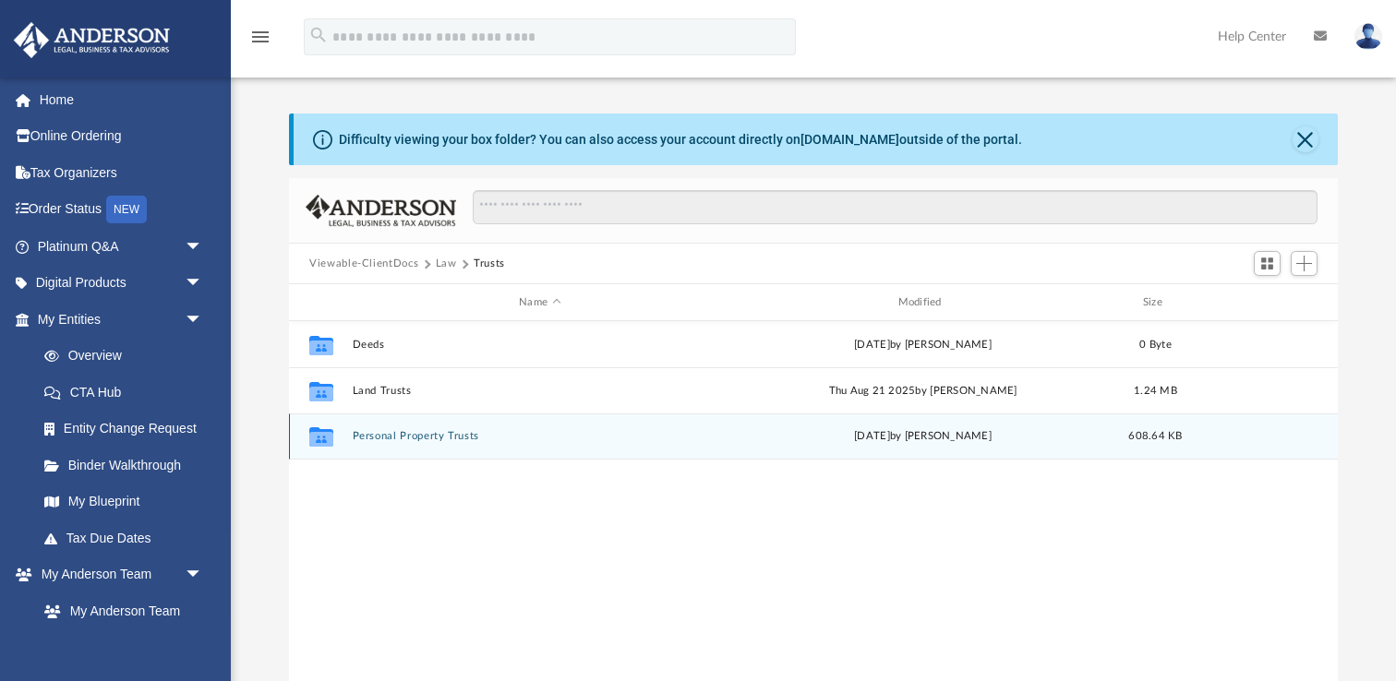
click at [458, 439] on button "Personal Property Trusts" at bounding box center [540, 436] width 375 height 12
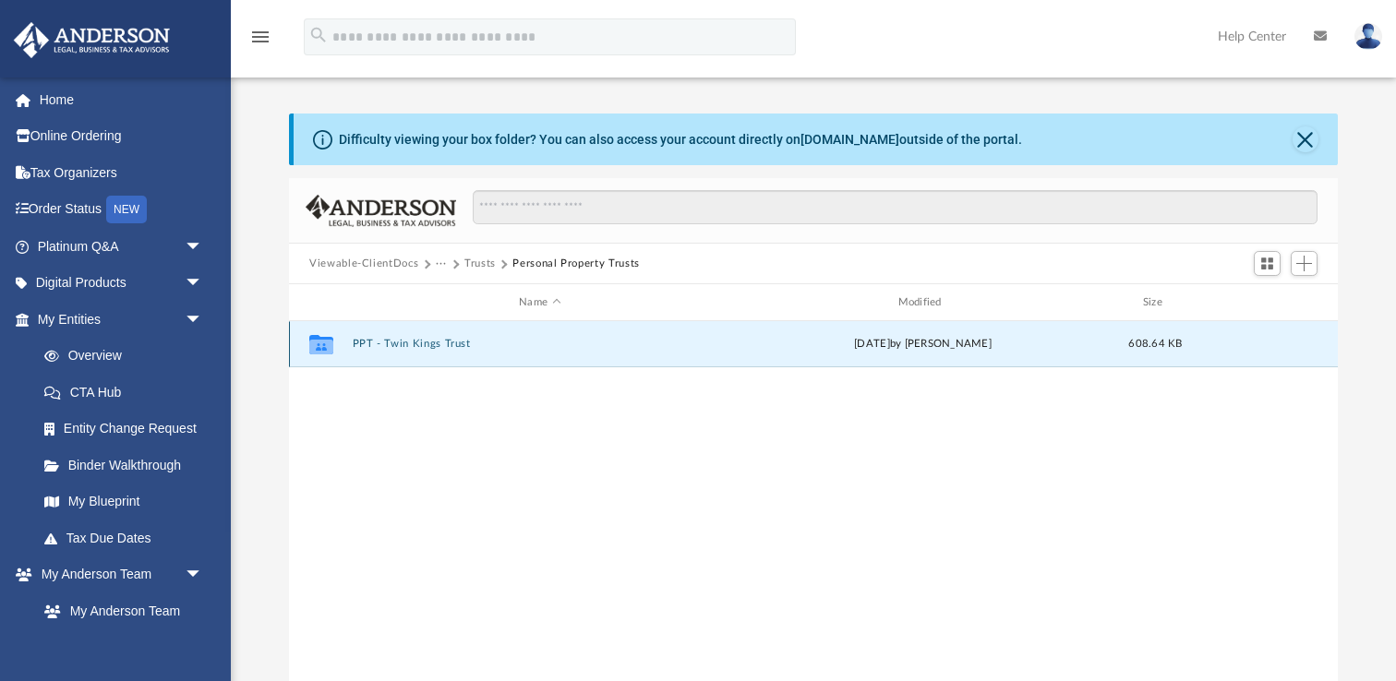
click at [430, 341] on button "PPT - Twin Kings Trust" at bounding box center [540, 344] width 375 height 12
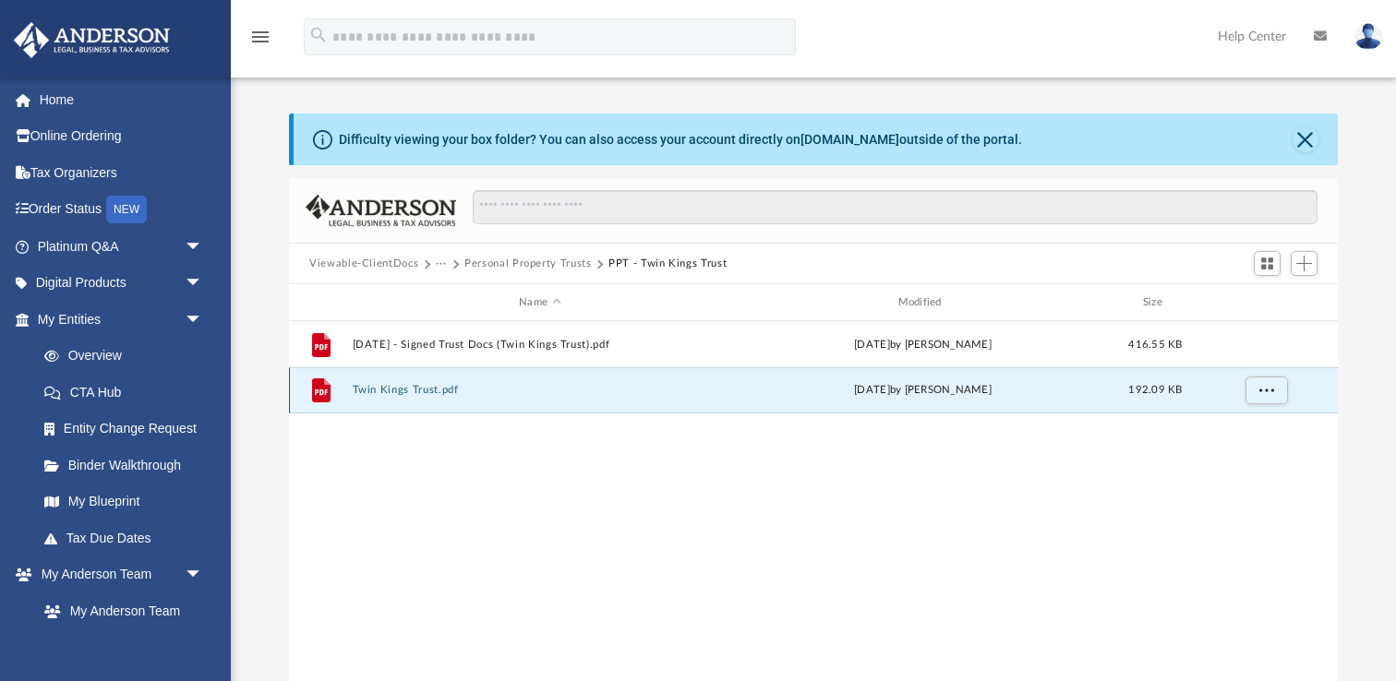
click at [415, 391] on button "Twin Kings Trust.pdf" at bounding box center [540, 390] width 375 height 12
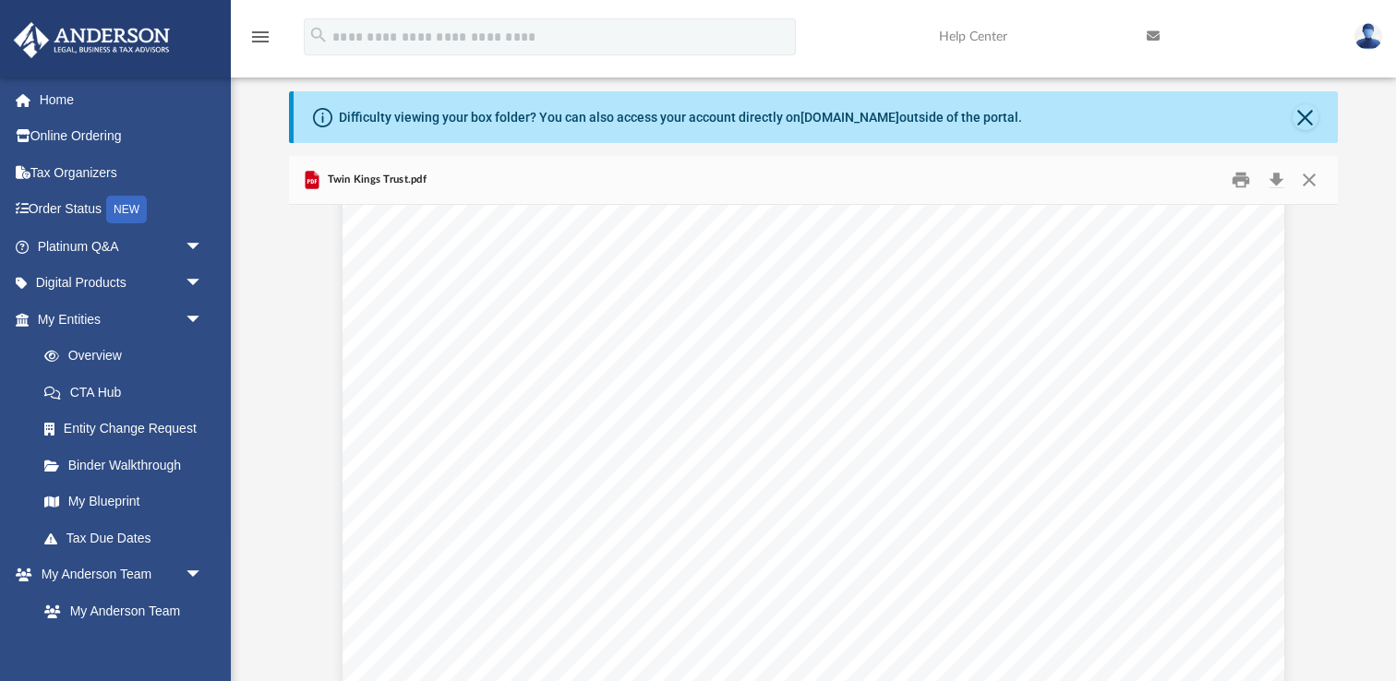
scroll to position [2973, 0]
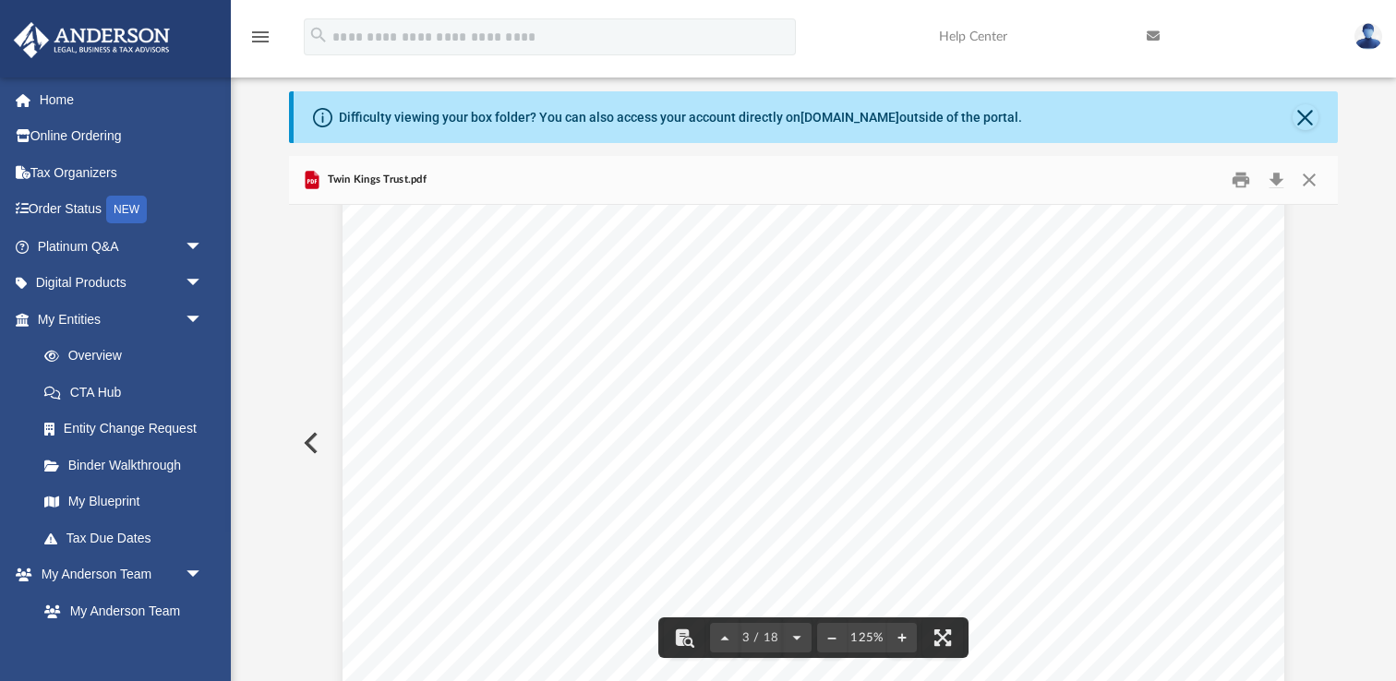
click at [697, 530] on span "forth the powers and authority of the Trustee to transact business on behalf of…" at bounding box center [813, 528] width 720 height 17
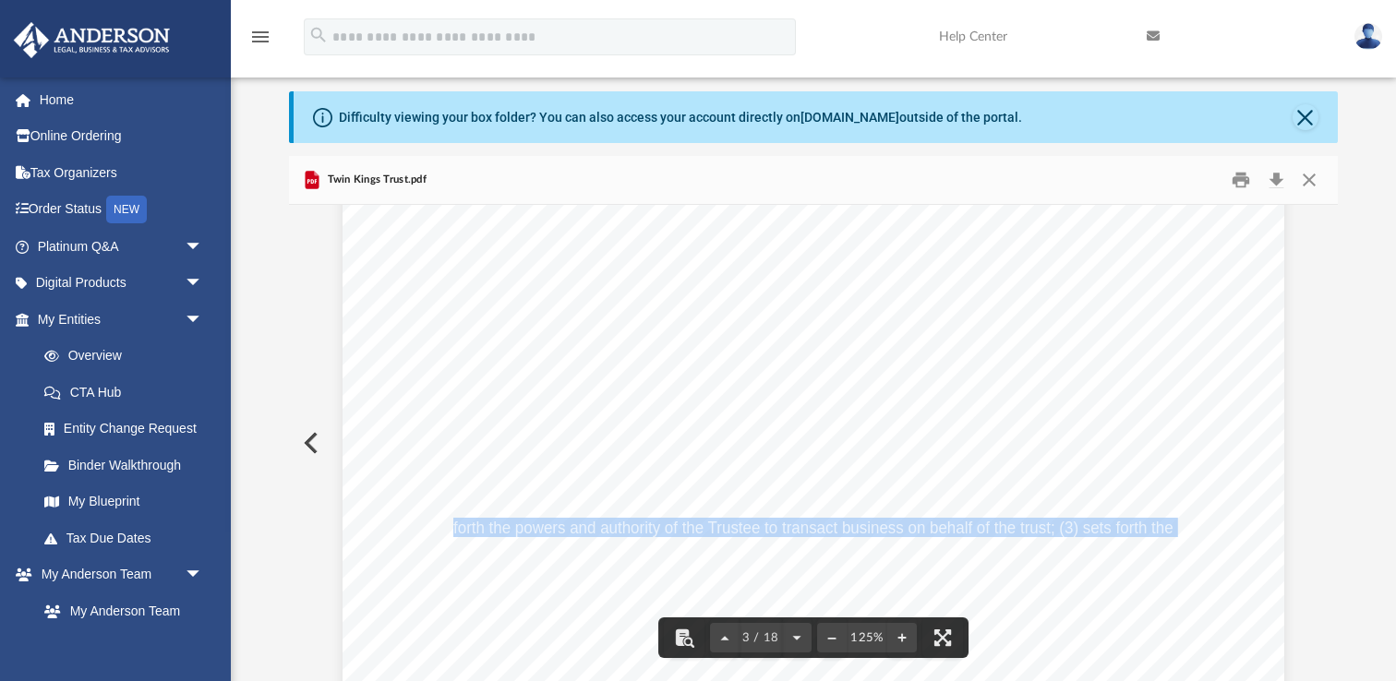
click at [697, 530] on span "forth the powers and authority of the Trustee to transact business on behalf of…" at bounding box center [813, 528] width 720 height 17
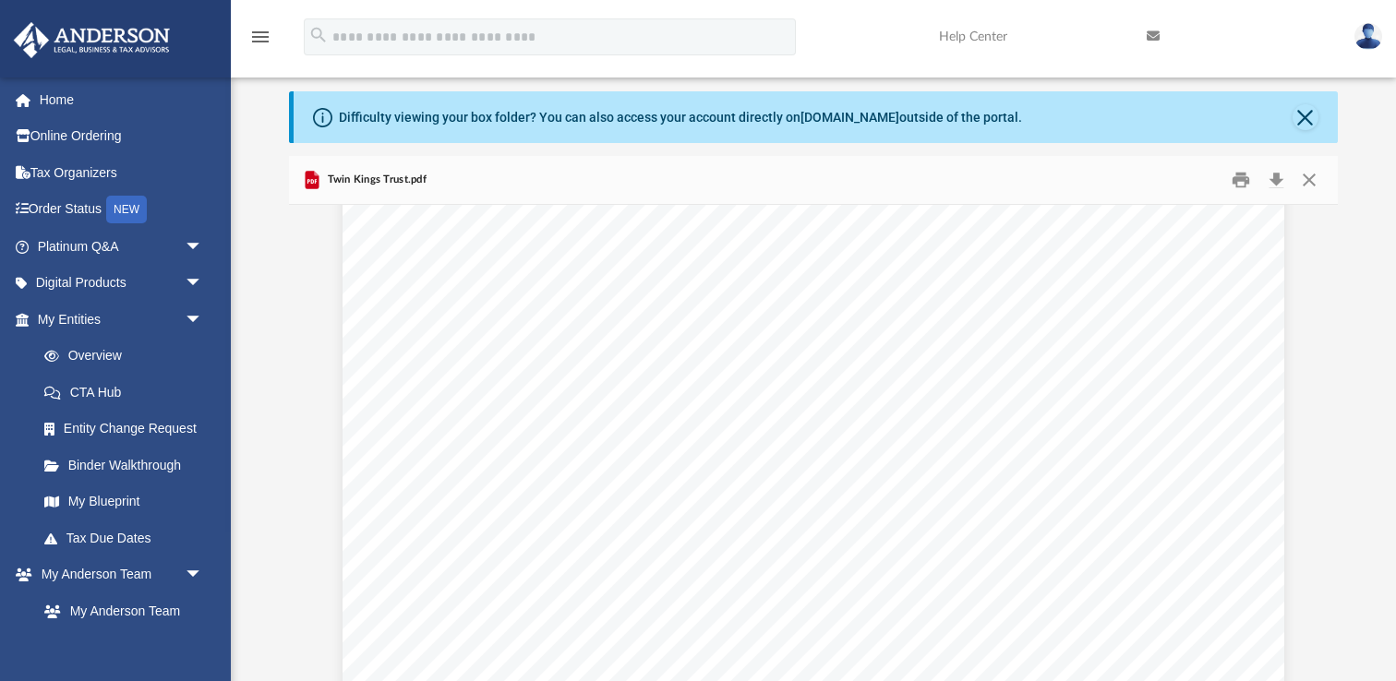
scroll to position [21077, 0]
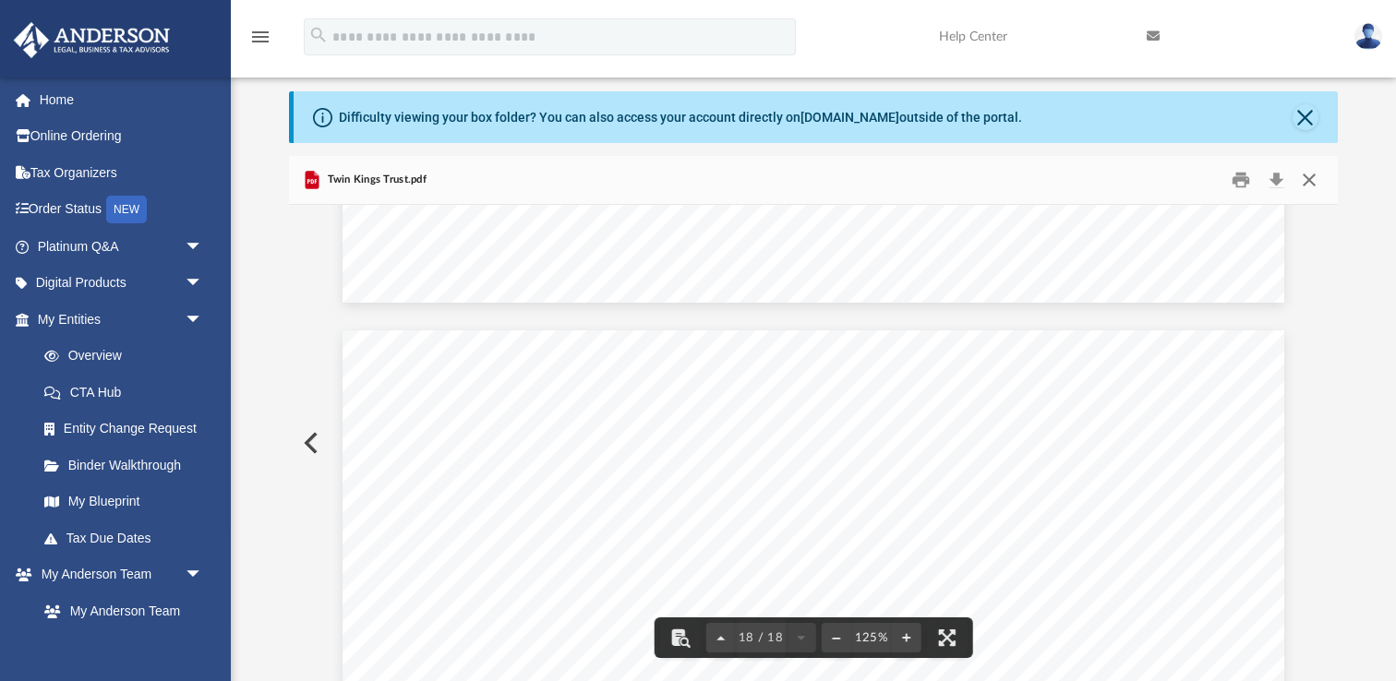
click at [1309, 177] on button "Close" at bounding box center [1309, 180] width 33 height 29
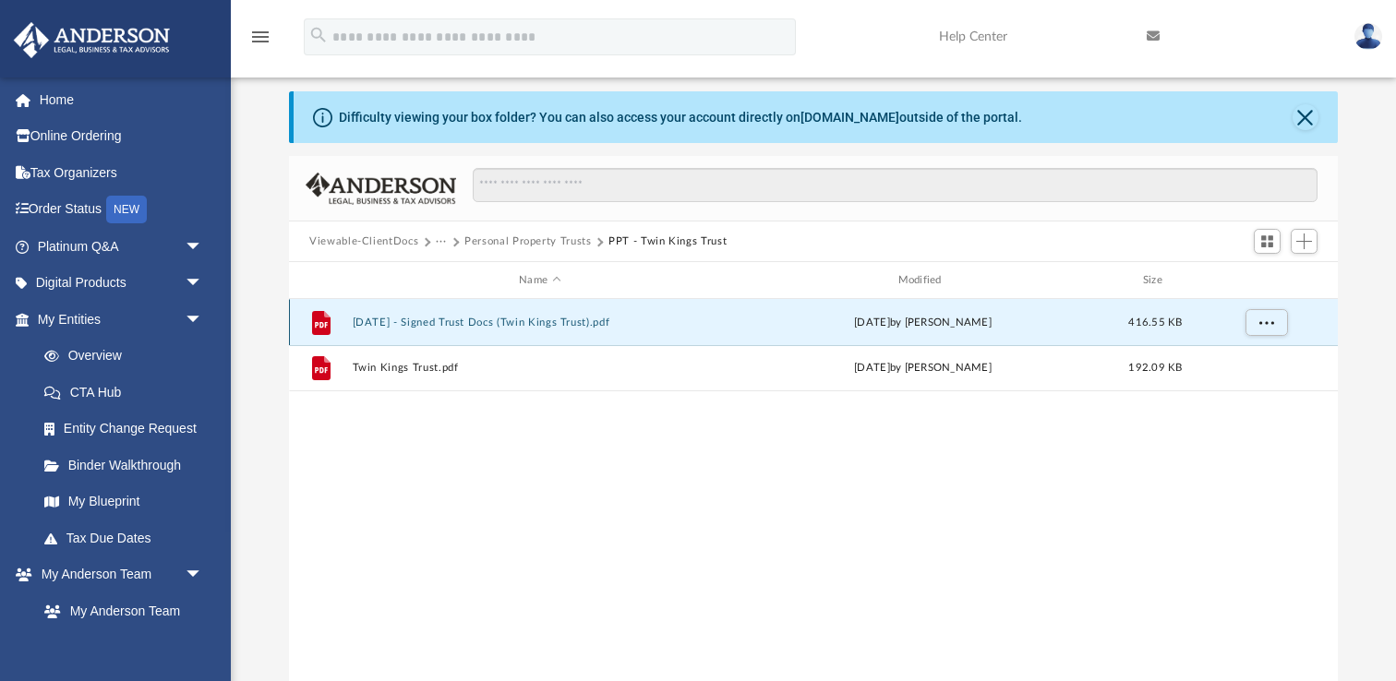
click at [598, 323] on button "2025.06.23 - Signed Trust Docs (Twin Kings Trust).pdf" at bounding box center [540, 323] width 375 height 12
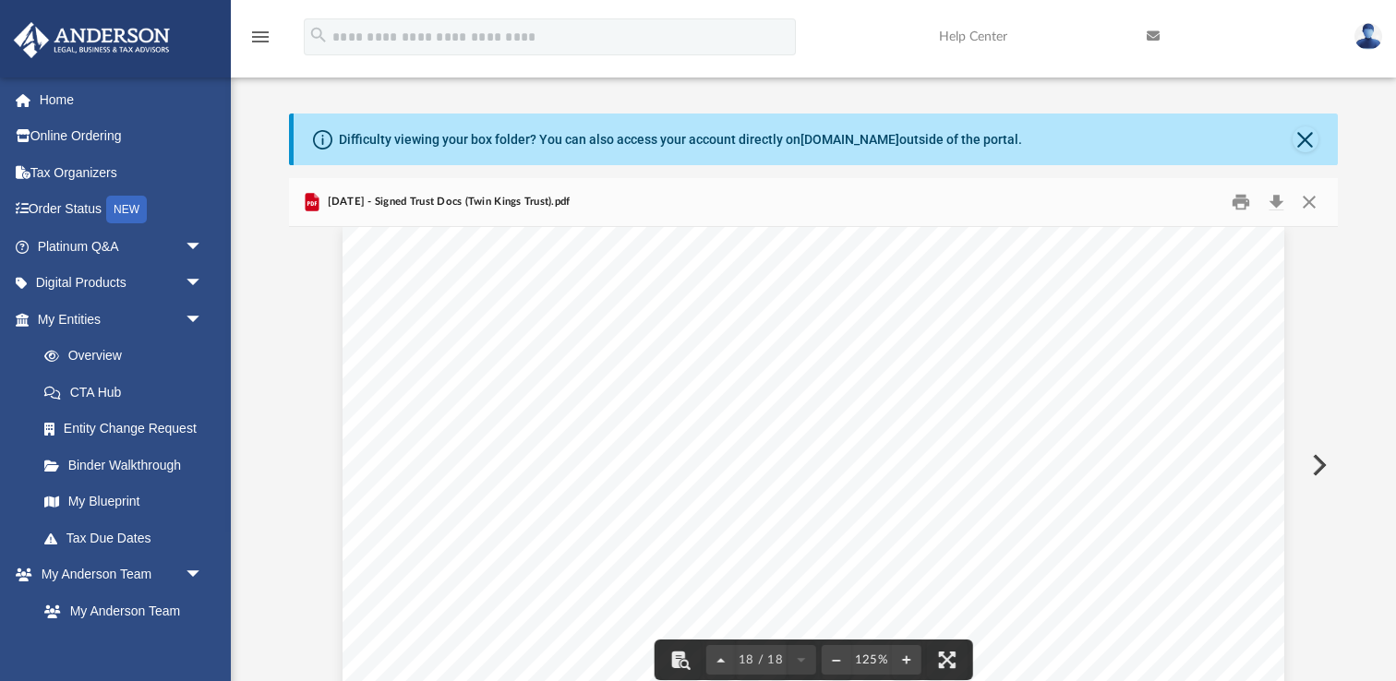
scroll to position [21198, 0]
click at [1305, 201] on button "Close" at bounding box center [1309, 202] width 33 height 29
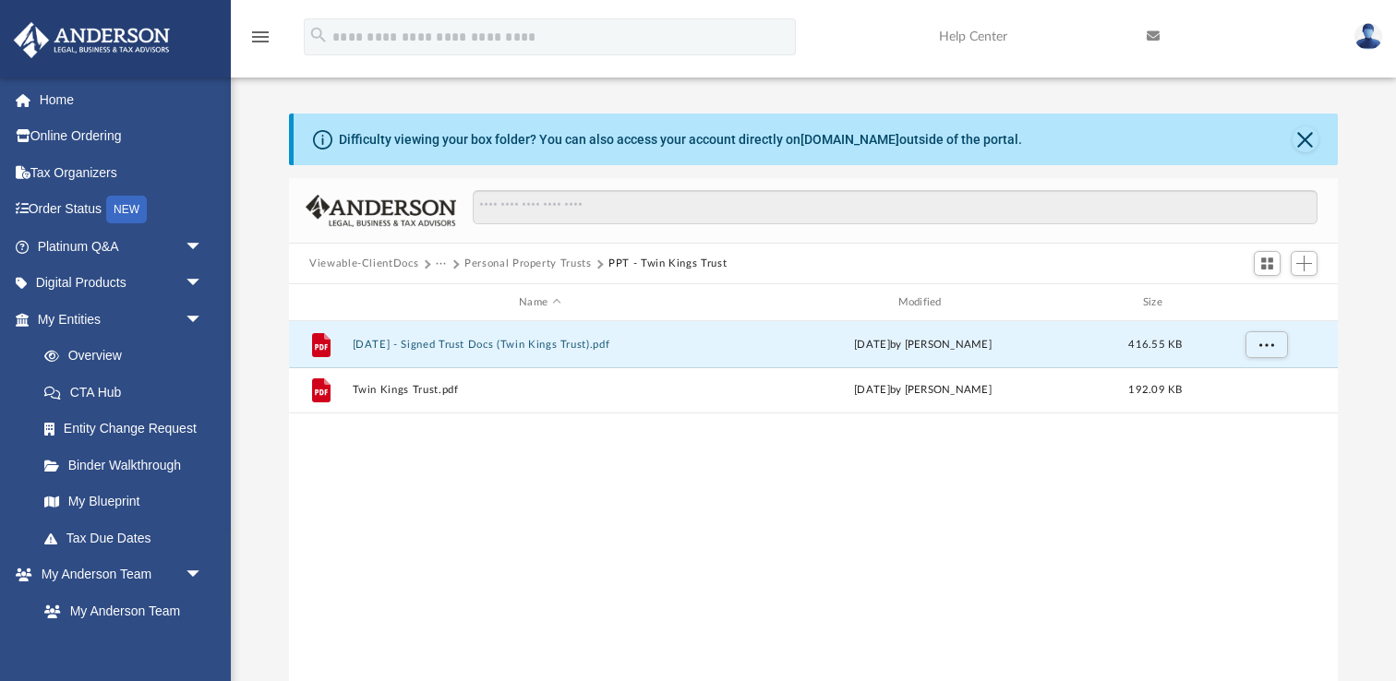
click at [566, 265] on button "Personal Property Trusts" at bounding box center [527, 264] width 127 height 17
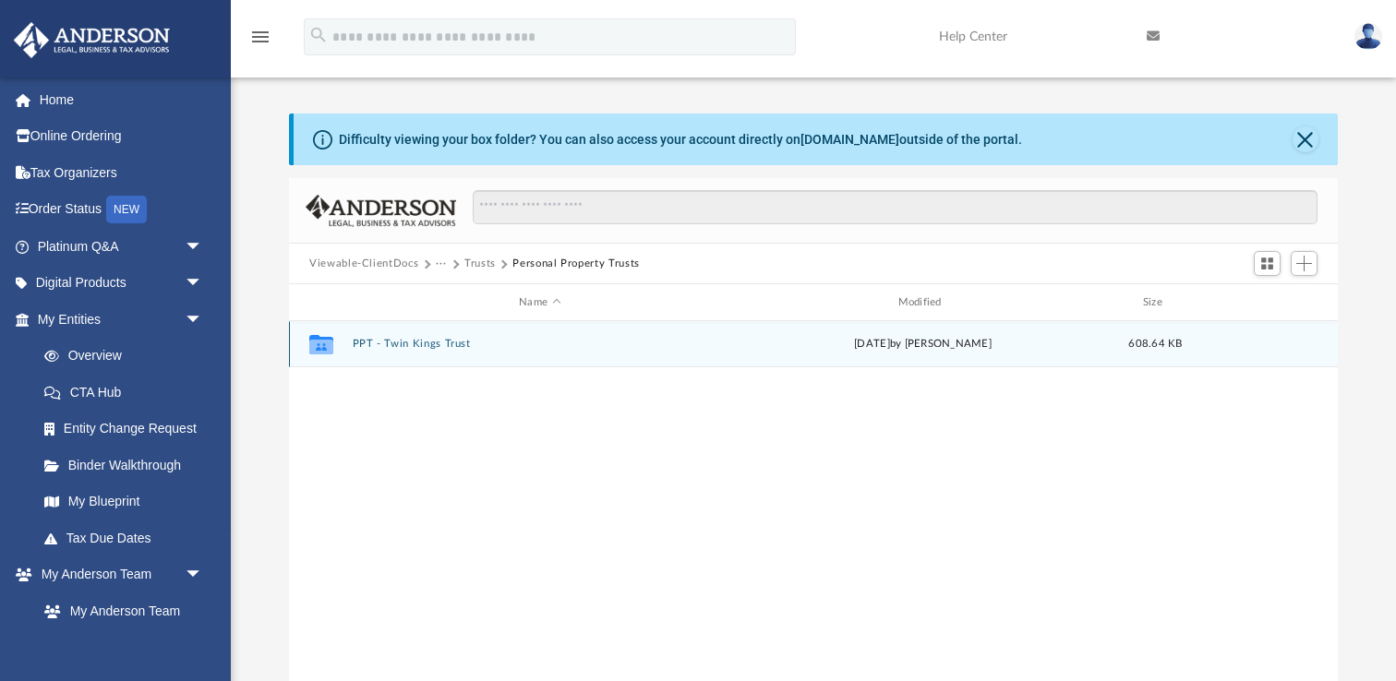
click at [449, 353] on div "Collaborated Folder PPT - Twin Kings Trust Fri Jul 18 2025 by Ashley Sevy 608.6…" at bounding box center [813, 344] width 1049 height 46
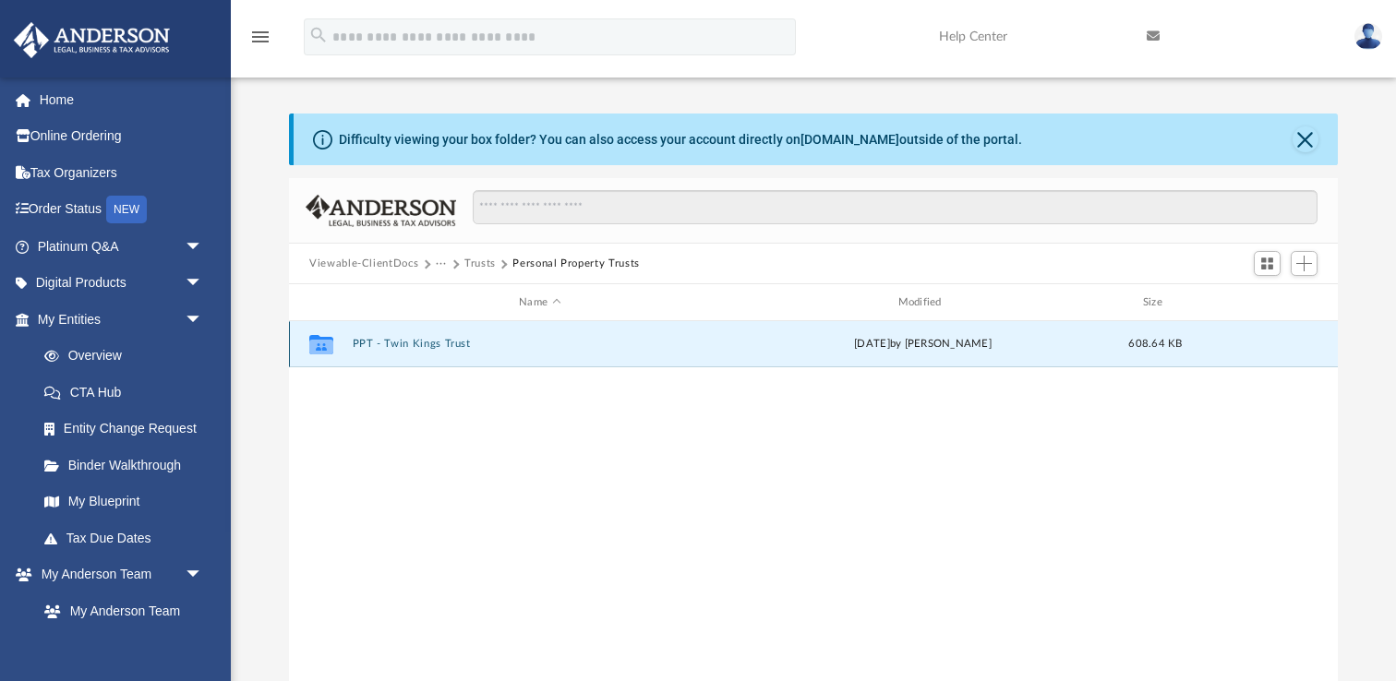
click at [440, 333] on div "Collaborated Folder PPT - Twin Kings Trust Fri Jul 18 2025 by Ashley Sevy 608.6…" at bounding box center [813, 344] width 1049 height 46
click at [411, 264] on button "Viewable-ClientDocs" at bounding box center [363, 264] width 109 height 17
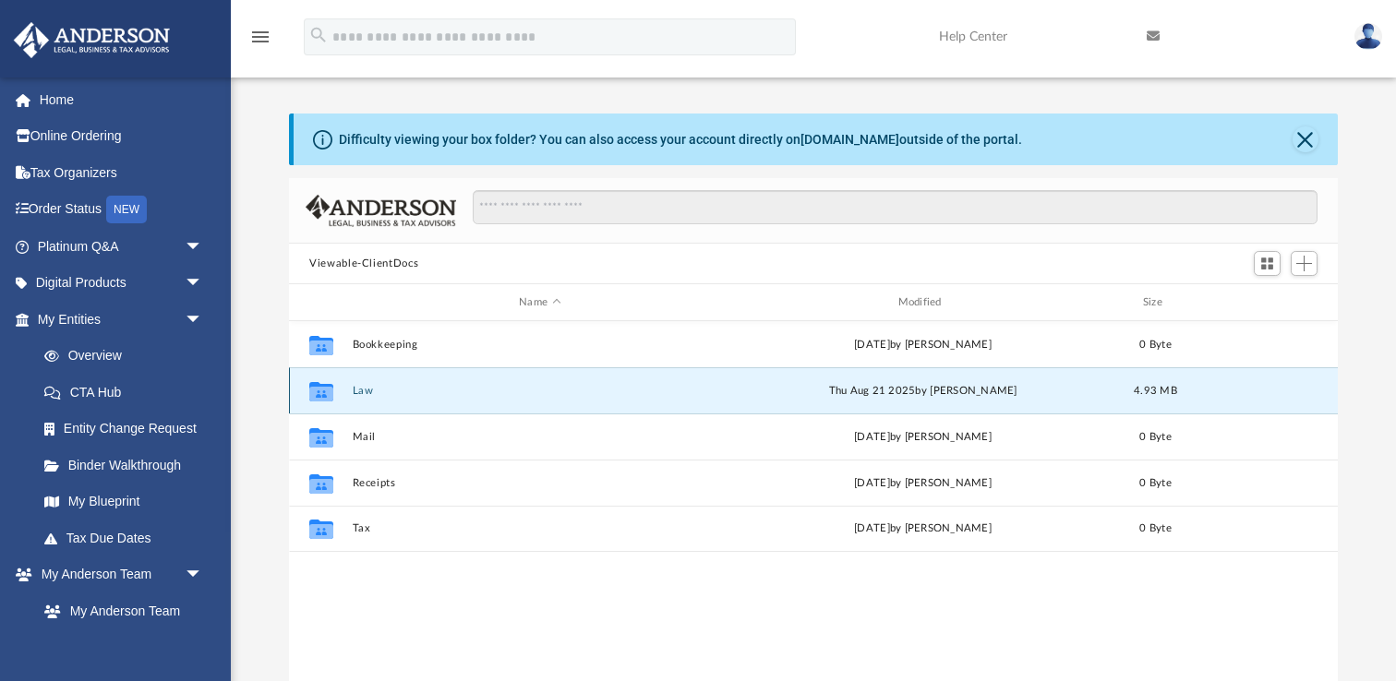
click at [373, 391] on button "Law" at bounding box center [540, 391] width 375 height 12
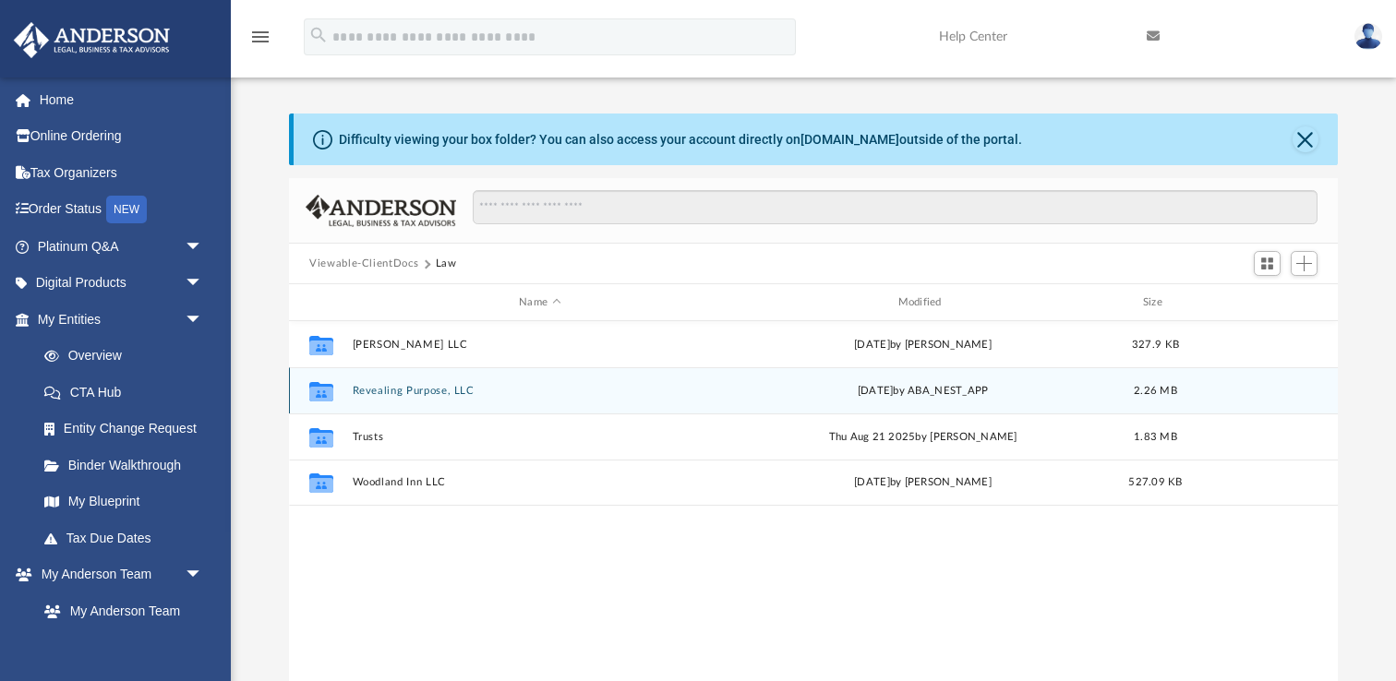
click at [411, 395] on button "Revealing Purpose, LLC" at bounding box center [540, 391] width 375 height 12
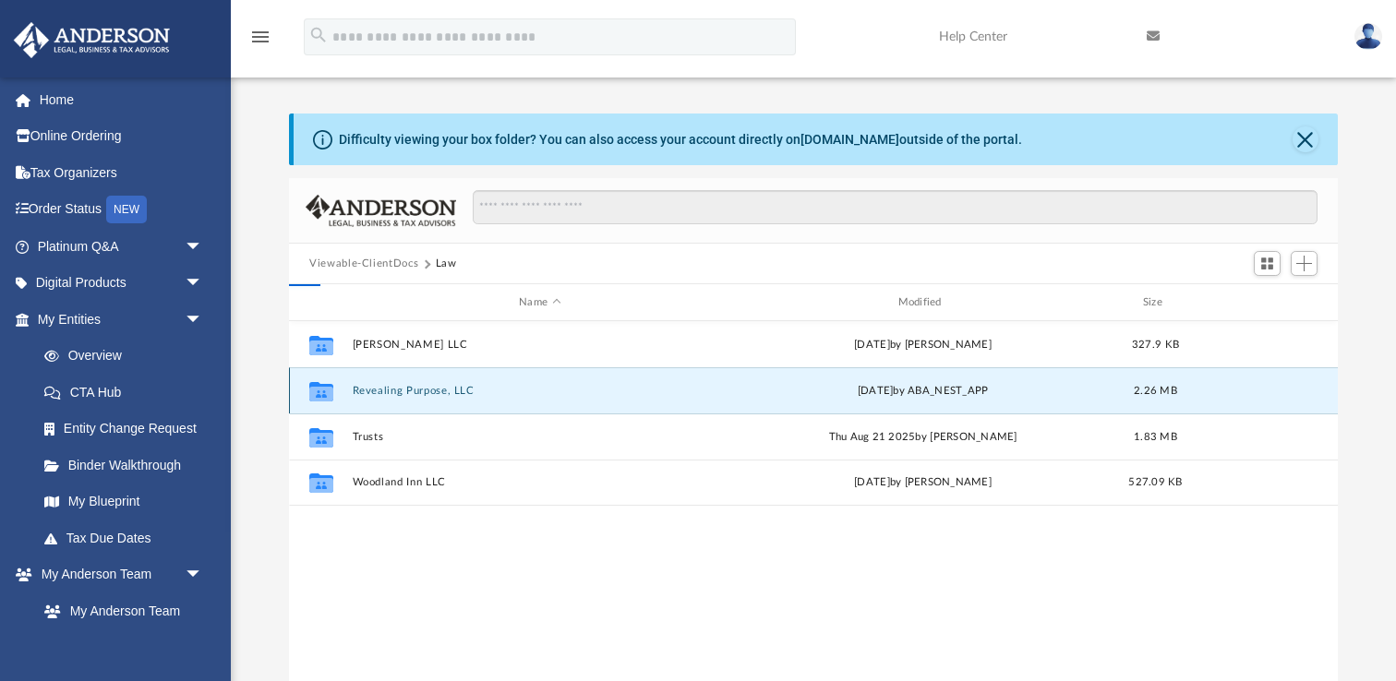
click at [411, 395] on button "Revealing Purpose, LLC" at bounding box center [540, 391] width 375 height 12
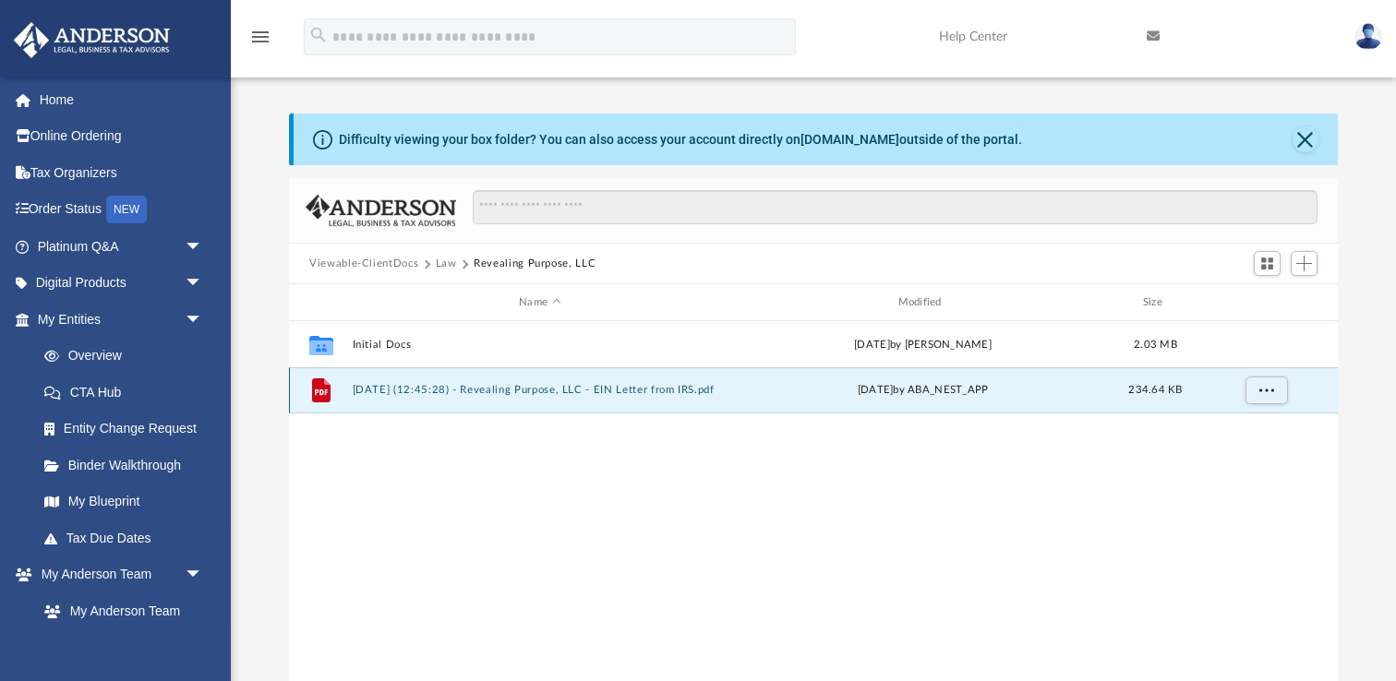
click at [411, 395] on button "2025.05.30 (12:45:28) - Revealing Purpose, LLC - EIN Letter from IRS.pdf" at bounding box center [540, 390] width 375 height 12
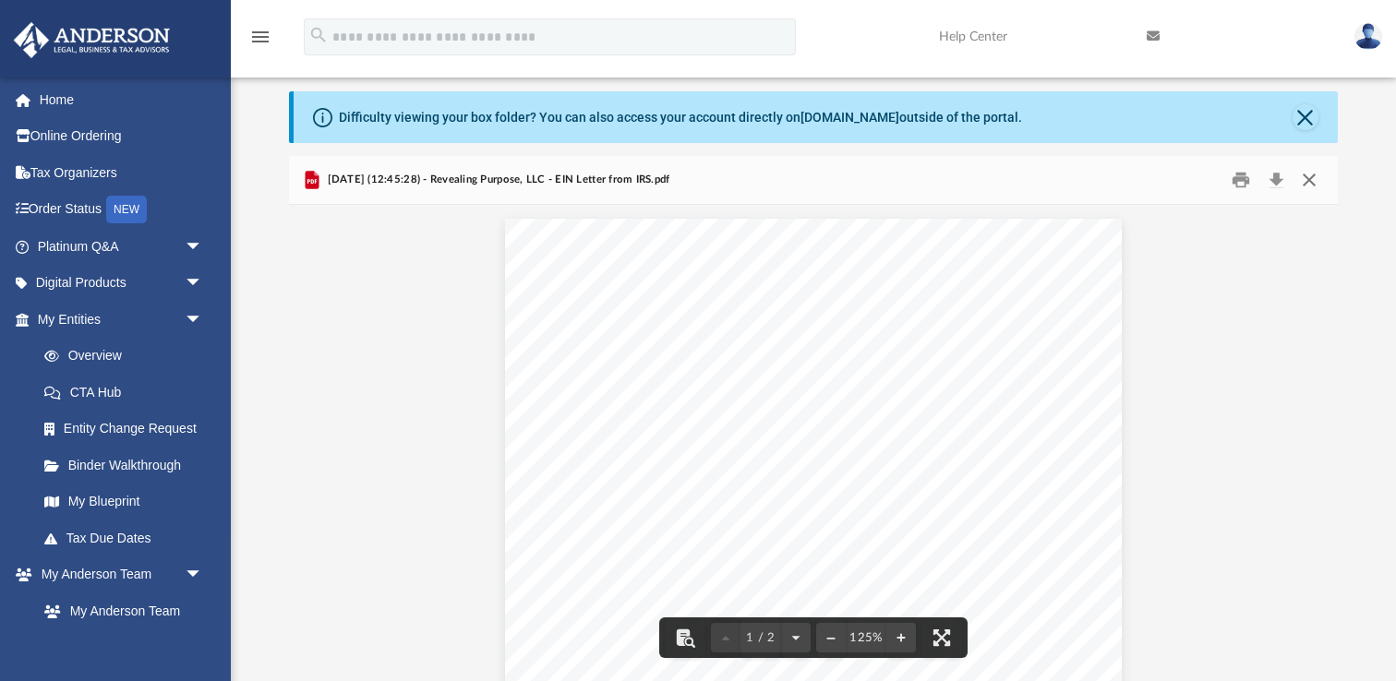
click at [1308, 175] on button "Close" at bounding box center [1309, 180] width 33 height 29
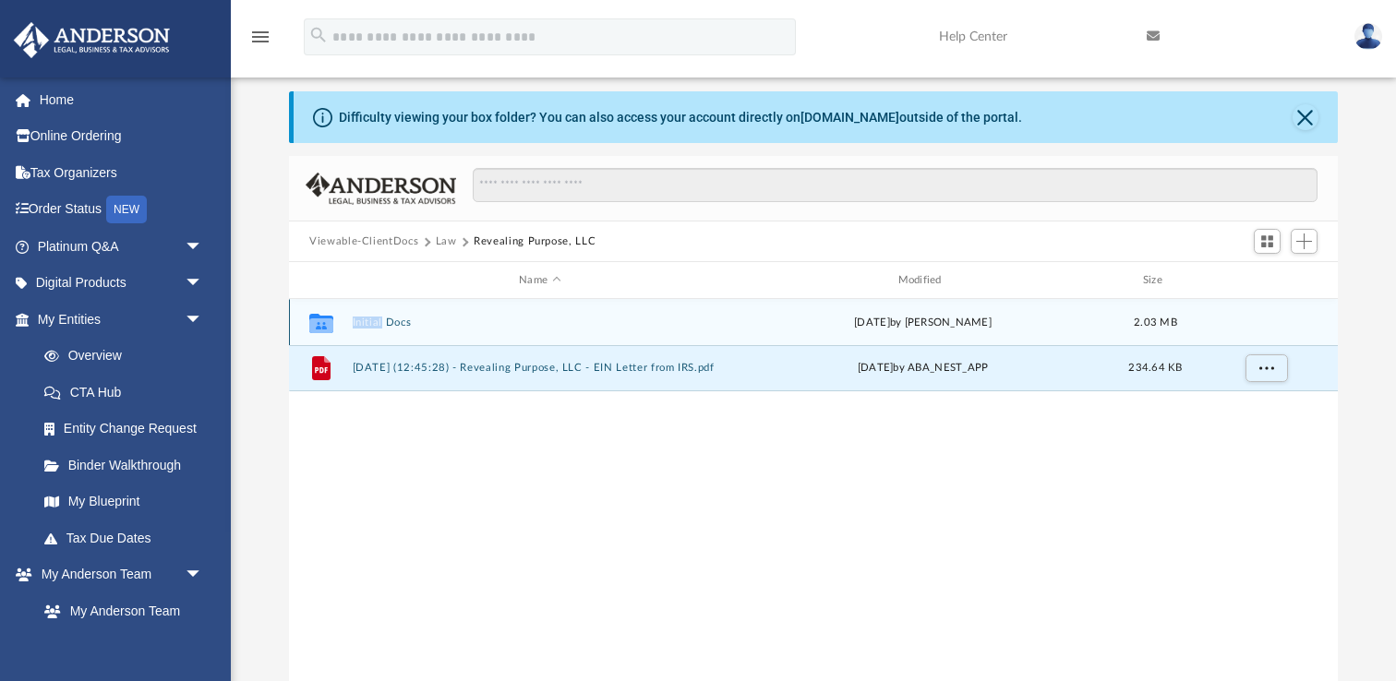
click at [397, 315] on div "Collaborated Folder Initial Docs Thu May 22 2025 by Brandi Williamson 2.03 MB" at bounding box center [813, 322] width 1049 height 46
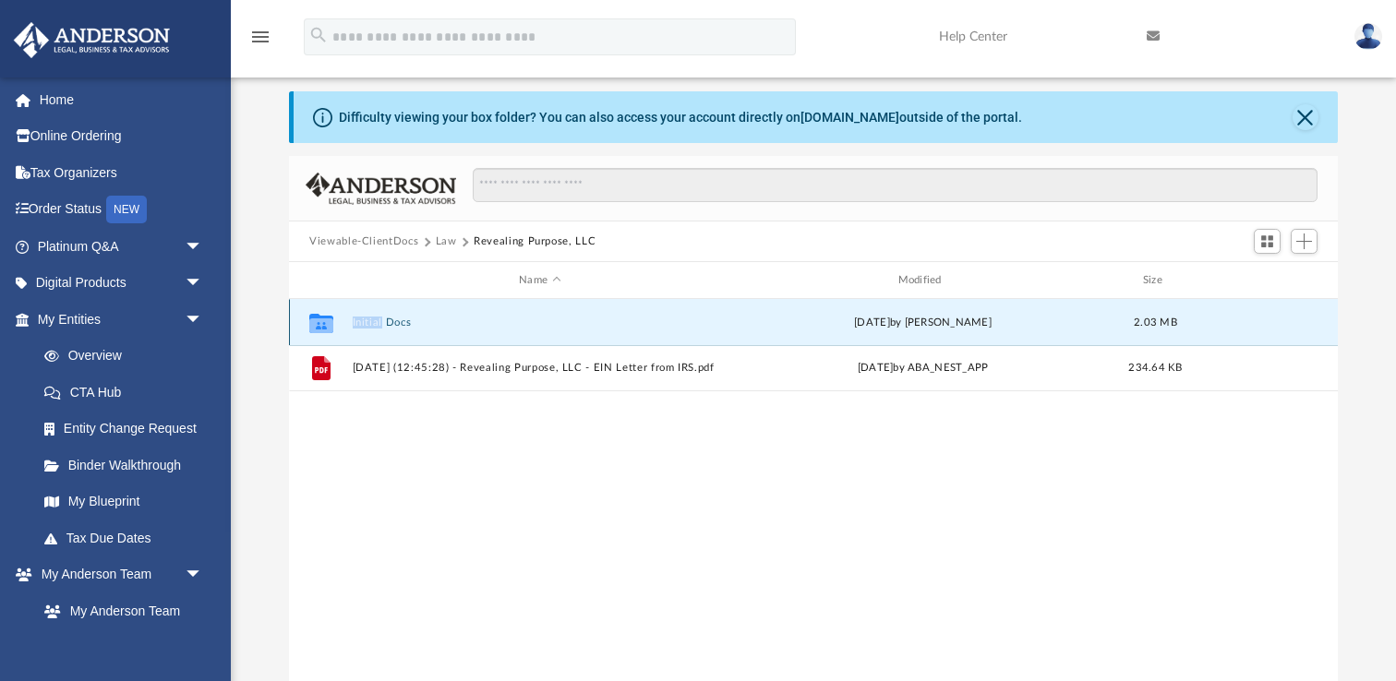
click at [383, 324] on button "Initial Docs" at bounding box center [540, 323] width 375 height 12
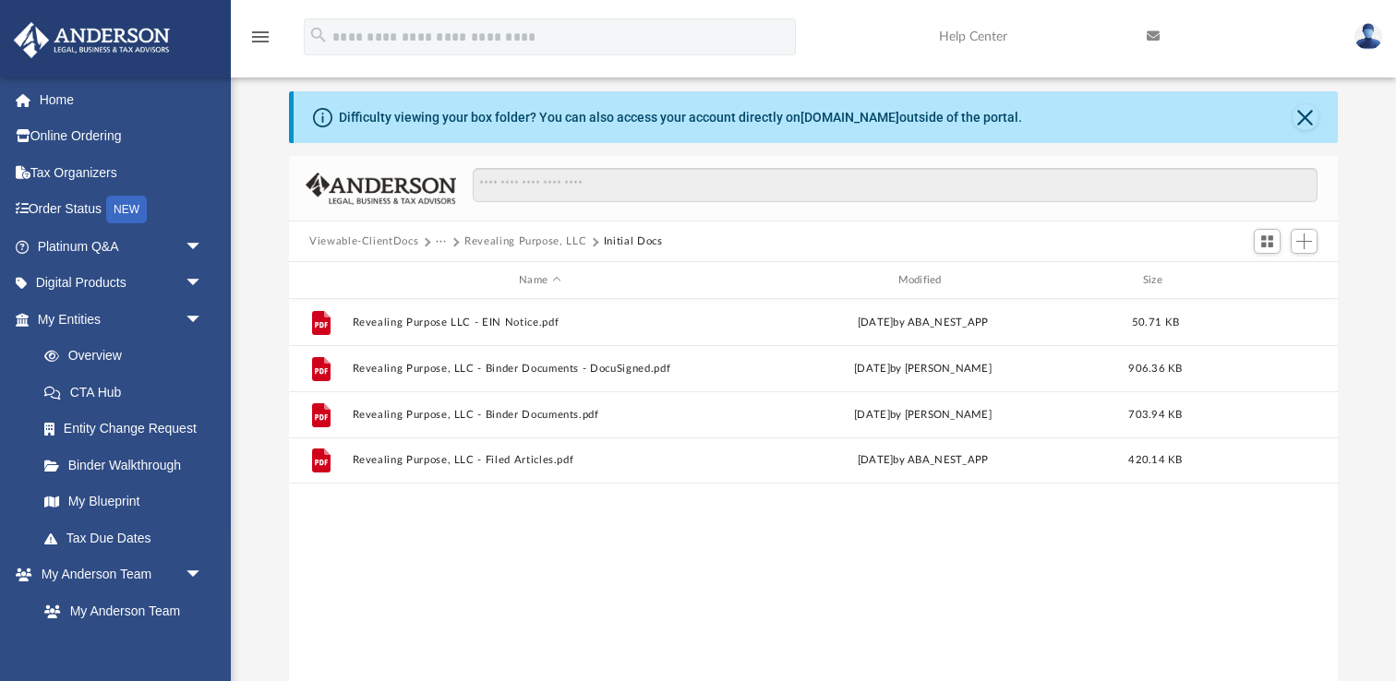
click at [560, 527] on div "File Revealing Purpose LLC - EIN Notice.pdf Thu May 22 2025 by ABA_NEST_APP 50.…" at bounding box center [813, 490] width 1049 height 383
click at [490, 243] on button "Revealing Purpose, LLC" at bounding box center [525, 242] width 122 height 17
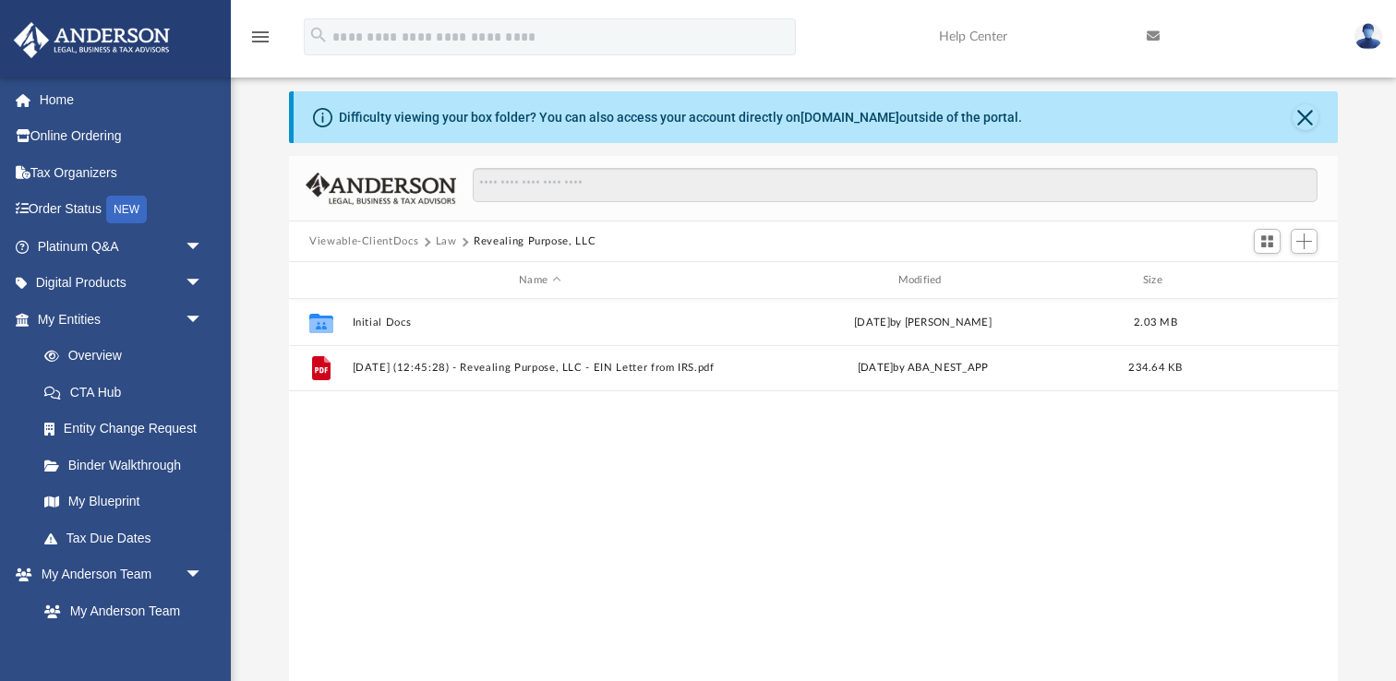
click at [439, 241] on button "Law" at bounding box center [446, 242] width 21 height 17
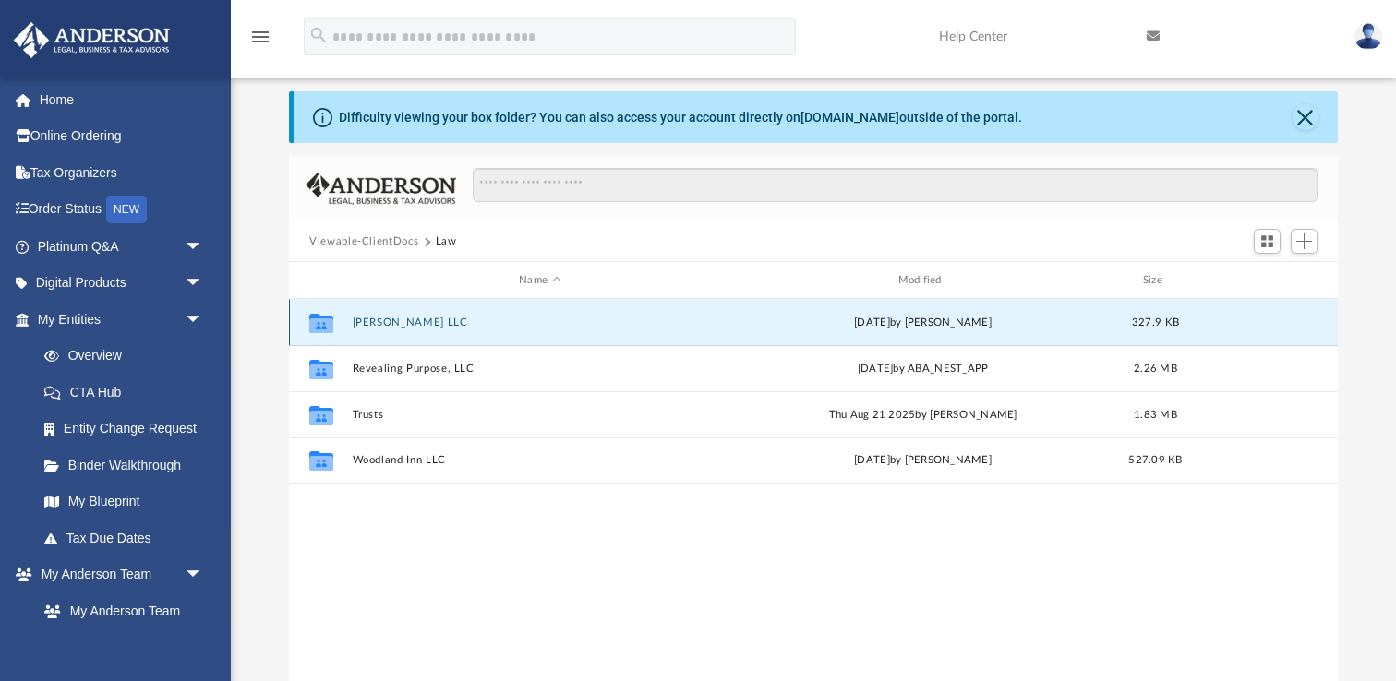
click at [371, 323] on button "Freeley LLC" at bounding box center [540, 323] width 375 height 12
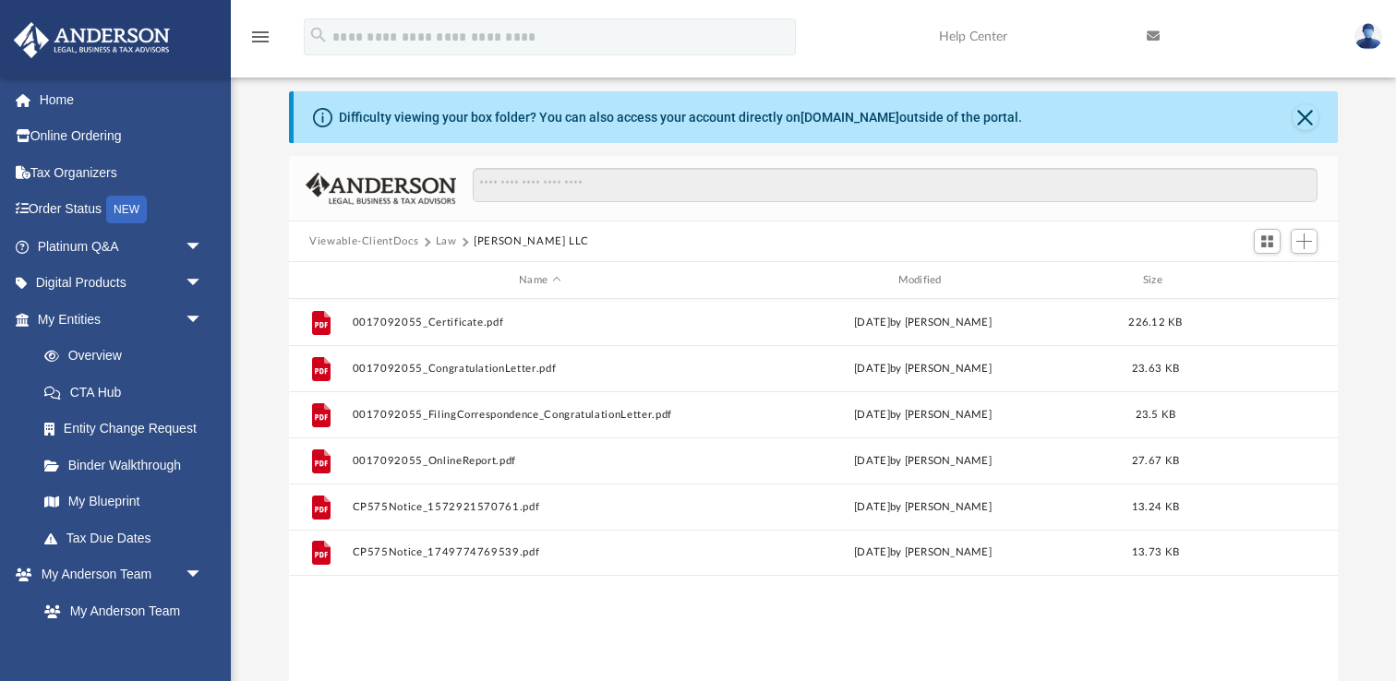
click at [451, 240] on button "Law" at bounding box center [446, 242] width 21 height 17
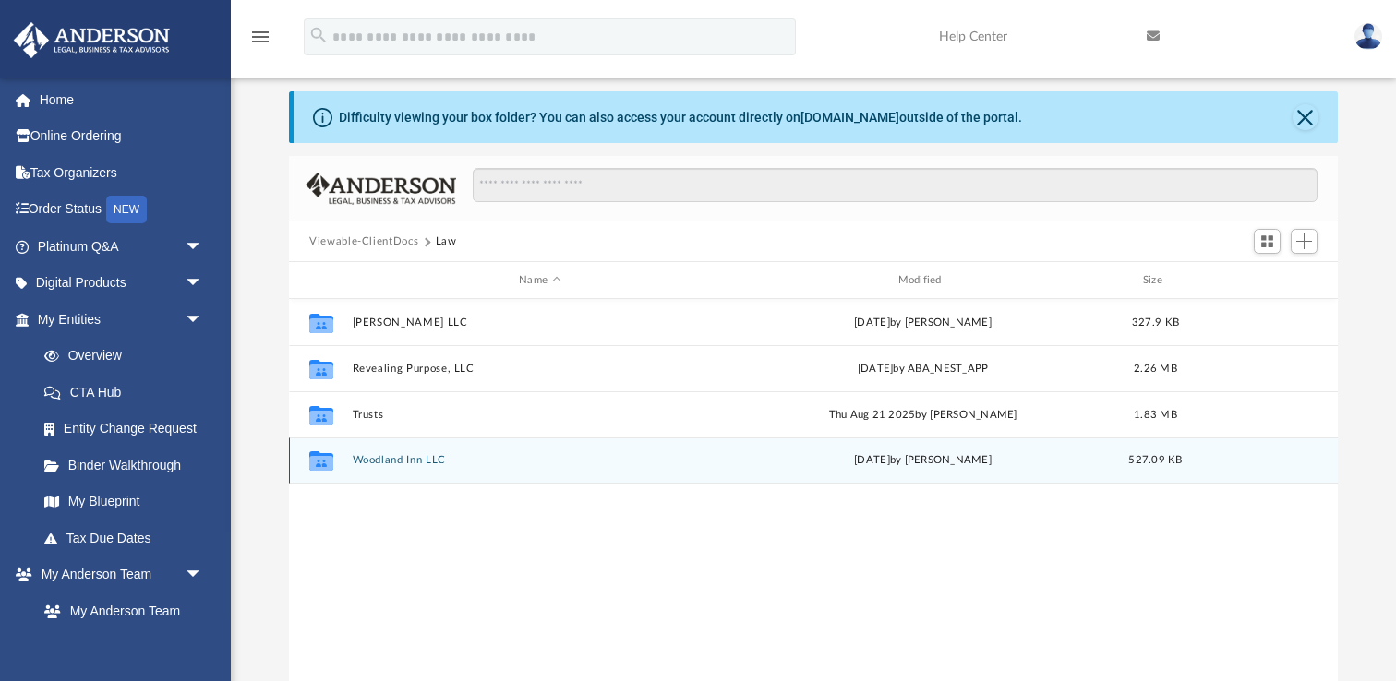
click at [403, 458] on button "Woodland Inn LLC" at bounding box center [540, 460] width 375 height 12
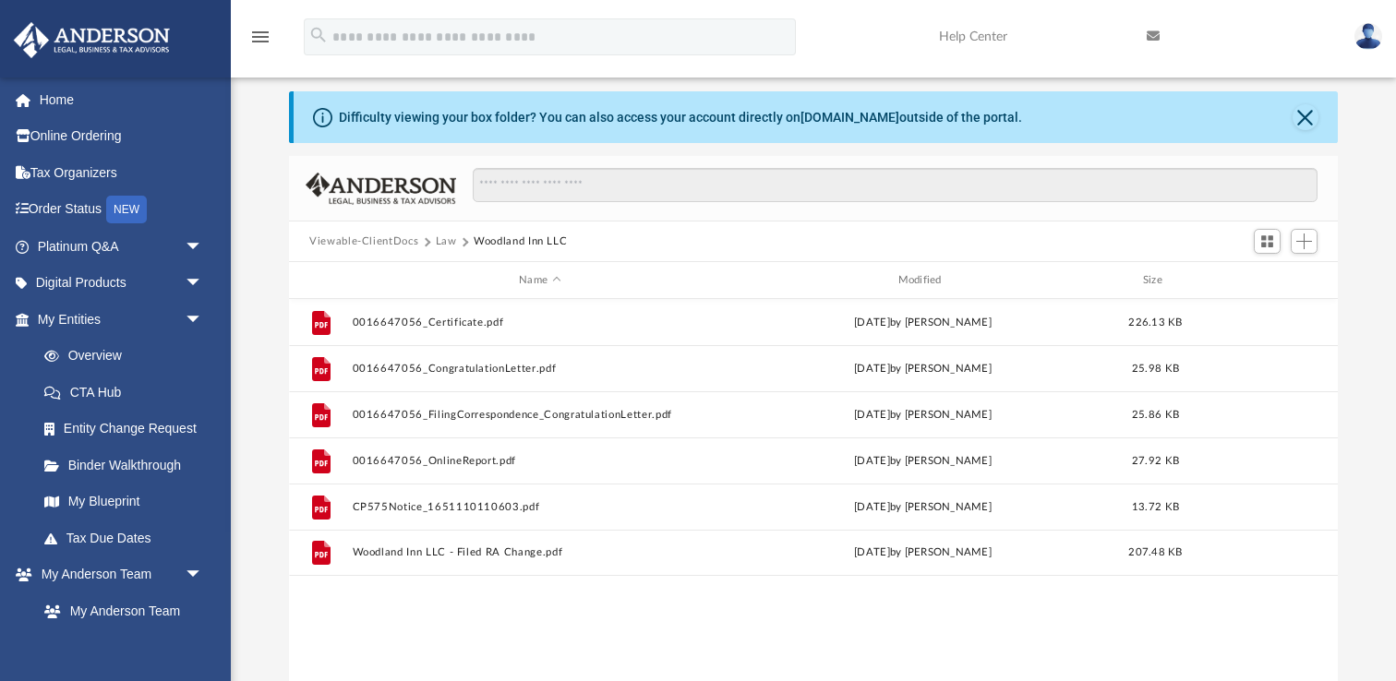
click at [446, 242] on button "Law" at bounding box center [446, 242] width 21 height 17
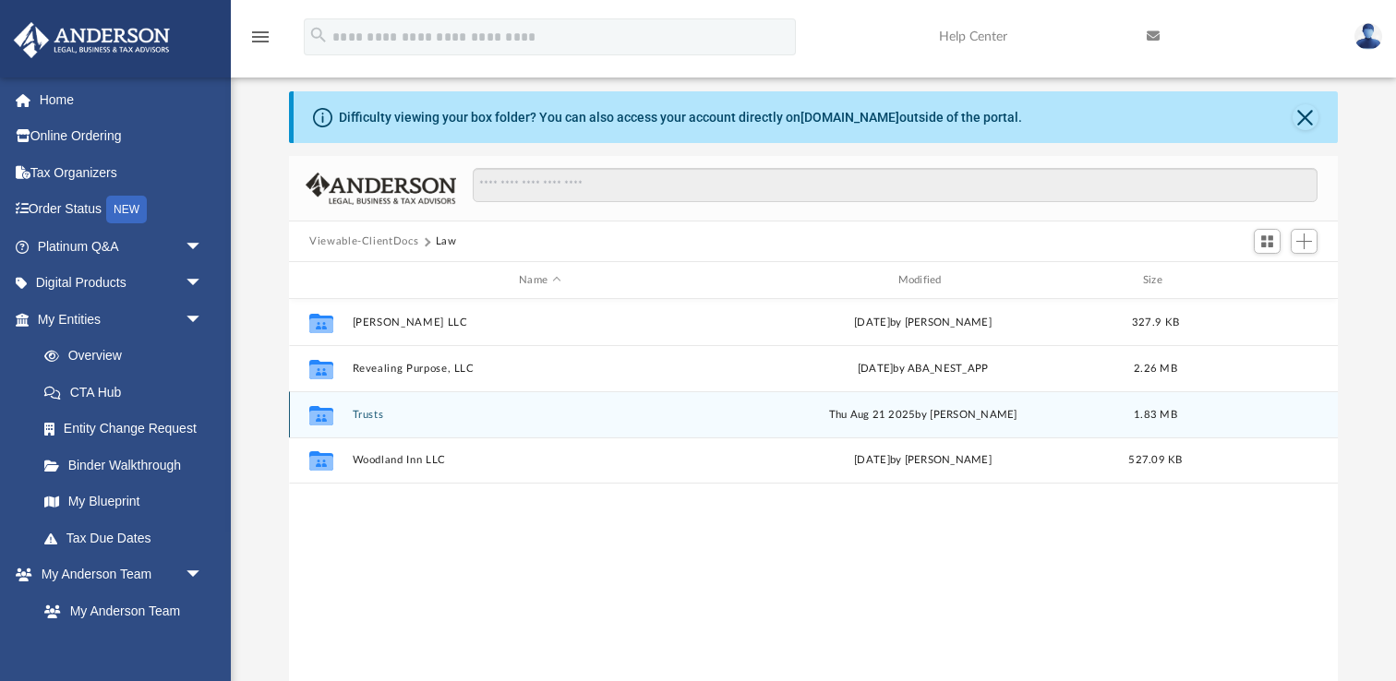
click at [365, 416] on button "Trusts" at bounding box center [540, 415] width 375 height 12
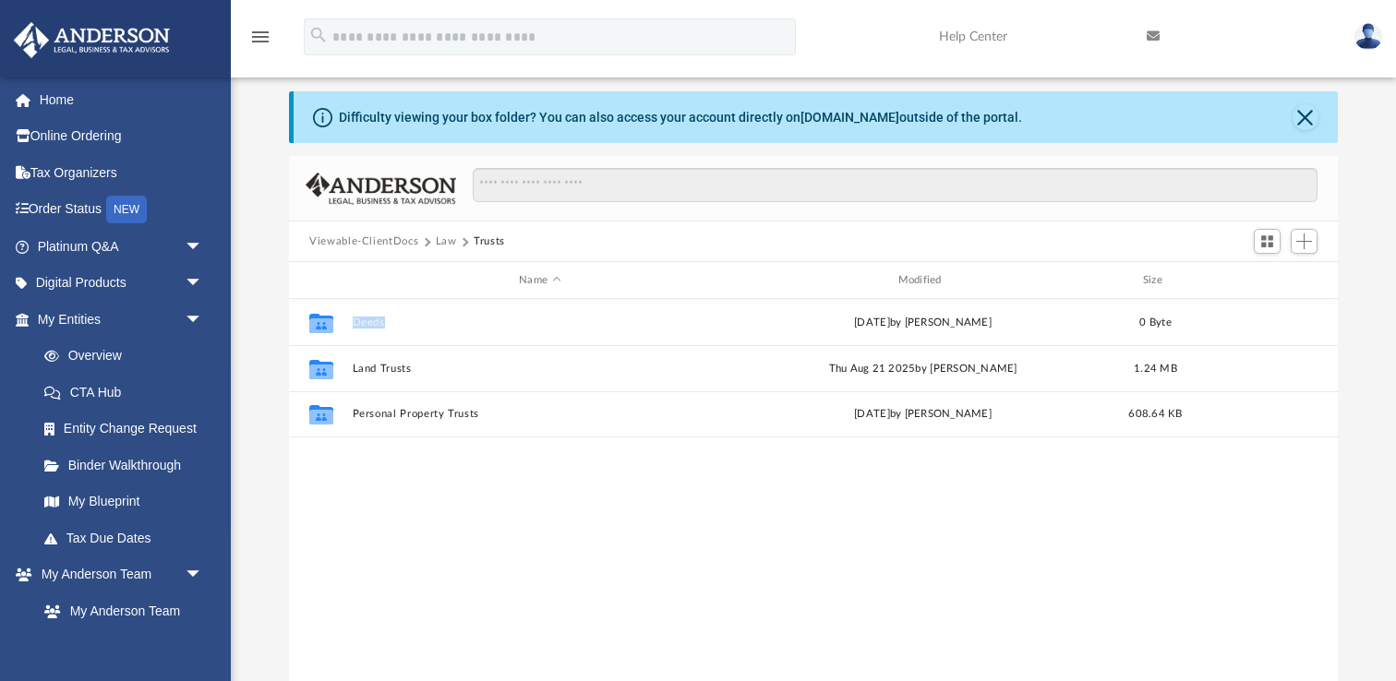
click at [387, 478] on div "Collaborated Folder Deeds Mon Jun 16 2025 by Ashley Sevy 0 Byte Collaborated Fo…" at bounding box center [813, 490] width 1049 height 383
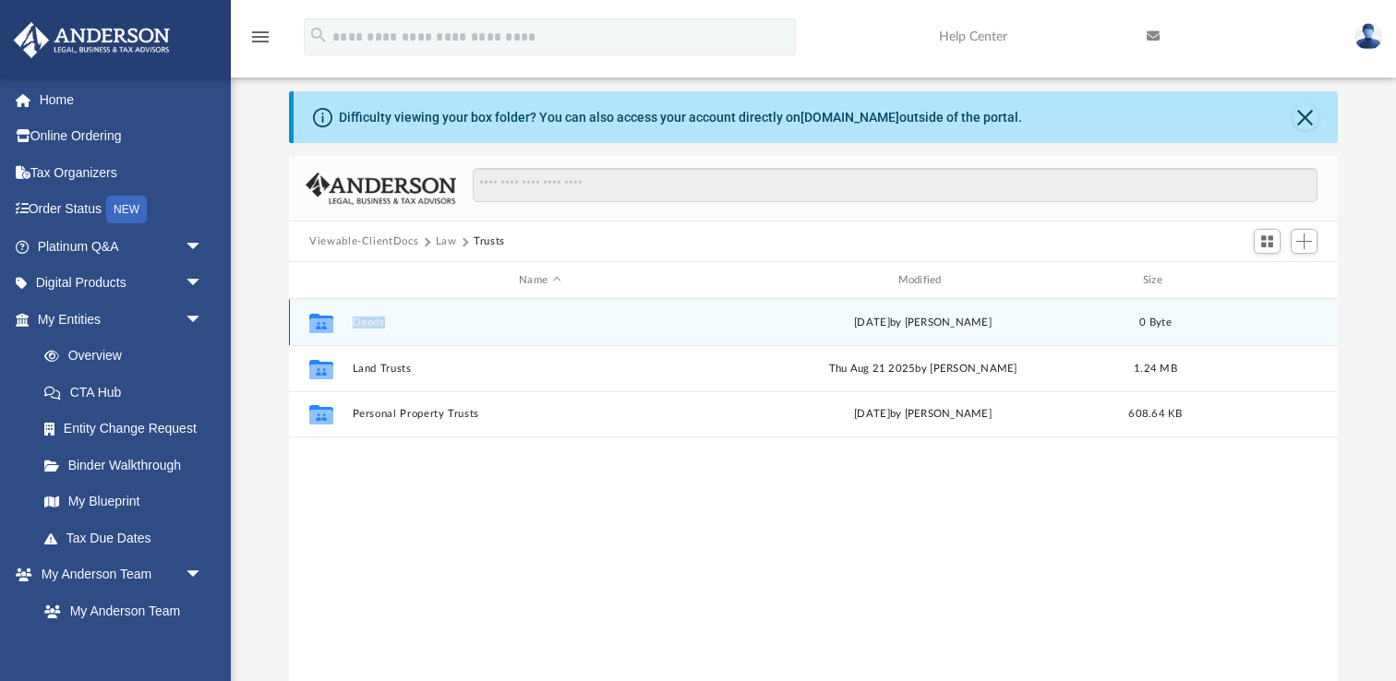
click at [439, 304] on div "Collaborated Folder Deeds Mon Jun 16 2025 by Ashley Sevy 0 Byte" at bounding box center [813, 322] width 1049 height 46
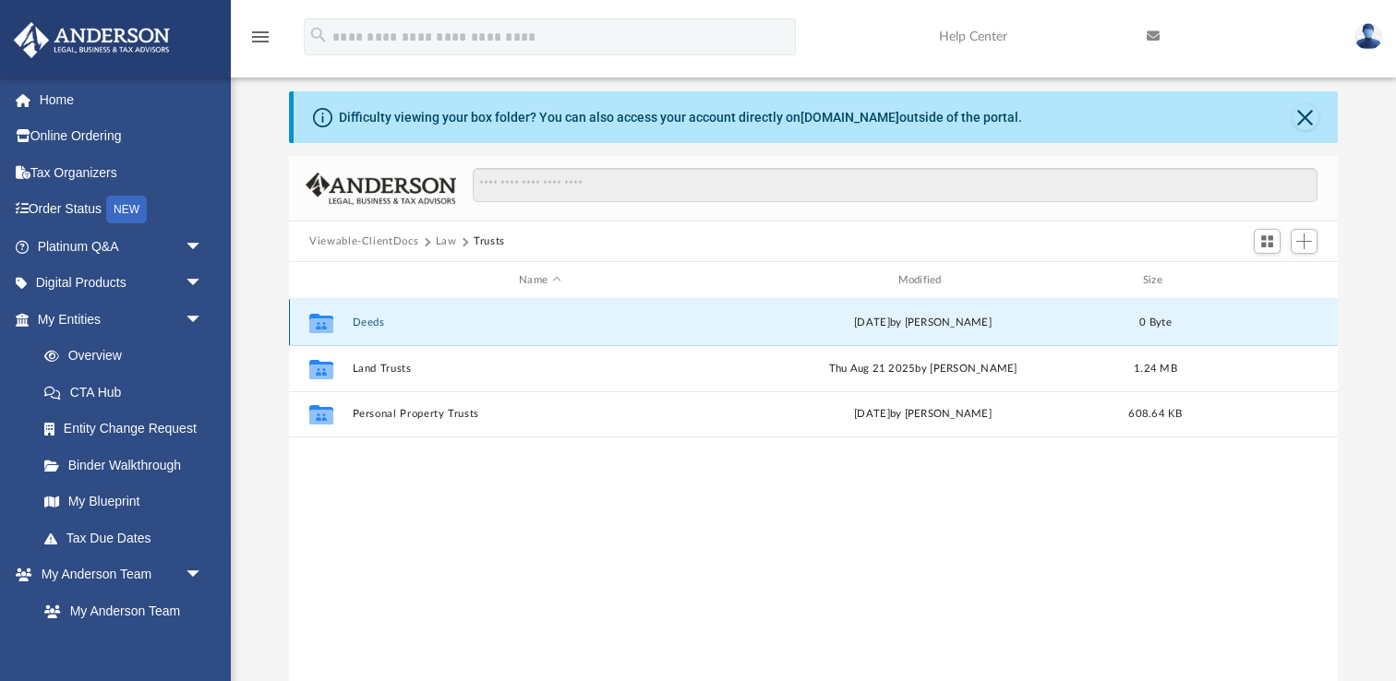
click at [379, 330] on div "Collaborated Folder Deeds Mon Jun 16 2025 by Ashley Sevy 0 Byte" at bounding box center [813, 322] width 1049 height 46
click at [371, 322] on button "Deeds" at bounding box center [540, 323] width 375 height 12
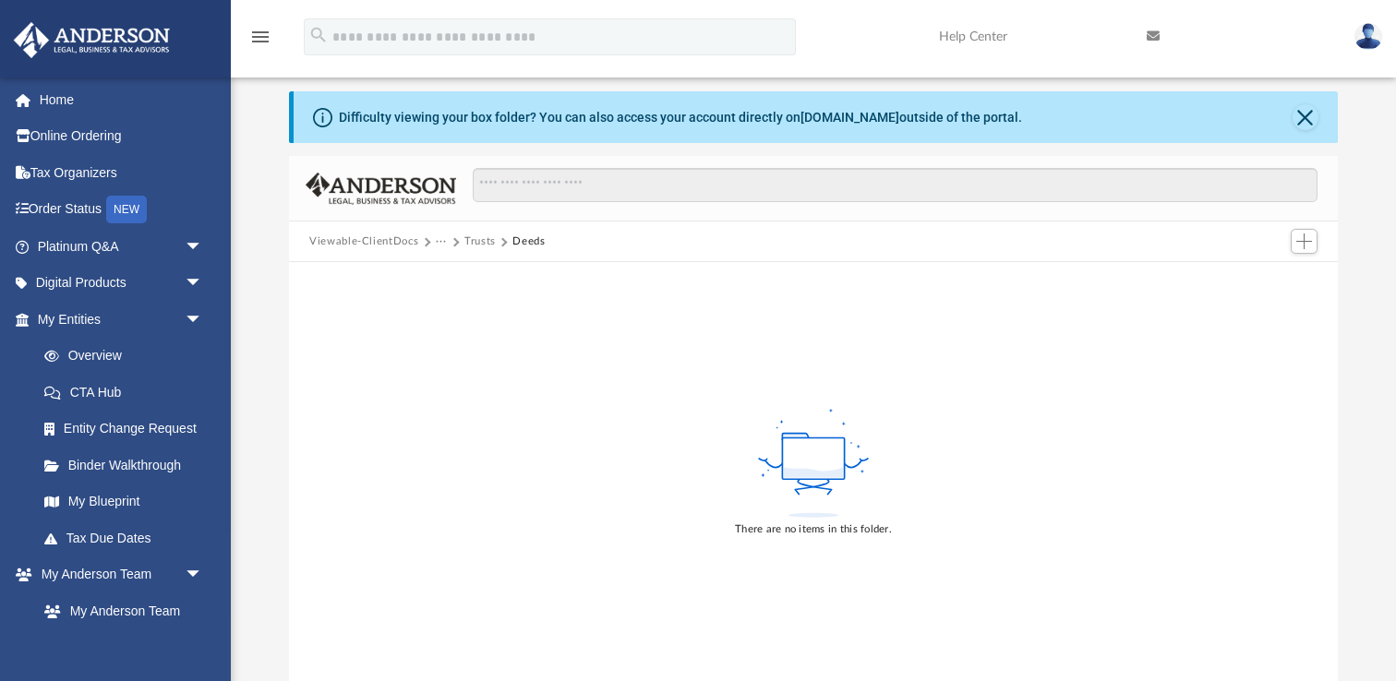
click at [467, 244] on button "Trusts" at bounding box center [479, 242] width 31 height 17
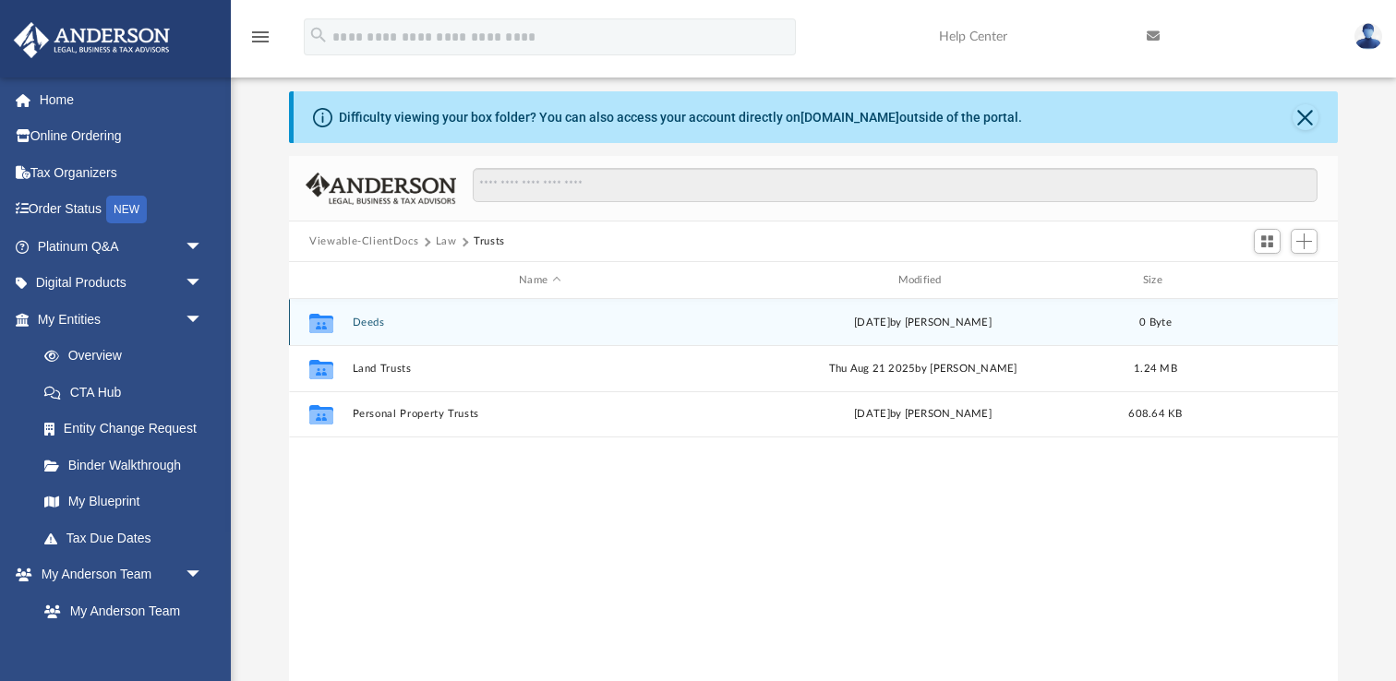
scroll to position [419, 1048]
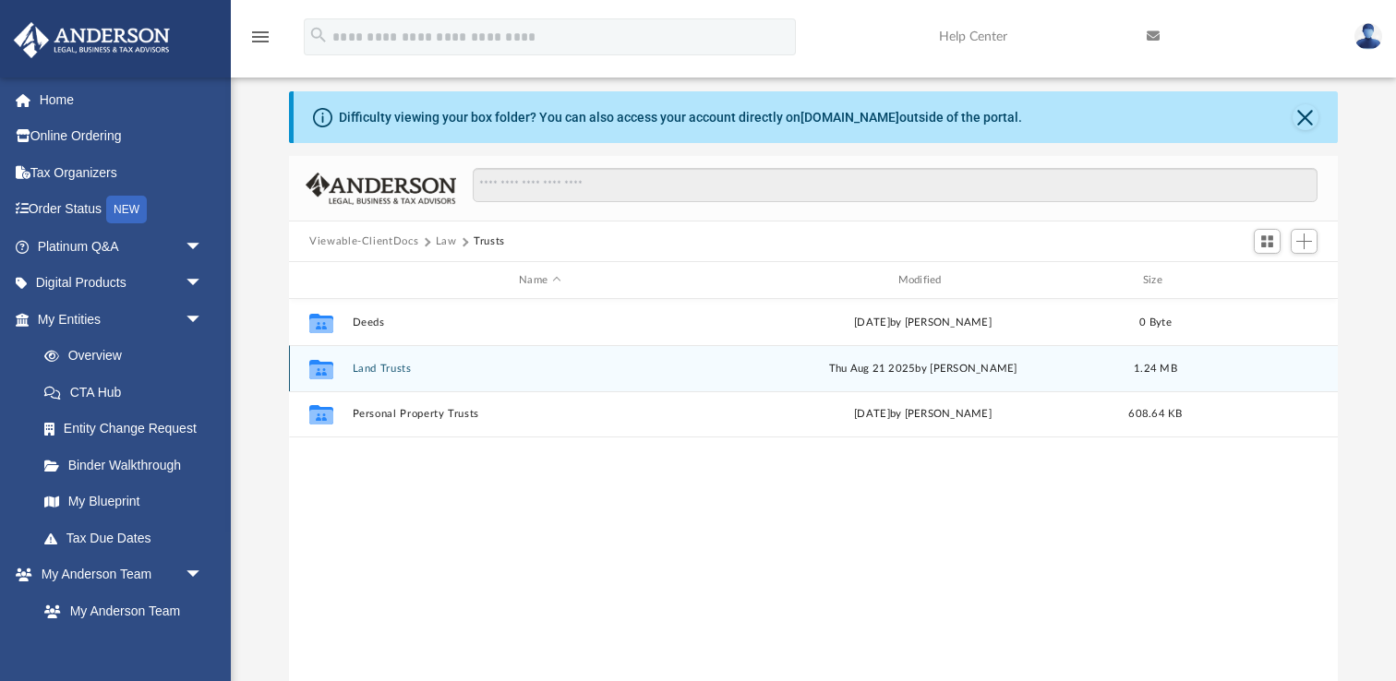
click at [363, 363] on button "Land Trusts" at bounding box center [540, 369] width 375 height 12
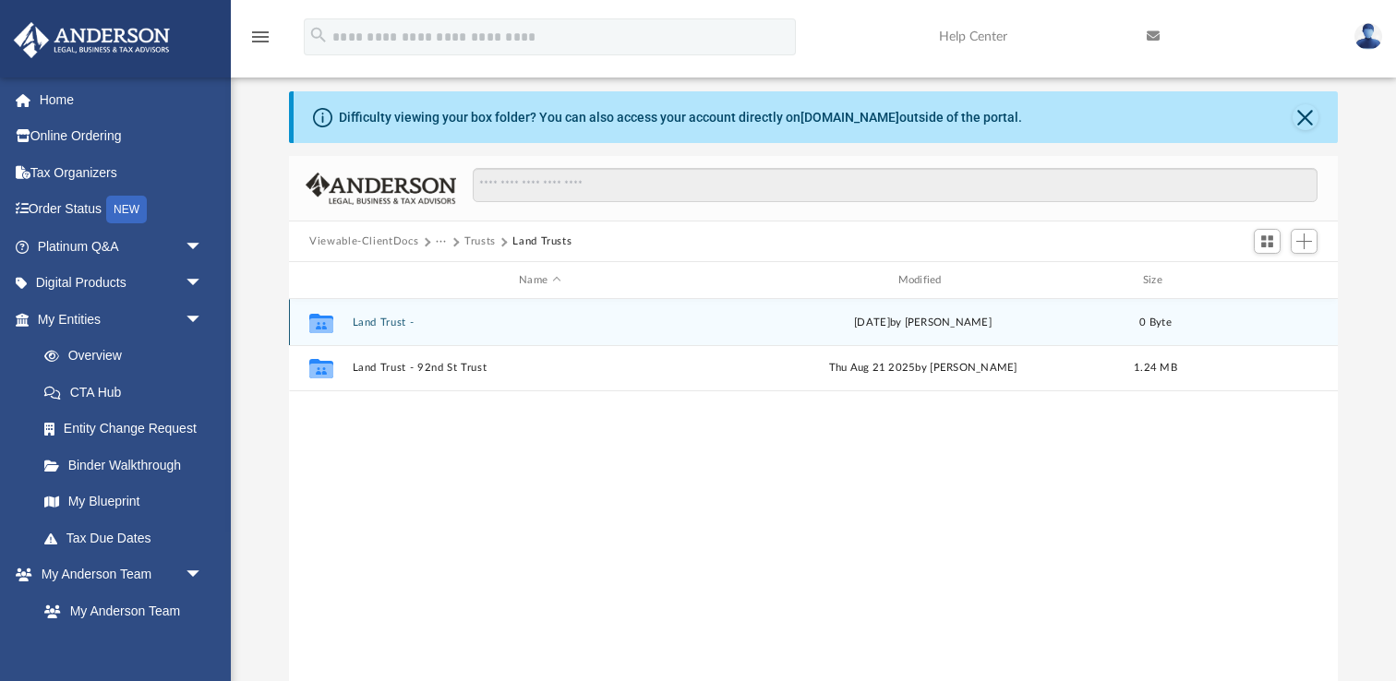
click at [396, 315] on div "Collaborated Folder Land Trust - Mon Jun 16 2025 by Ashley Sevy 0 Byte" at bounding box center [813, 322] width 1049 height 46
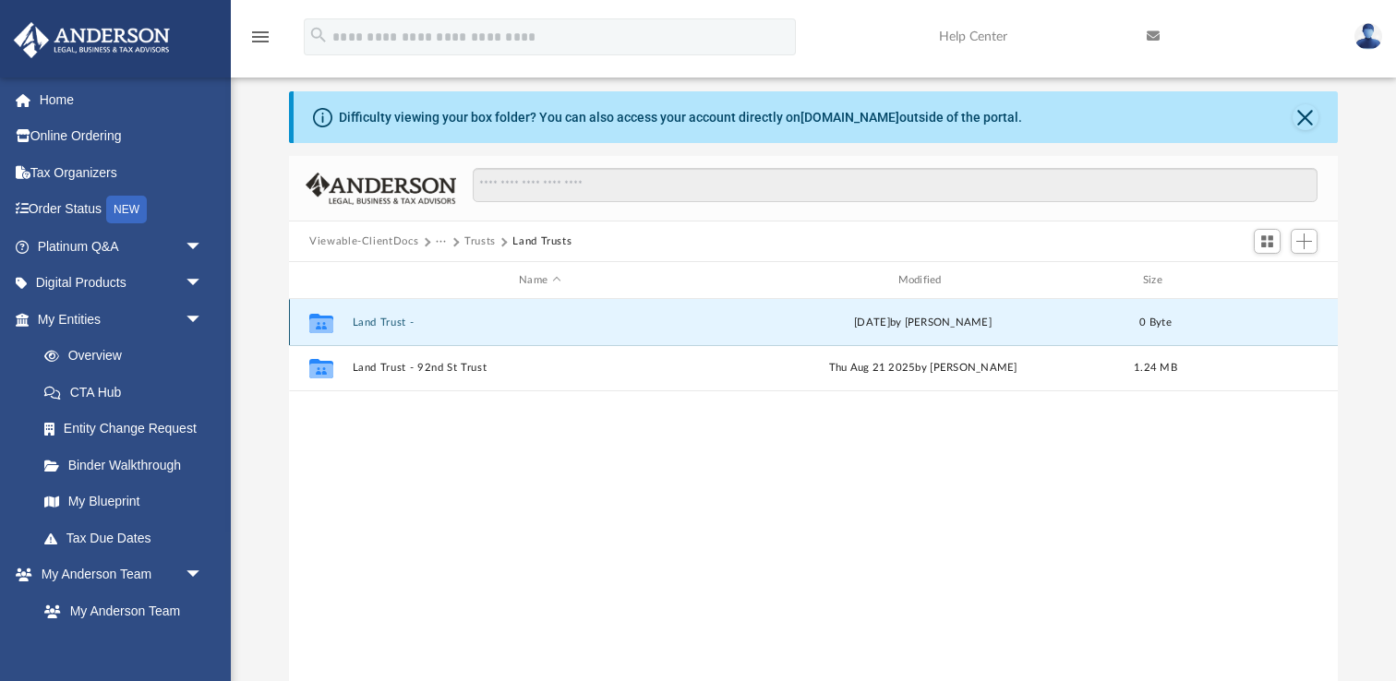
click at [396, 317] on button "Land Trust -" at bounding box center [540, 323] width 375 height 12
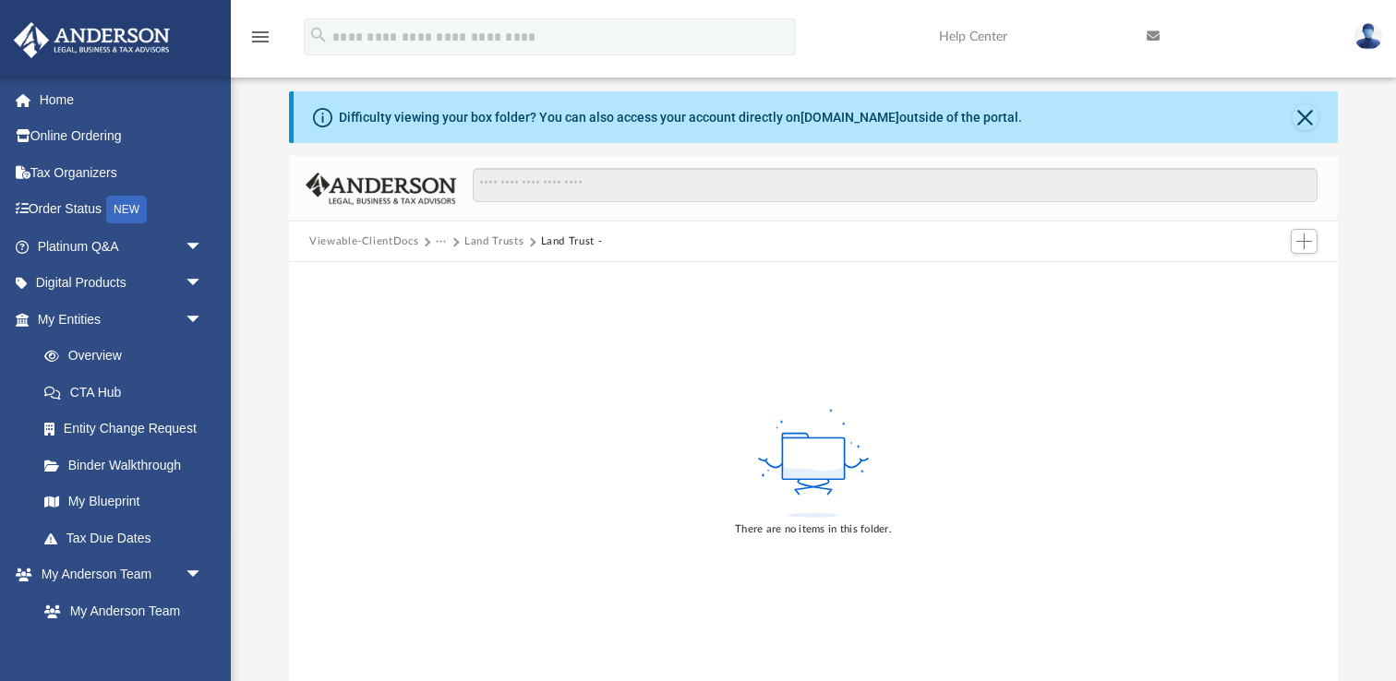
click at [486, 245] on button "Land Trusts" at bounding box center [493, 242] width 59 height 17
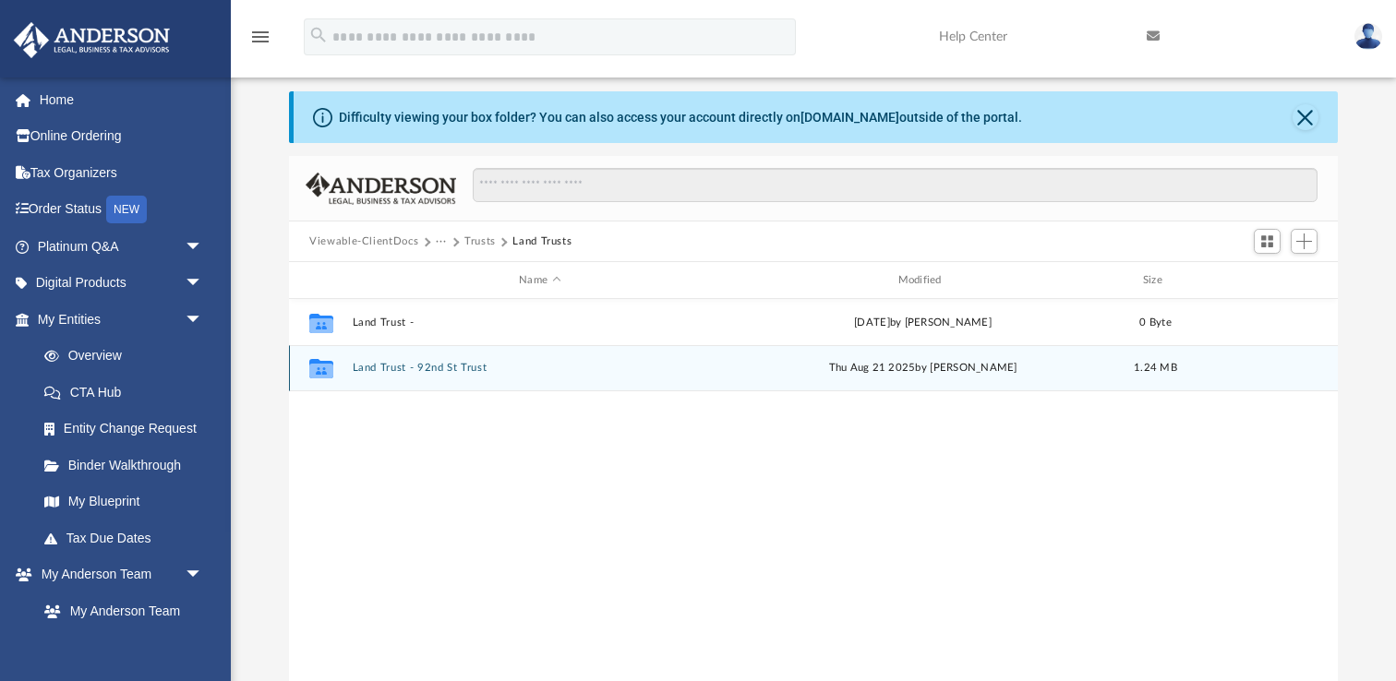
click at [449, 363] on button "Land Trust - 92nd St Trust" at bounding box center [540, 368] width 375 height 12
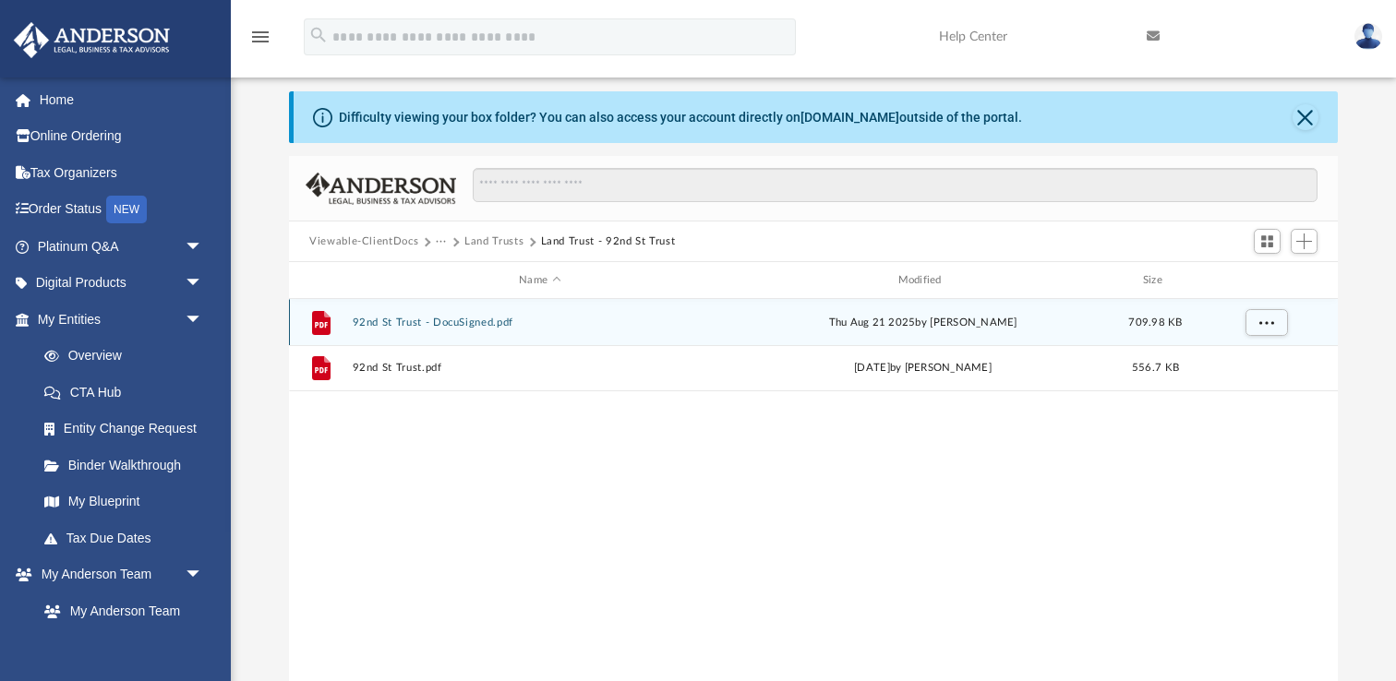
click at [437, 312] on div "File 92nd St Trust - DocuSigned.pdf Thu Aug 21 2025 by Alfred Vidad Palaganas 7…" at bounding box center [813, 322] width 1049 height 46
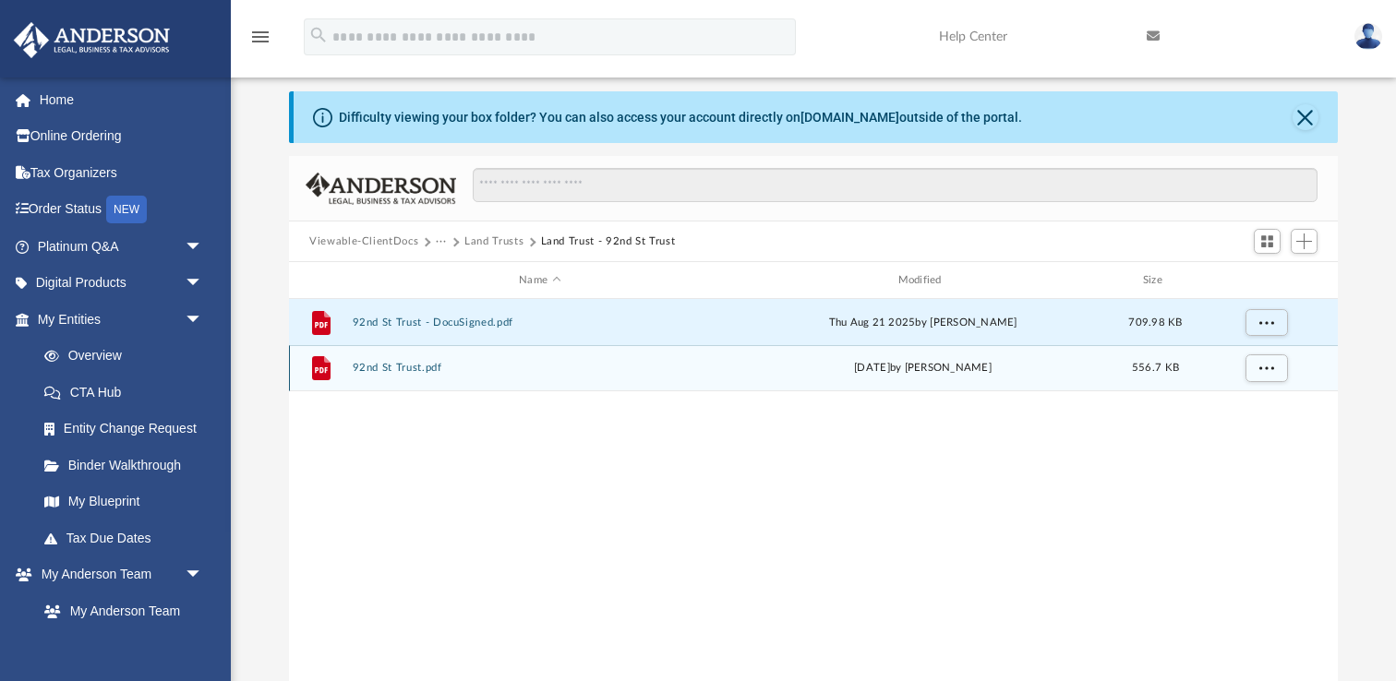
click at [403, 374] on div "File 92nd St Trust.pdf Fri Aug 15 2025 by Alfred Vidad Palaganas 556.7 KB" at bounding box center [813, 368] width 1049 height 46
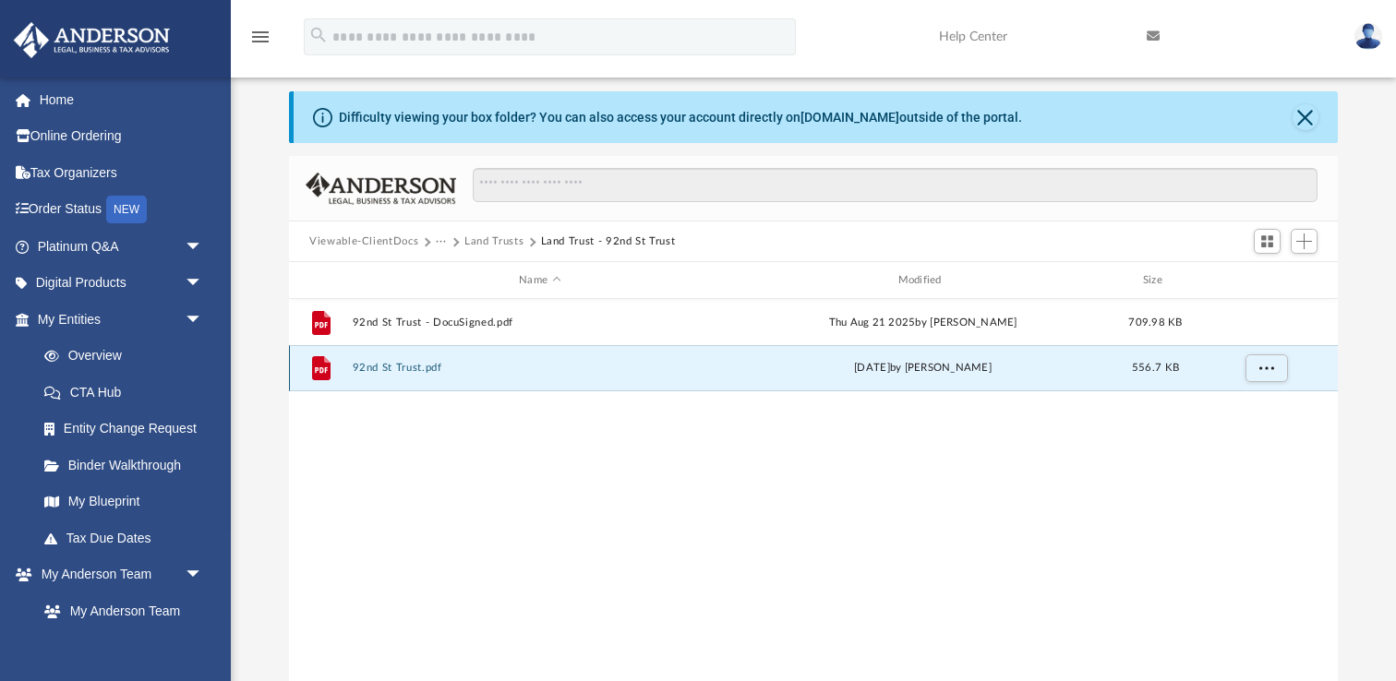
click at [392, 370] on button "92nd St Trust.pdf" at bounding box center [540, 368] width 375 height 12
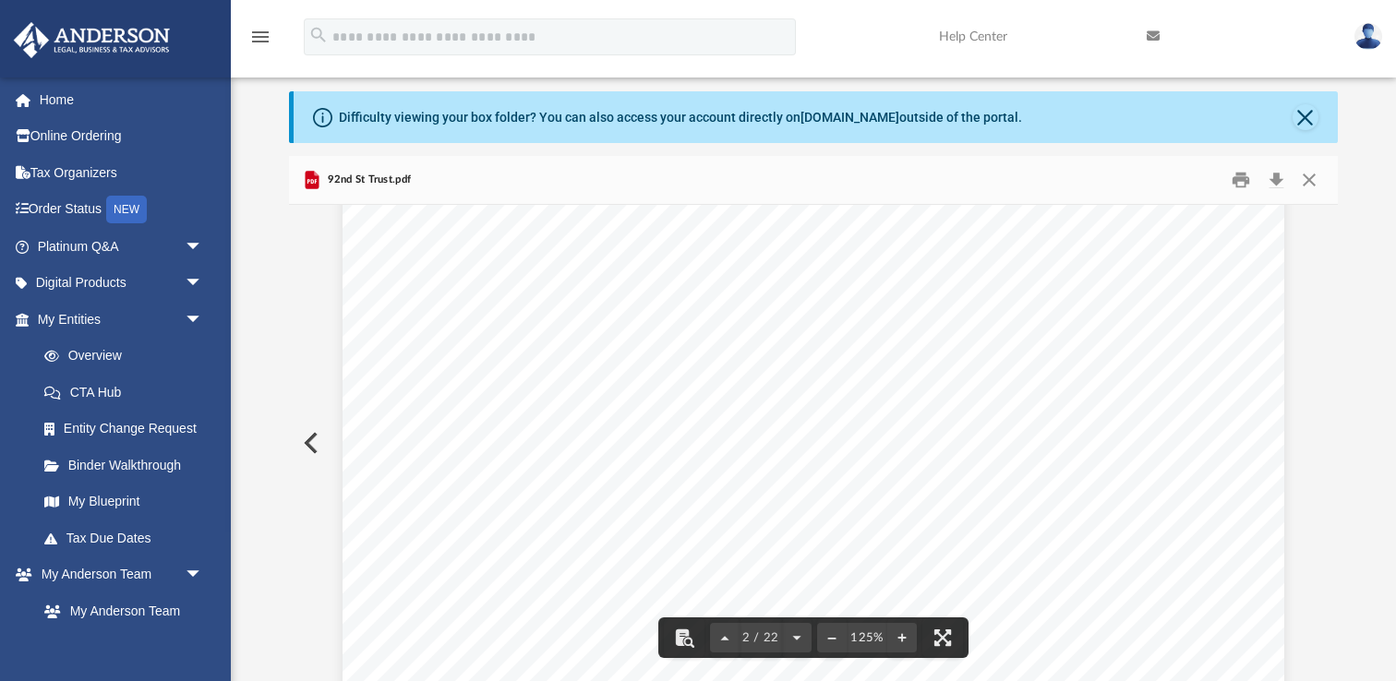
scroll to position [1523, 0]
click at [694, 423] on span "Contact Your Insurance Company" at bounding box center [708, 428] width 272 height 18
click at [701, 451] on span "update your insurance policy" at bounding box center [696, 449] width 229 height 18
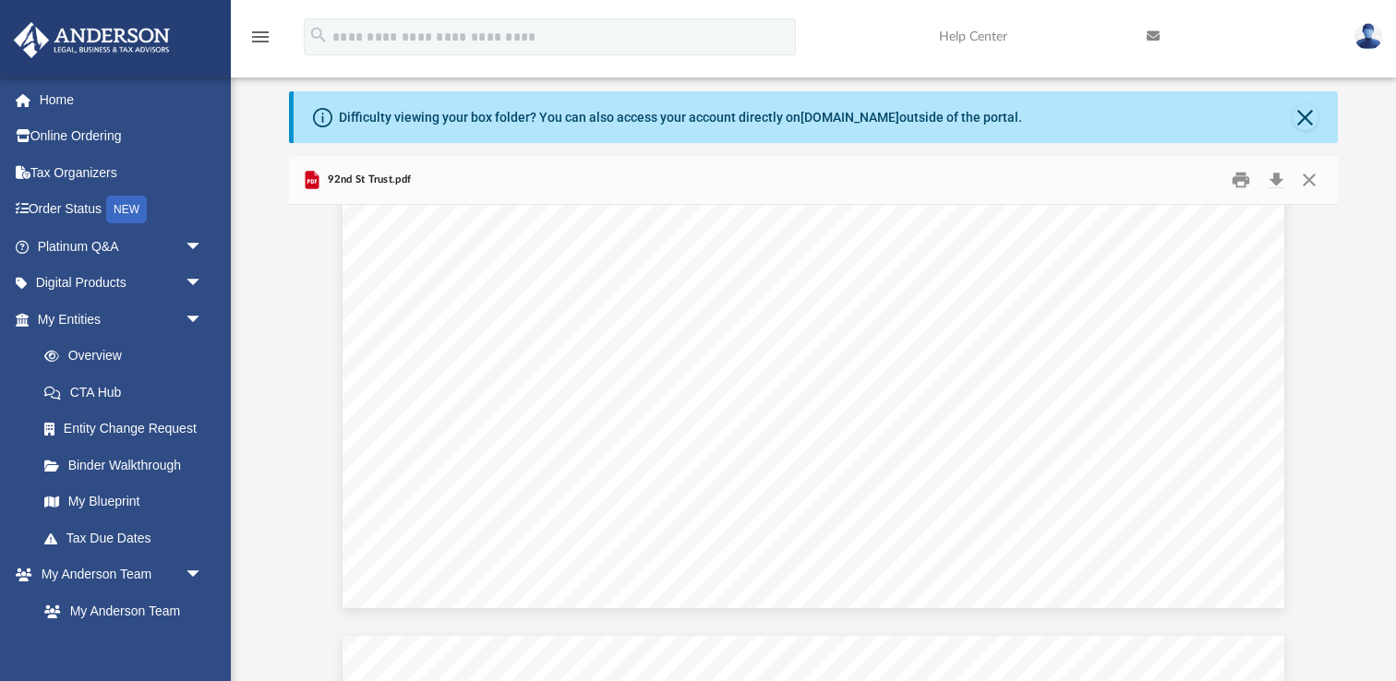
scroll to position [2086, 0]
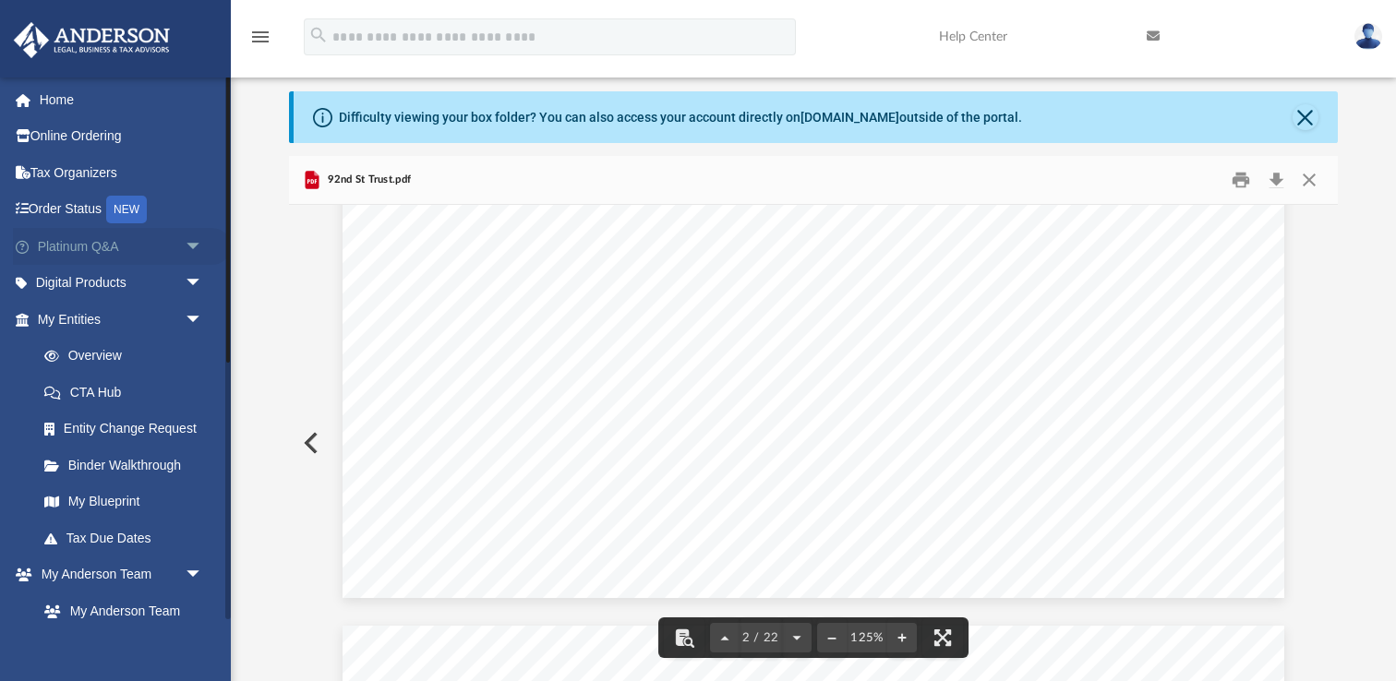
click at [201, 241] on span "arrow_drop_down" at bounding box center [203, 247] width 37 height 38
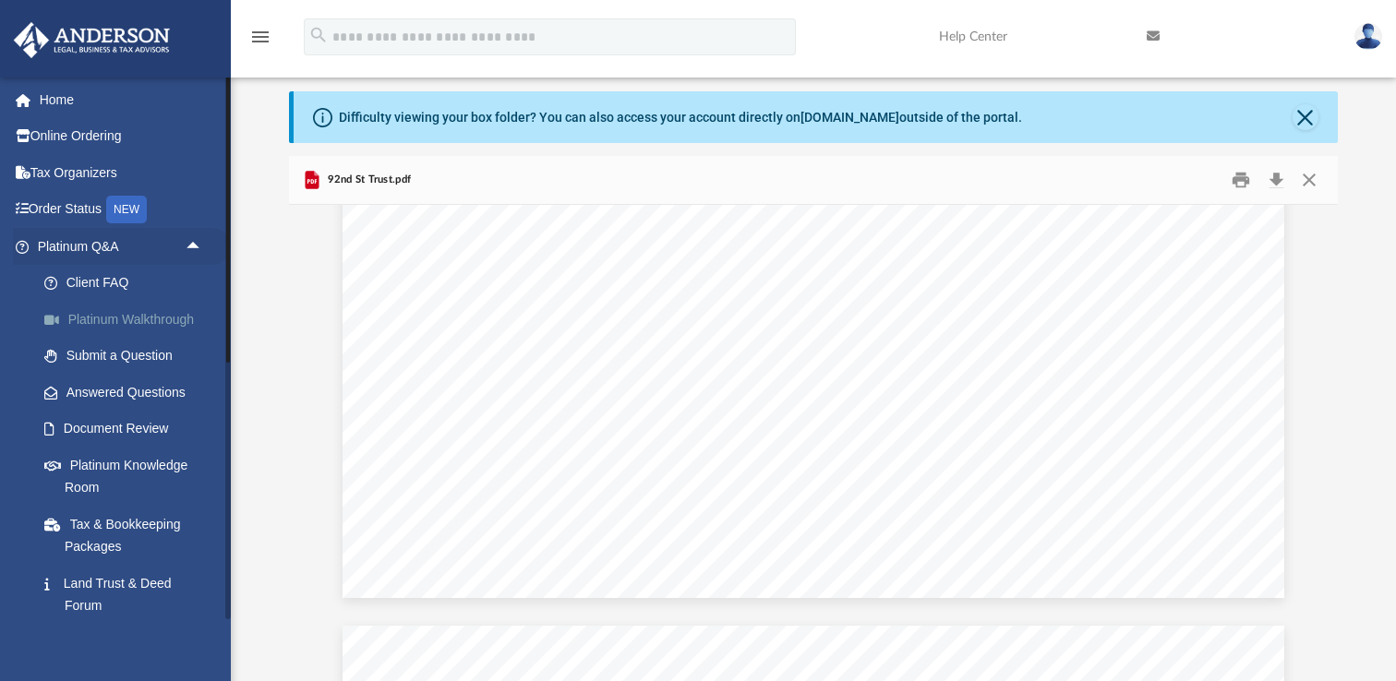
click at [164, 320] on link "Platinum Walkthrough" at bounding box center [128, 319] width 205 height 37
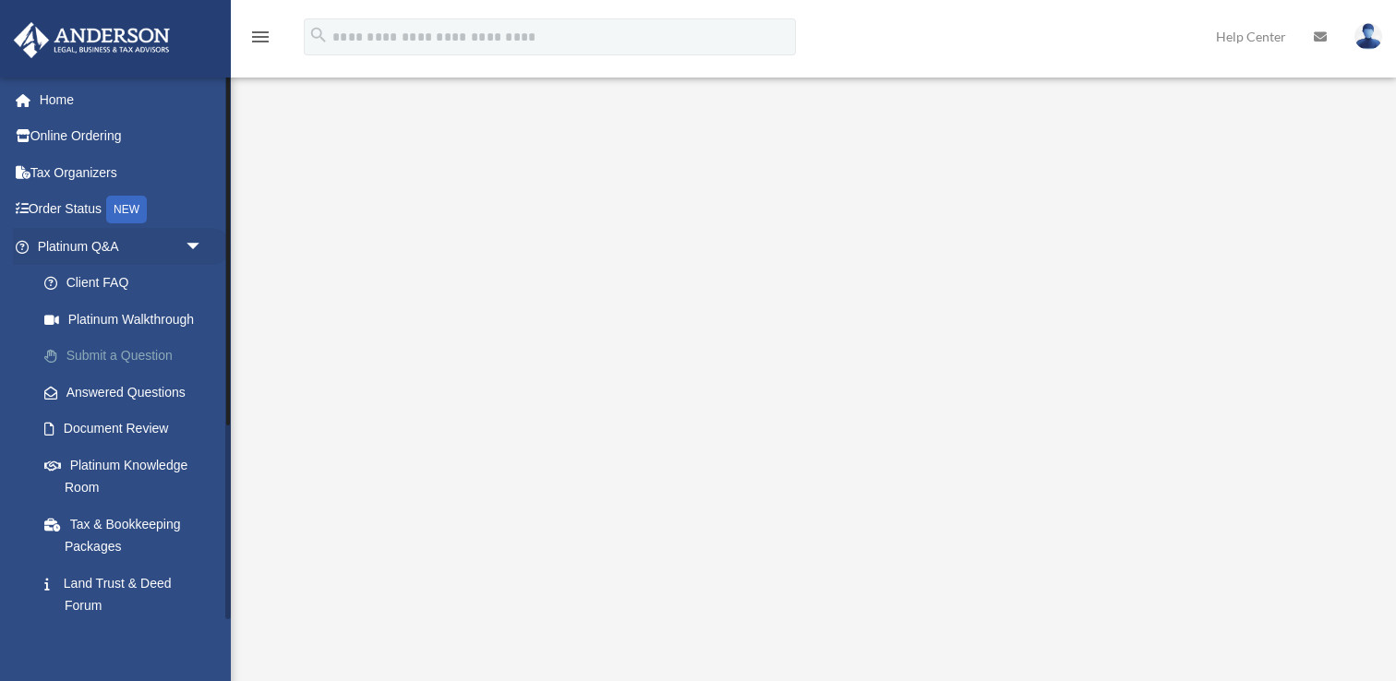
click at [169, 352] on link "Submit a Question" at bounding box center [128, 356] width 205 height 37
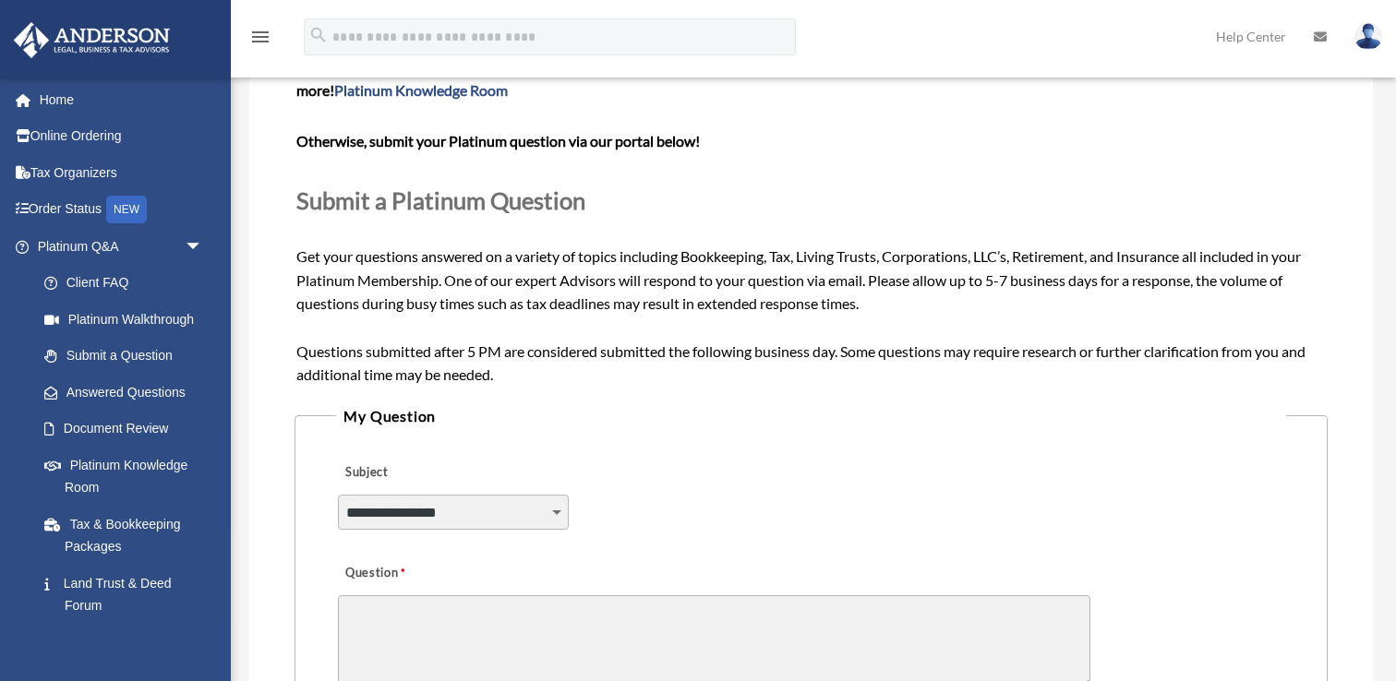
scroll to position [210, 0]
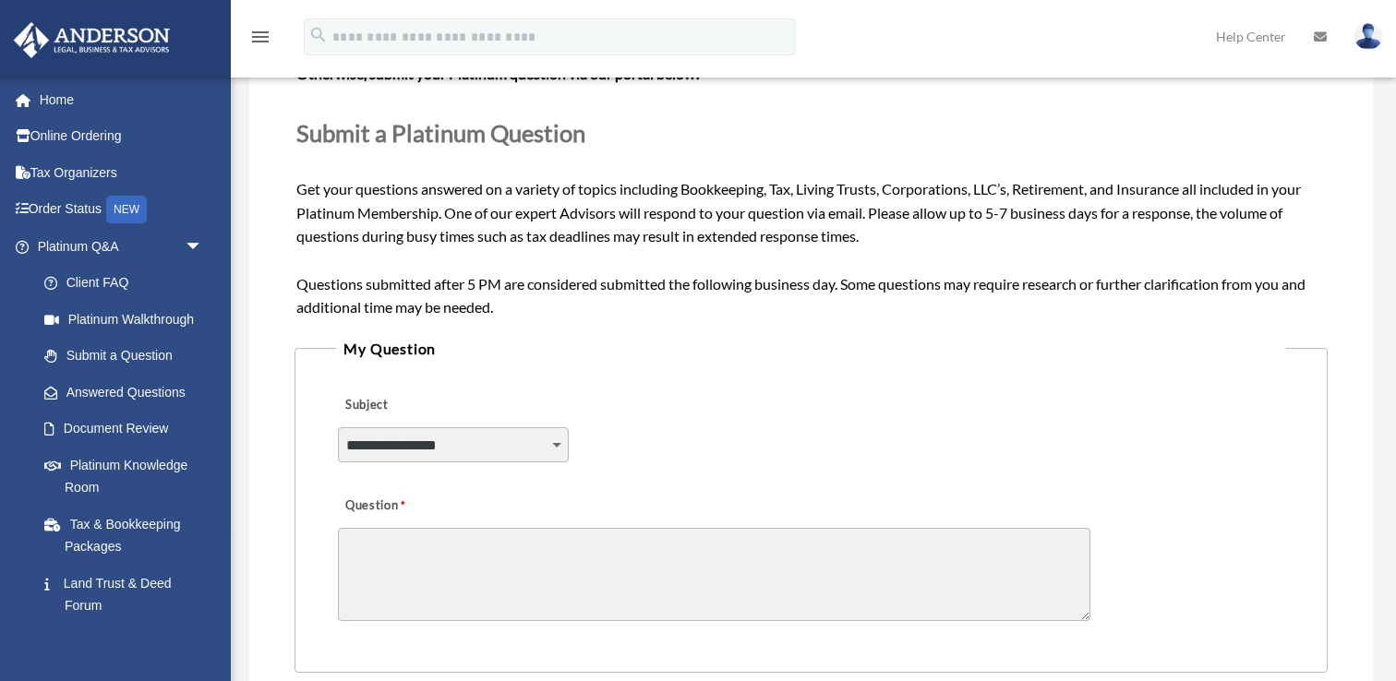
click at [410, 457] on select "**********" at bounding box center [453, 444] width 231 height 35
select select "******"
click at [338, 427] on select "**********" at bounding box center [453, 444] width 231 height 35
drag, startPoint x: 410, startPoint y: 457, endPoint x: 511, endPoint y: 599, distance: 174.7
click at [511, 599] on textarea "Question" at bounding box center [714, 574] width 752 height 93
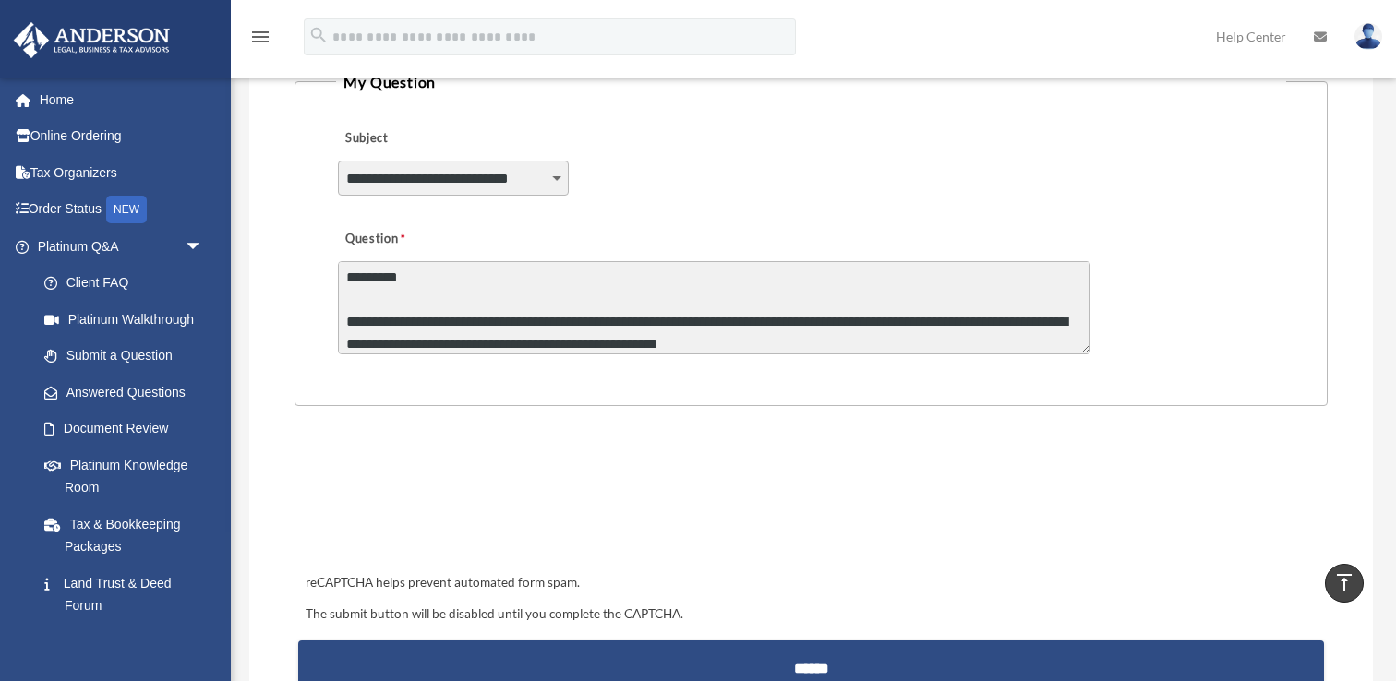
scroll to position [481, 0]
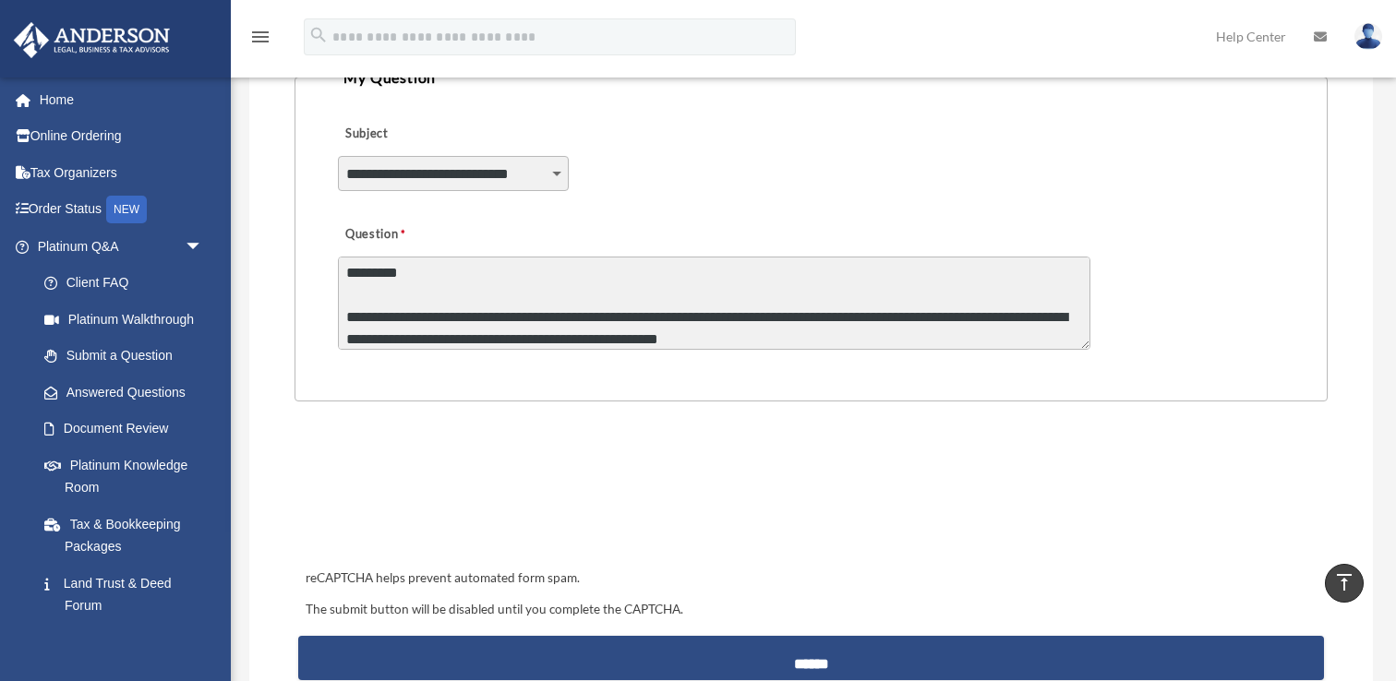
click at [893, 332] on textarea "**********" at bounding box center [714, 303] width 752 height 93
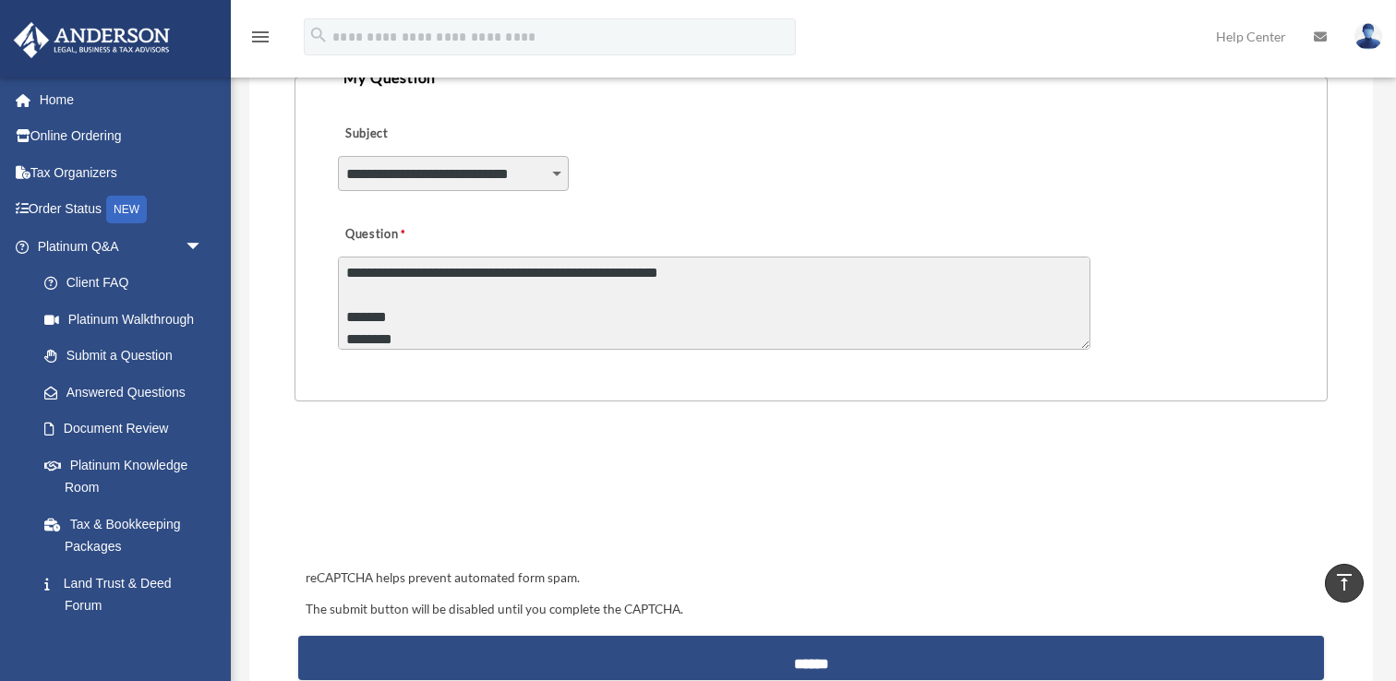
scroll to position [24, 0]
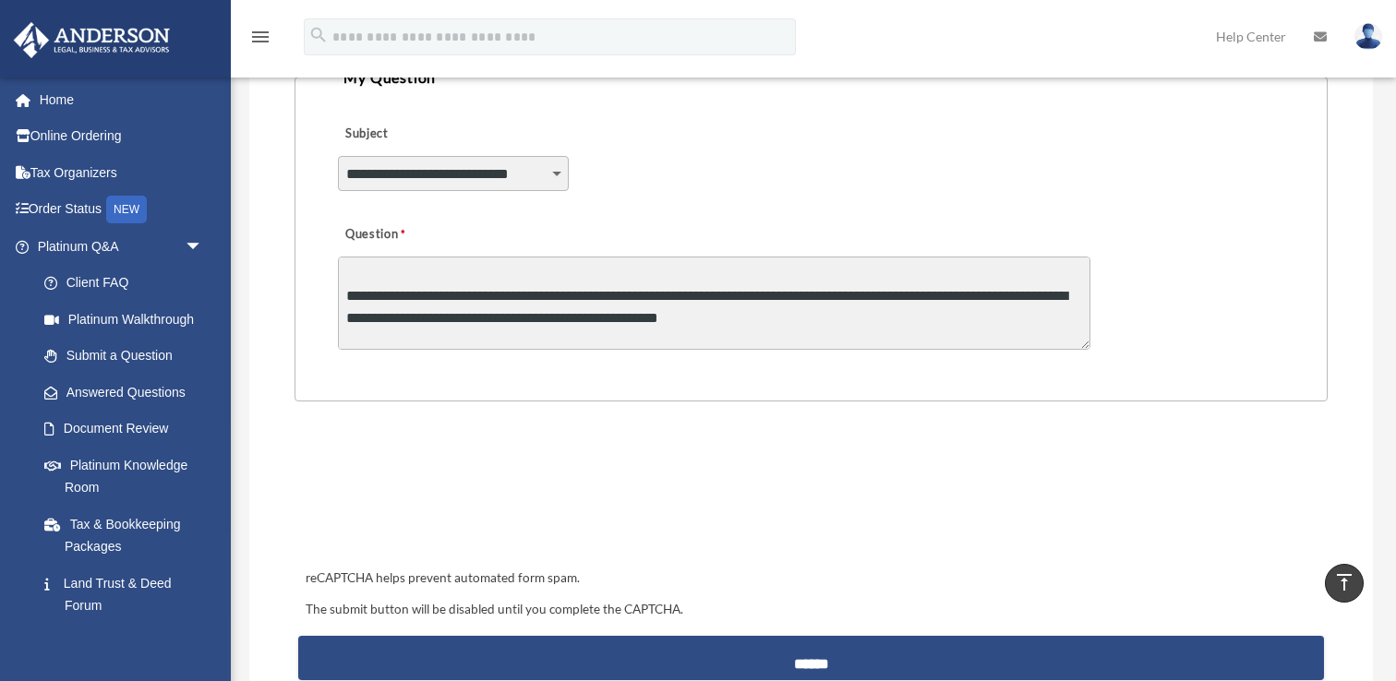
click at [943, 310] on textarea "**********" at bounding box center [714, 303] width 752 height 93
click at [1007, 319] on textarea "**********" at bounding box center [714, 303] width 752 height 93
click at [1021, 331] on textarea "**********" at bounding box center [714, 303] width 752 height 93
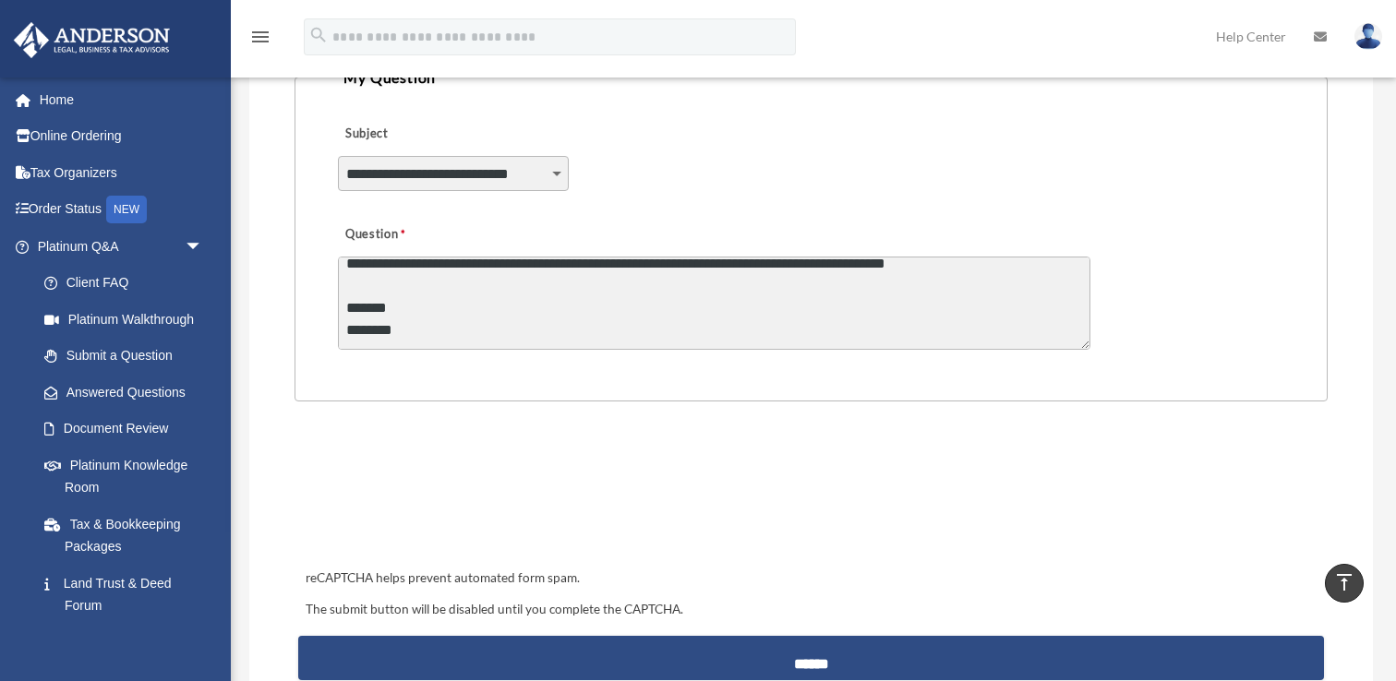
scroll to position [91, 0]
click at [763, 279] on textarea "**********" at bounding box center [714, 303] width 752 height 93
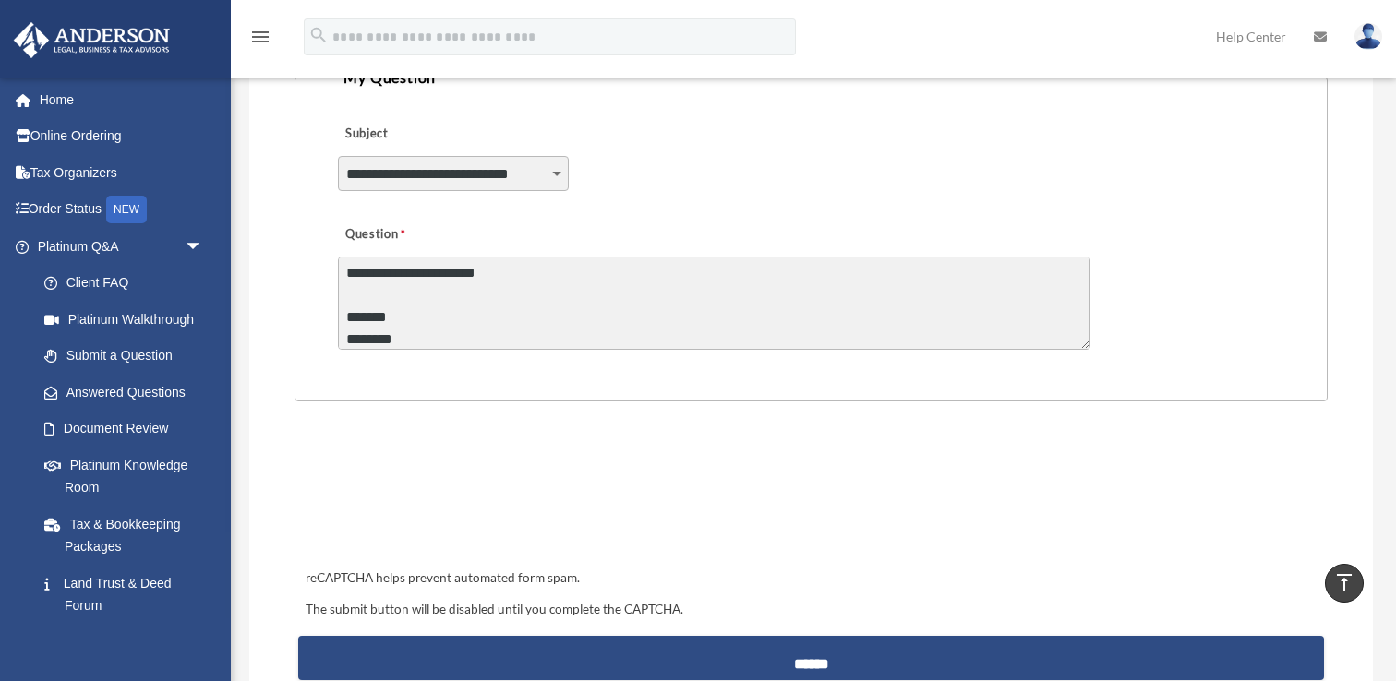
scroll to position [101, 0]
type textarea "**********"
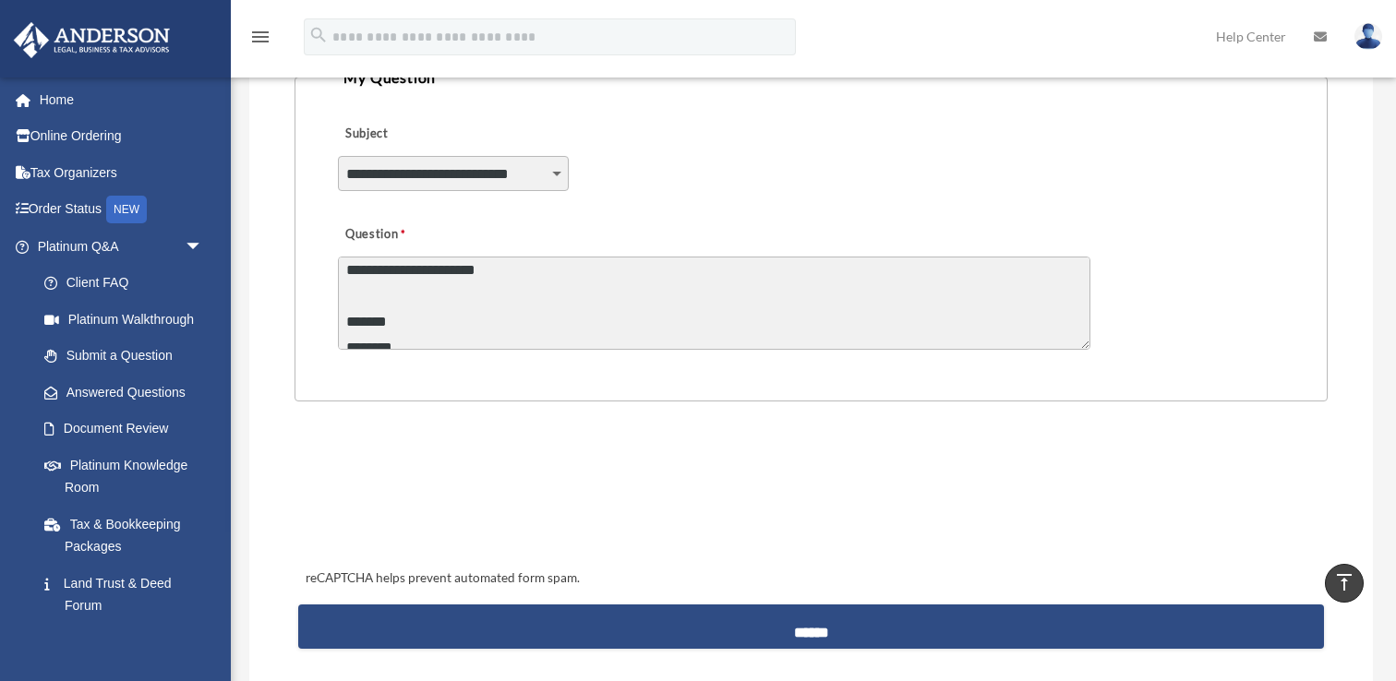
scroll to position [130, 0]
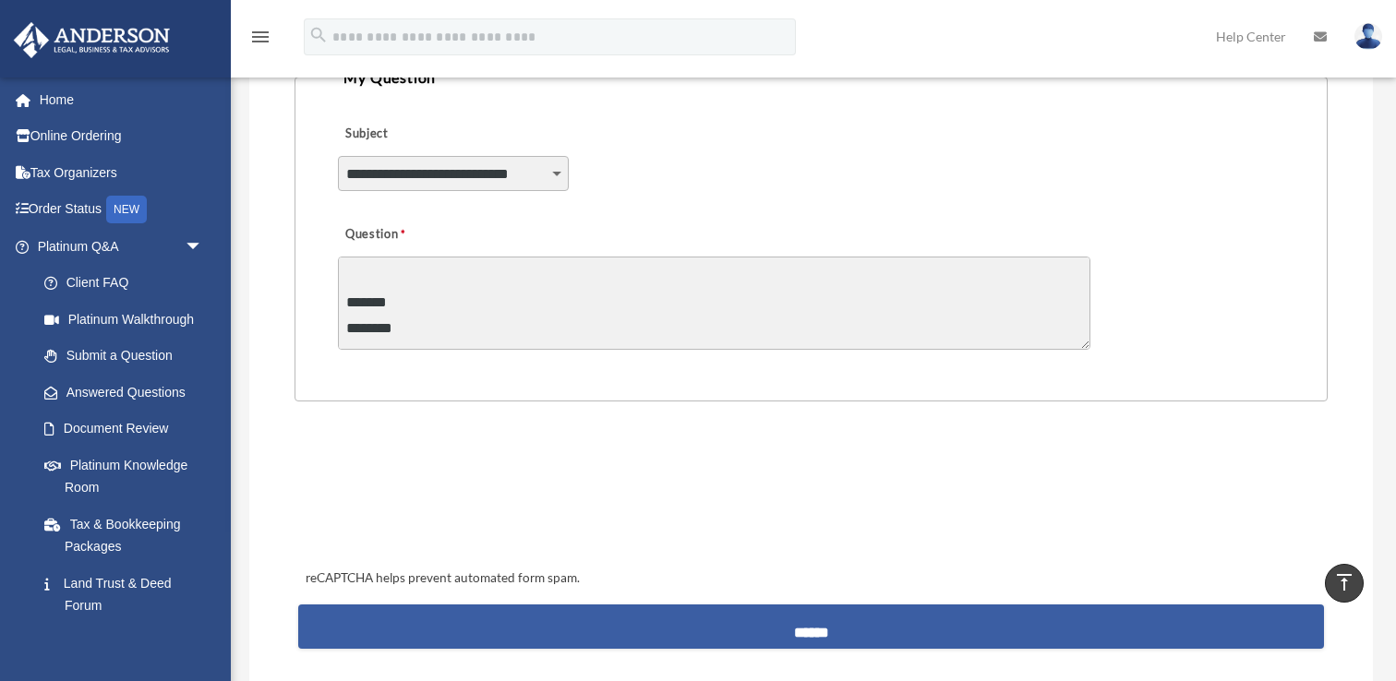
click at [760, 629] on input "******" at bounding box center [811, 627] width 1027 height 44
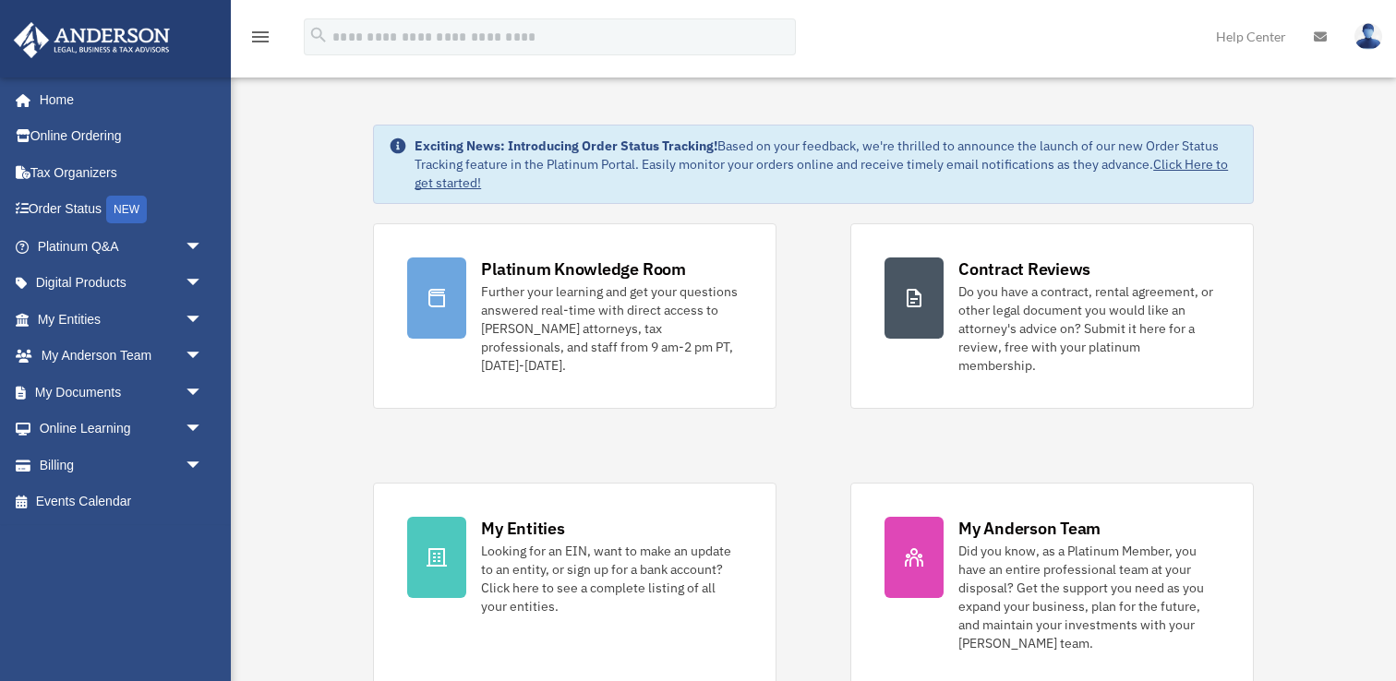
click at [816, 438] on div "Platinum Knowledge Room Further your learning and get your questions answered r…" at bounding box center [813, 454] width 881 height 463
click at [197, 387] on span "arrow_drop_down" at bounding box center [203, 393] width 37 height 38
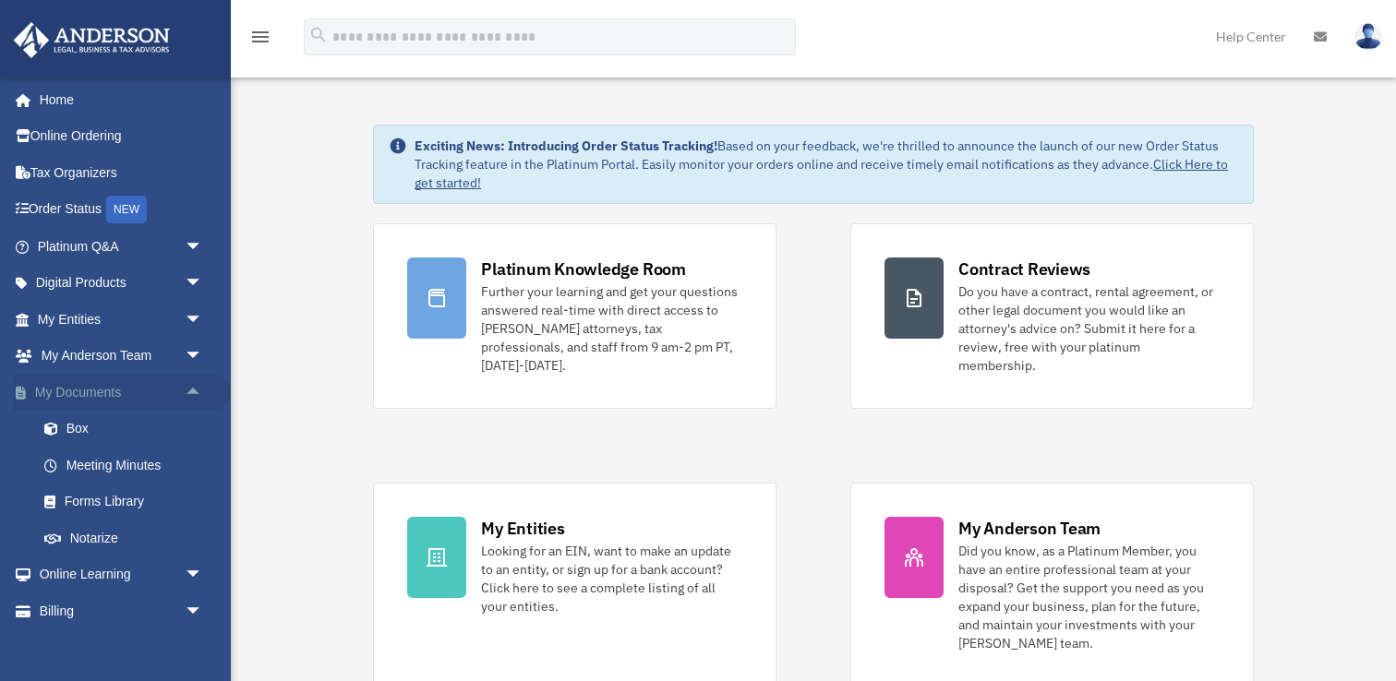
click at [201, 394] on span "arrow_drop_up" at bounding box center [203, 393] width 37 height 38
